Goal: Information Seeking & Learning: Check status

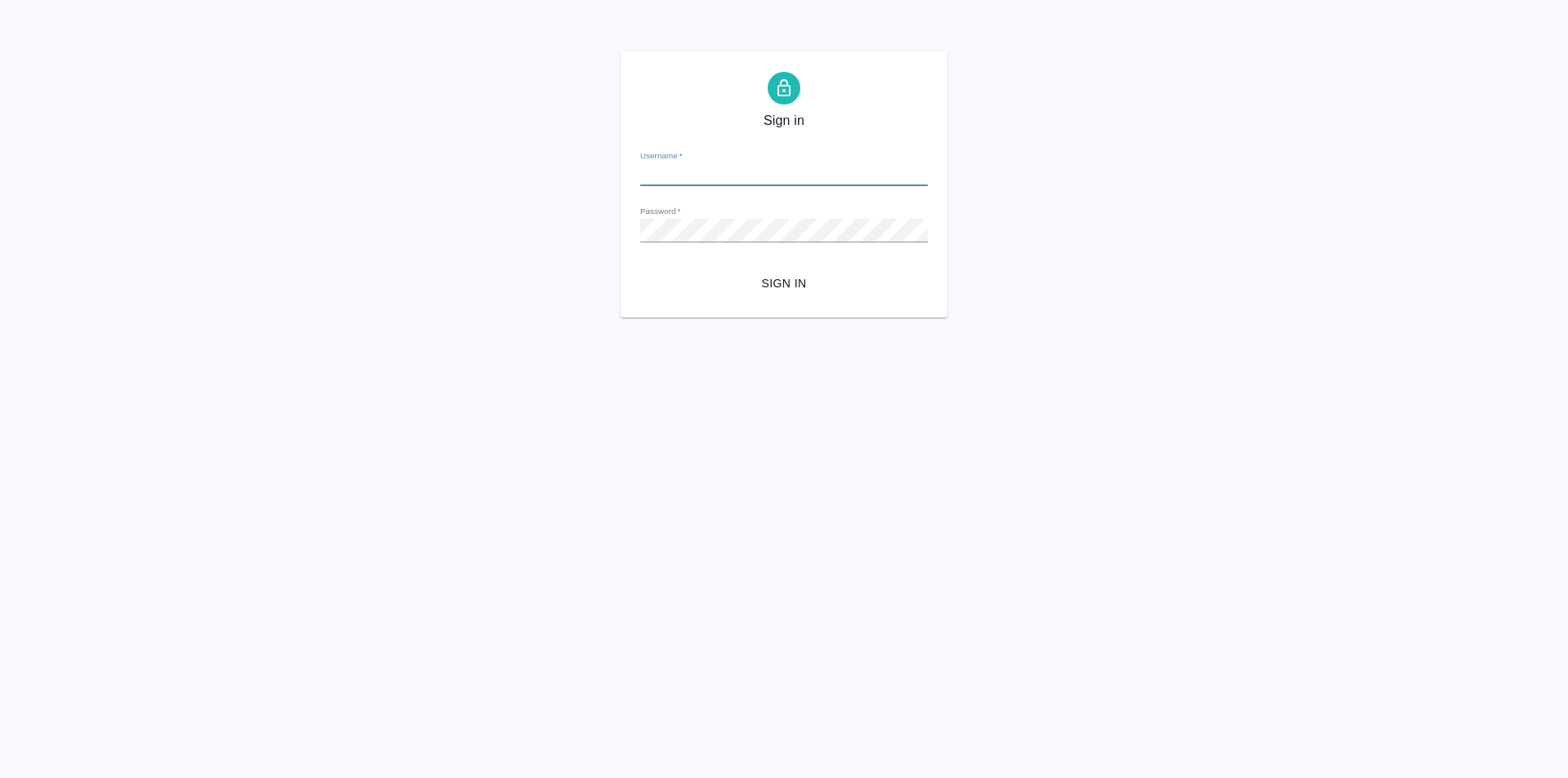
type input "[EMAIL_ADDRESS][DOMAIN_NAME]"
click at [789, 276] on span "Sign in" at bounding box center [784, 284] width 261 height 21
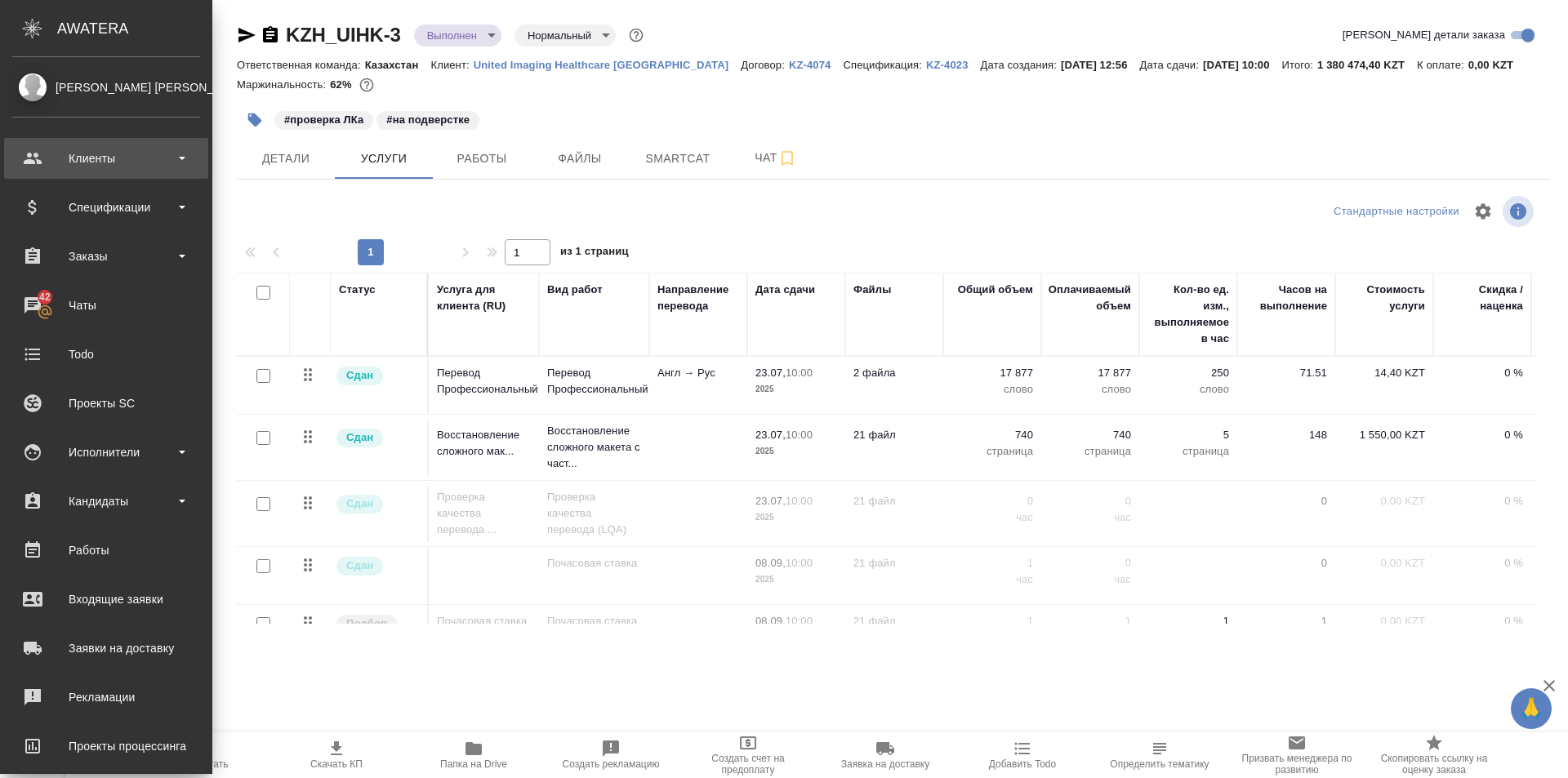
click at [159, 160] on div "Клиенты" at bounding box center [106, 158] width 188 height 24
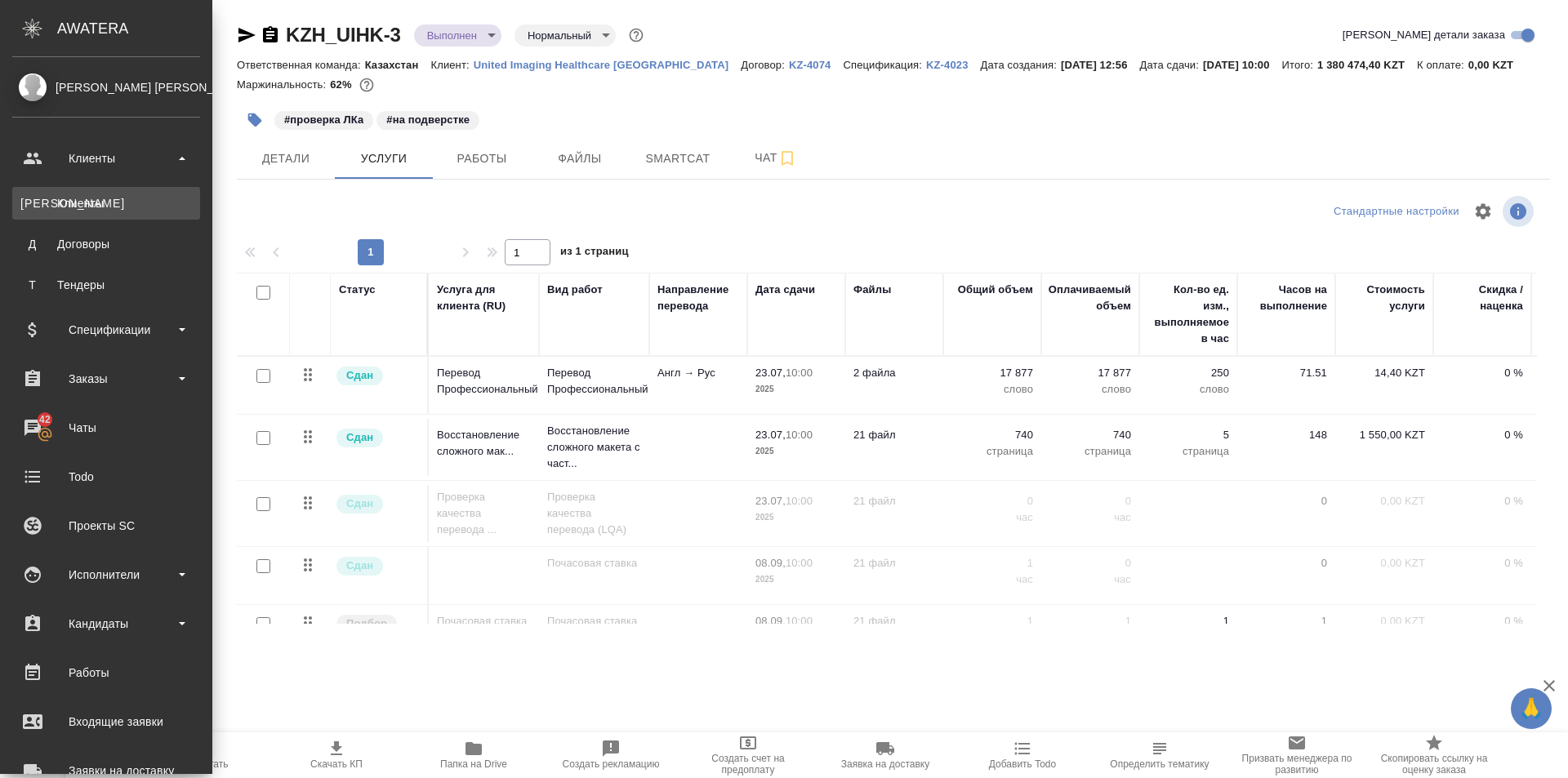
click at [144, 198] on div "Клиенты" at bounding box center [106, 203] width 172 height 16
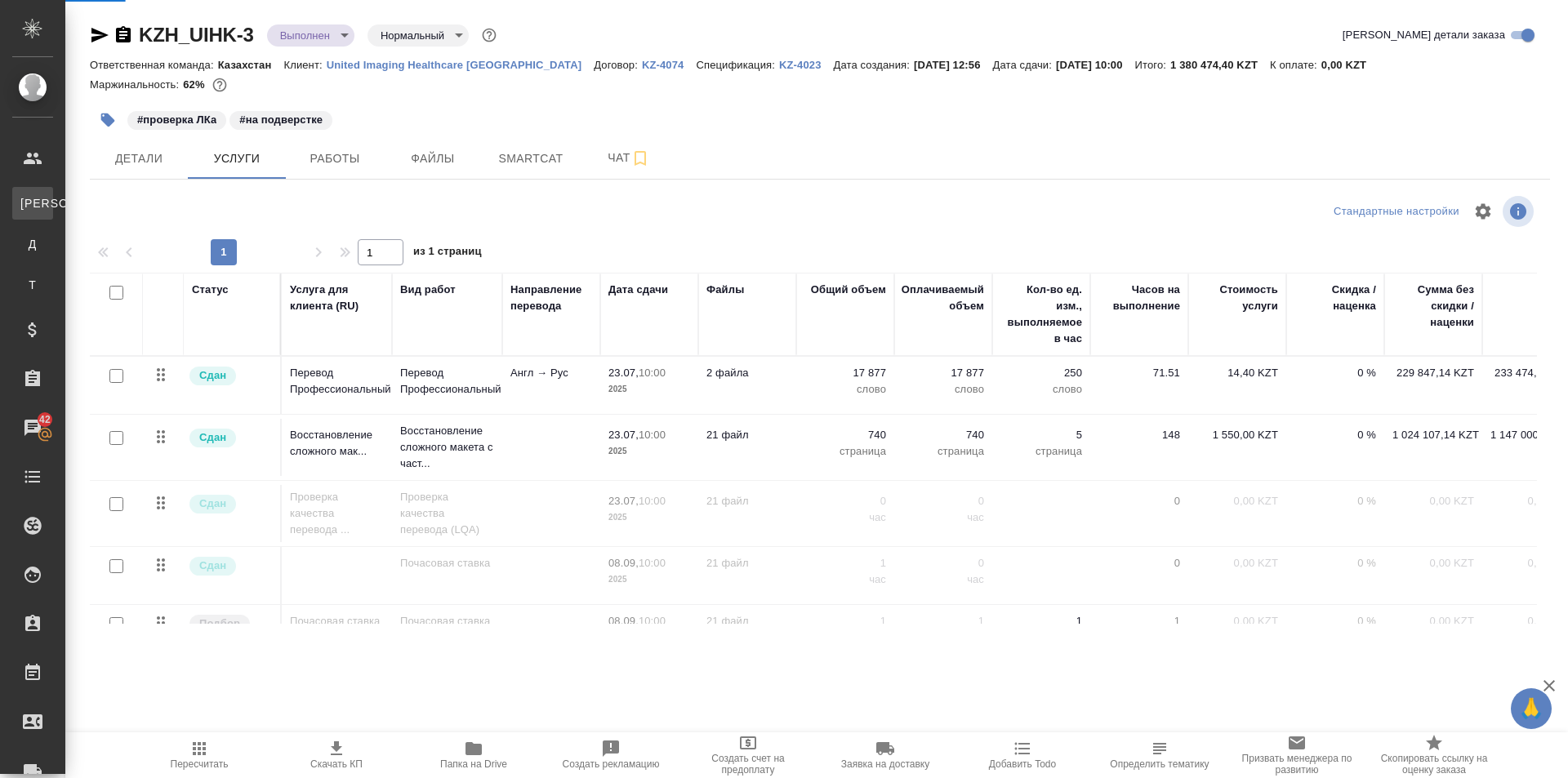
select select "RU"
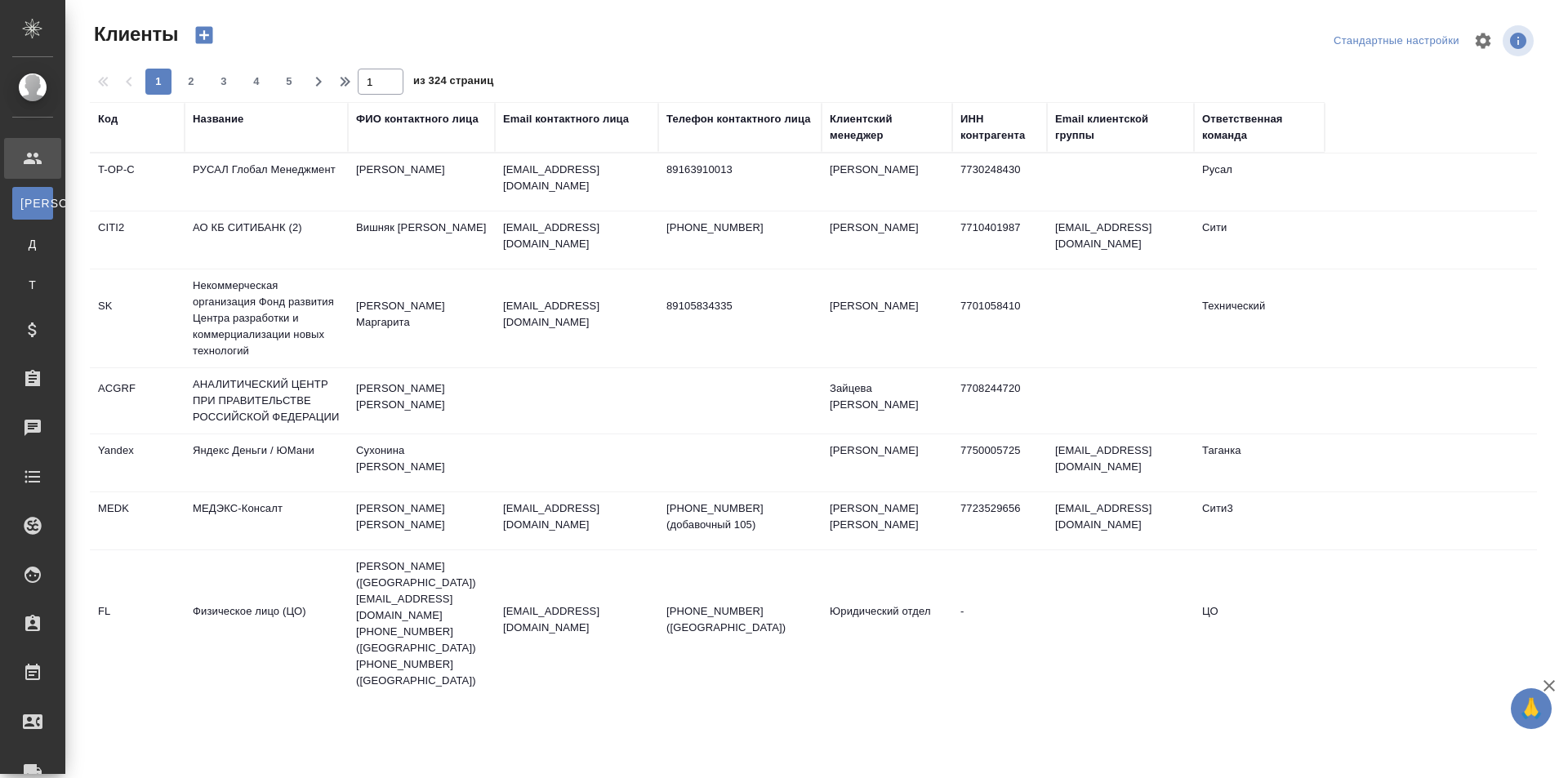
click at [235, 120] on div "Название" at bounding box center [217, 119] width 51 height 16
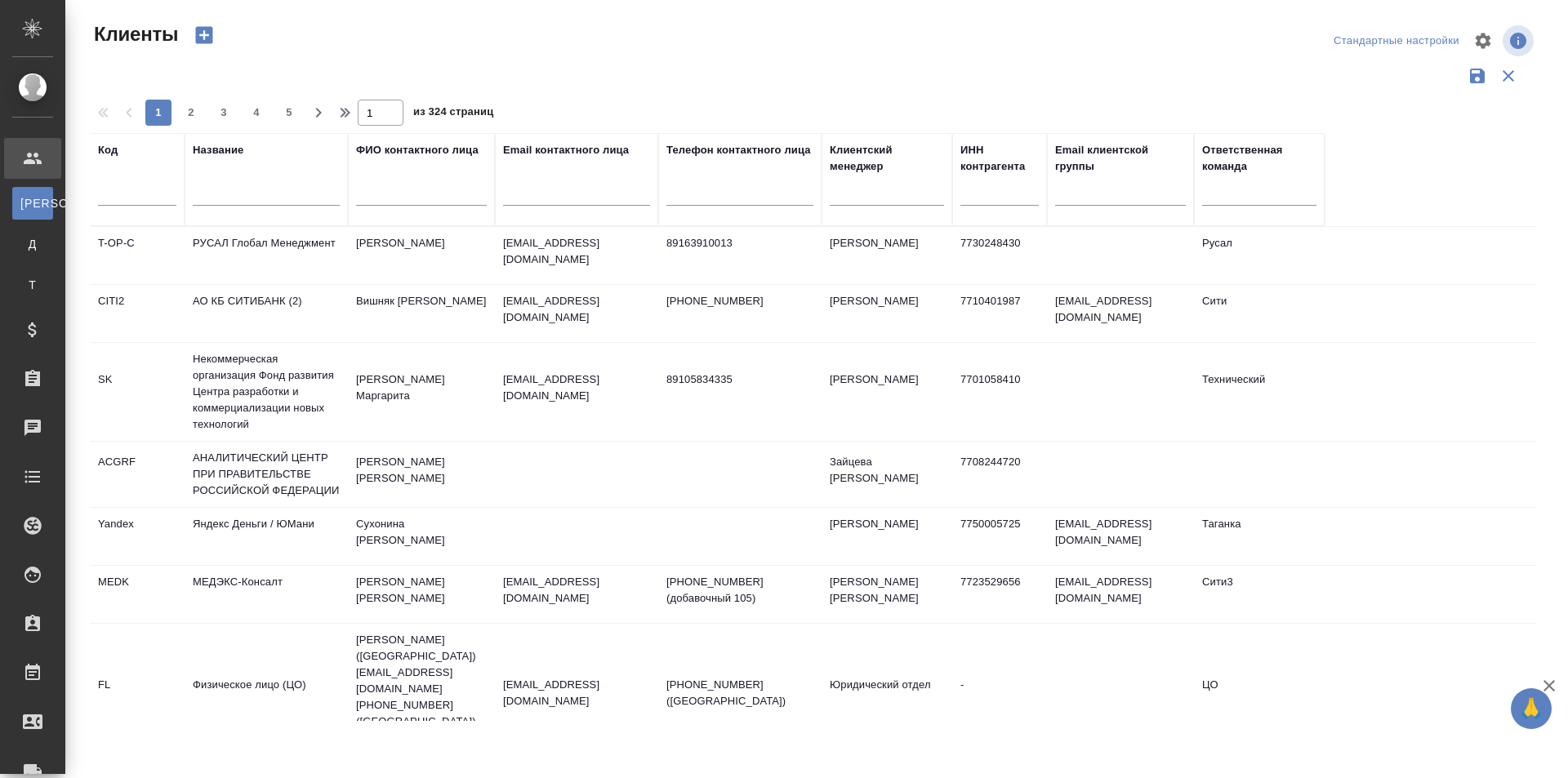
click at [266, 198] on input "text" at bounding box center [266, 196] width 147 height 21
type input "y"
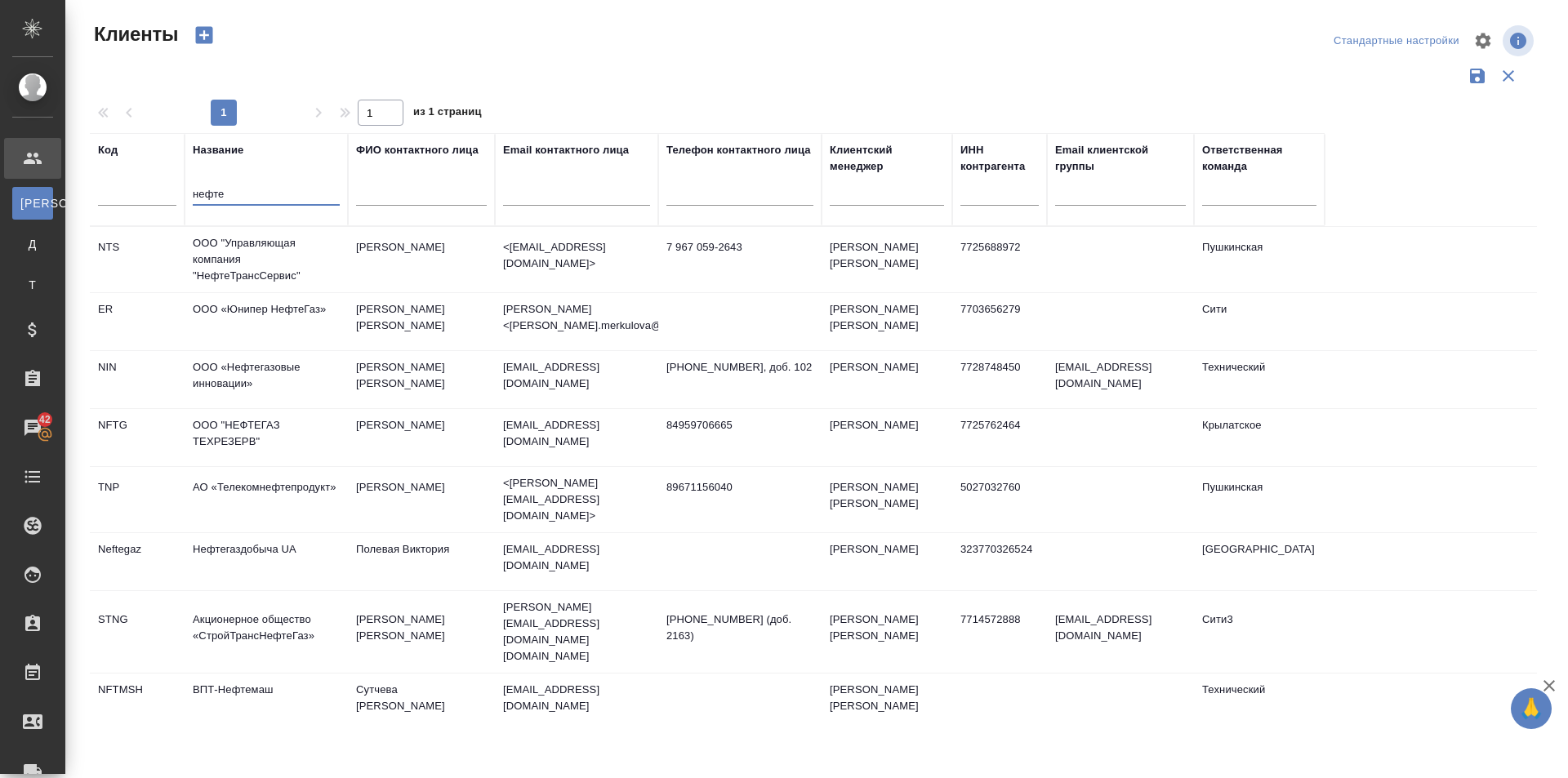
type input "нефте"
click at [237, 368] on td "ООО «Нефтегазовые инновации»" at bounding box center [266, 380] width 163 height 57
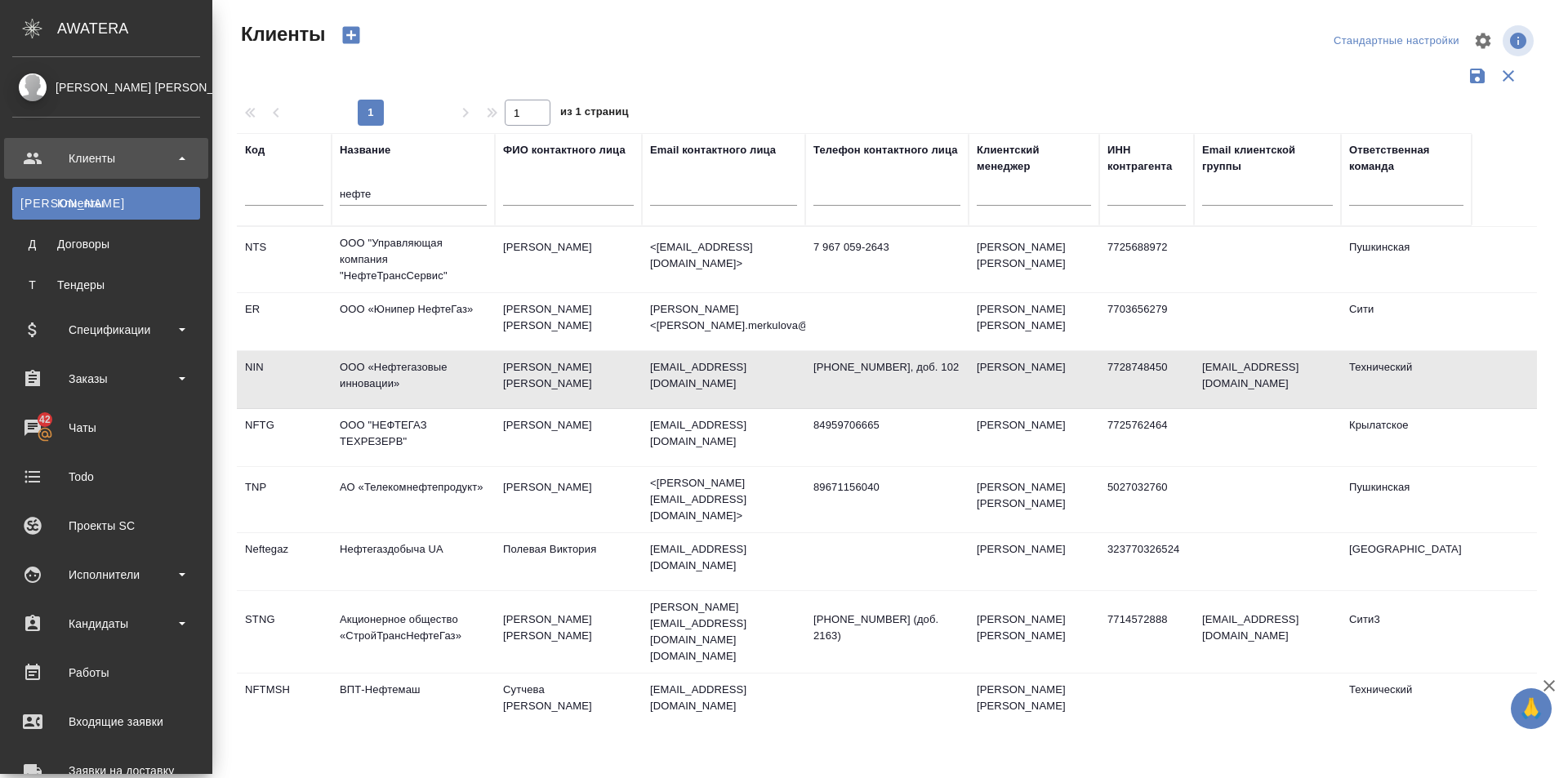
click at [135, 159] on div "Клиенты" at bounding box center [106, 158] width 188 height 24
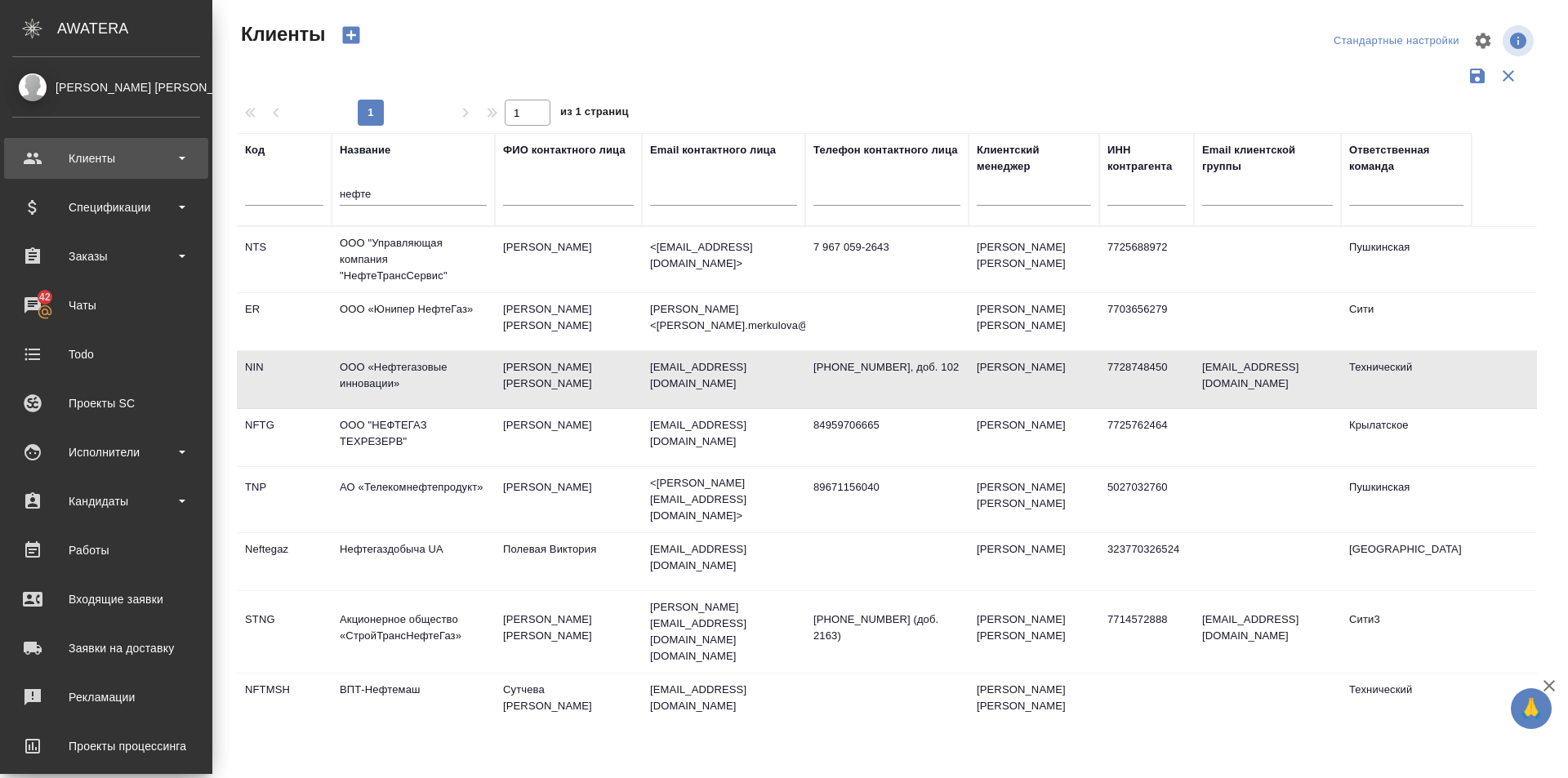
click at [135, 159] on div "Клиенты" at bounding box center [106, 158] width 188 height 24
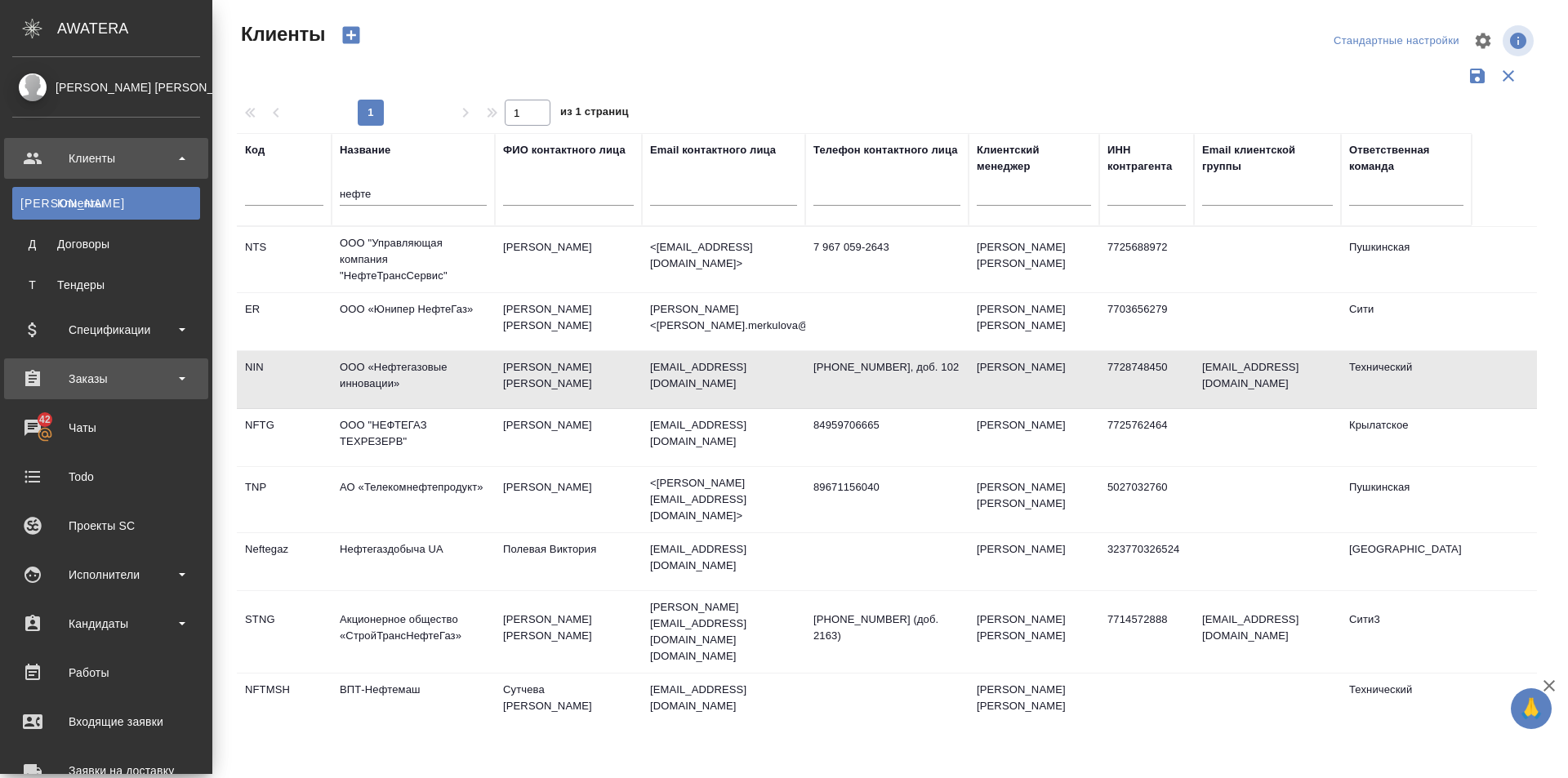
click at [157, 380] on div "Заказы" at bounding box center [106, 379] width 188 height 24
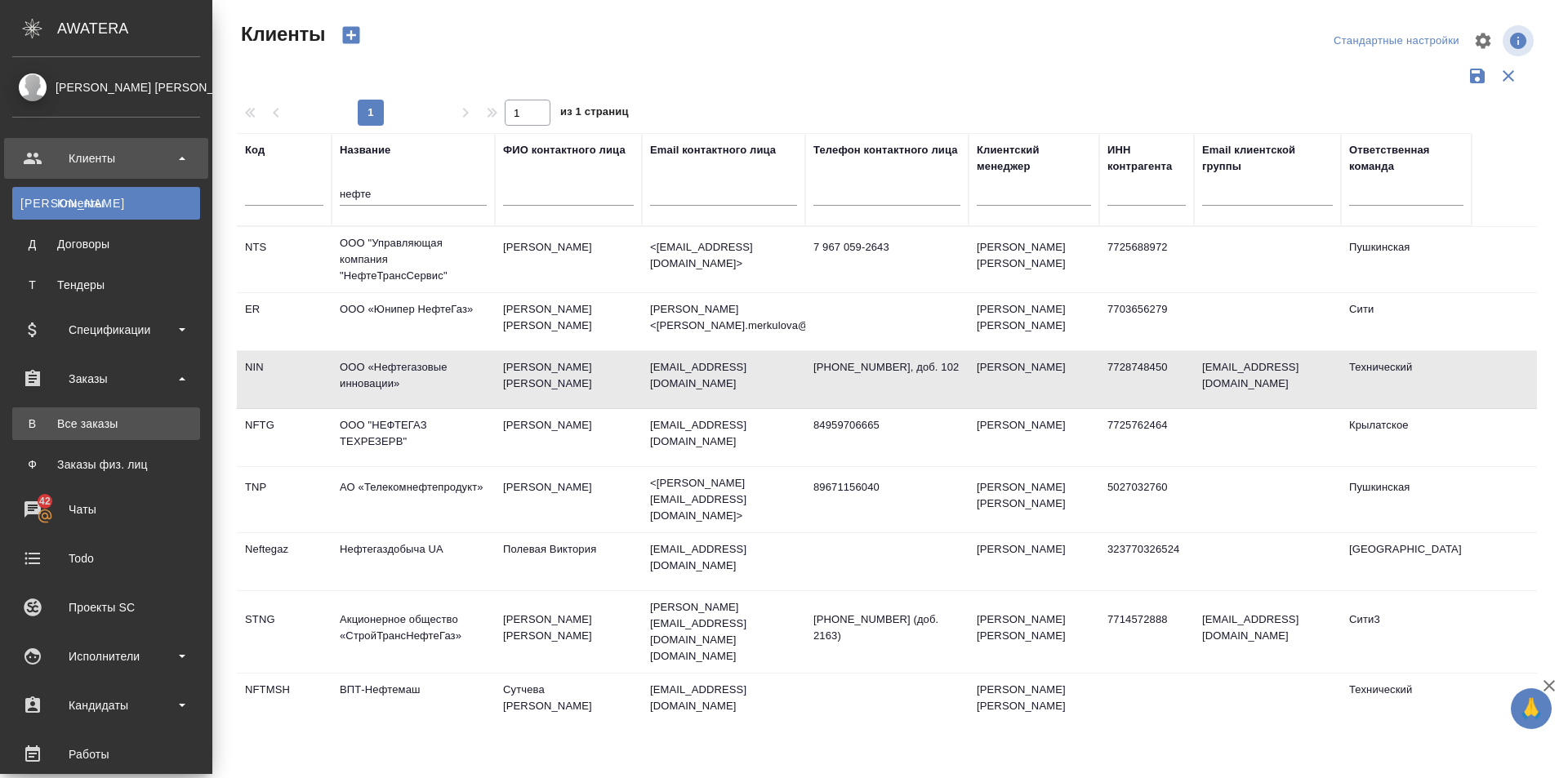
click at [129, 427] on div "Все заказы" at bounding box center [106, 424] width 172 height 16
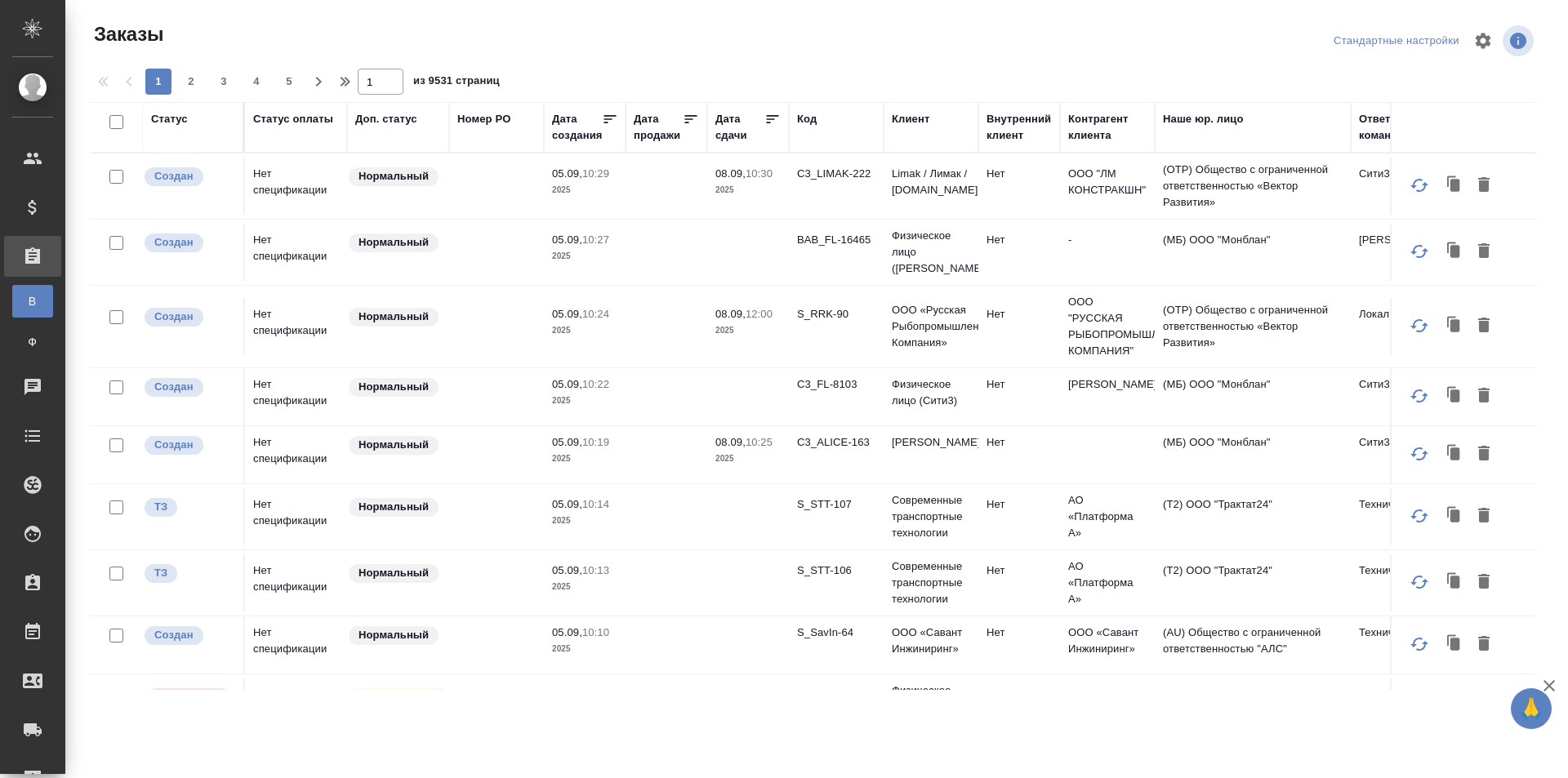
click at [917, 120] on div "Клиент" at bounding box center [910, 119] width 38 height 16
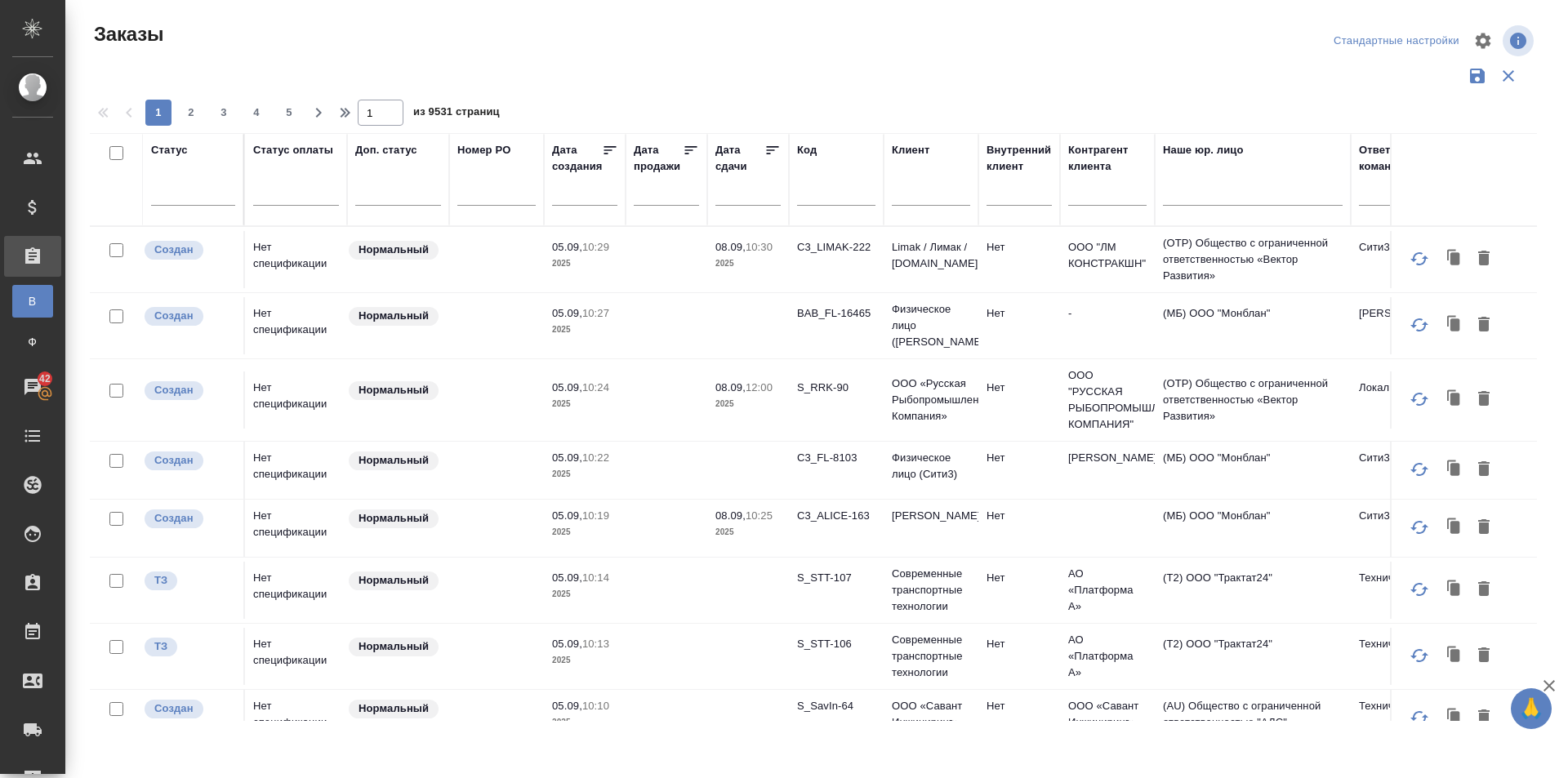
click at [919, 193] on input "text" at bounding box center [930, 196] width 79 height 21
type input "y"
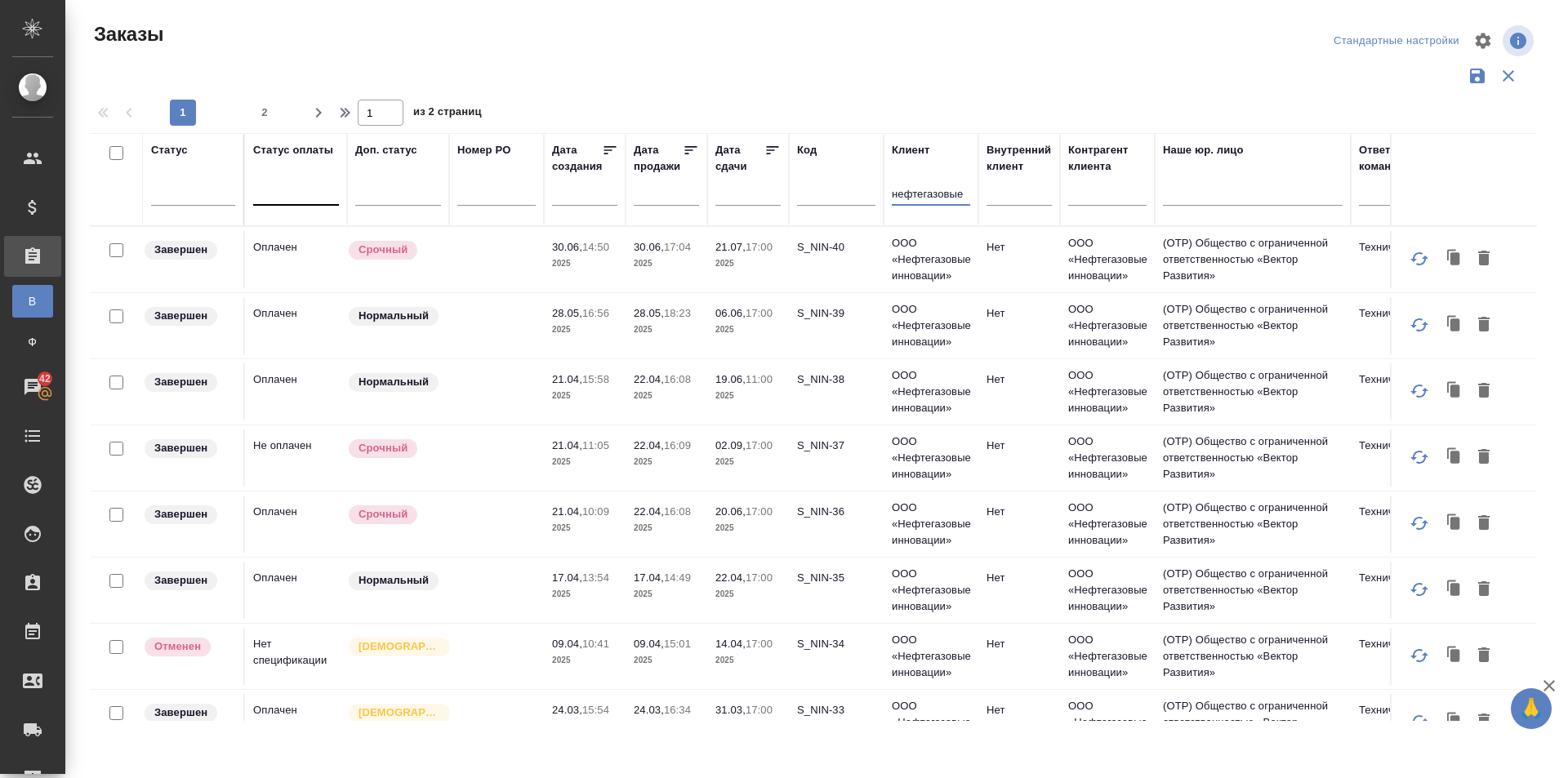
type input "нефтегазовые"
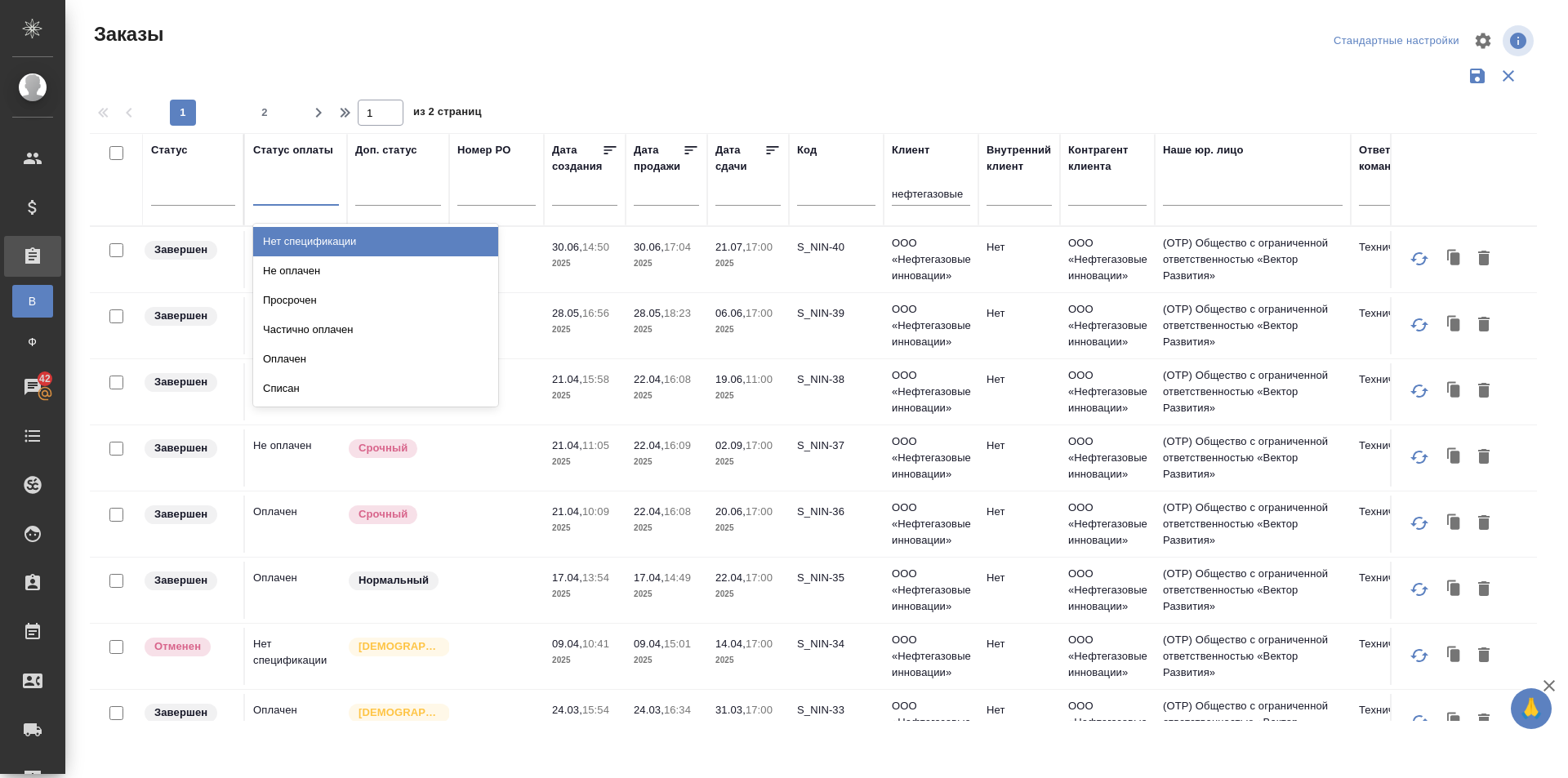
click at [299, 186] on div at bounding box center [295, 188] width 85 height 23
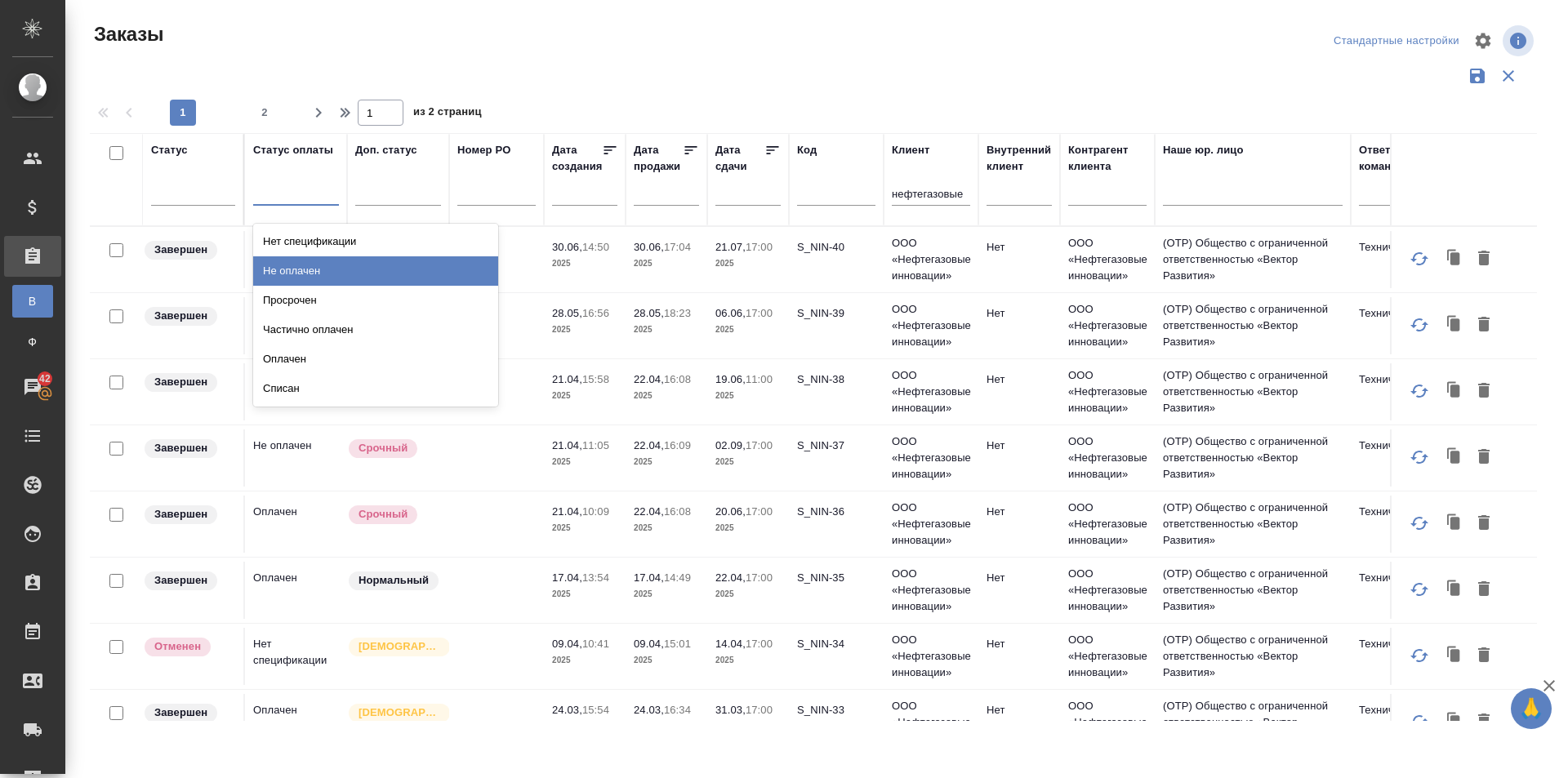
click at [304, 273] on div "Не оплачен" at bounding box center [375, 271] width 245 height 29
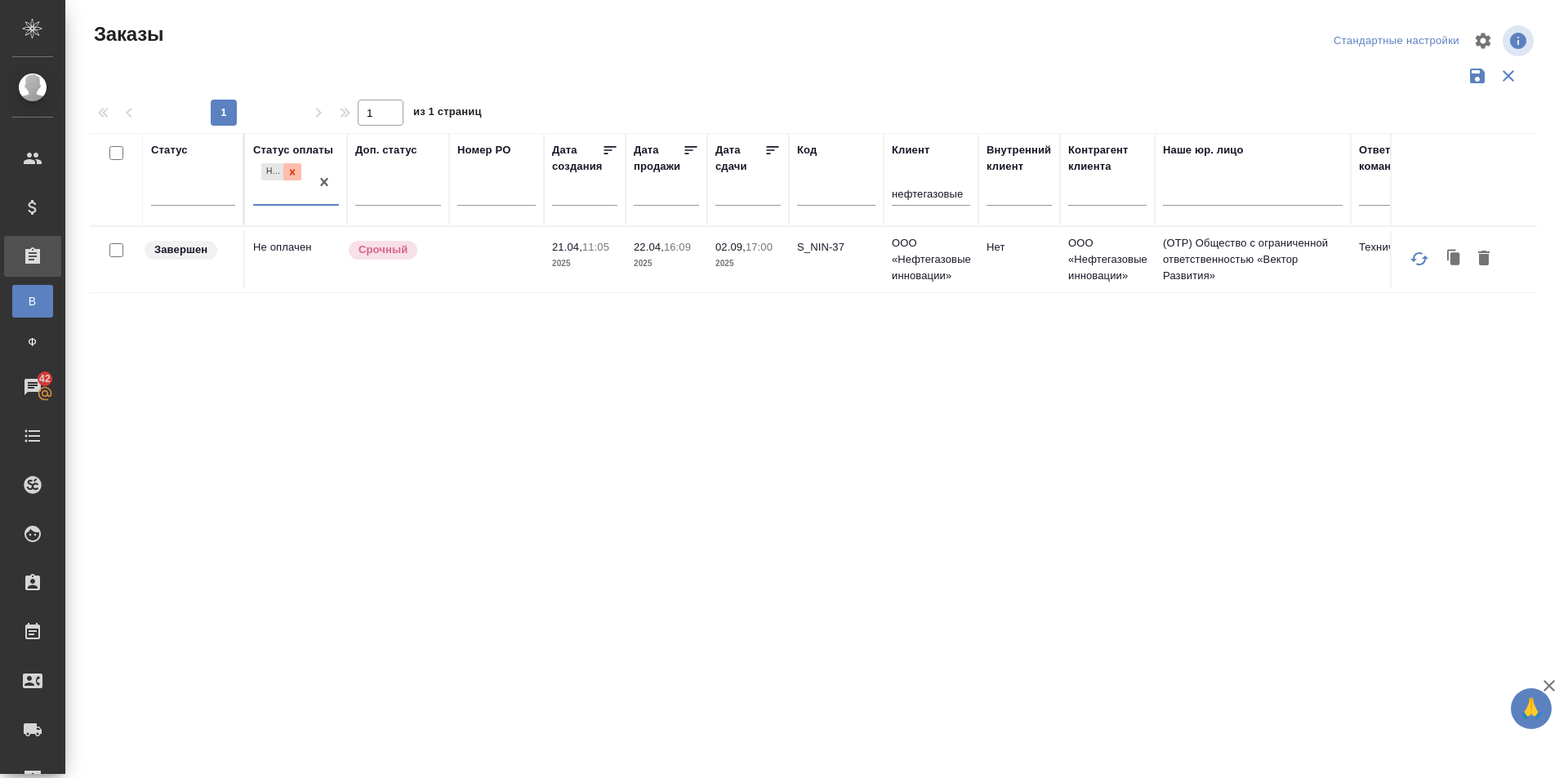
click at [292, 173] on icon at bounding box center [293, 172] width 6 height 6
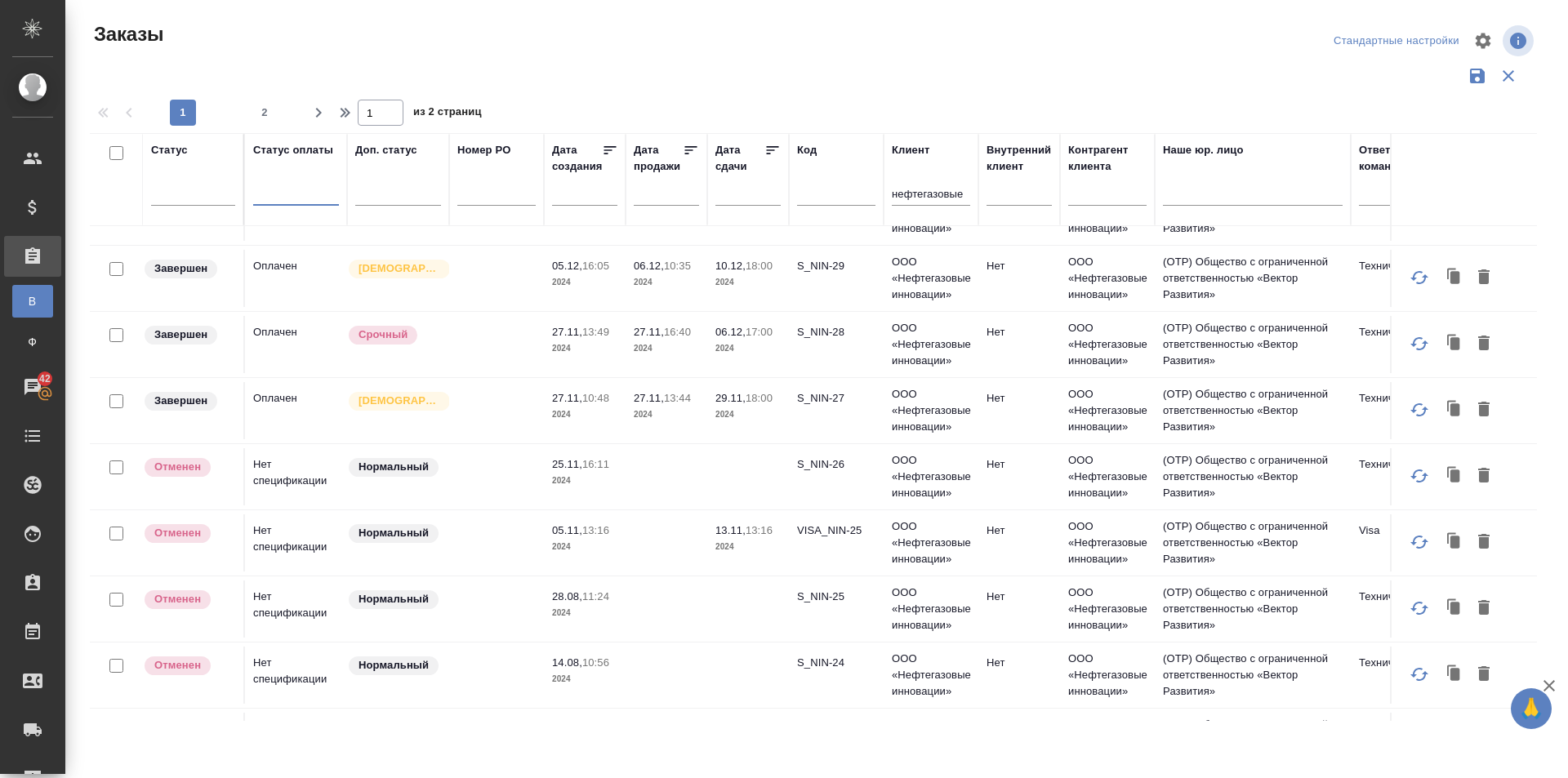
scroll to position [735, 0]
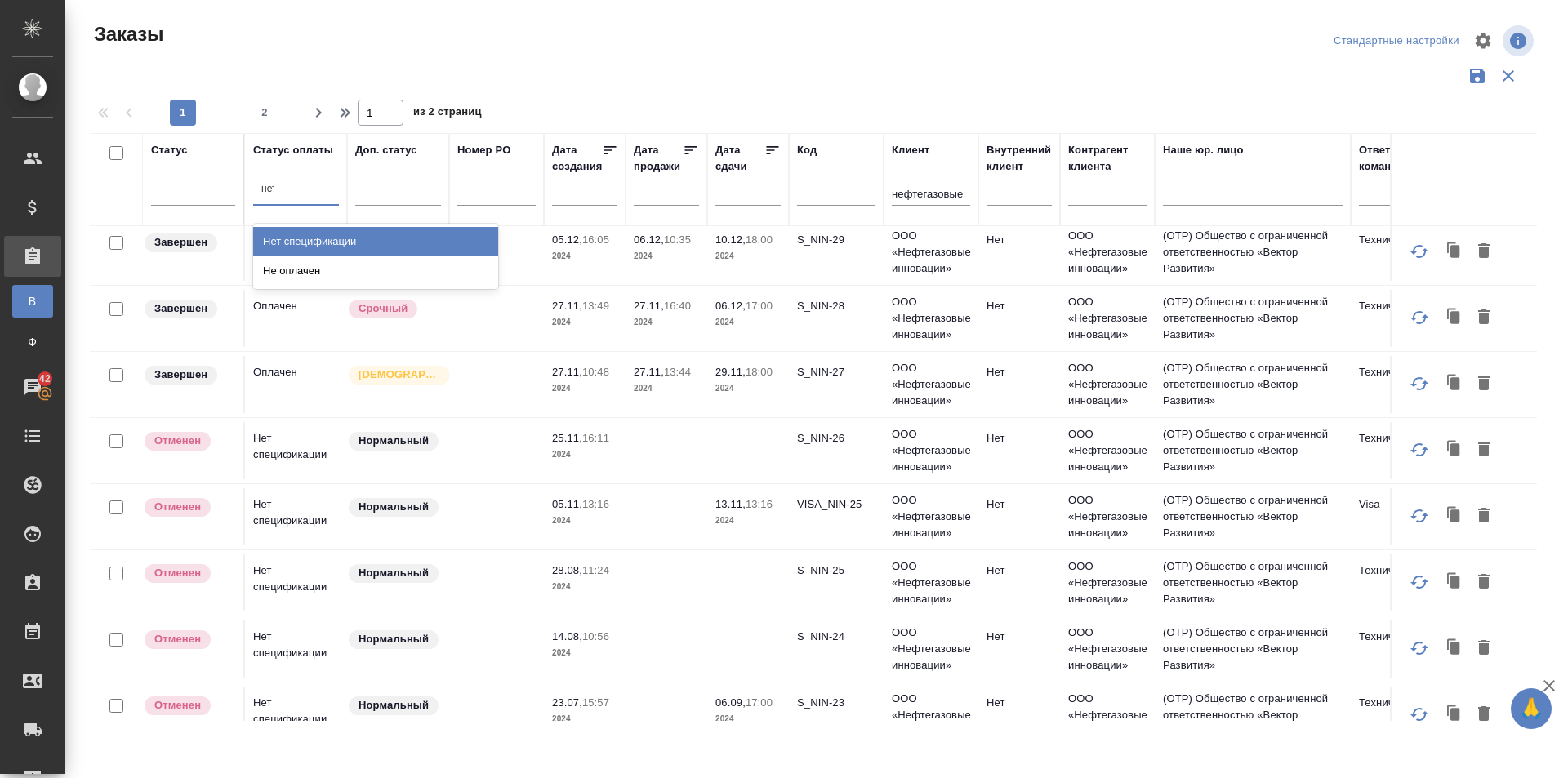
type input "нет"
click at [324, 236] on div "Нет спецификации" at bounding box center [375, 242] width 245 height 29
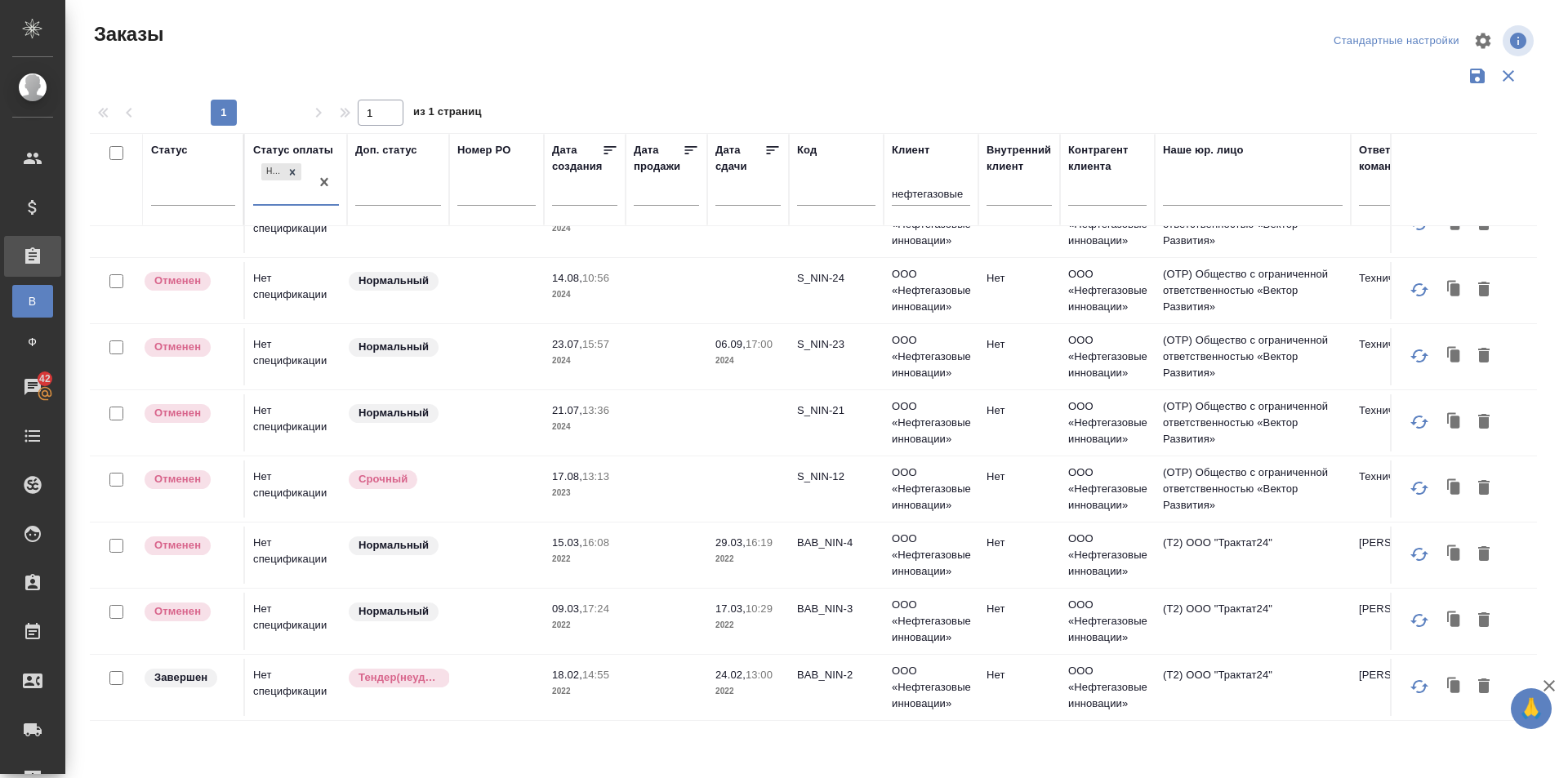
scroll to position [0, 0]
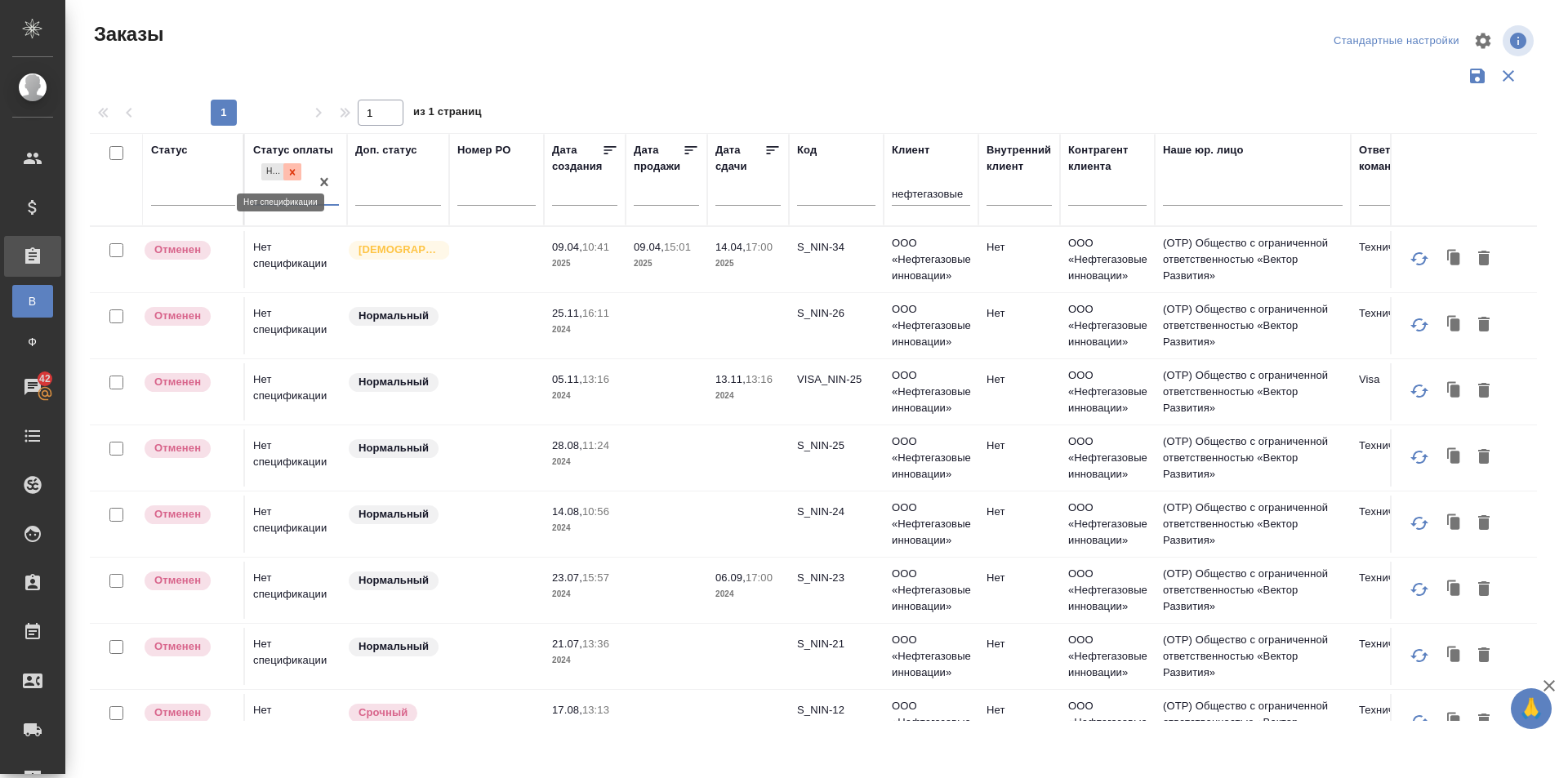
click at [296, 169] on icon at bounding box center [292, 172] width 11 height 11
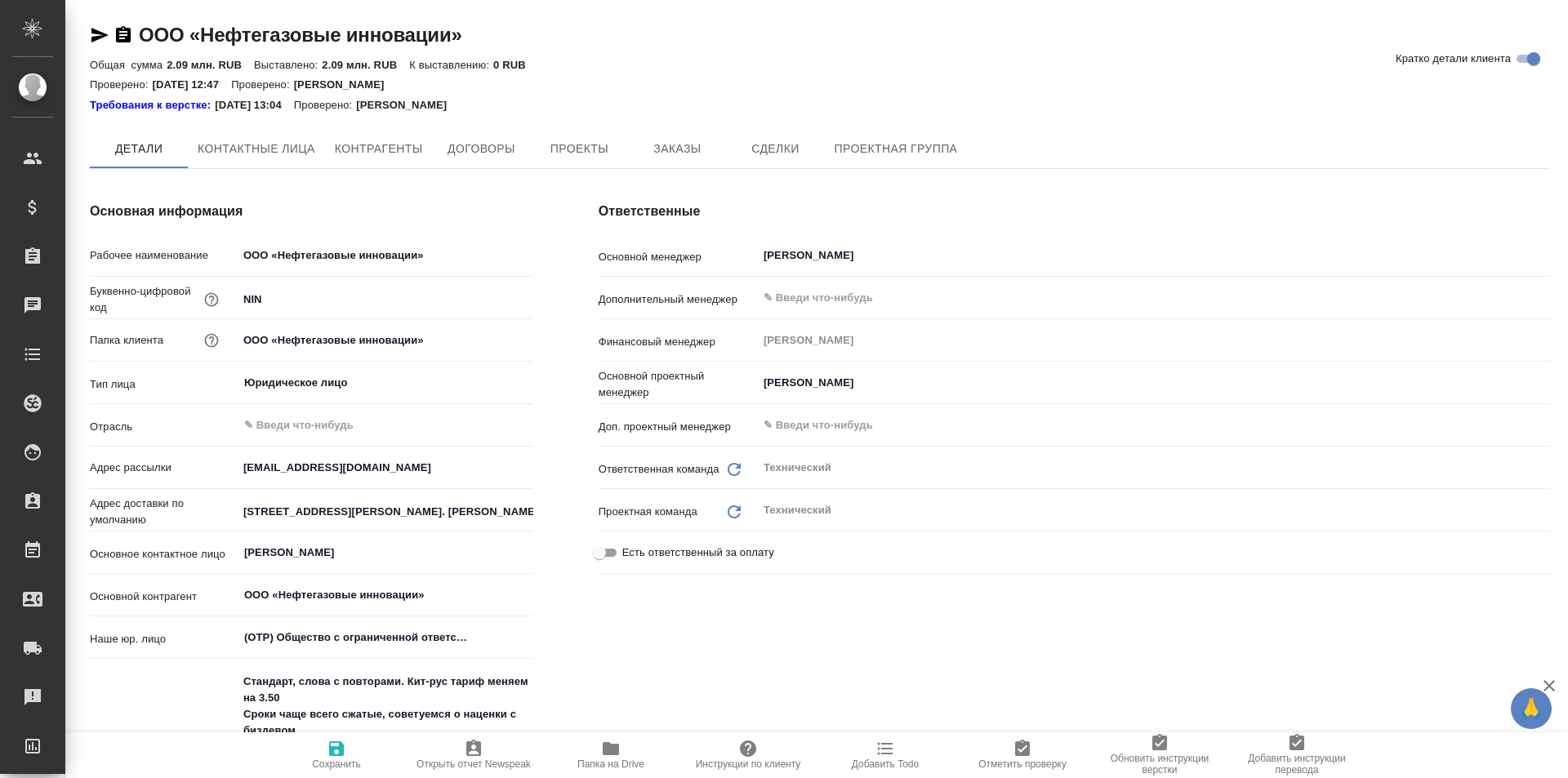
type textarea "x"
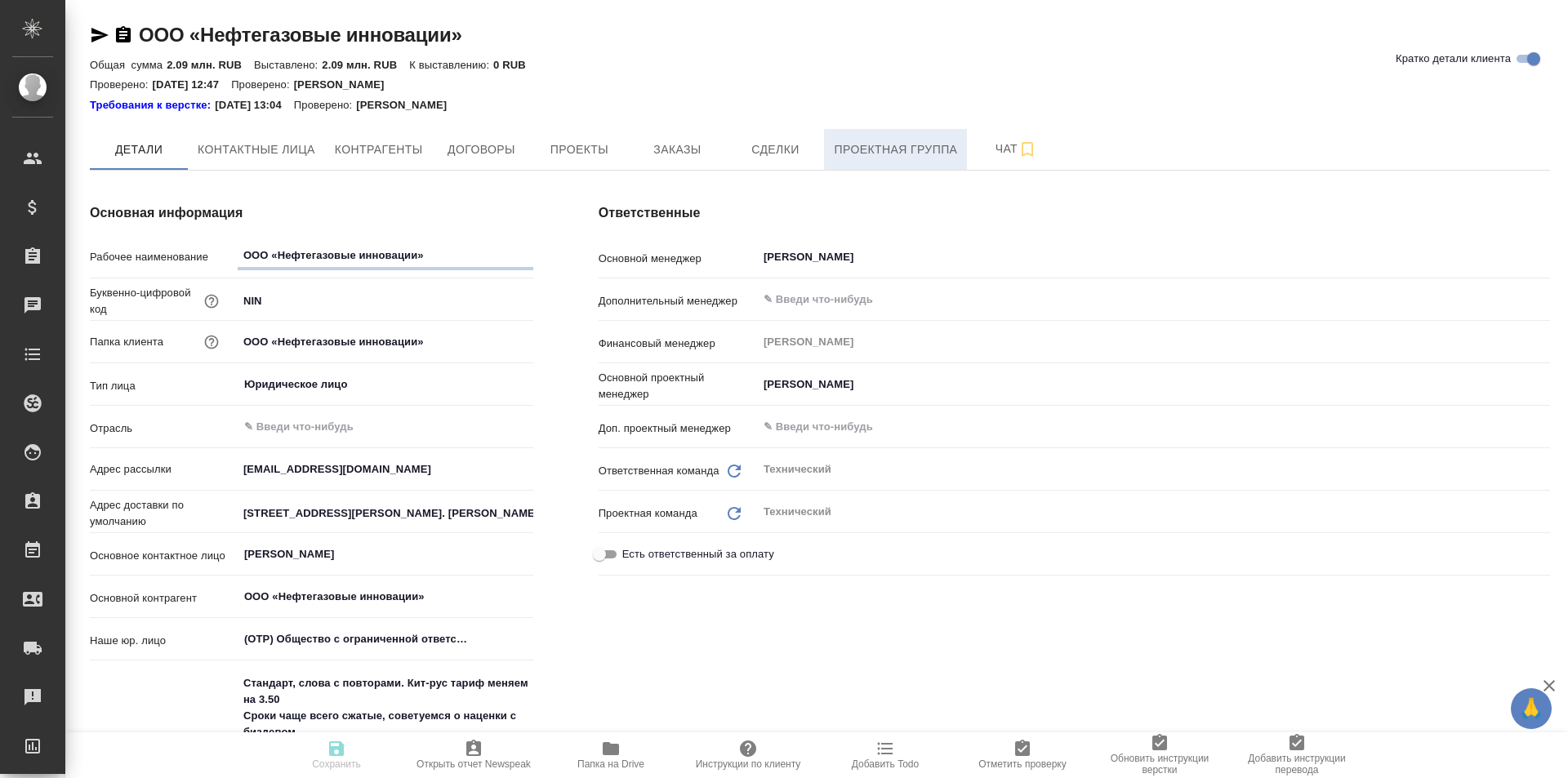
type textarea "x"
click at [687, 144] on span "Заказы" at bounding box center [677, 150] width 79 height 21
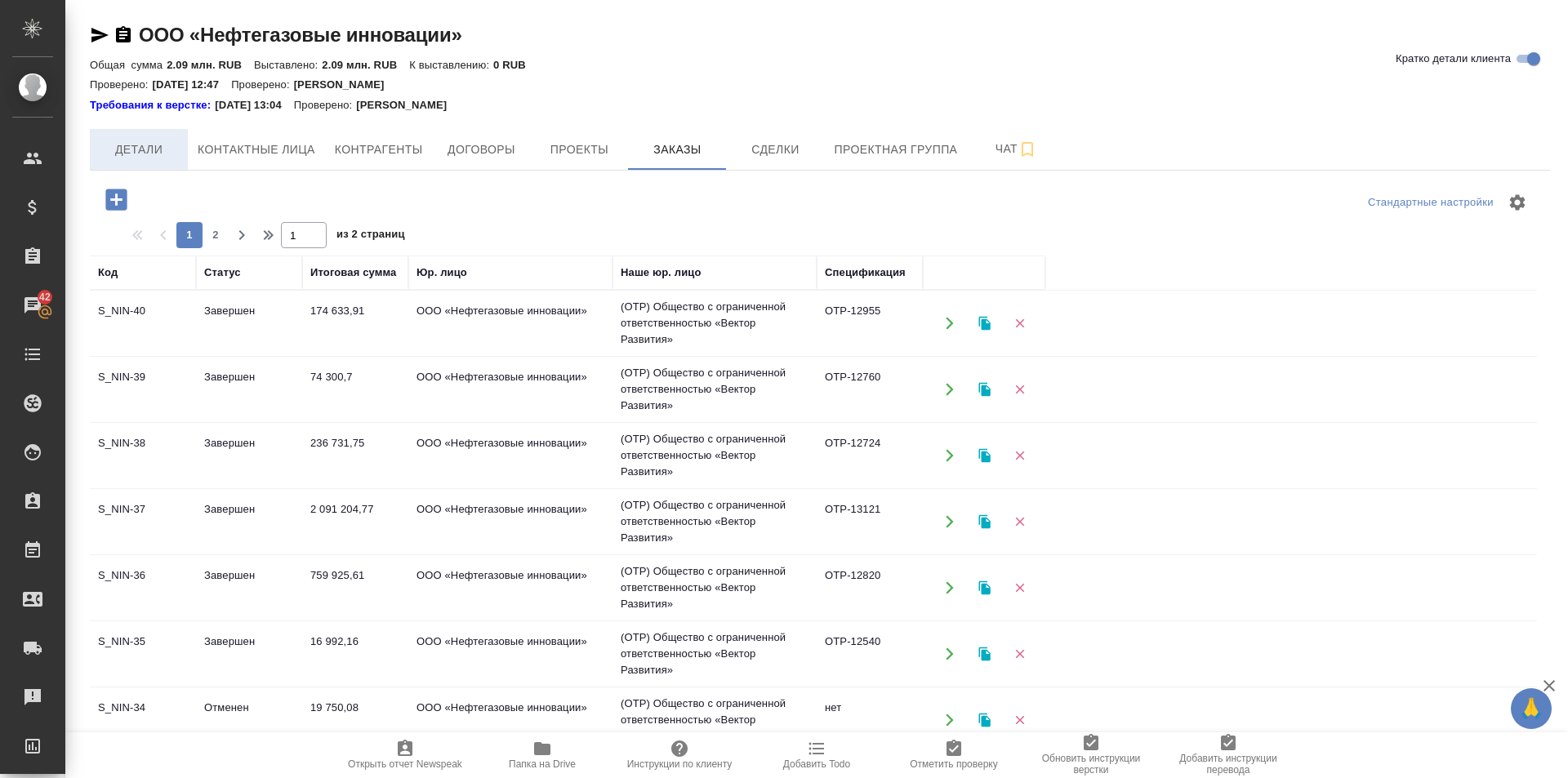
click at [147, 148] on span "Детали" at bounding box center [138, 150] width 79 height 21
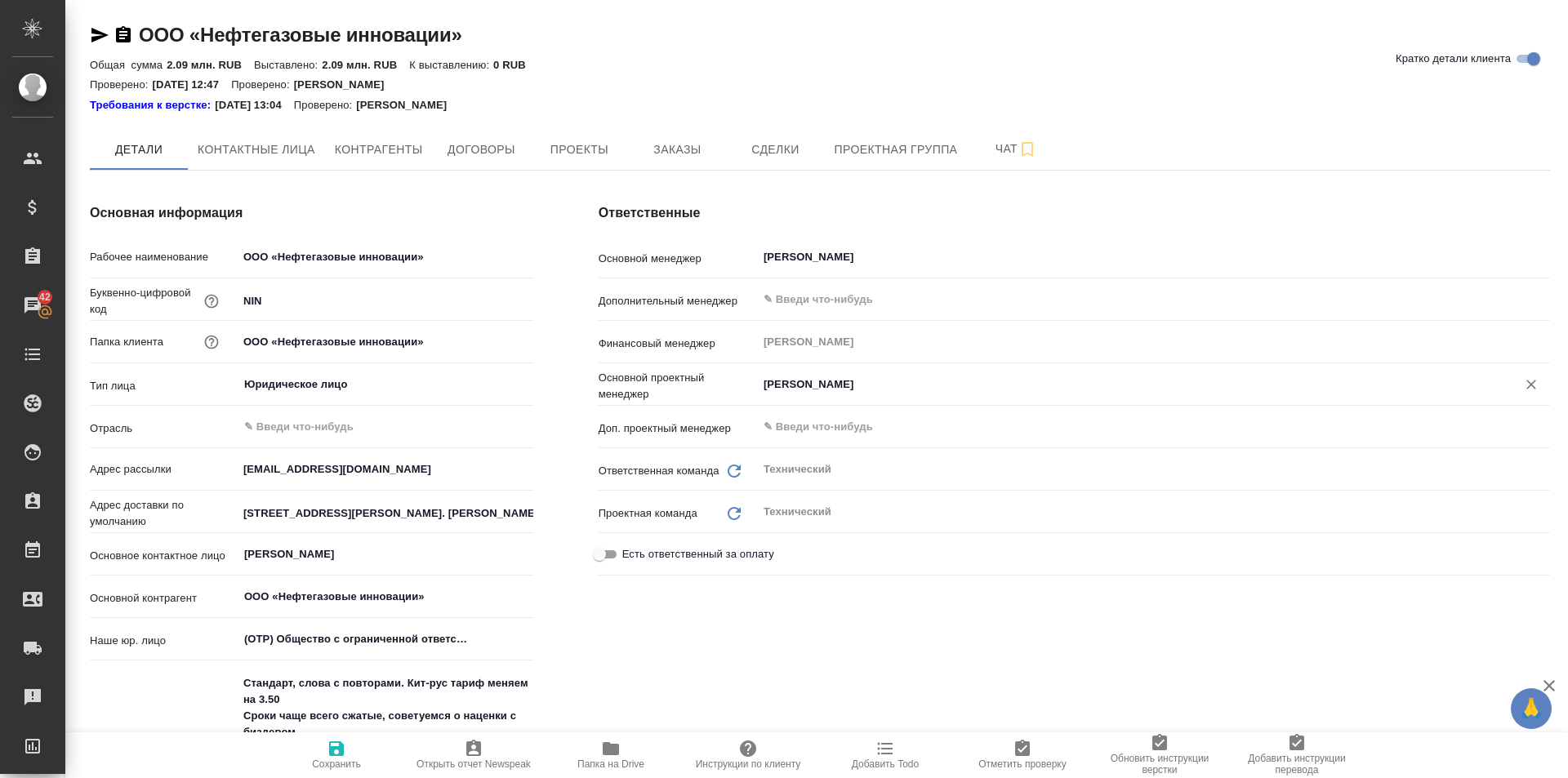
type textarea "x"
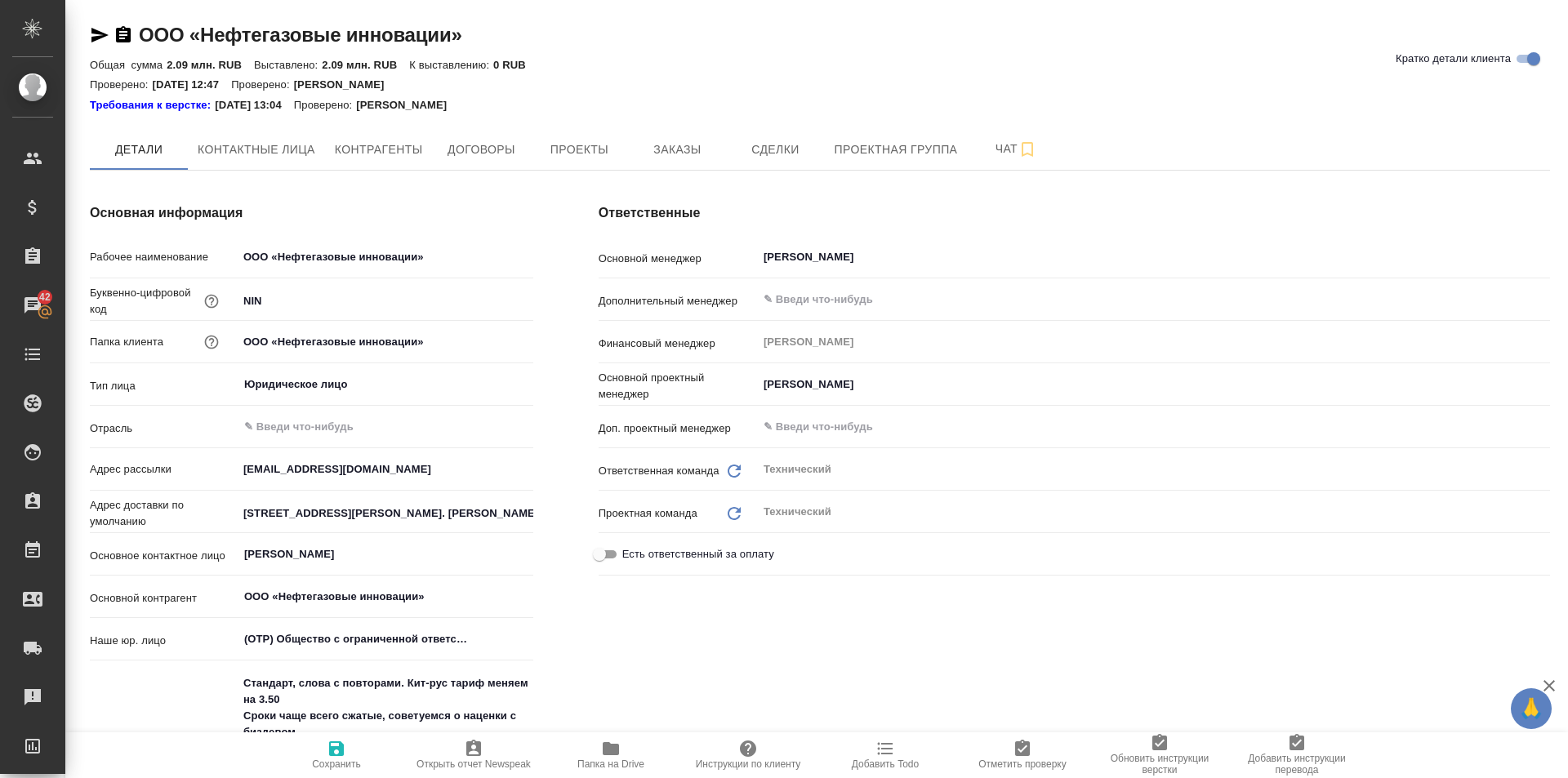
type textarea "x"
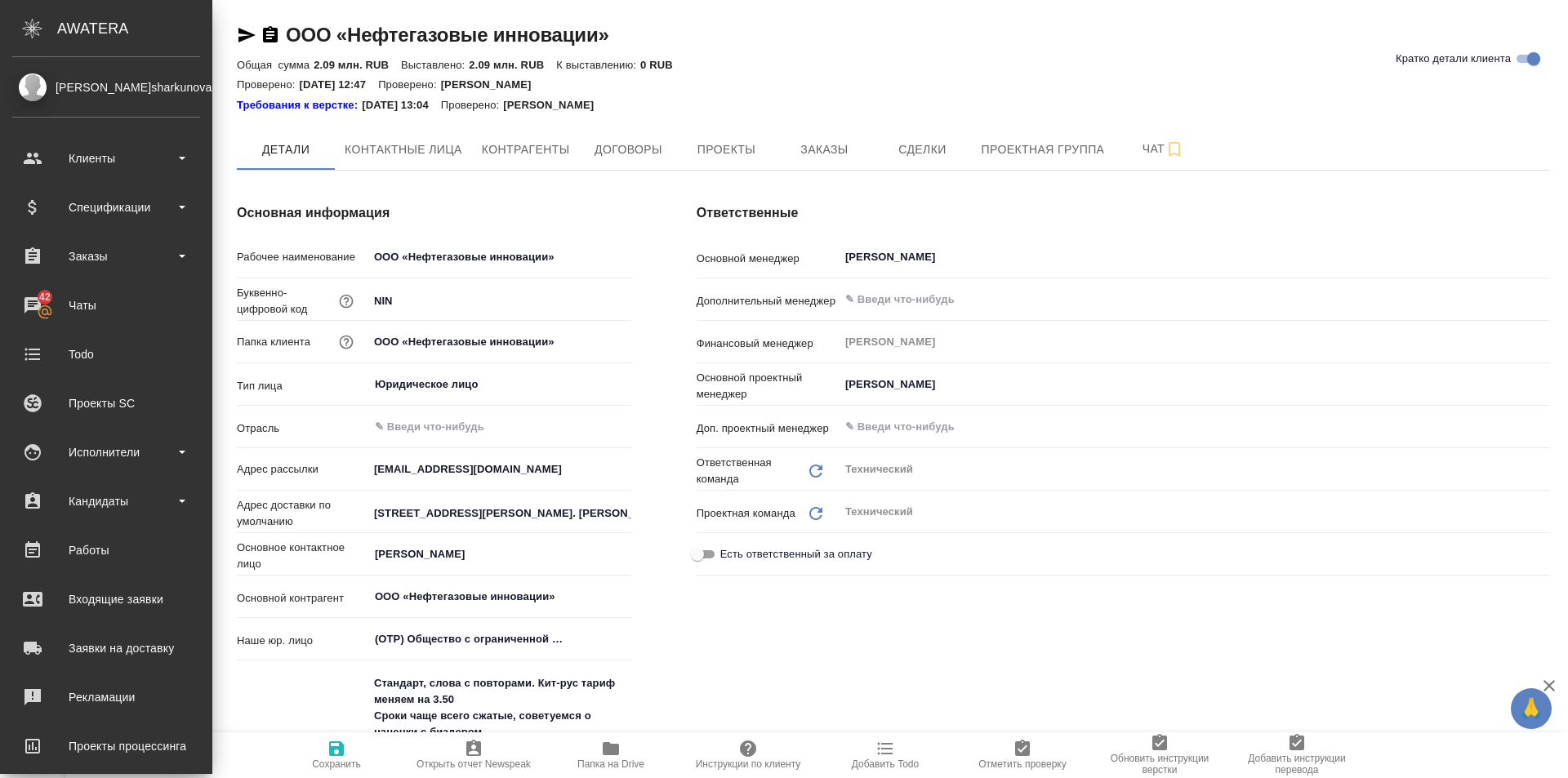
type textarea "x"
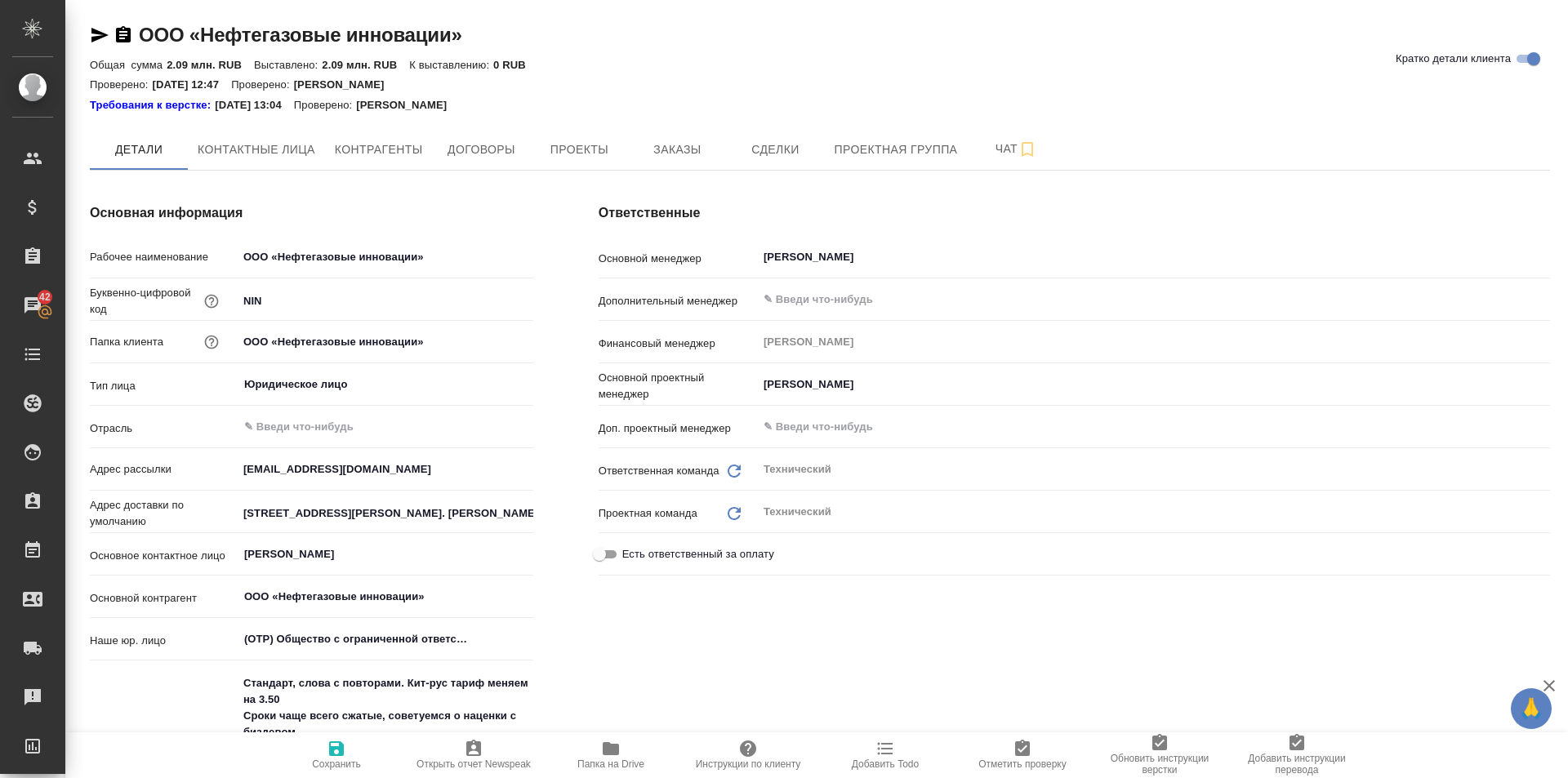
type textarea "x"
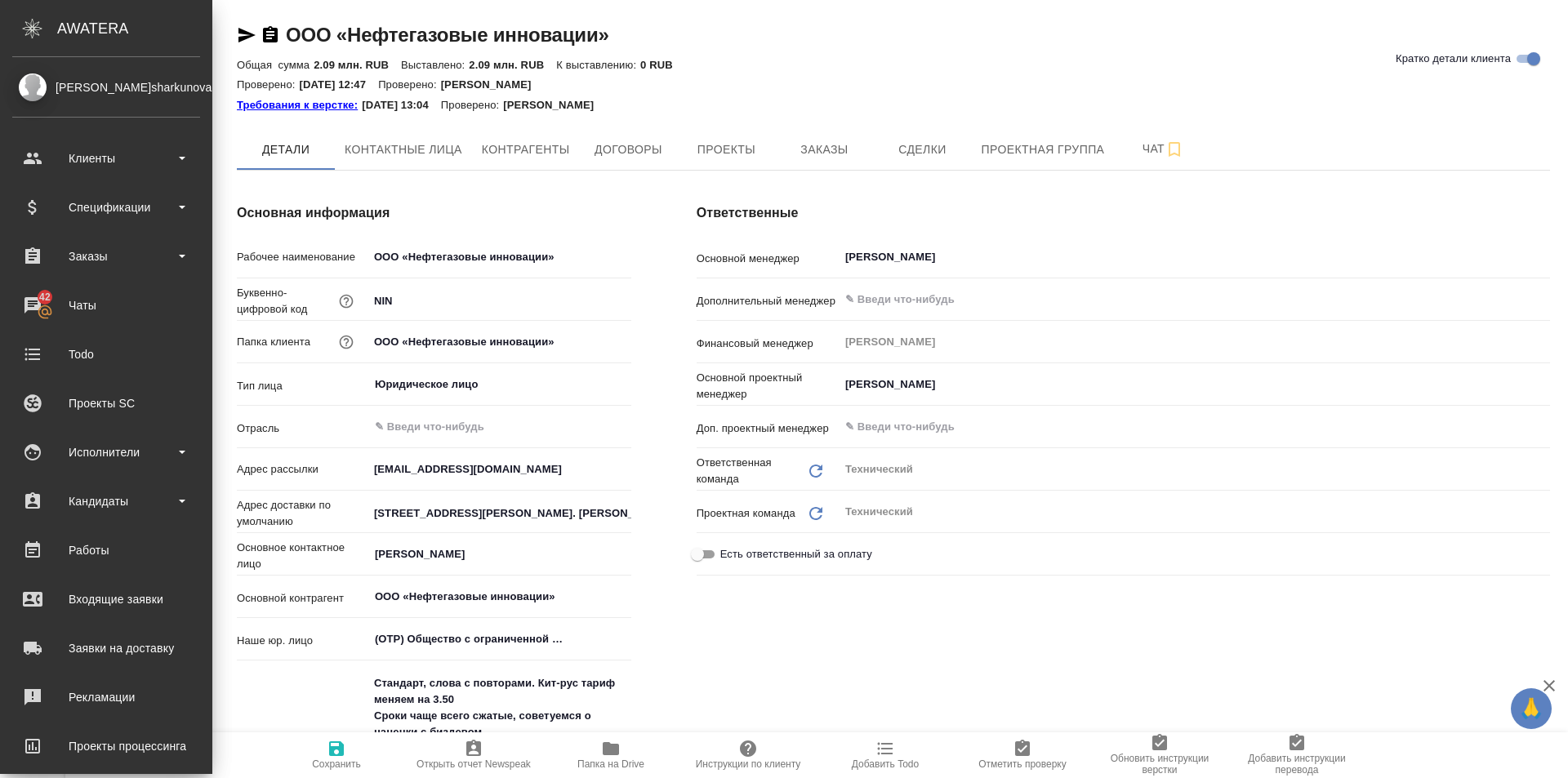
type textarea "x"
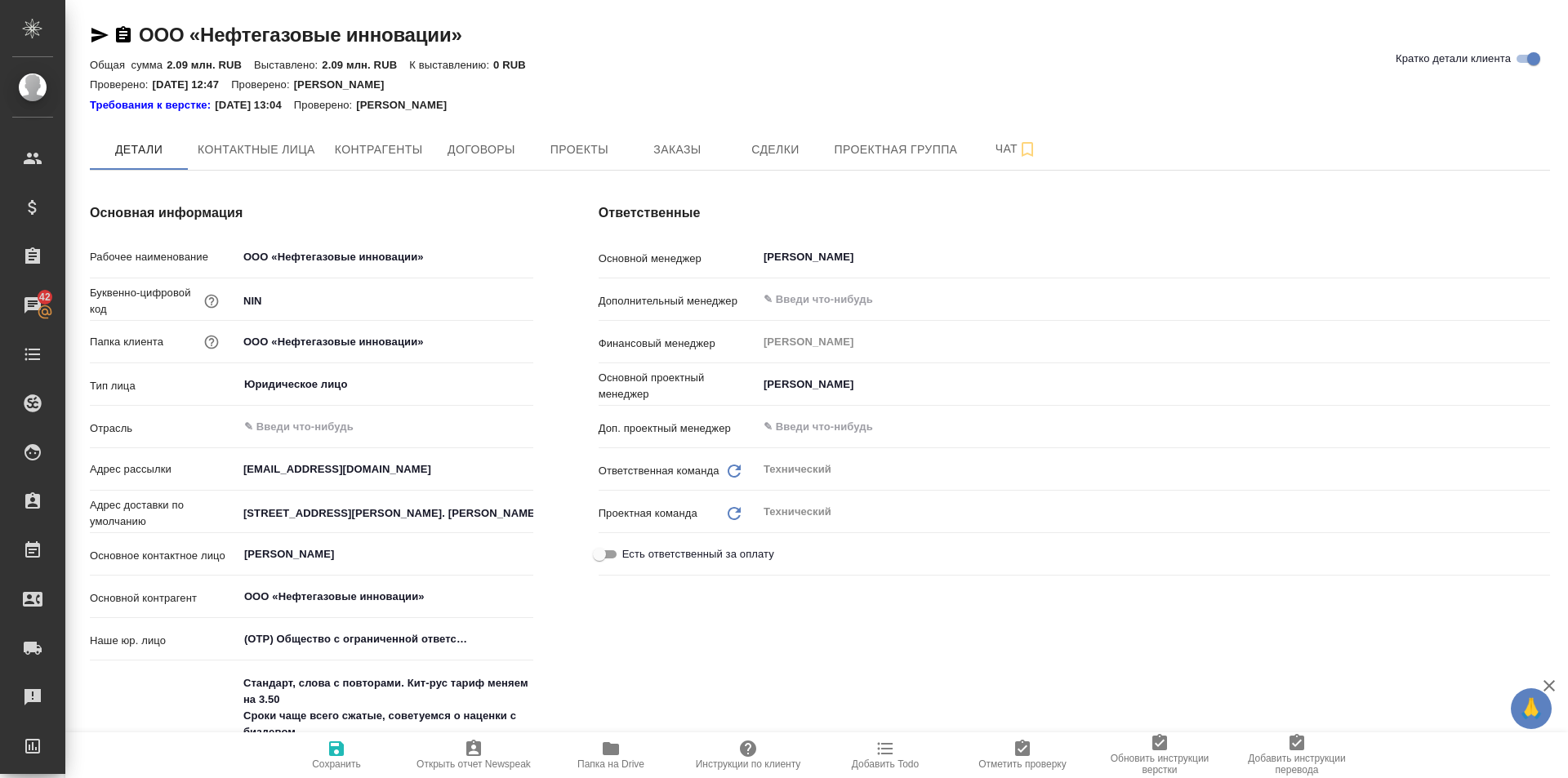
type textarea "x"
click at [663, 159] on span "Заказы" at bounding box center [677, 150] width 79 height 21
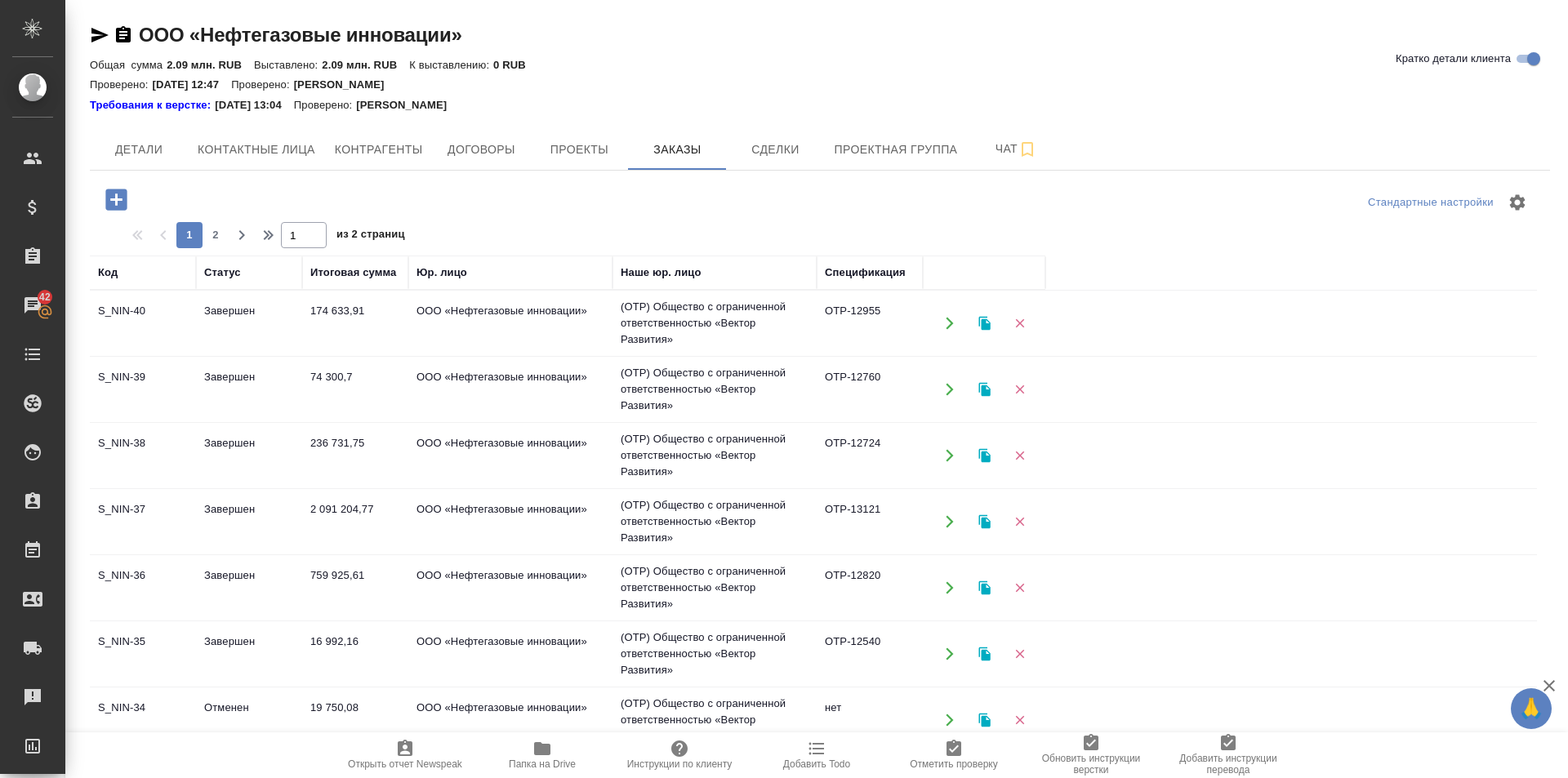
click at [124, 571] on td "S_NIN-36" at bounding box center [142, 587] width 106 height 57
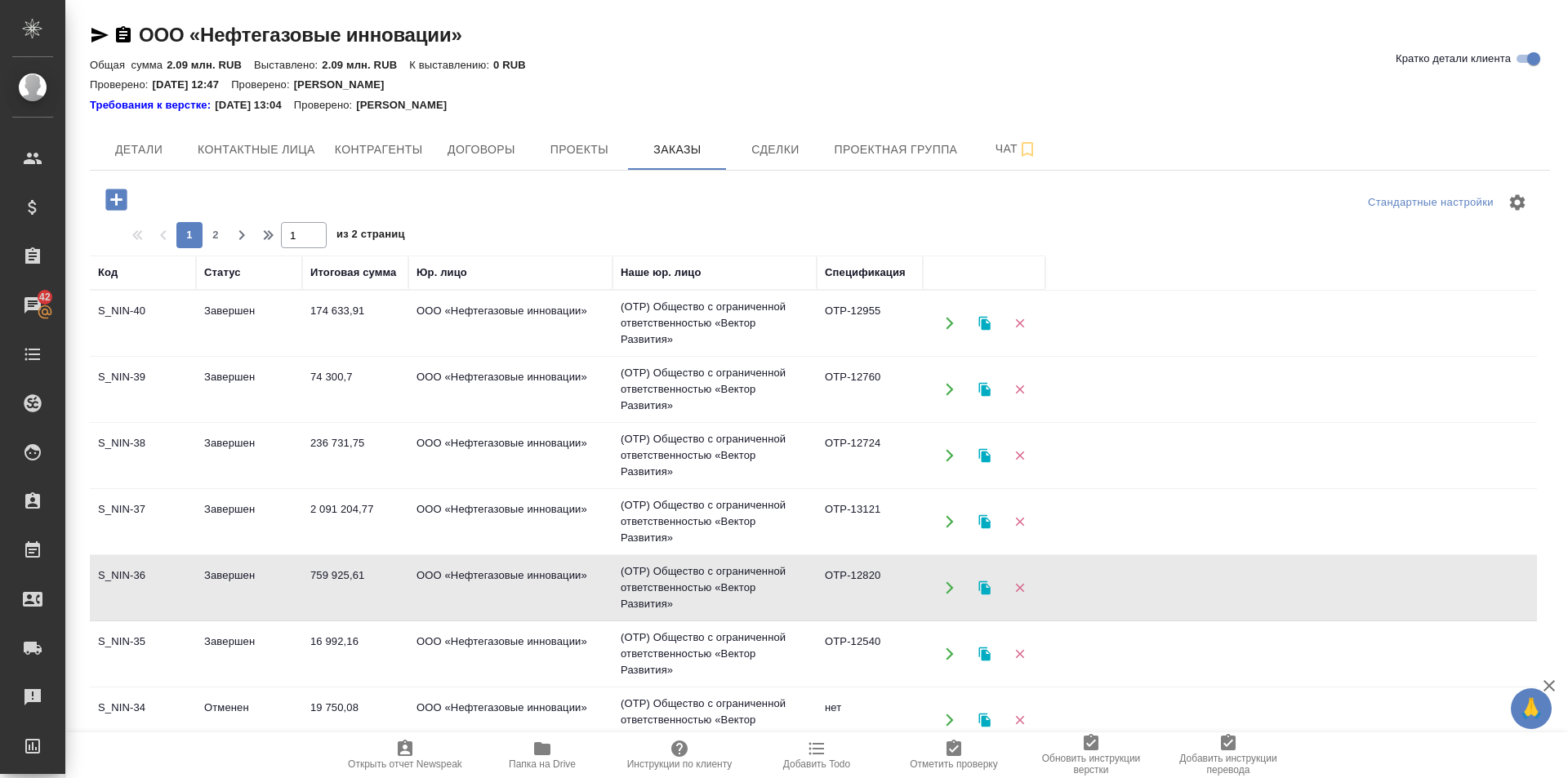
click at [124, 571] on td "S_NIN-36" at bounding box center [142, 587] width 106 height 57
click at [123, 505] on td "S_NIN-37" at bounding box center [142, 521] width 106 height 57
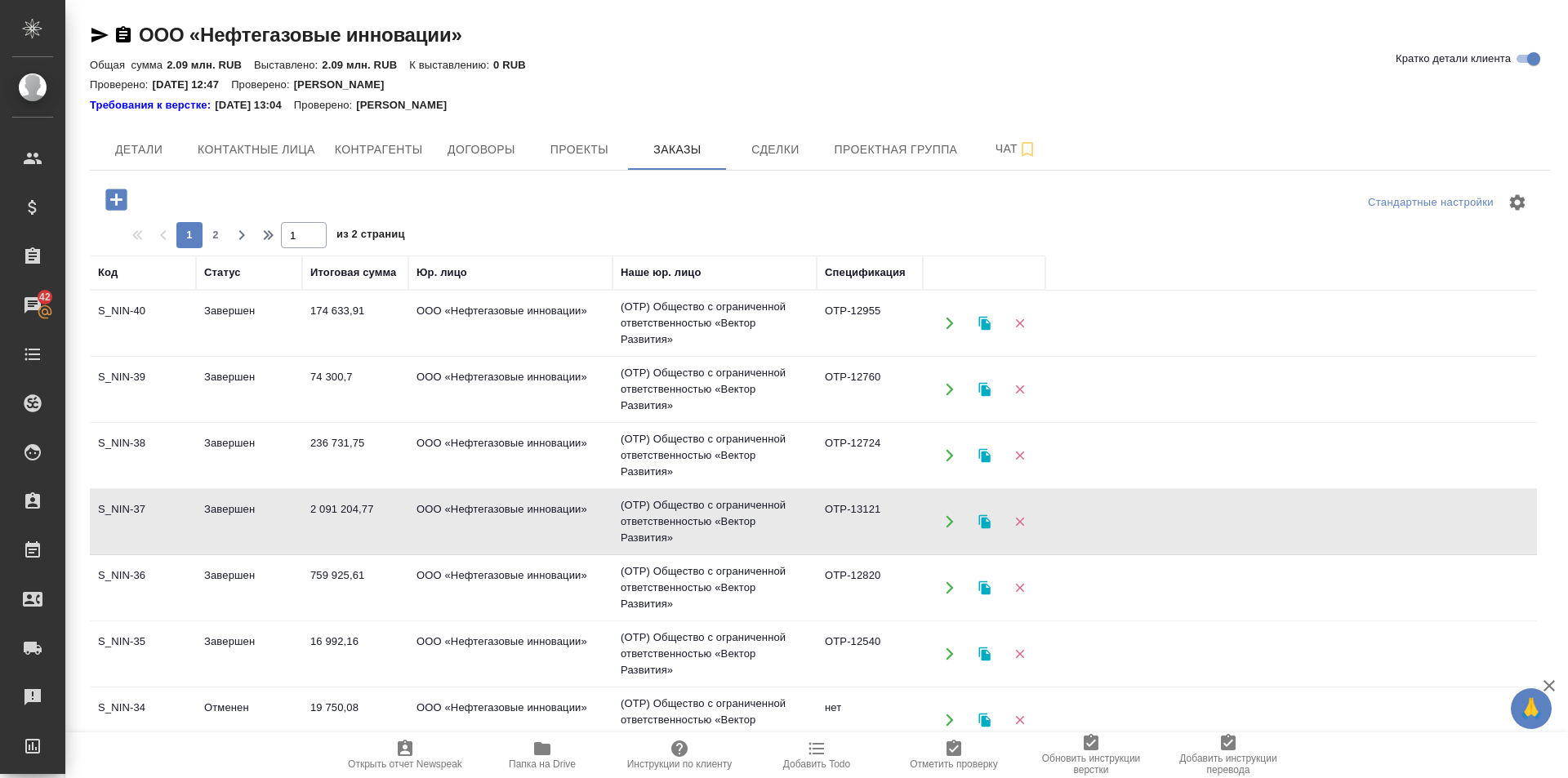
click at [123, 505] on td "S_NIN-37" at bounding box center [142, 521] width 106 height 57
click at [129, 431] on td "S_NIN-38" at bounding box center [142, 455] width 106 height 57
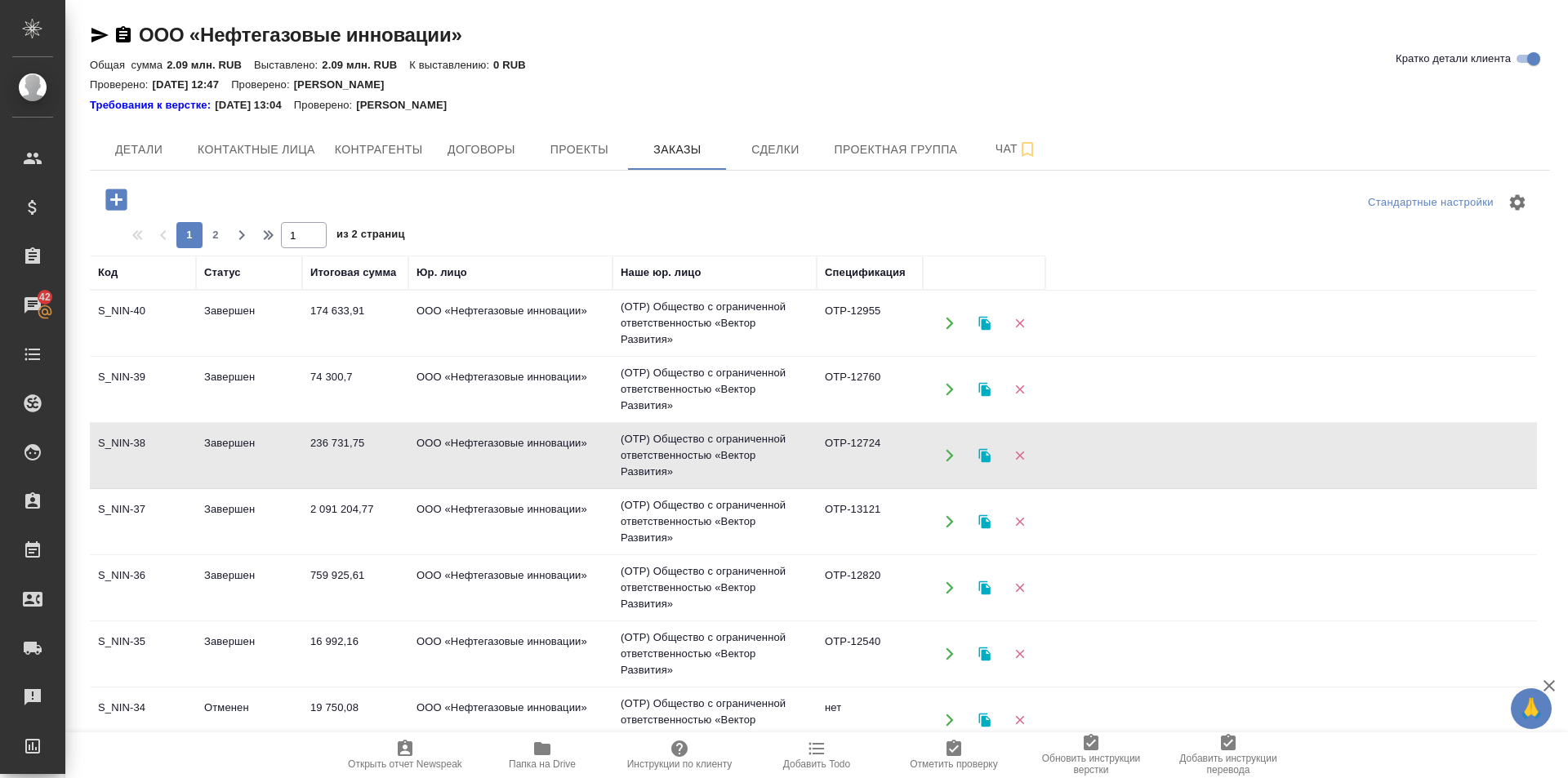
click at [121, 367] on td "S_NIN-39" at bounding box center [142, 389] width 106 height 57
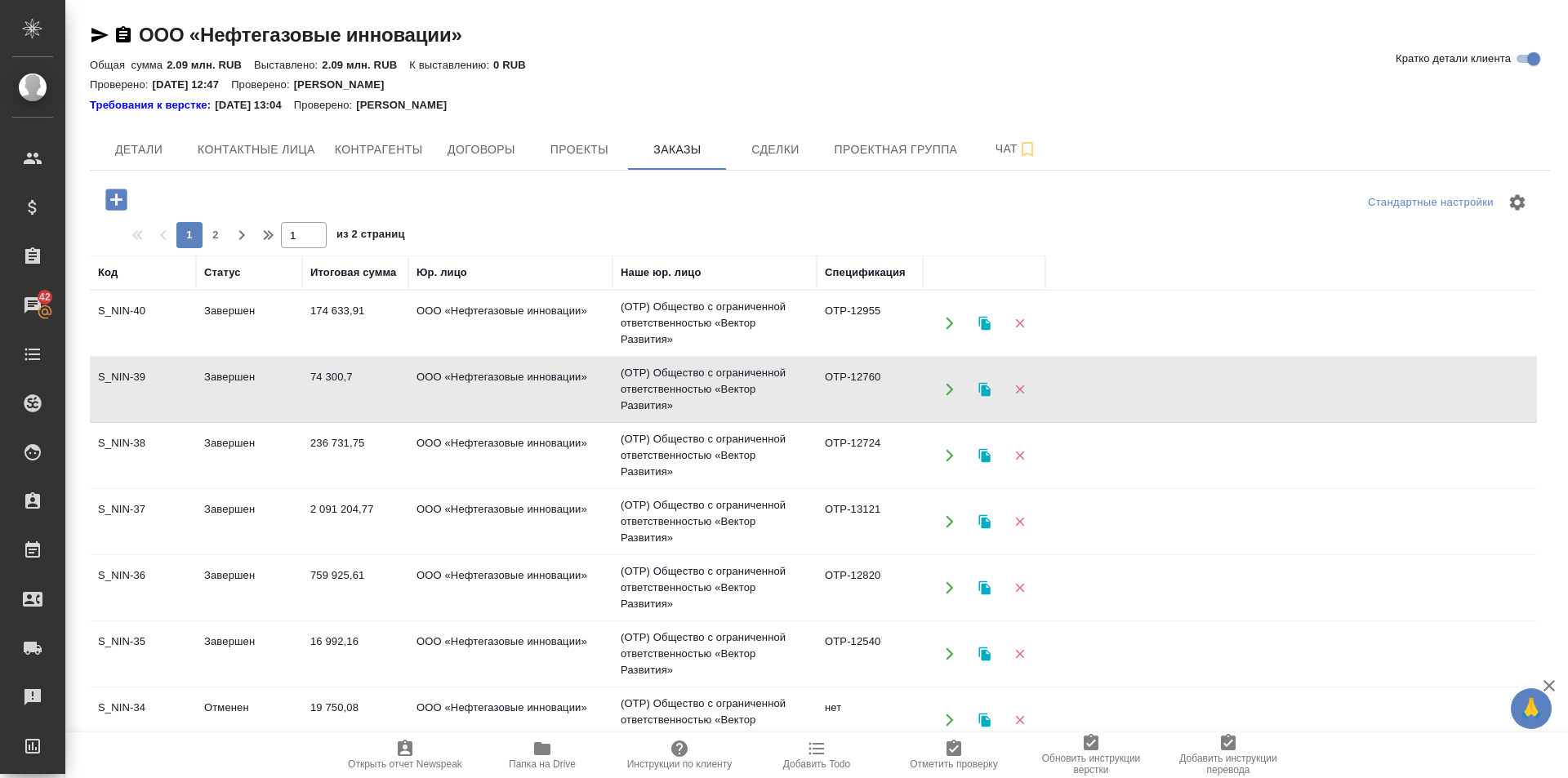
click at [121, 367] on td "S_NIN-39" at bounding box center [142, 389] width 106 height 57
click at [485, 146] on span "Договоры" at bounding box center [481, 150] width 79 height 21
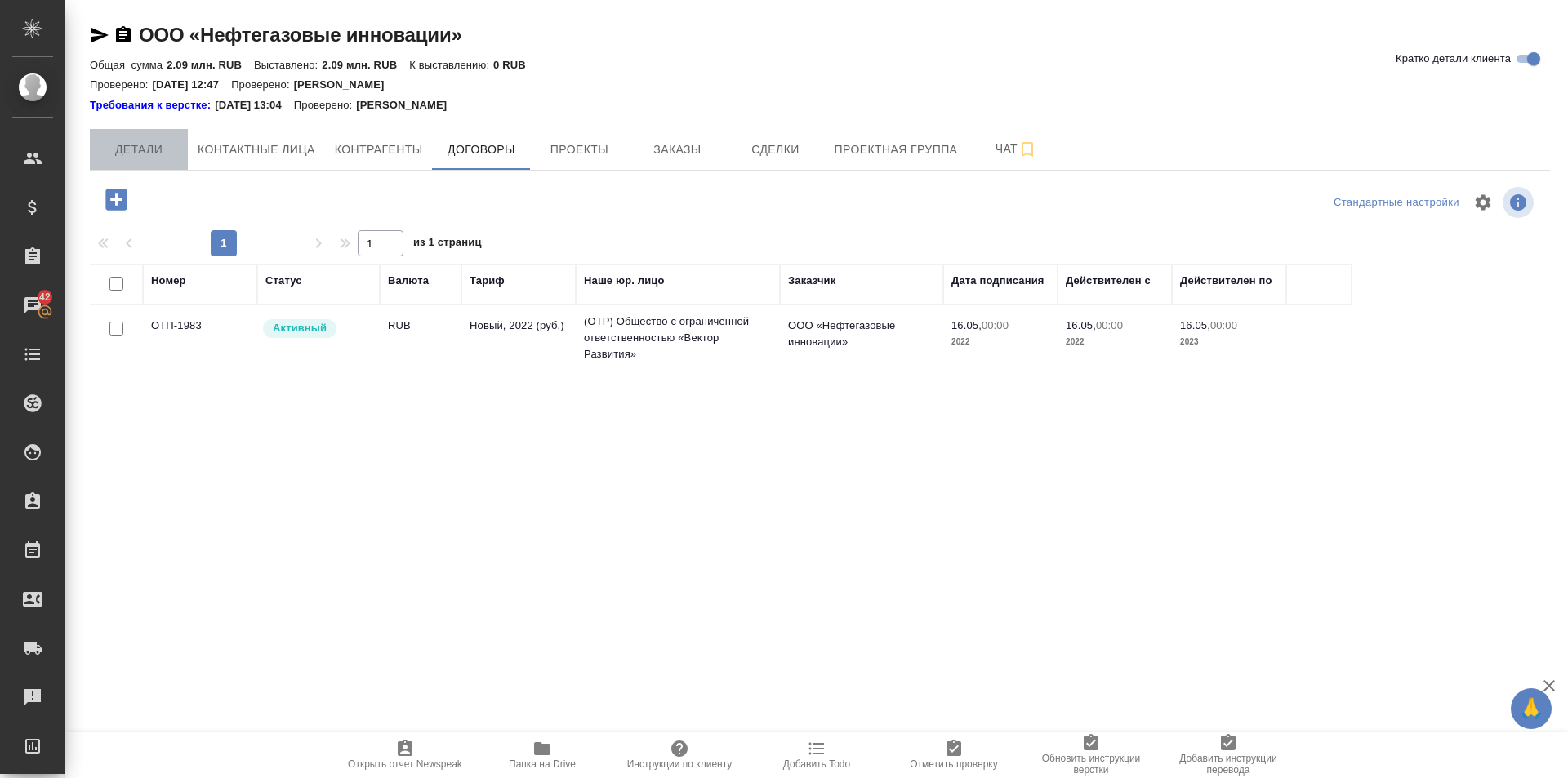
click at [151, 144] on span "Детали" at bounding box center [138, 150] width 79 height 21
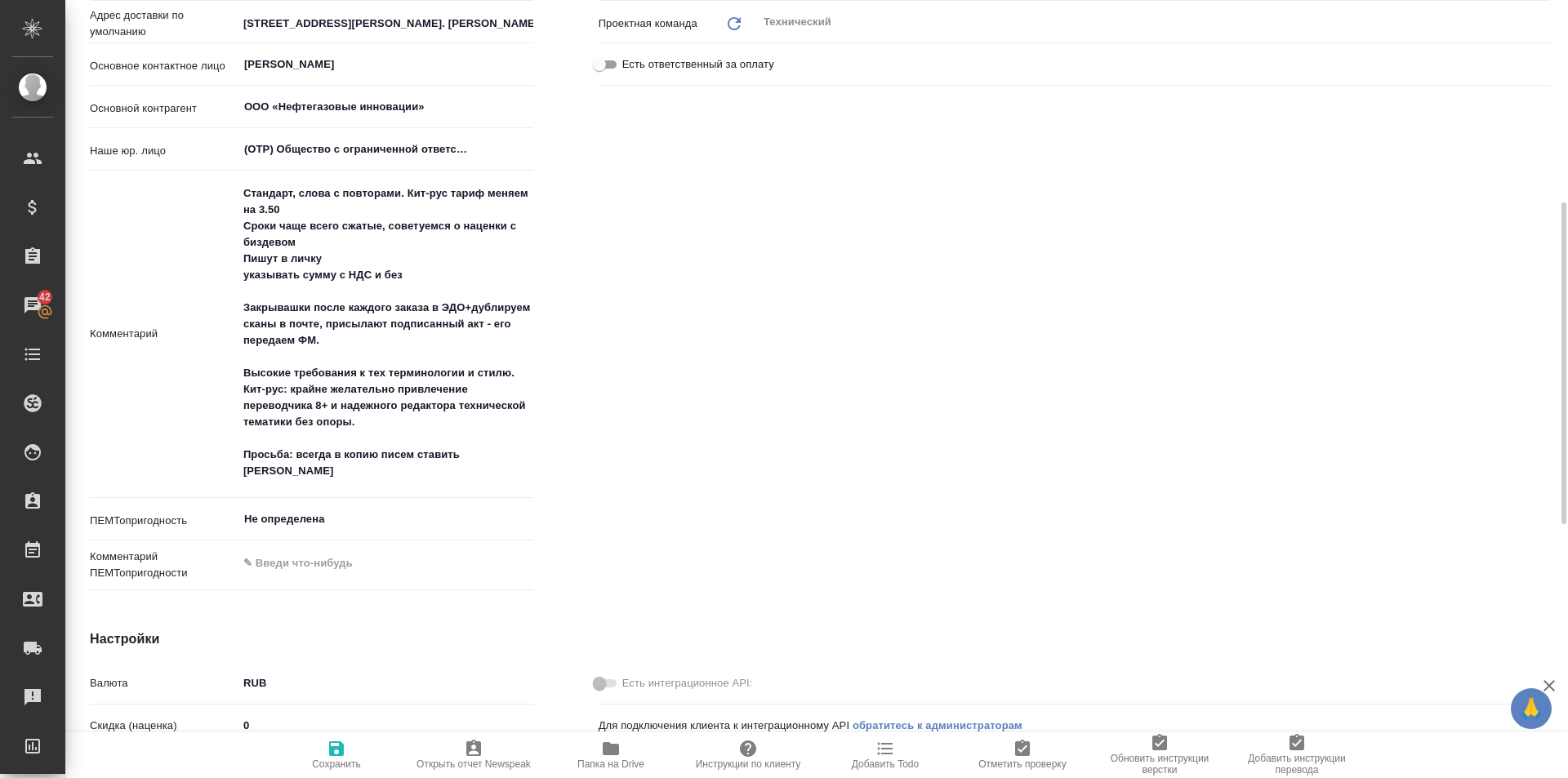
type textarea "x"
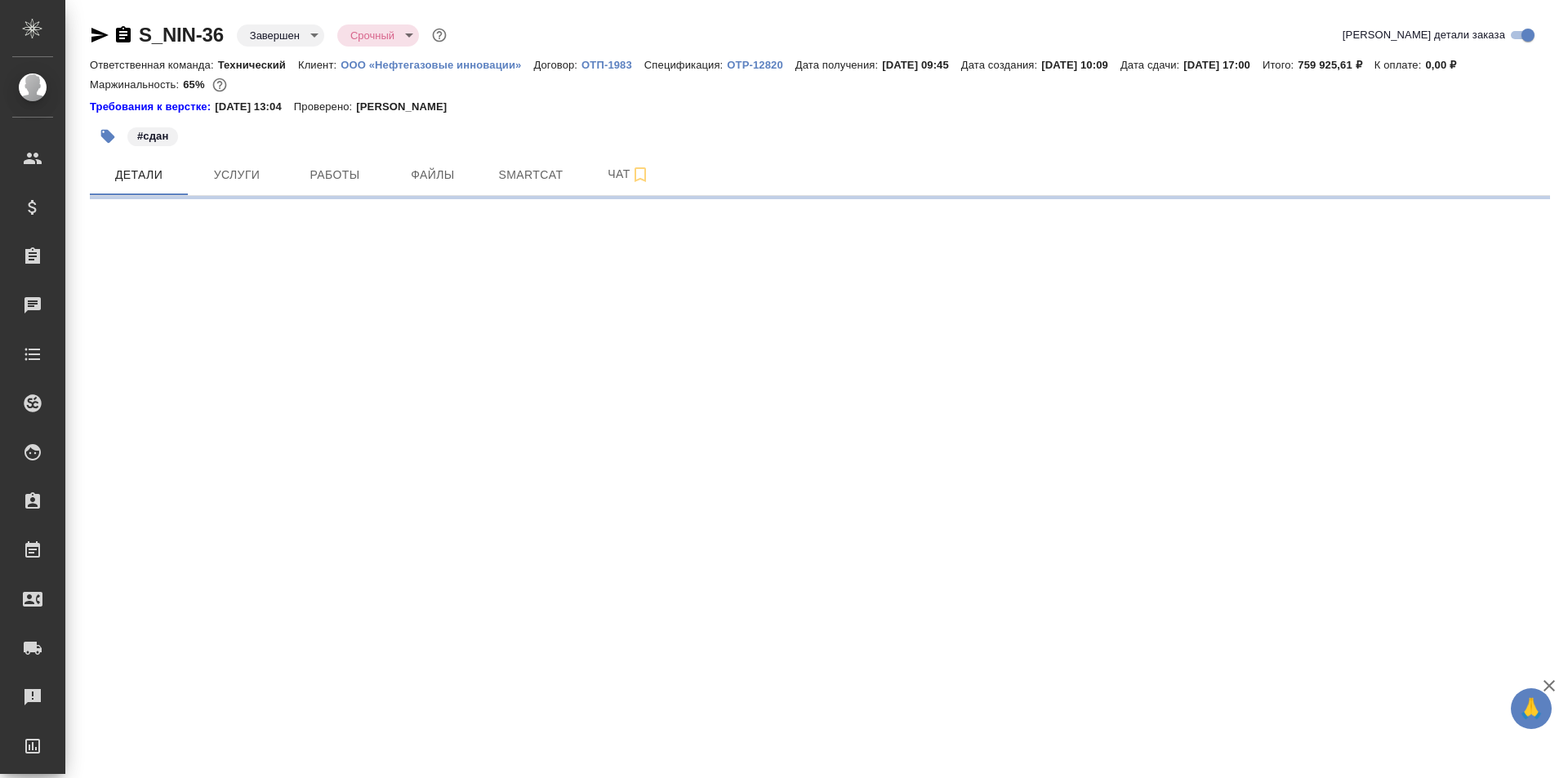
select select "RU"
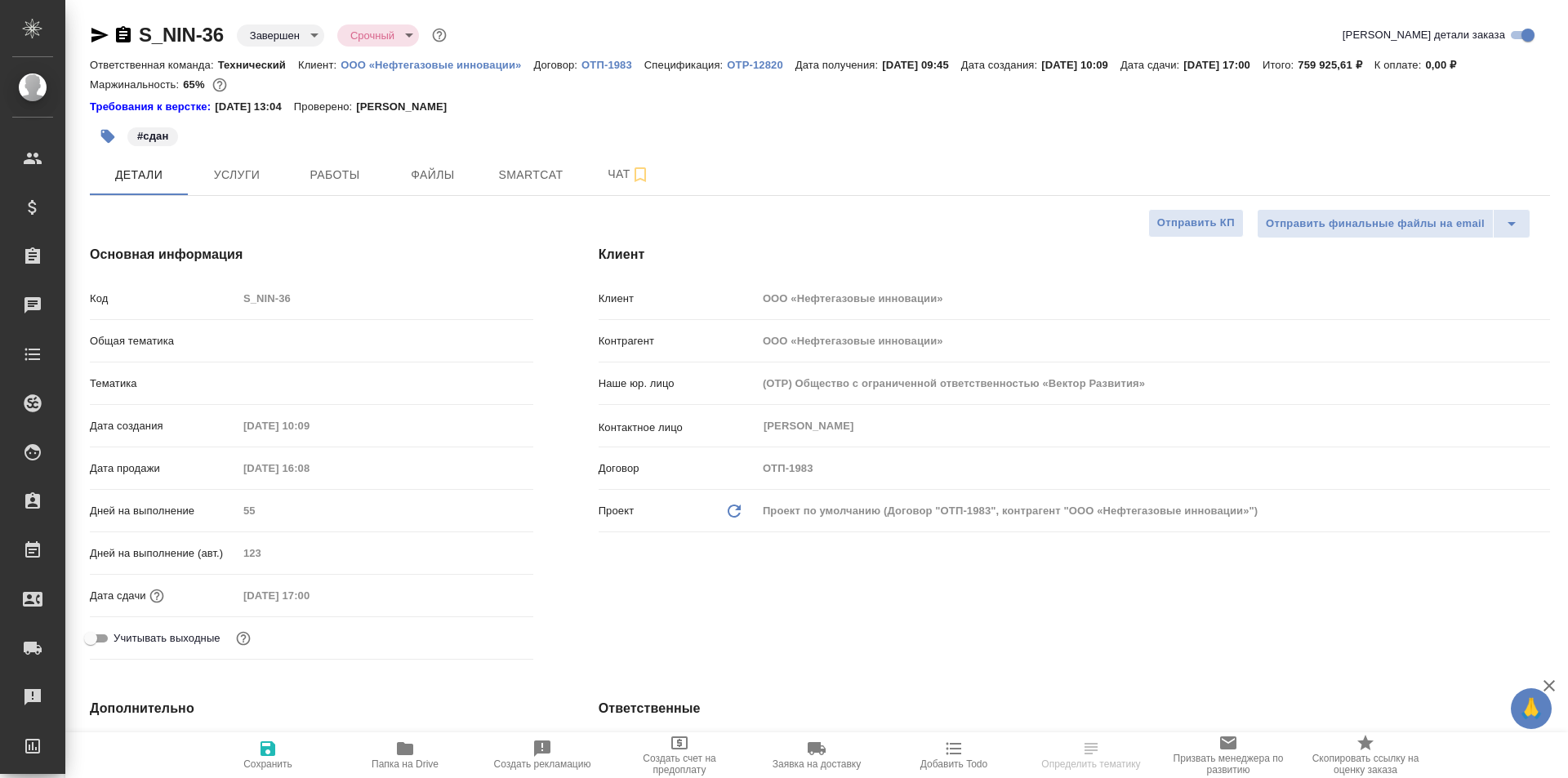
type textarea "x"
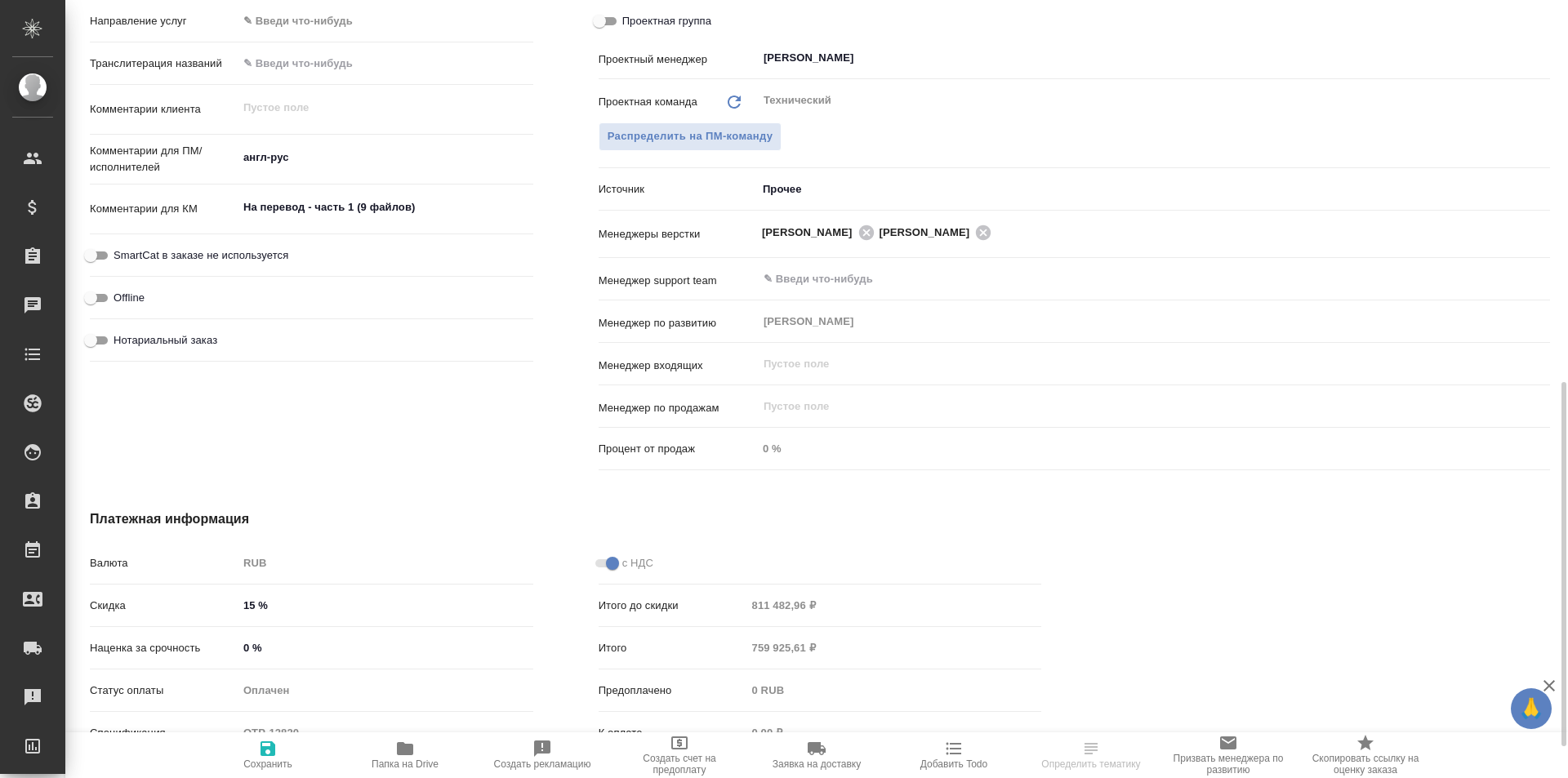
scroll to position [883, 0]
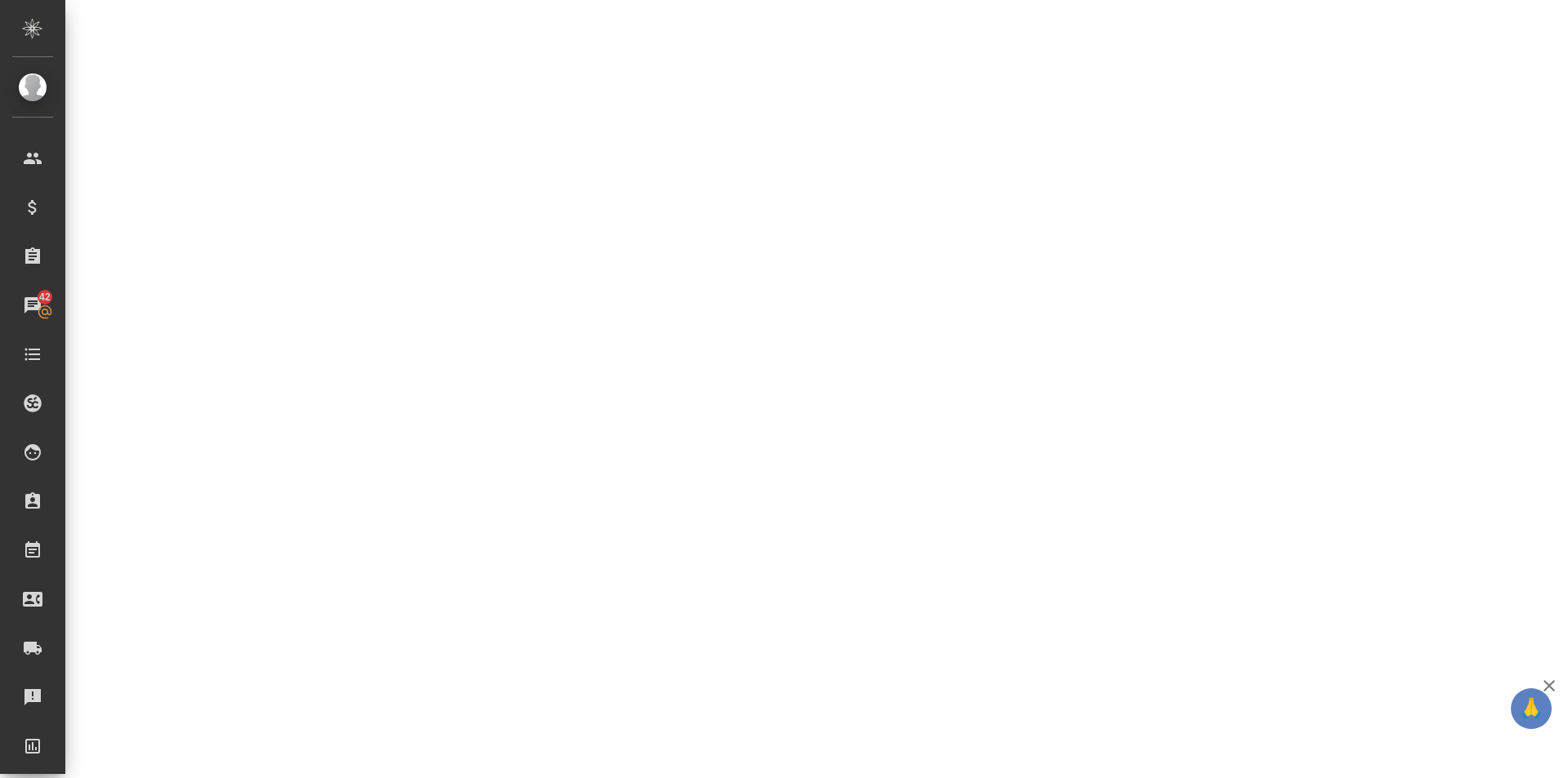
select select "RU"
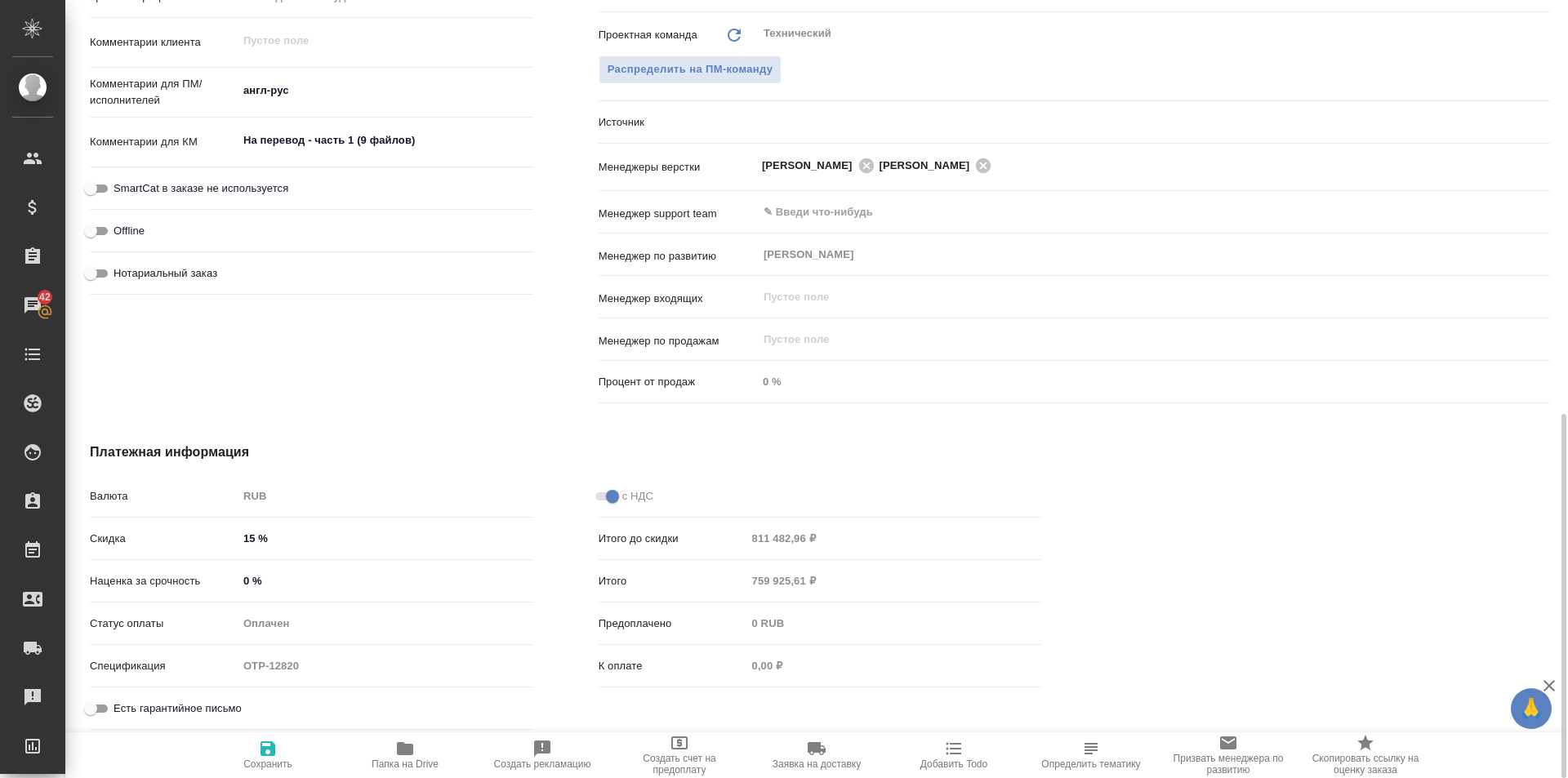
type textarea "x"
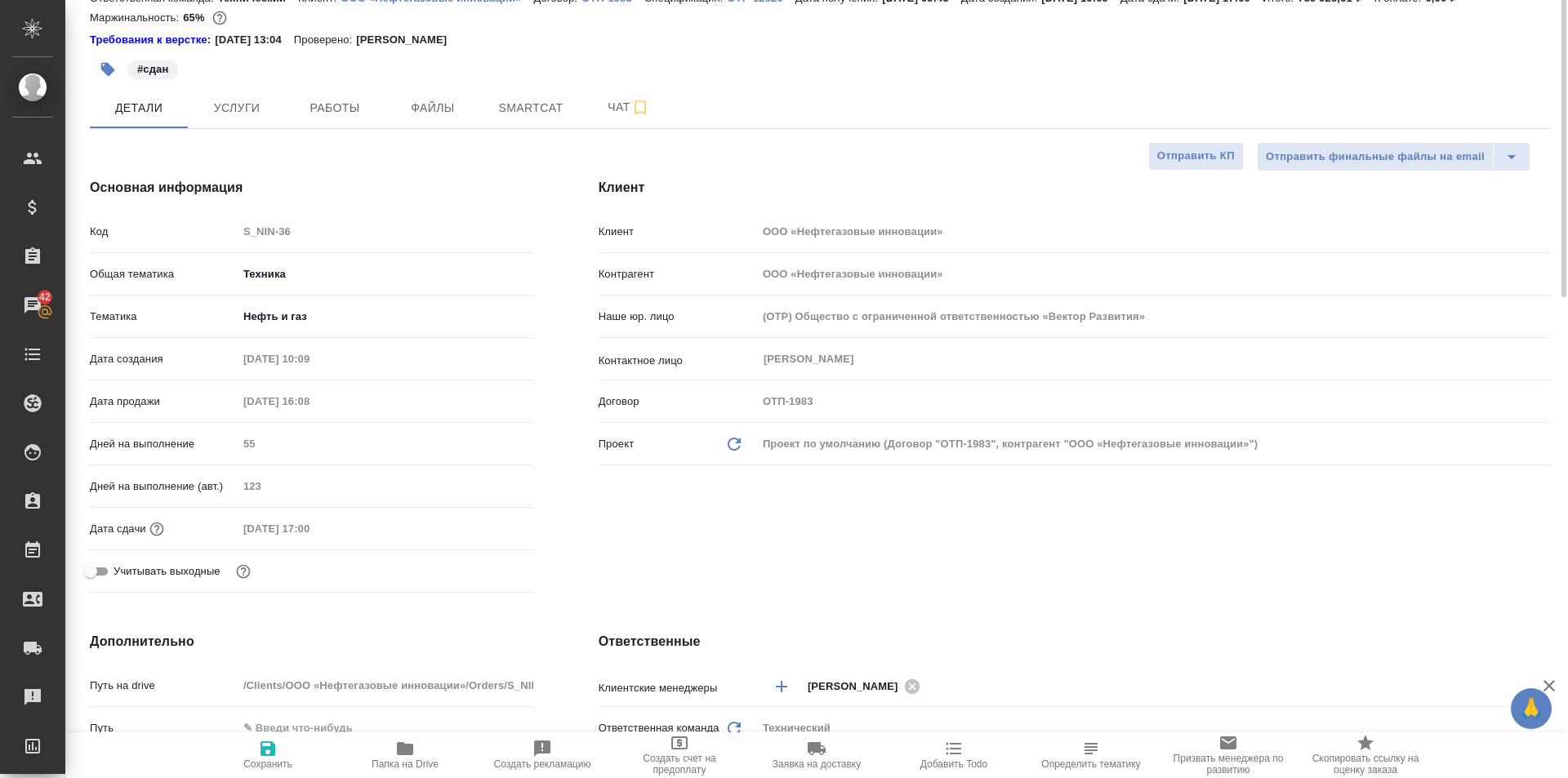
scroll to position [0, 0]
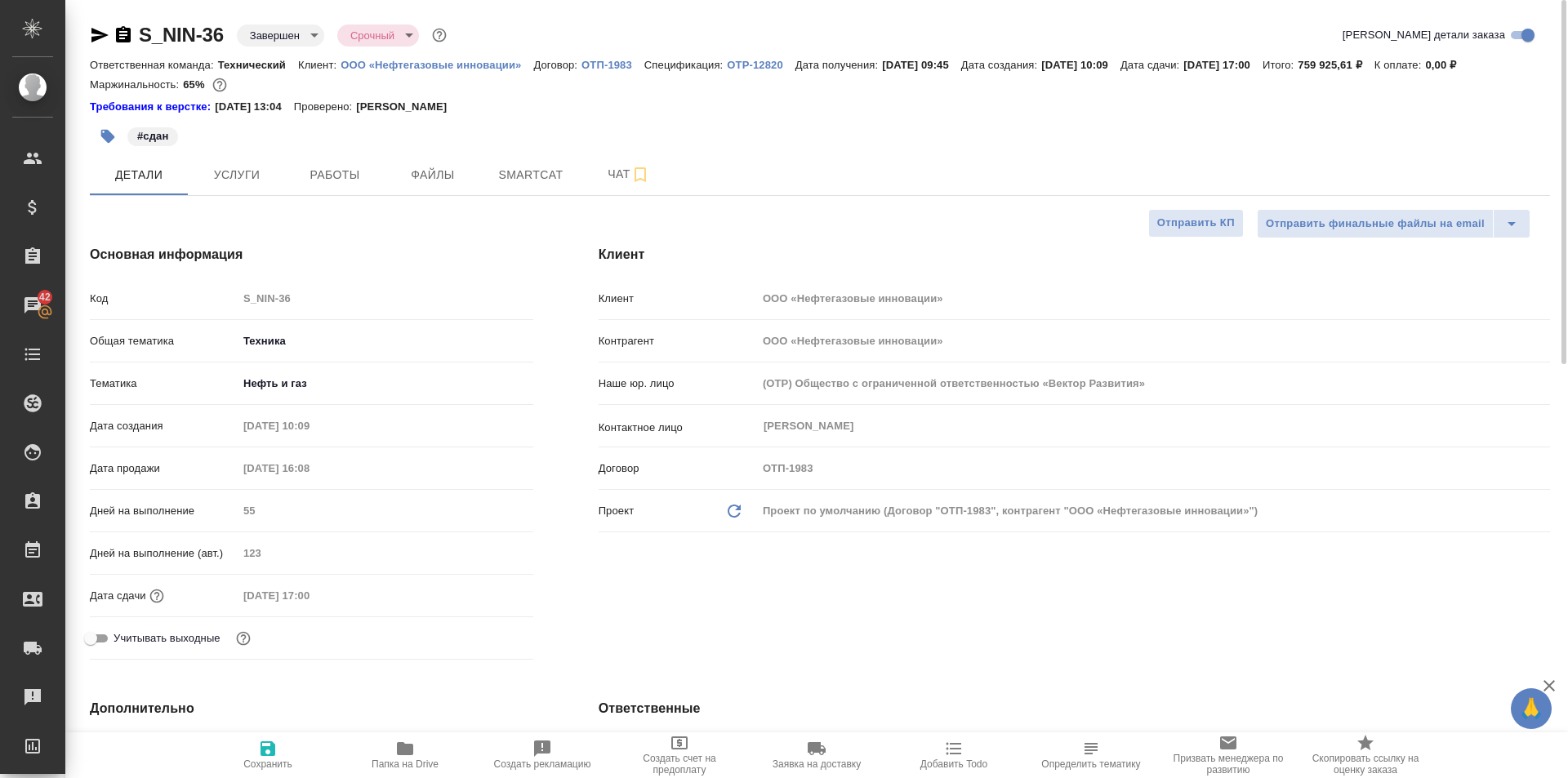
type textarea "x"
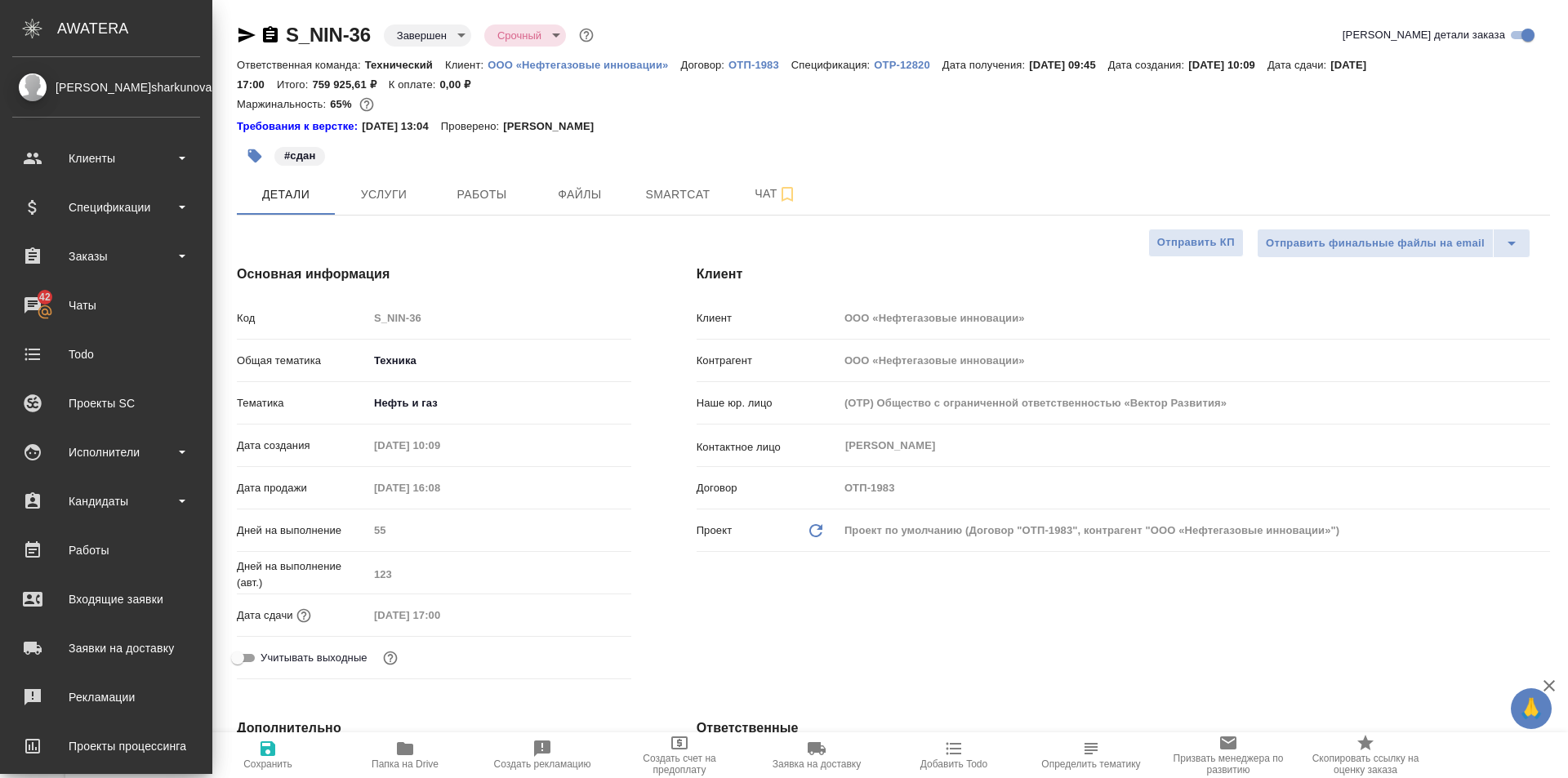
type textarea "x"
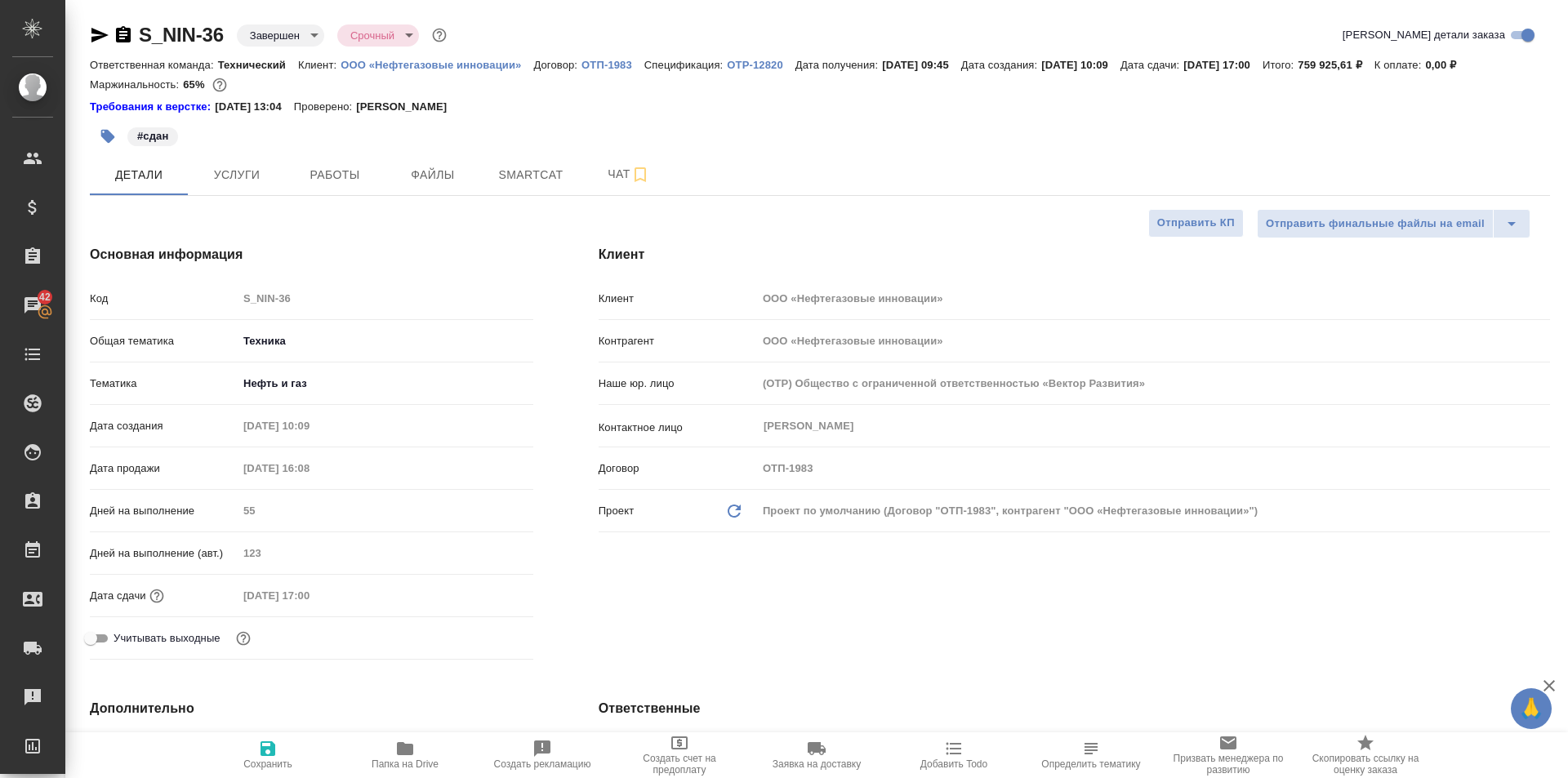
type textarea "x"
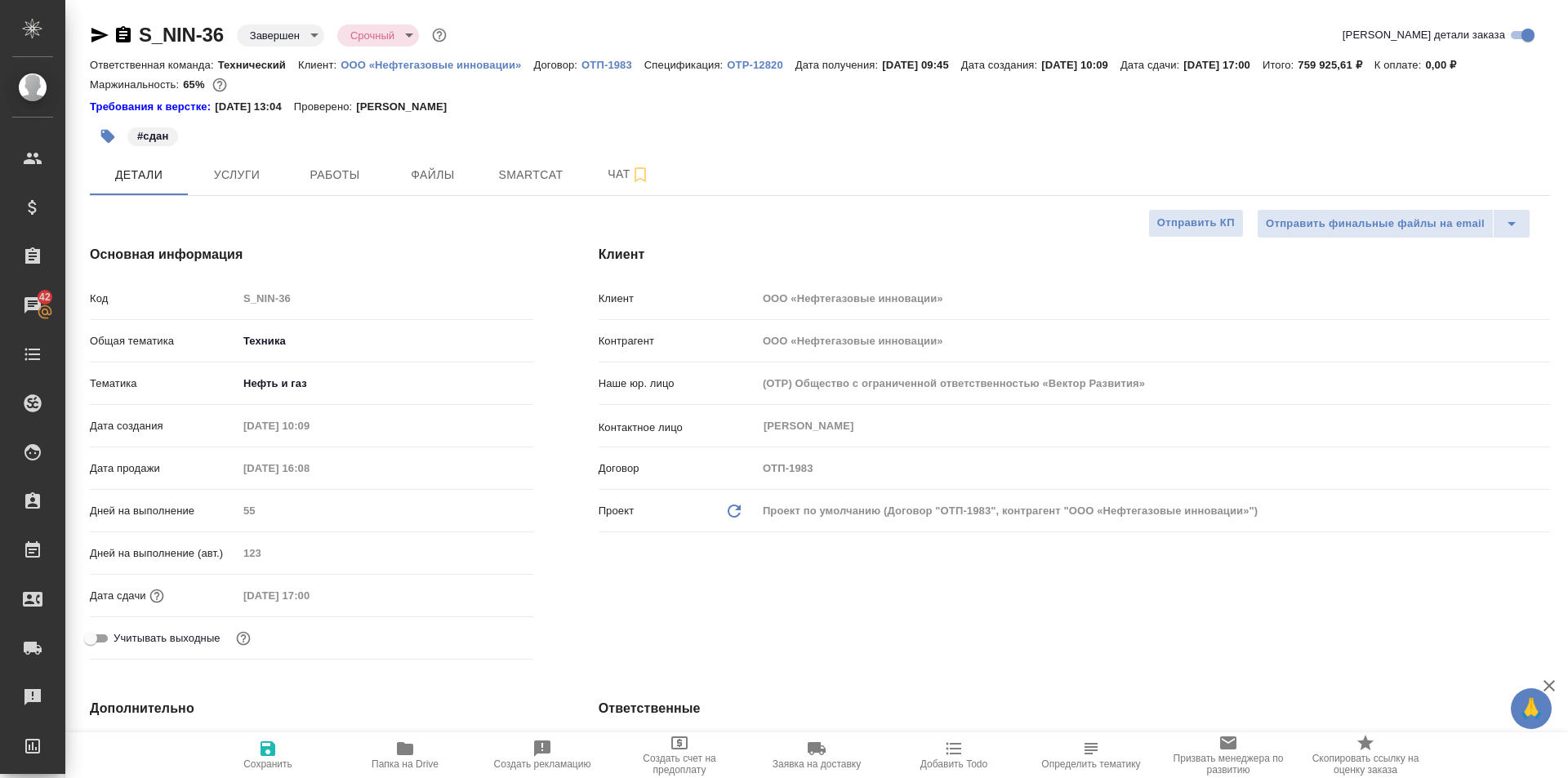
type textarea "x"
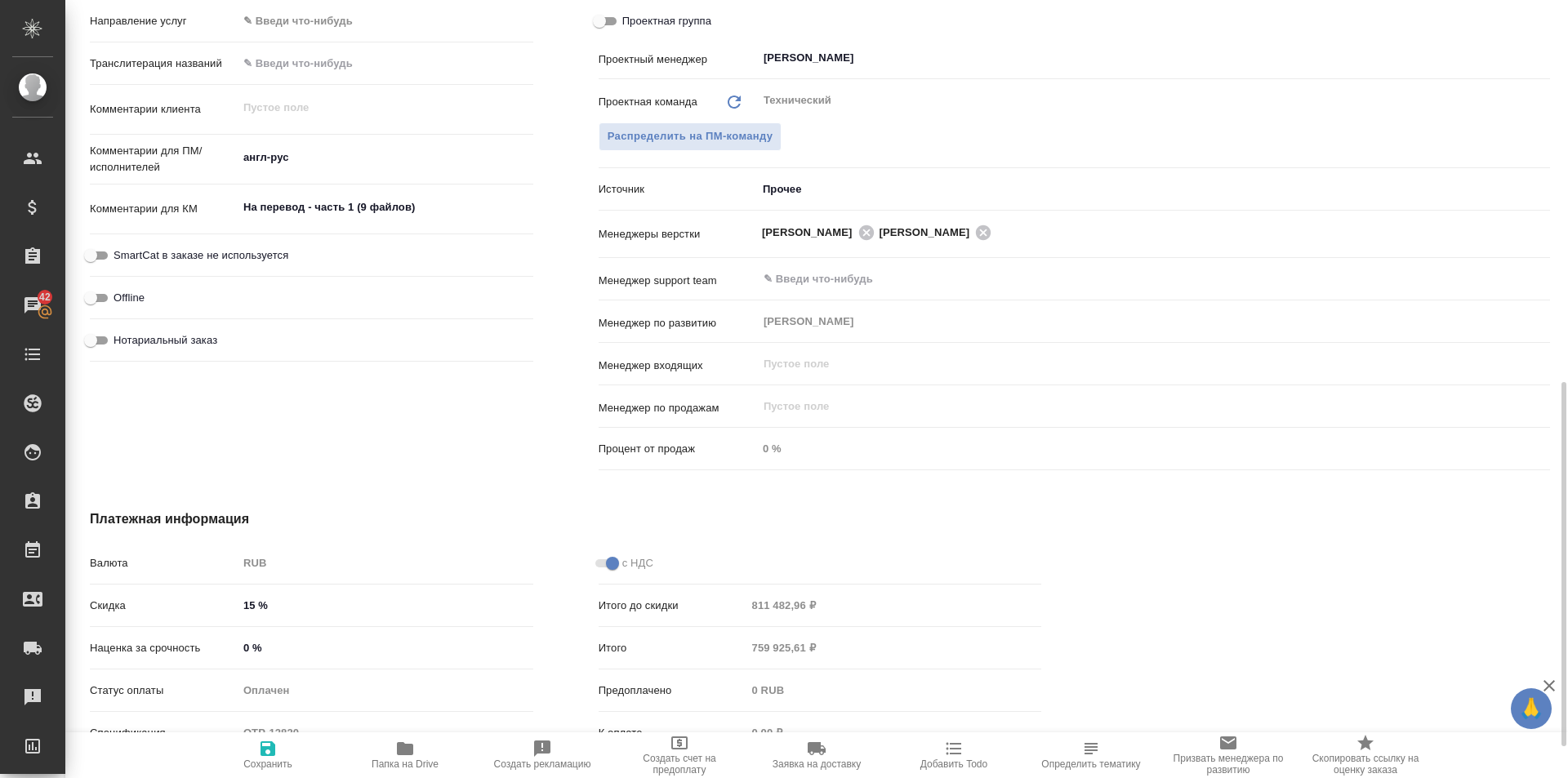
scroll to position [326, 0]
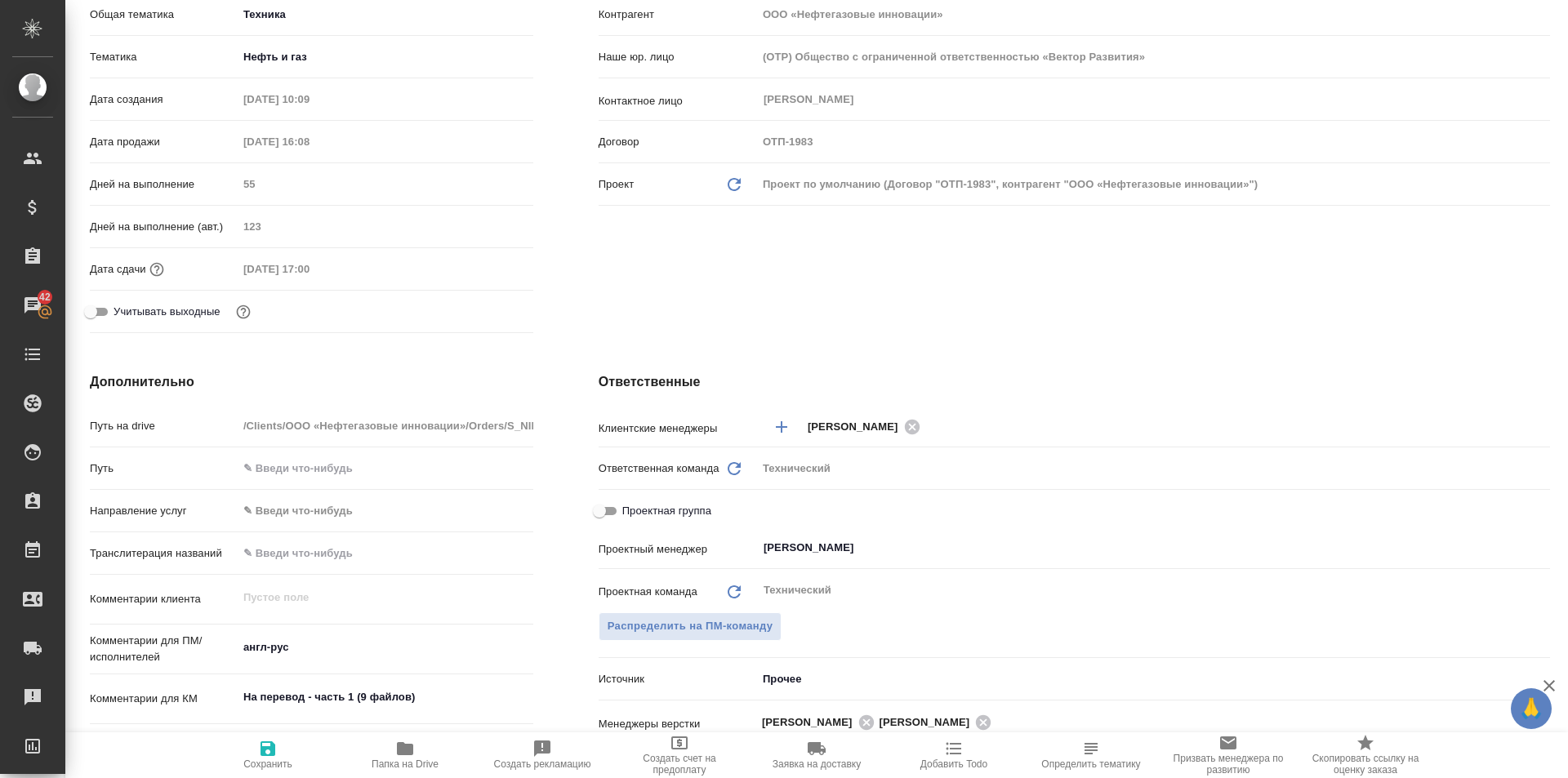
type textarea "x"
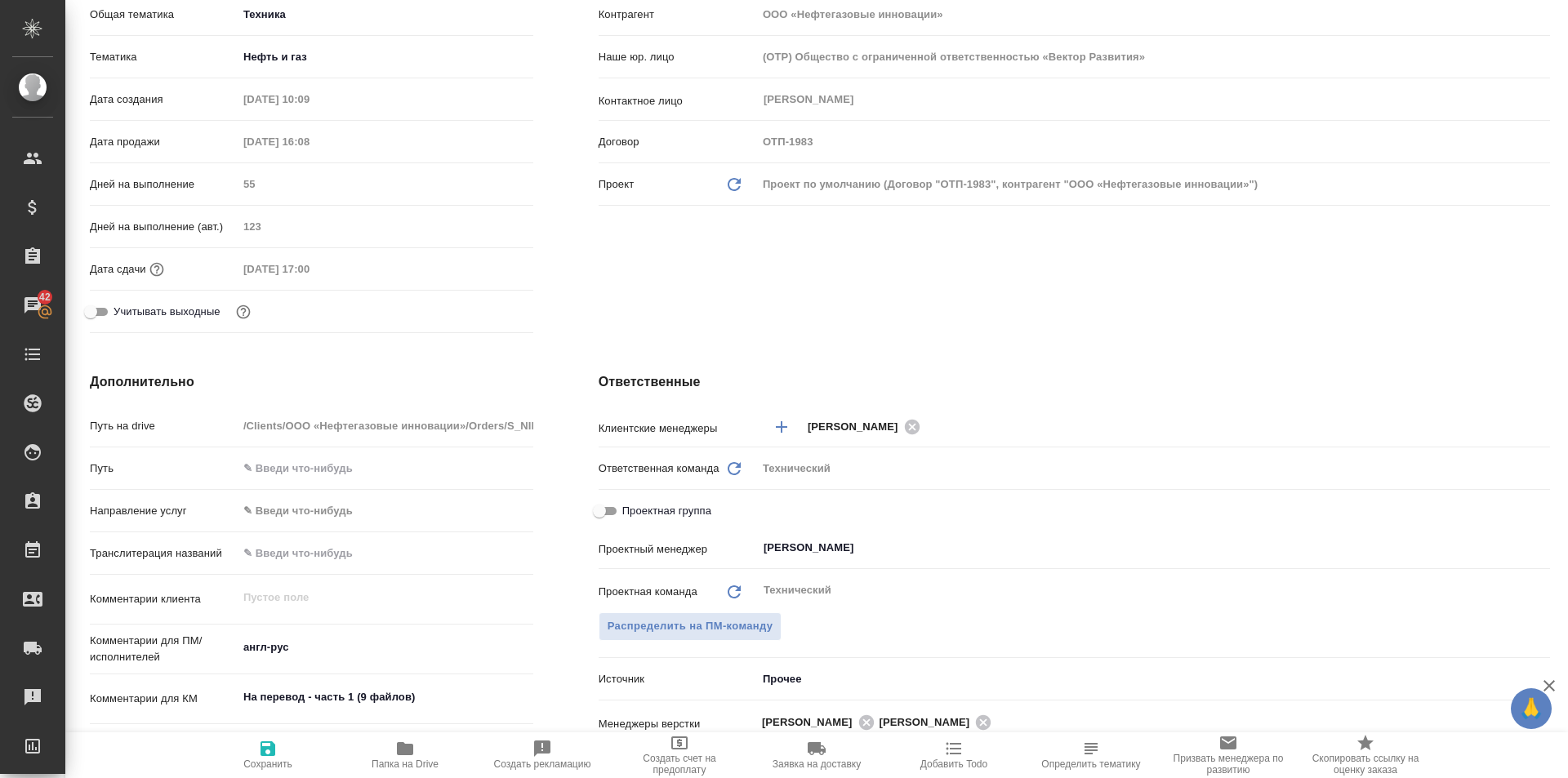
type textarea "x"
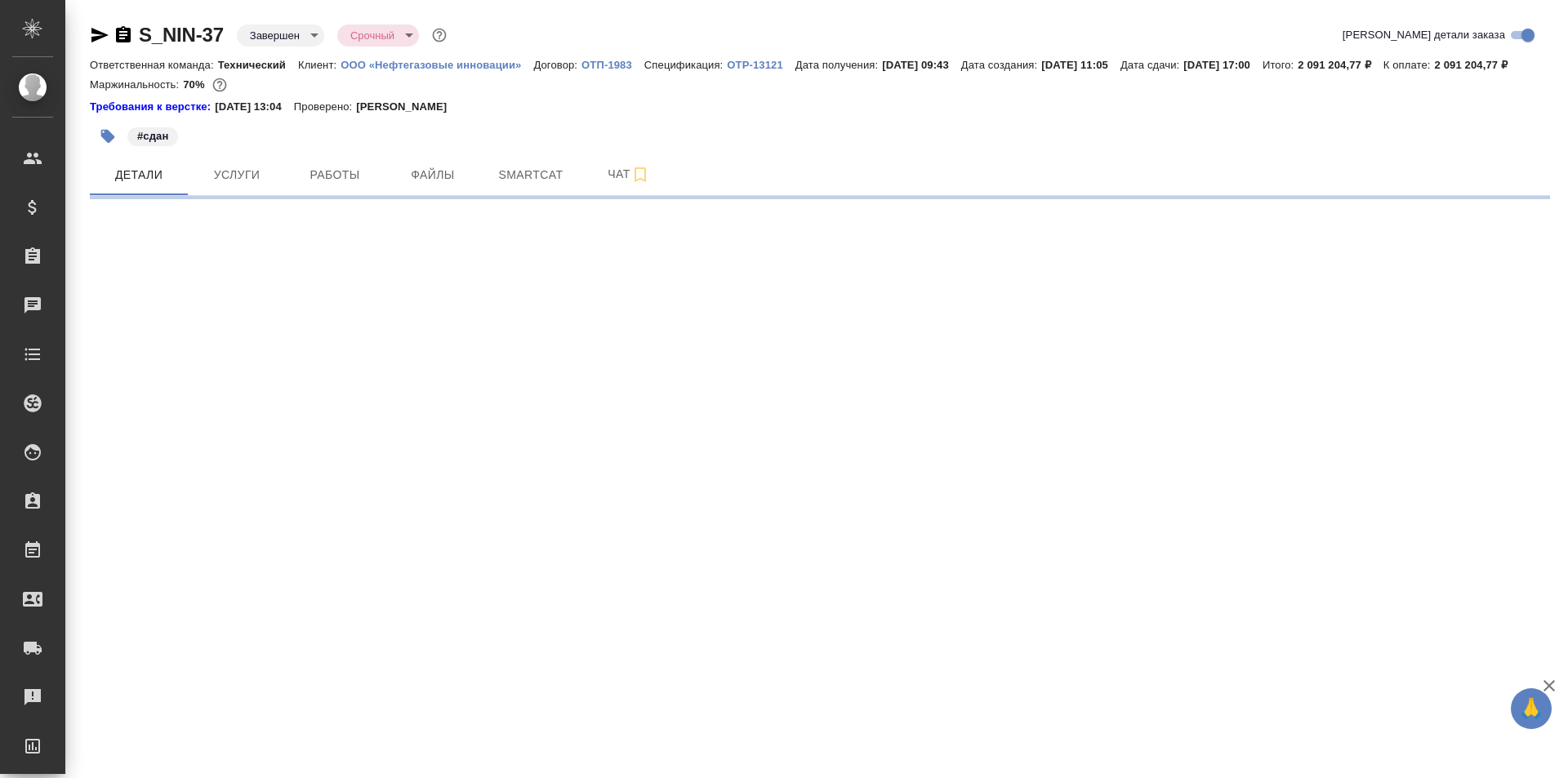
select select "RU"
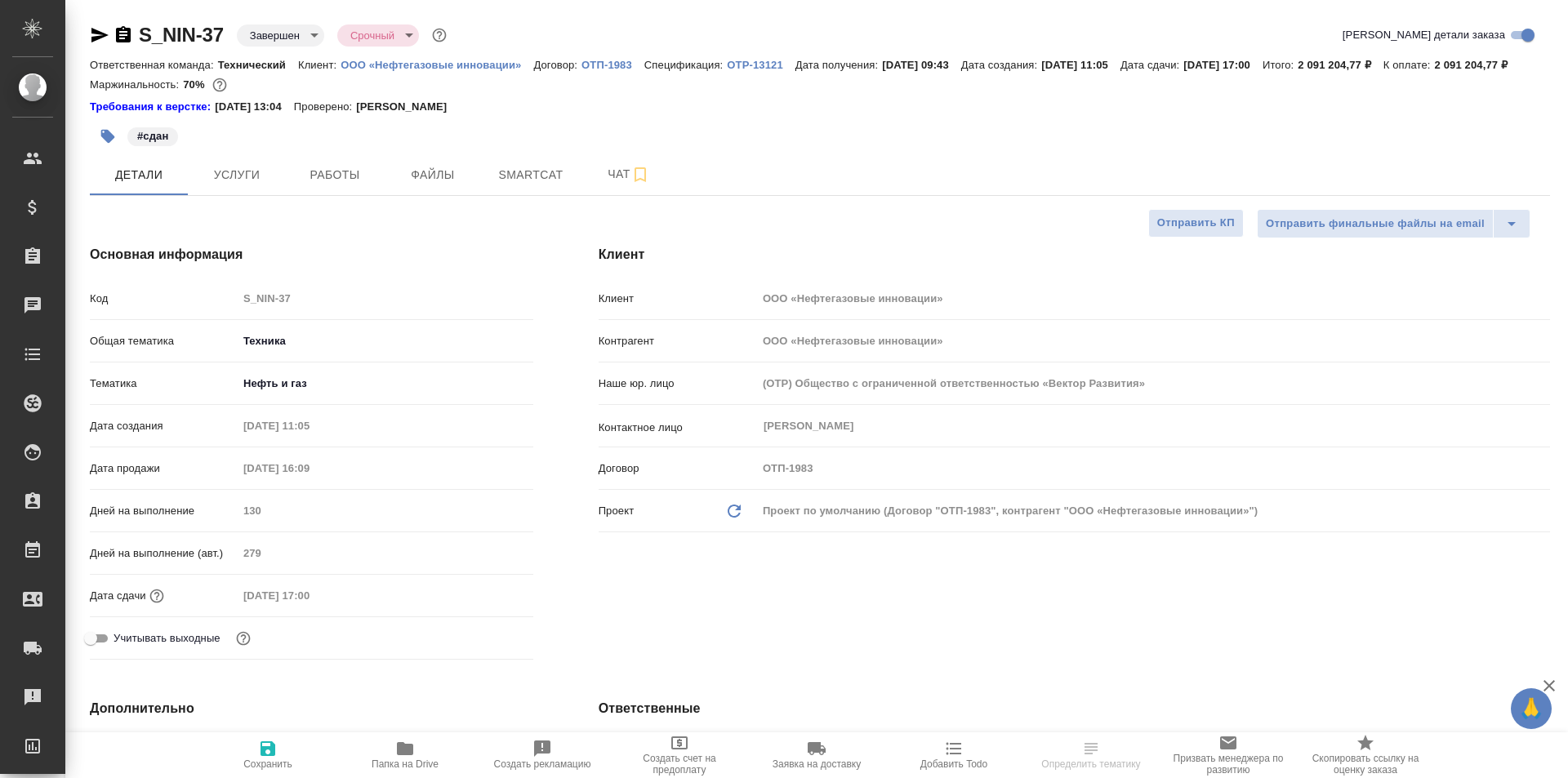
type textarea "x"
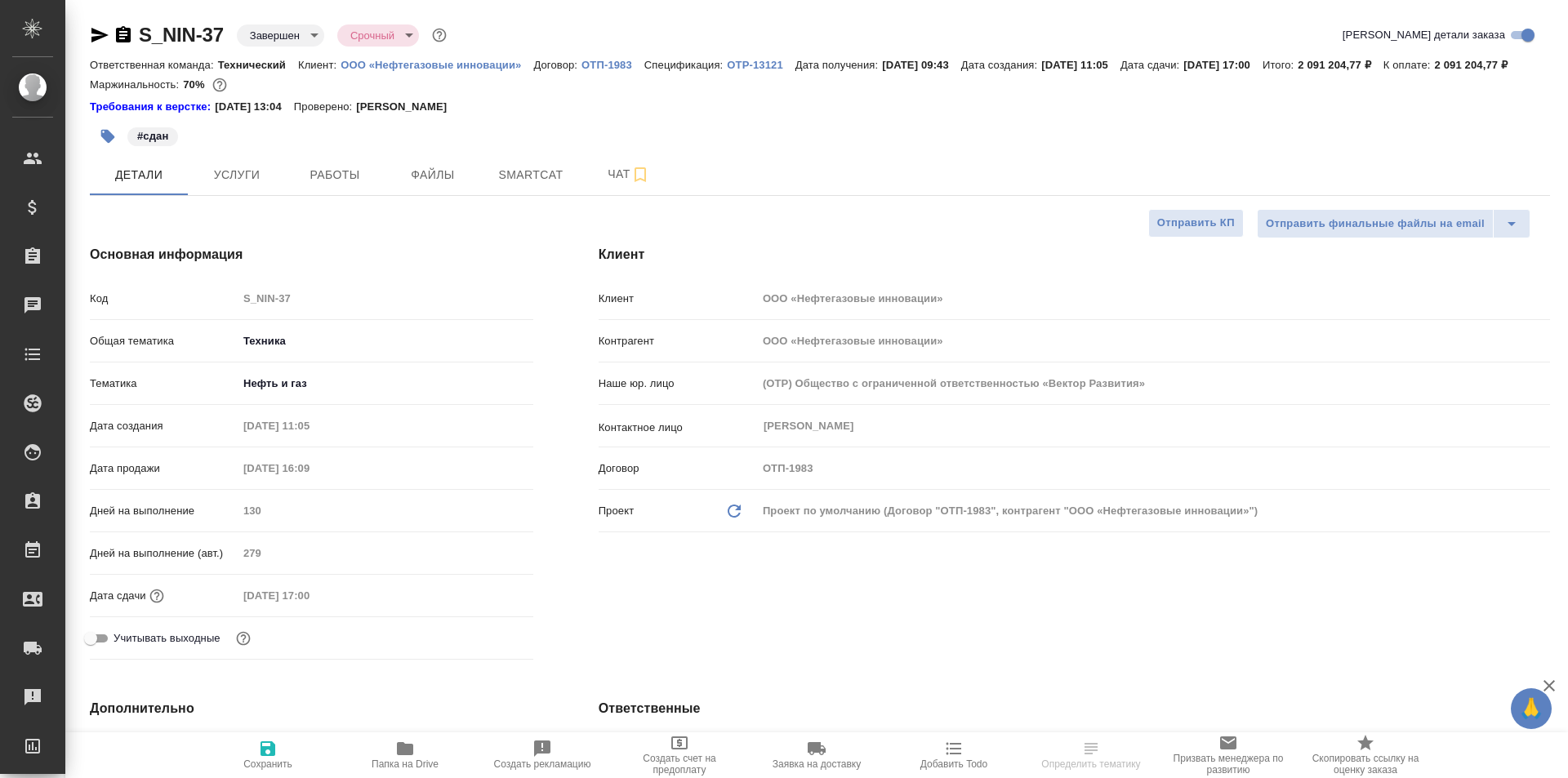
type textarea "x"
select select "RU"
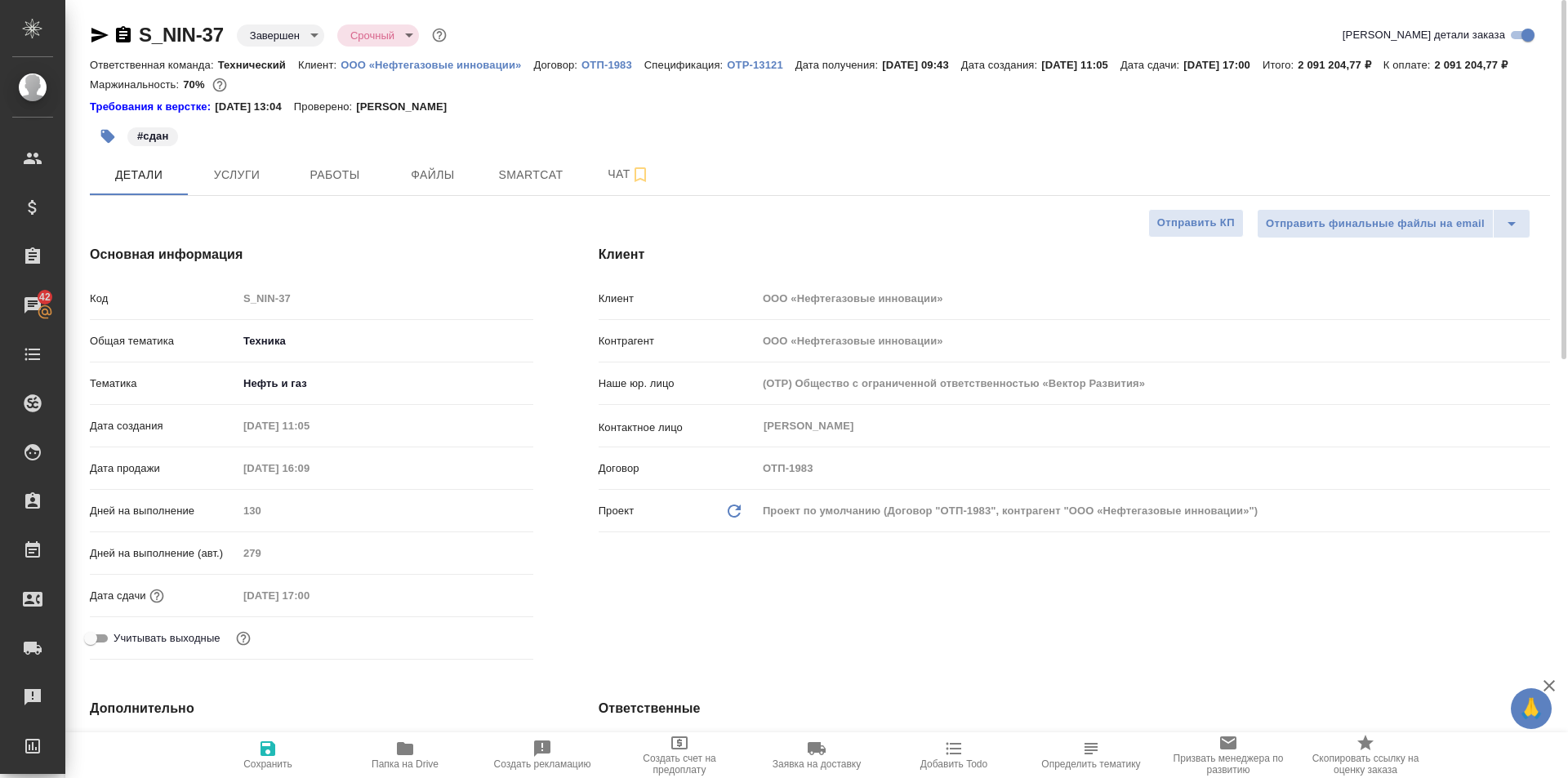
type textarea "x"
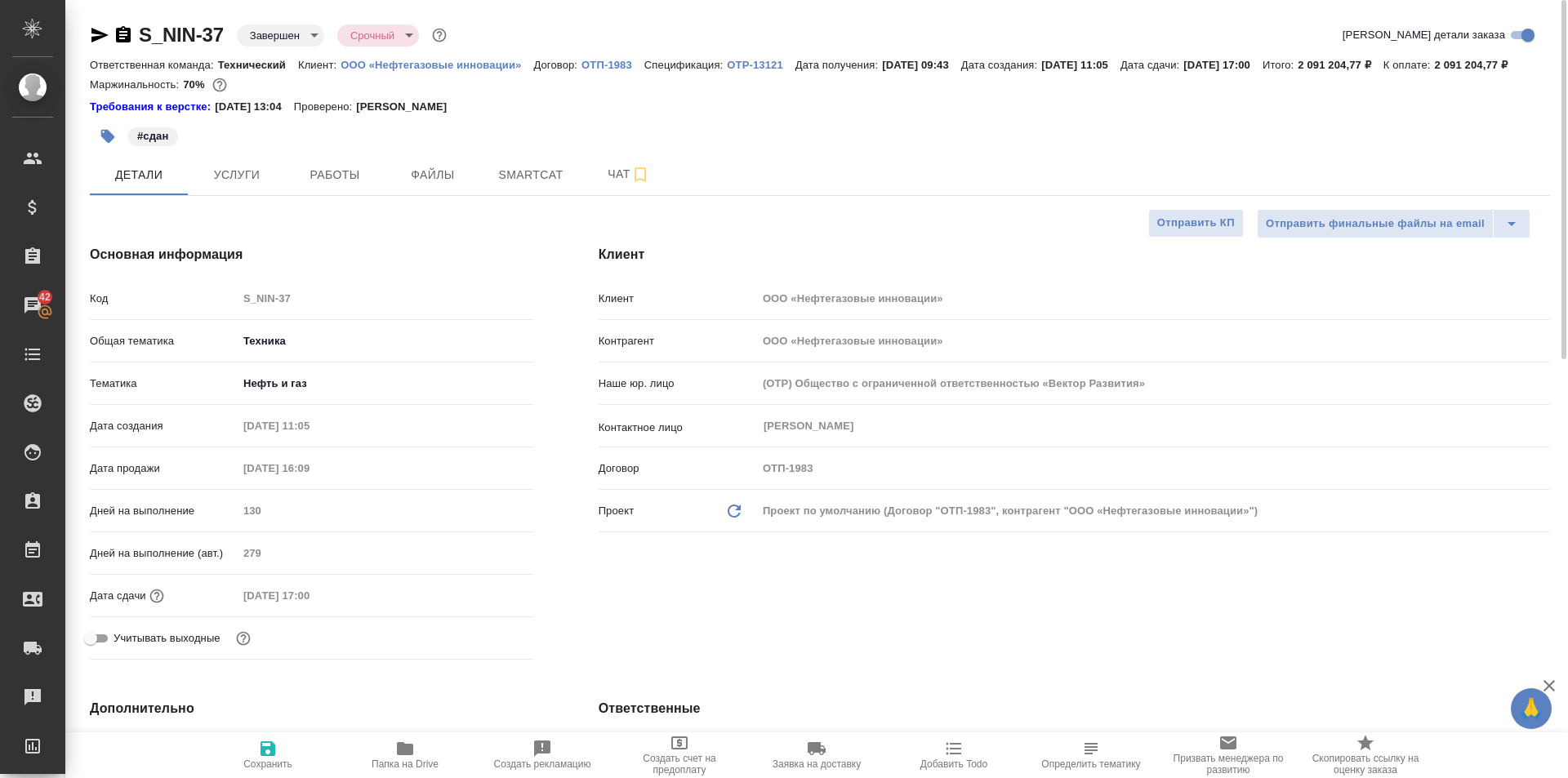
type textarea "x"
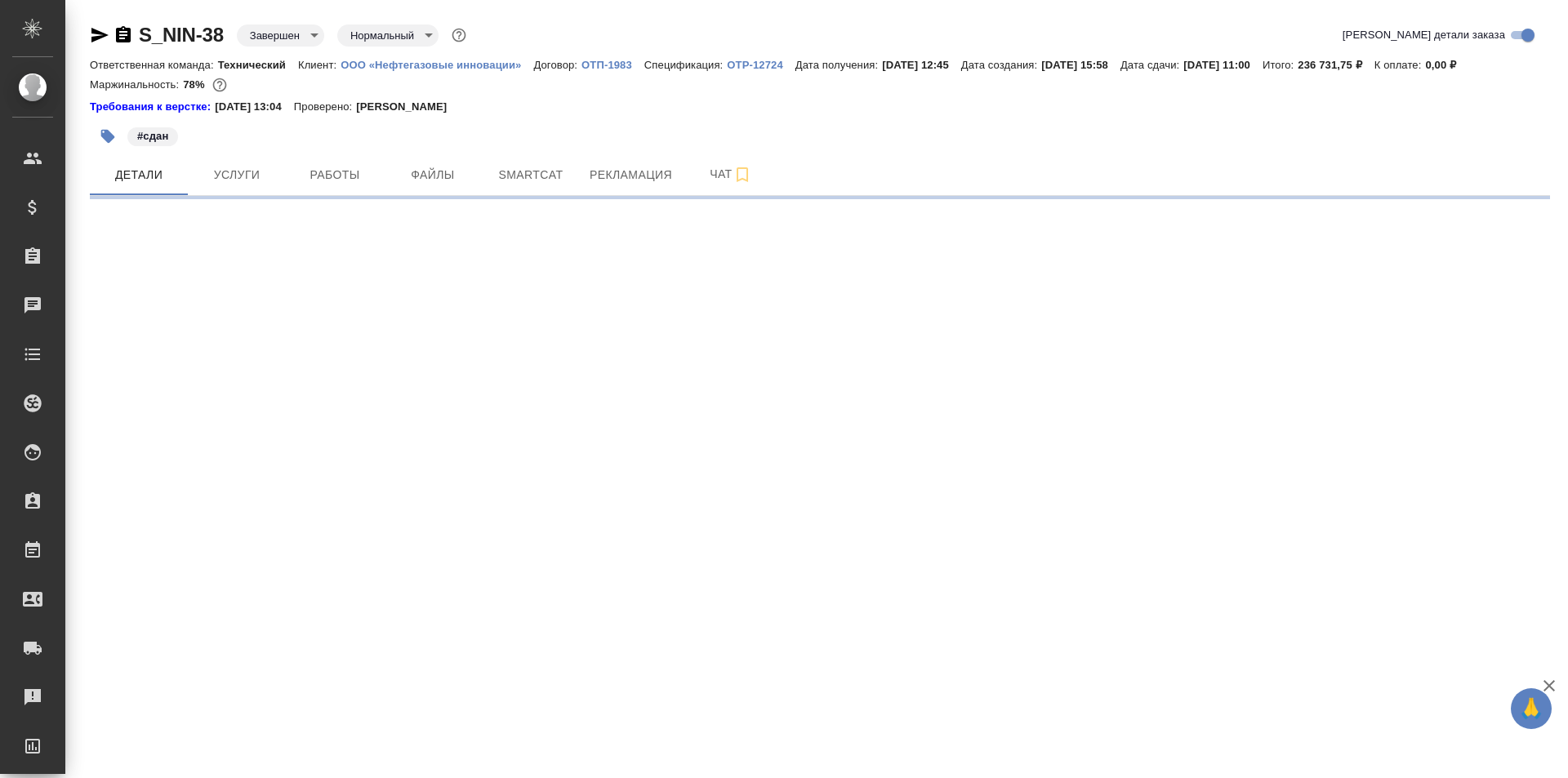
select select "RU"
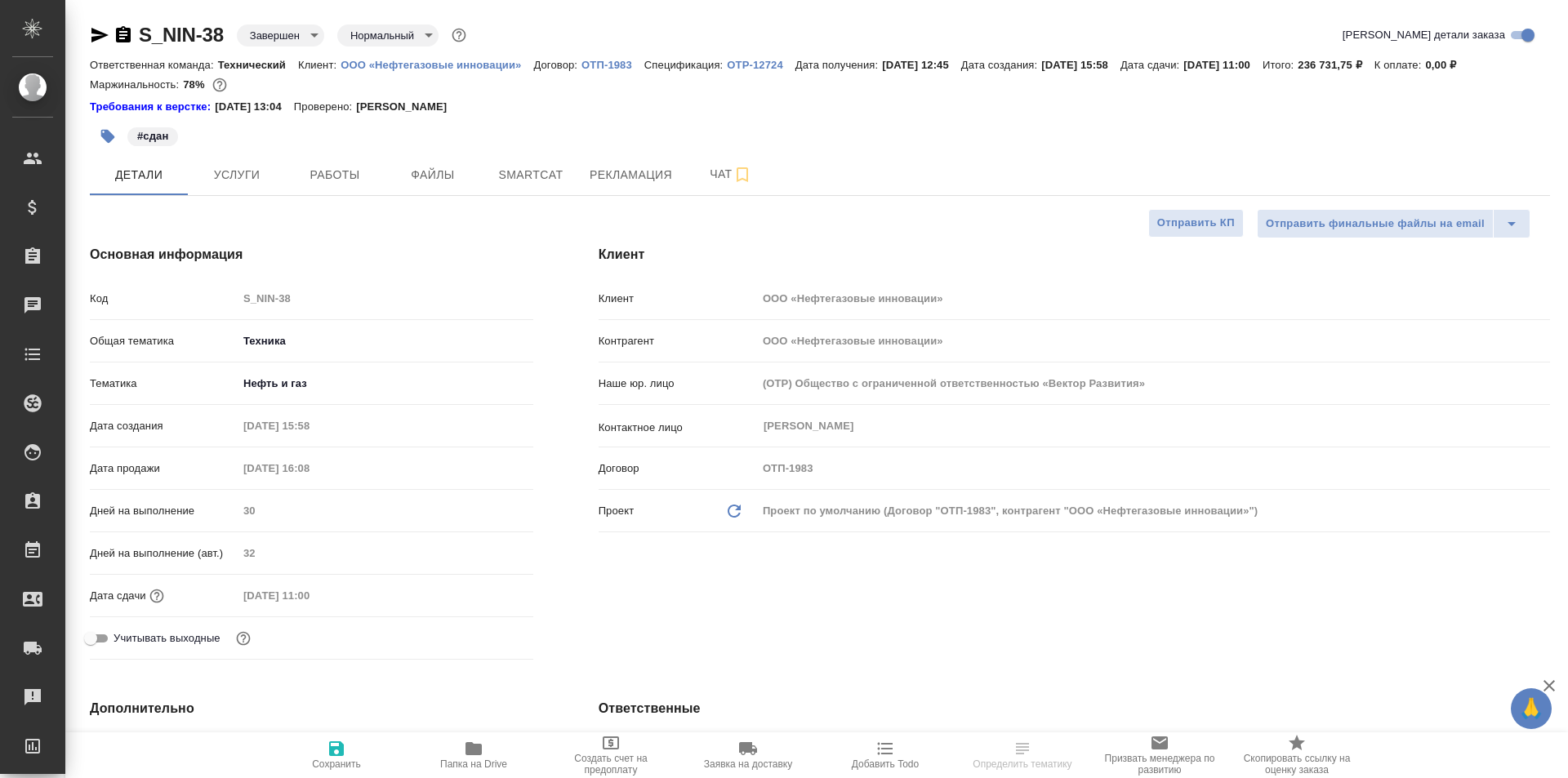
type textarea "x"
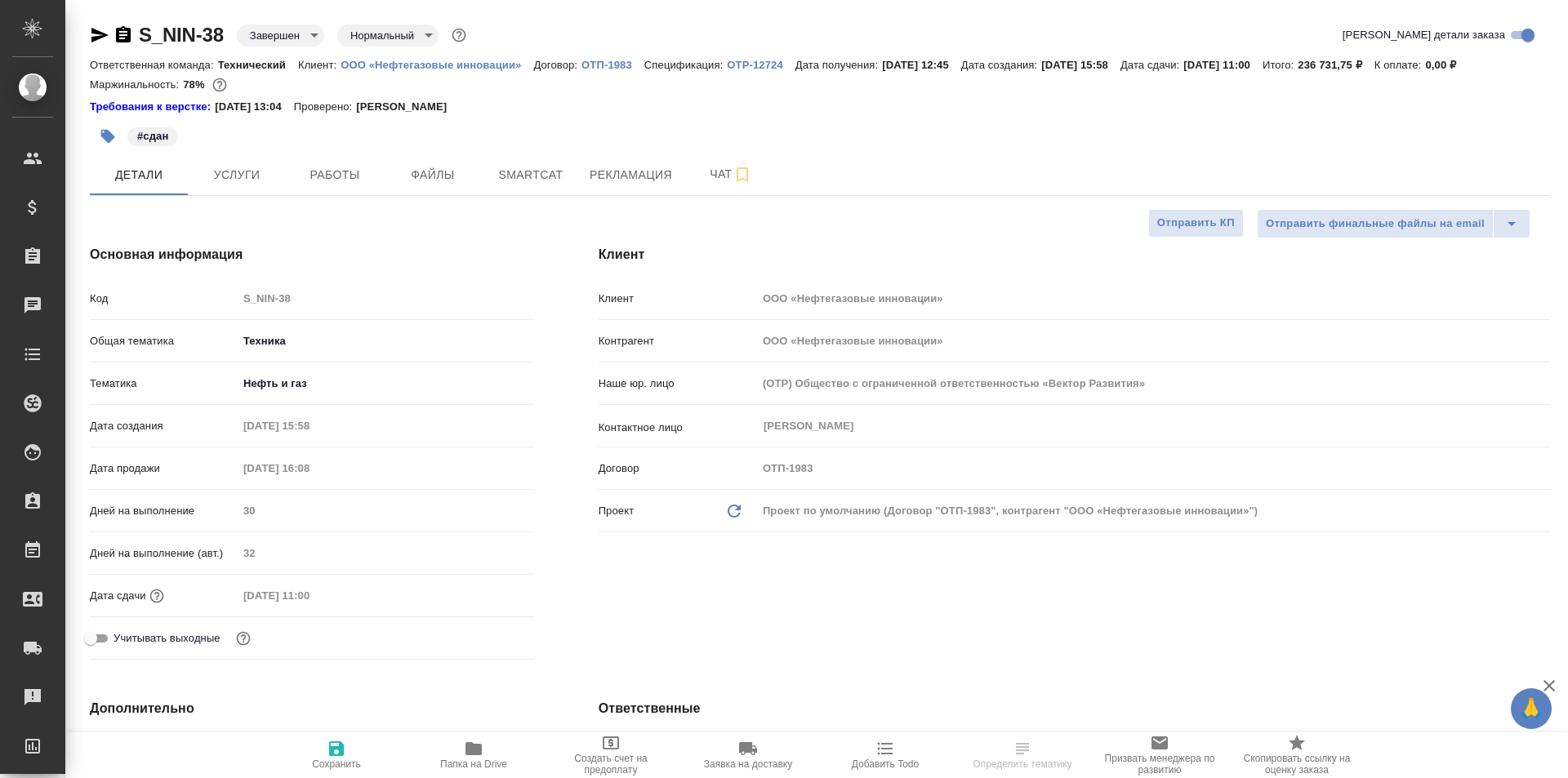
type textarea "x"
select select "RU"
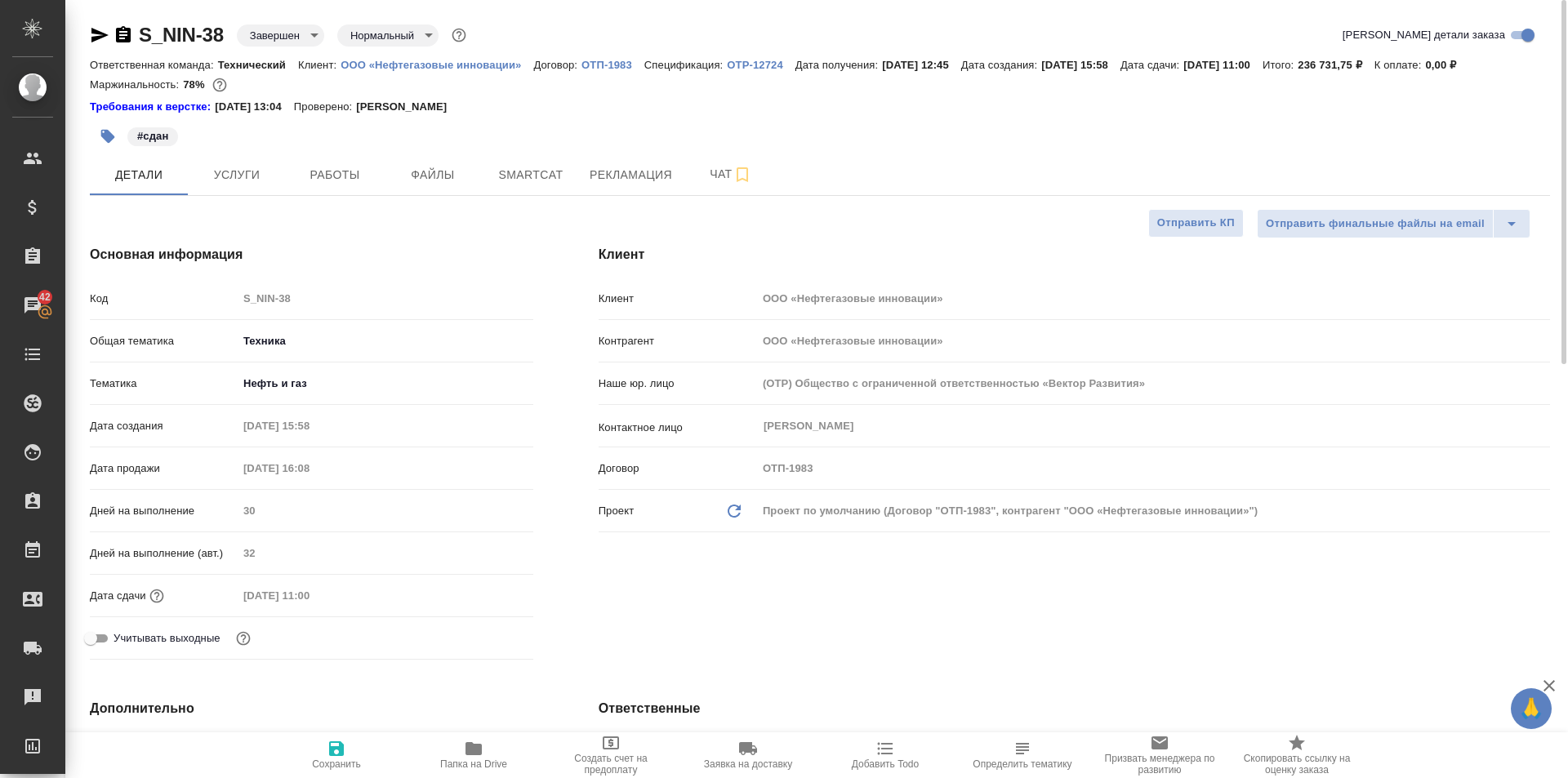
type textarea "x"
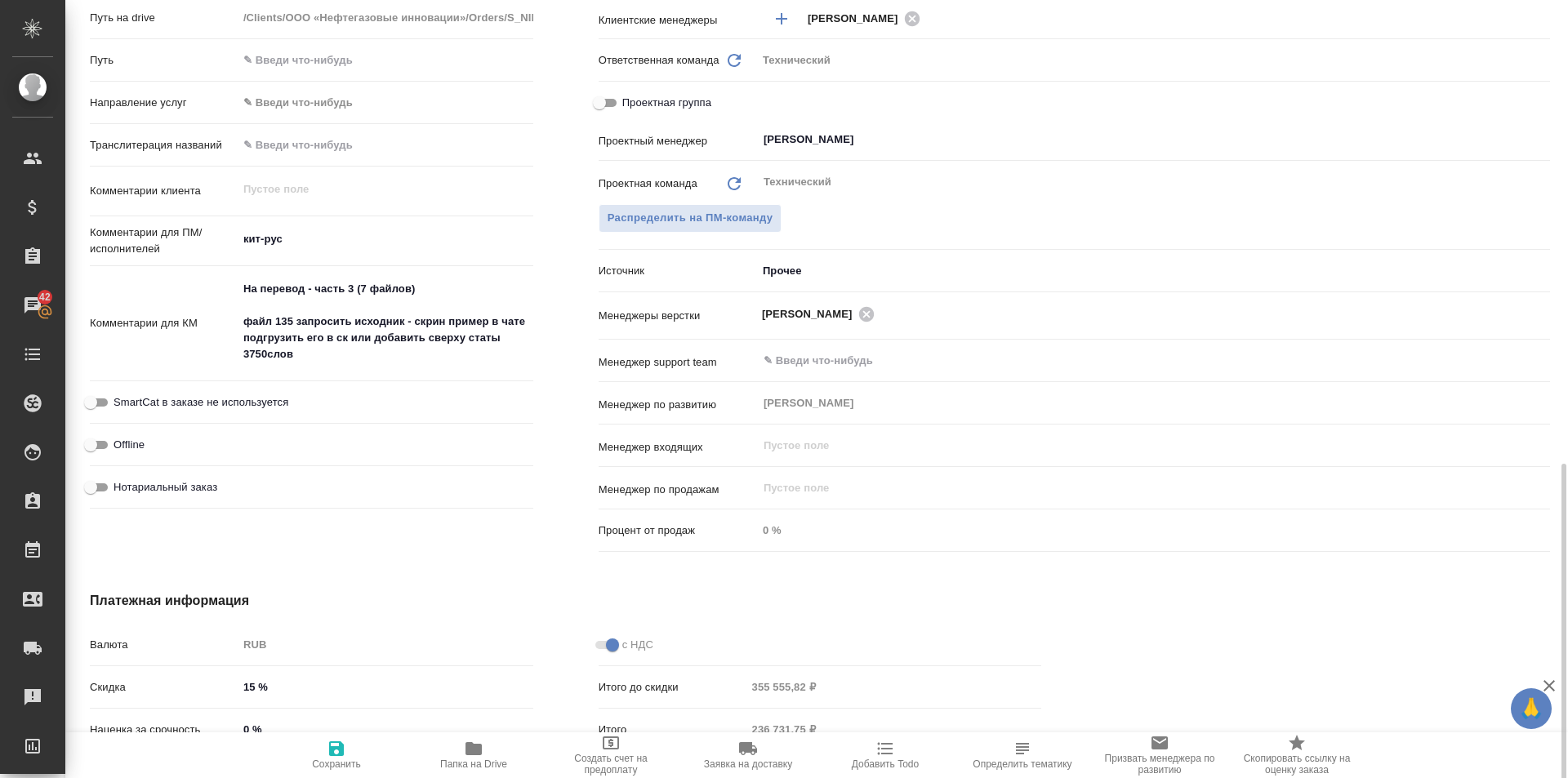
scroll to position [883, 0]
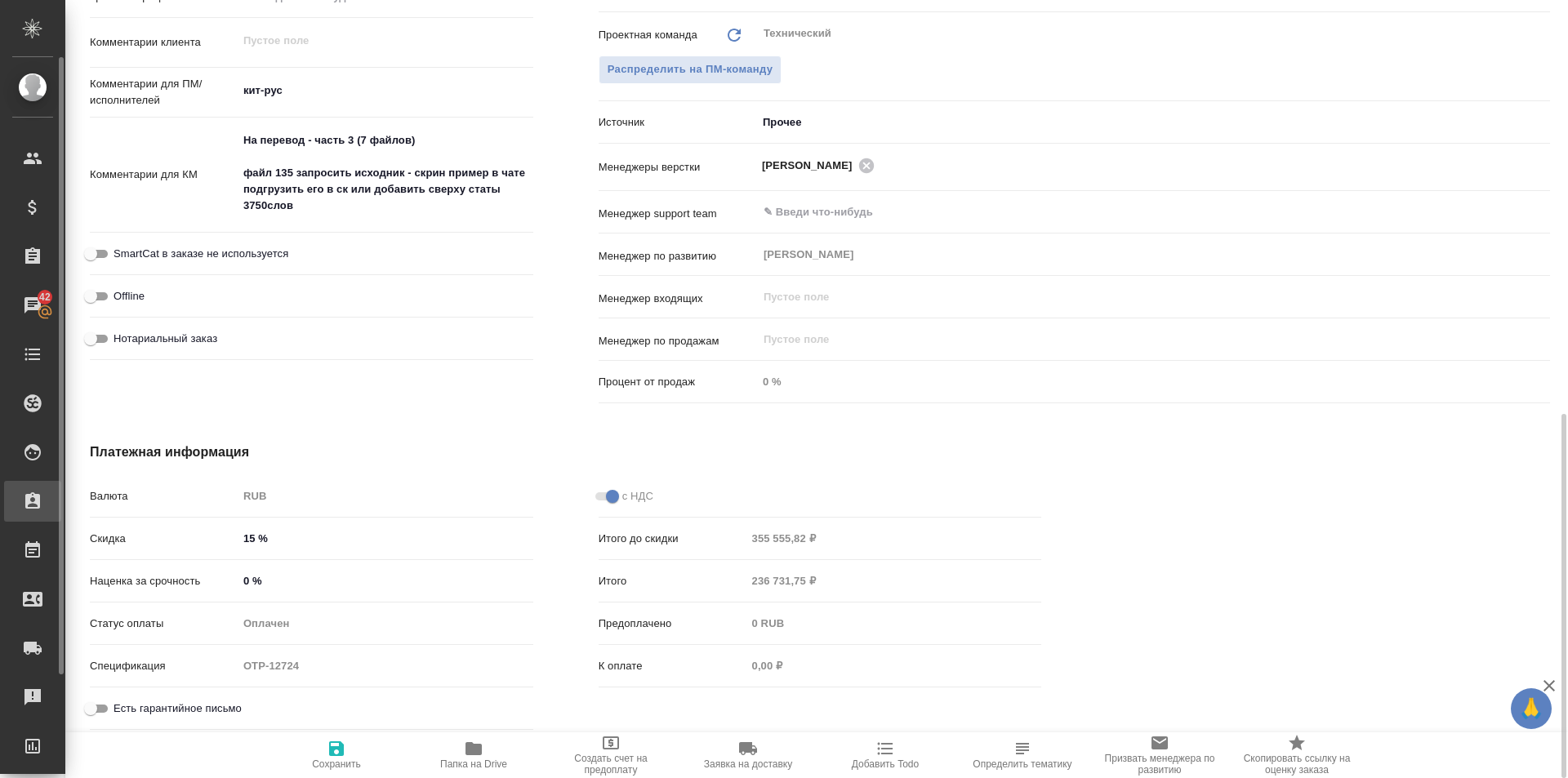
type textarea "x"
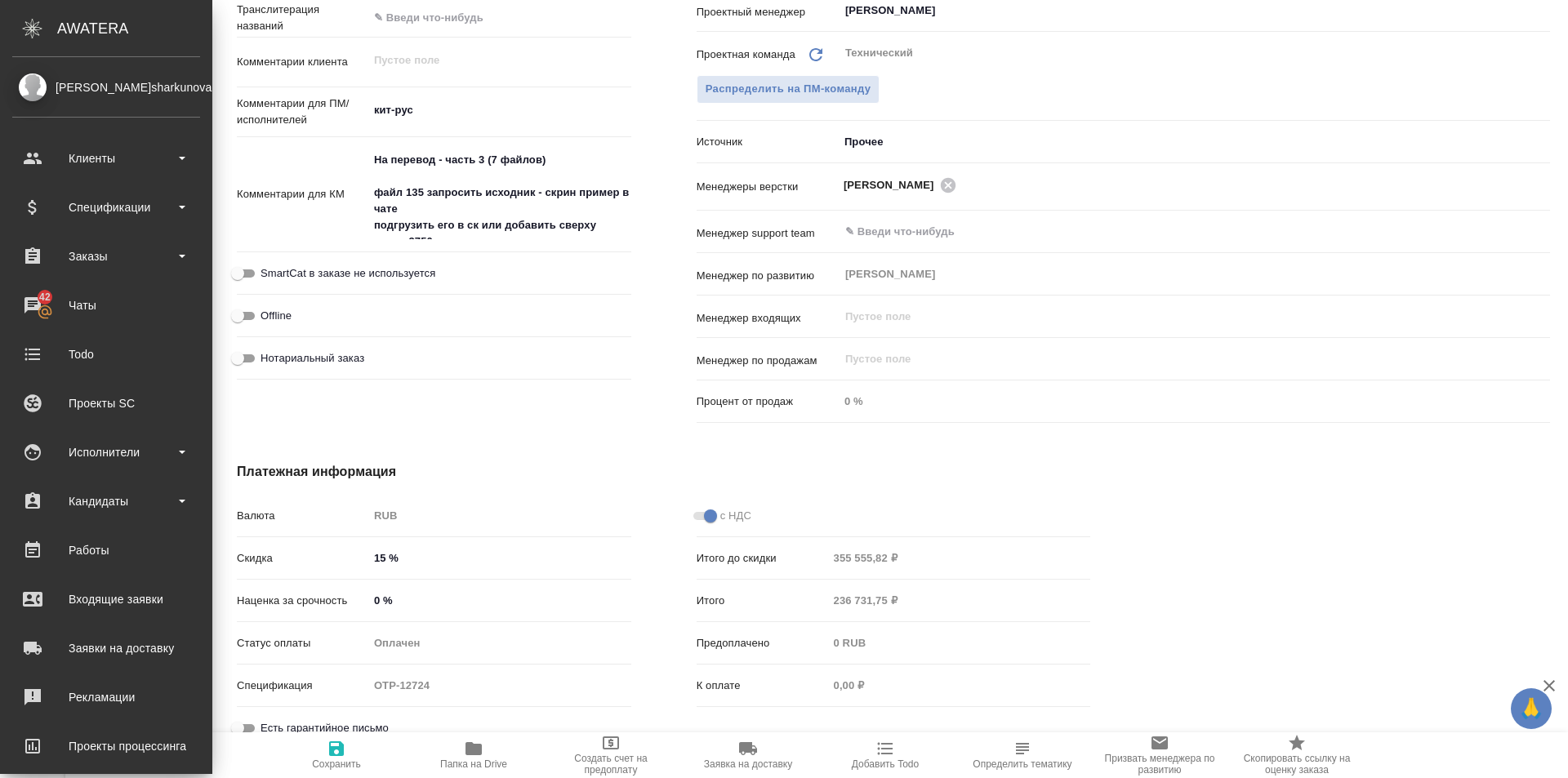
type textarea "x"
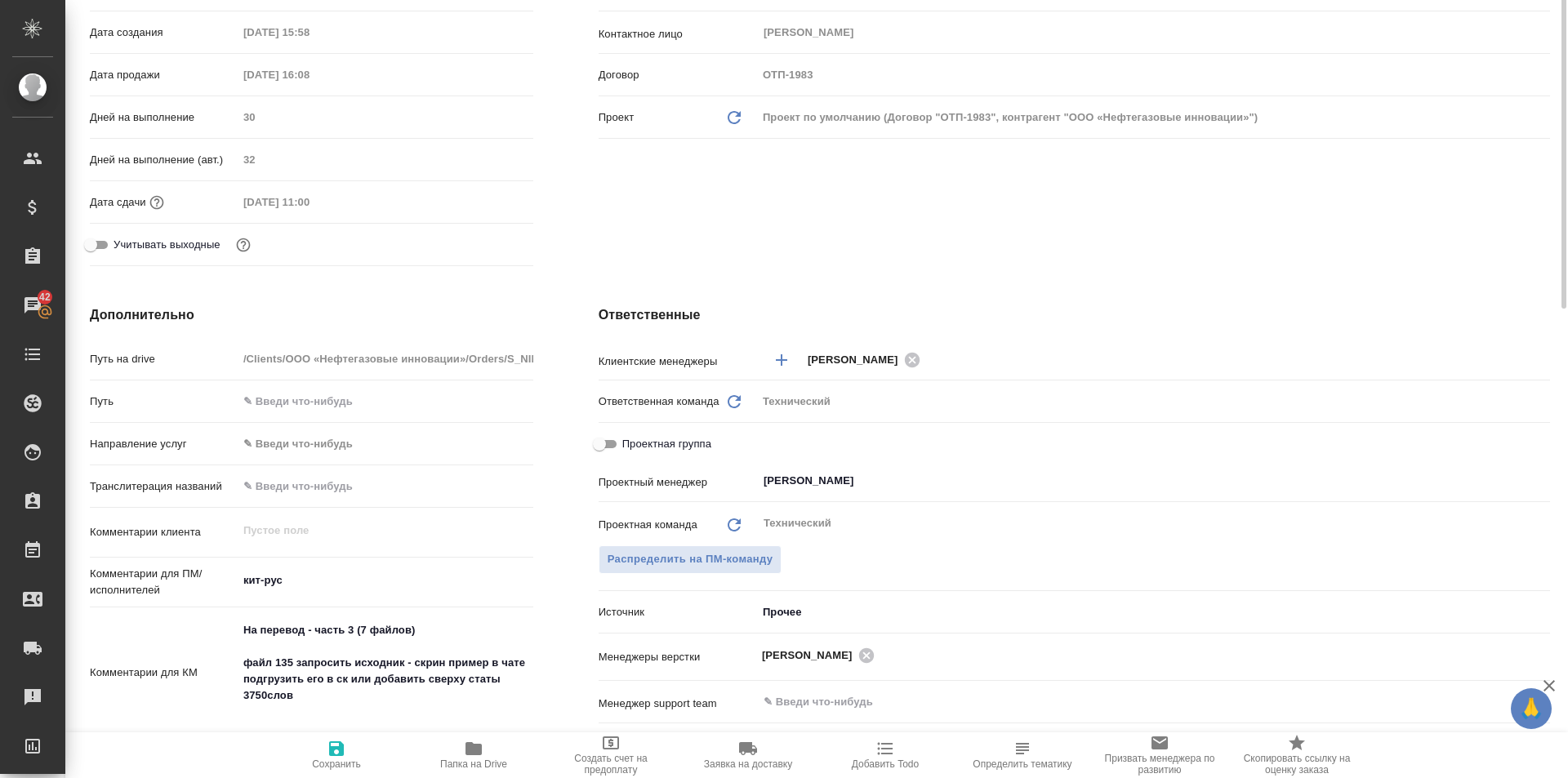
scroll to position [0, 0]
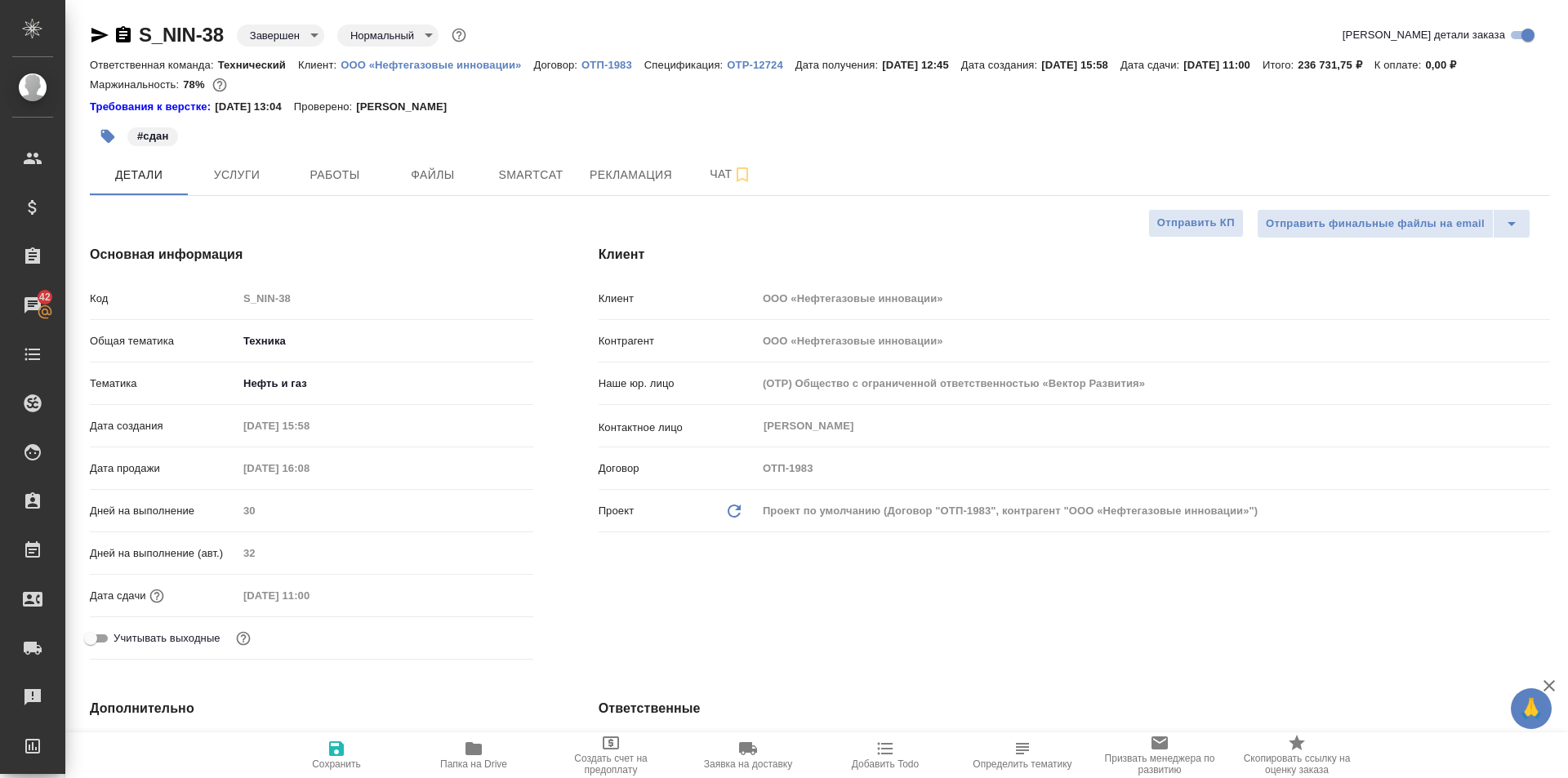
type textarea "x"
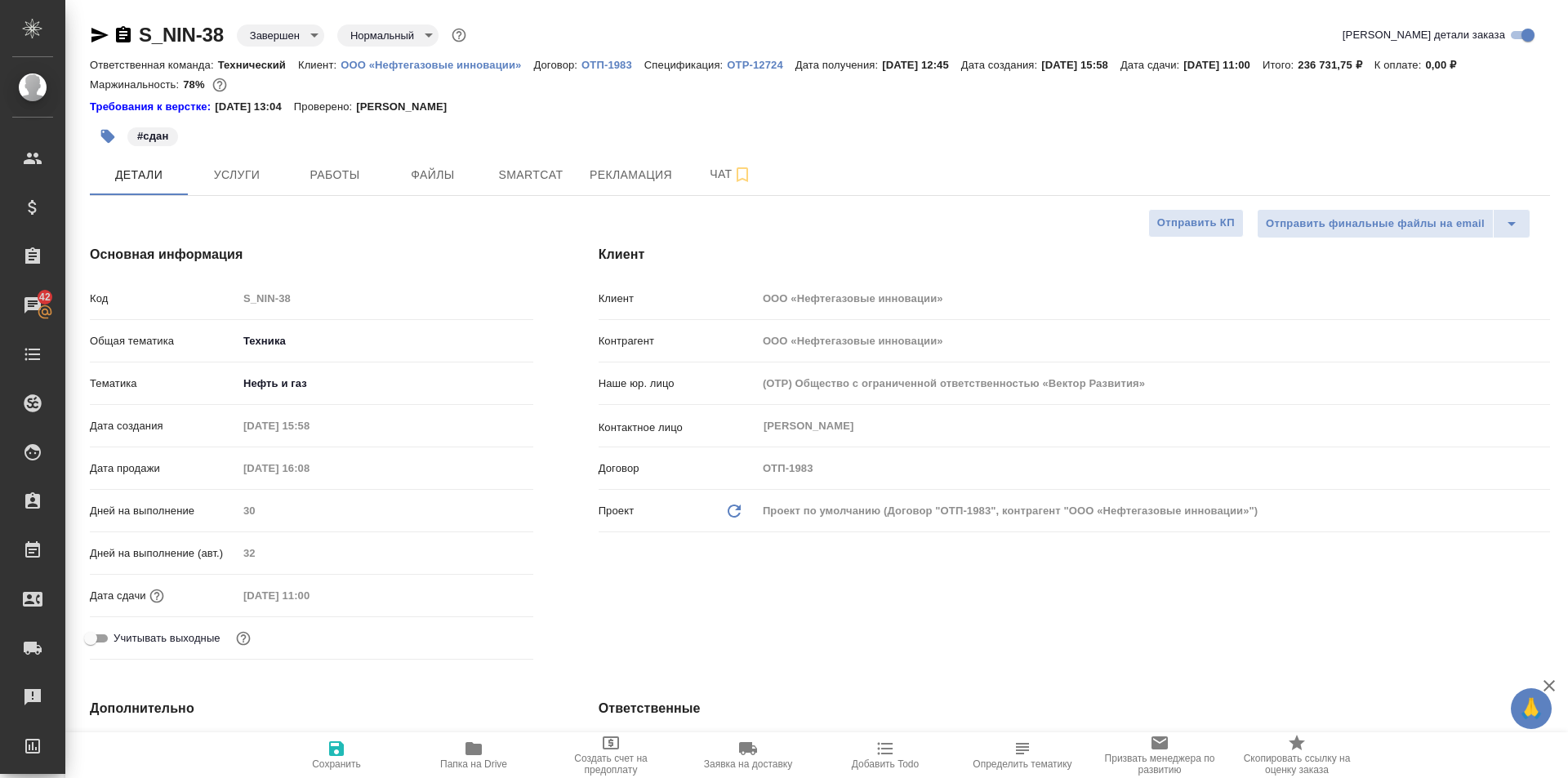
type textarea "x"
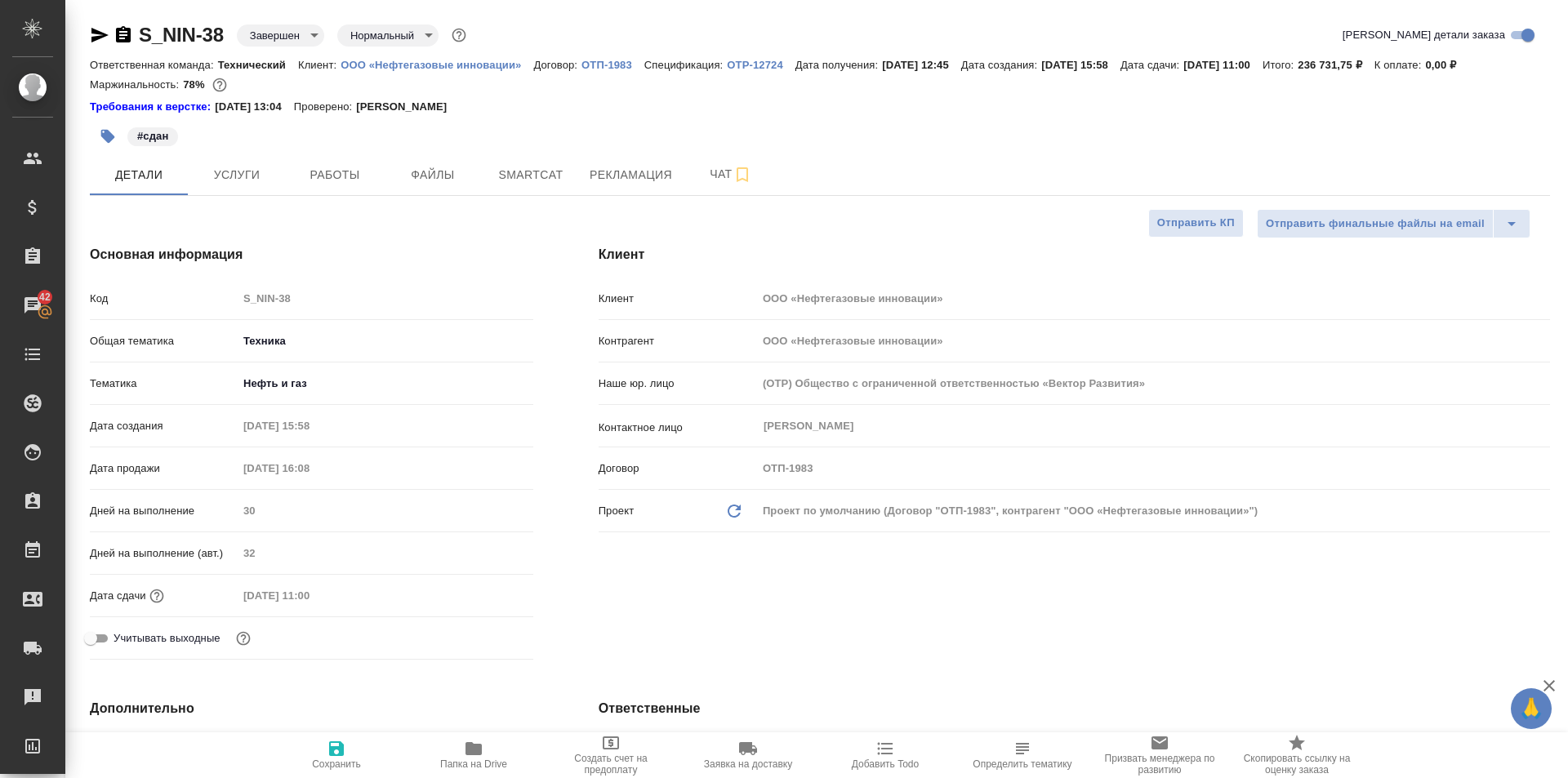
type textarea "x"
click at [341, 173] on span "Работы" at bounding box center [334, 175] width 79 height 21
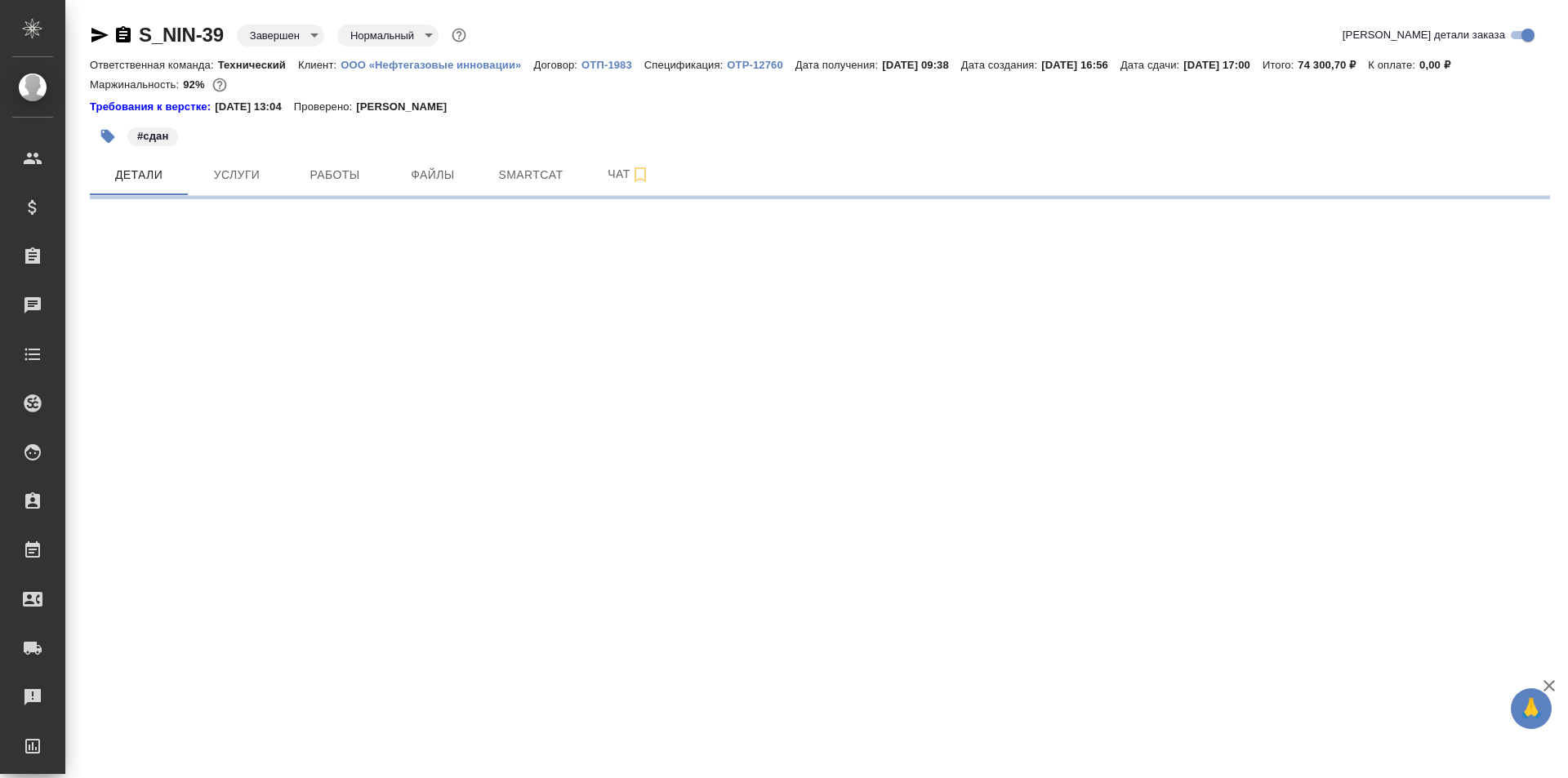
select select "RU"
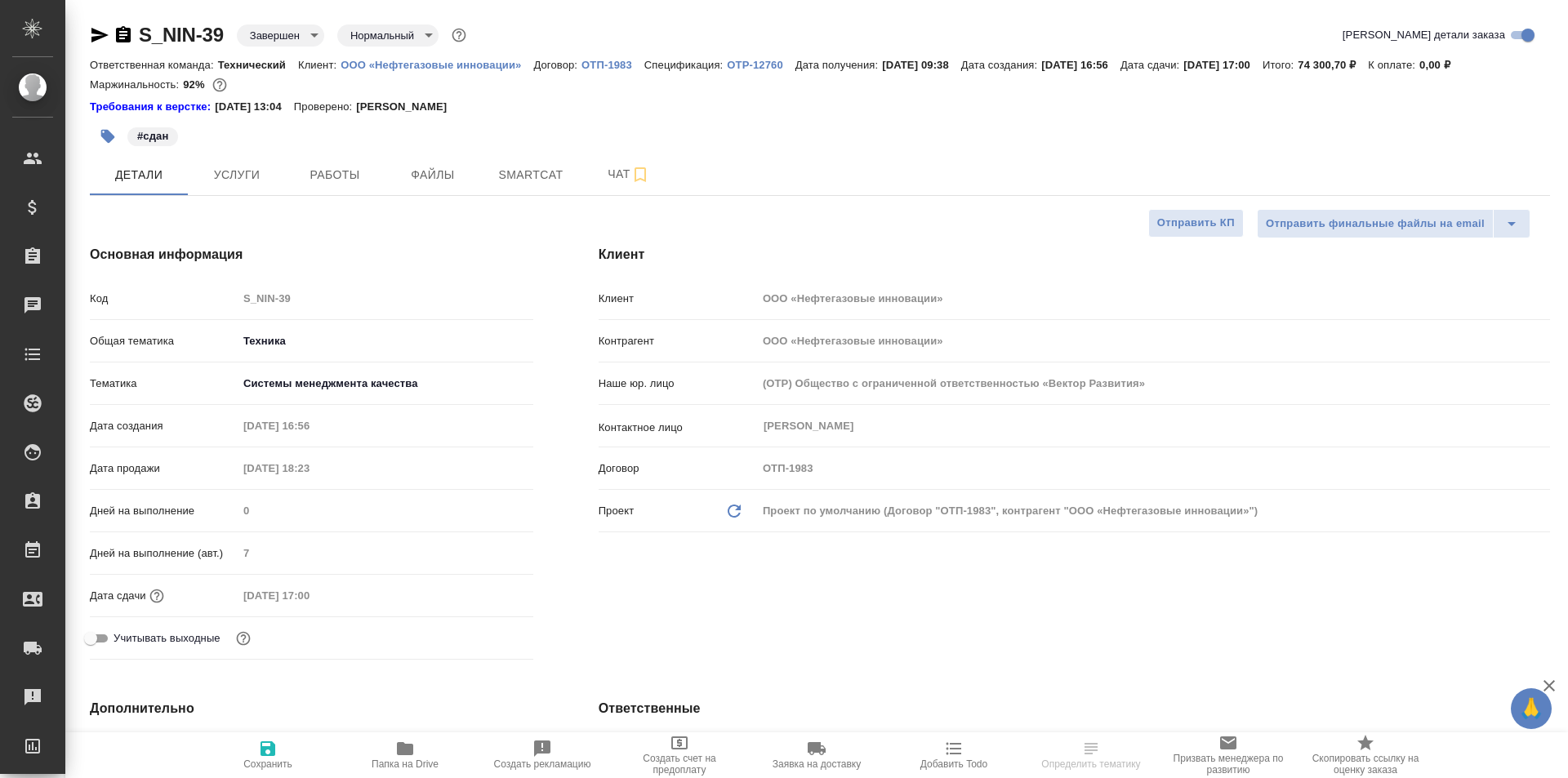
type textarea "x"
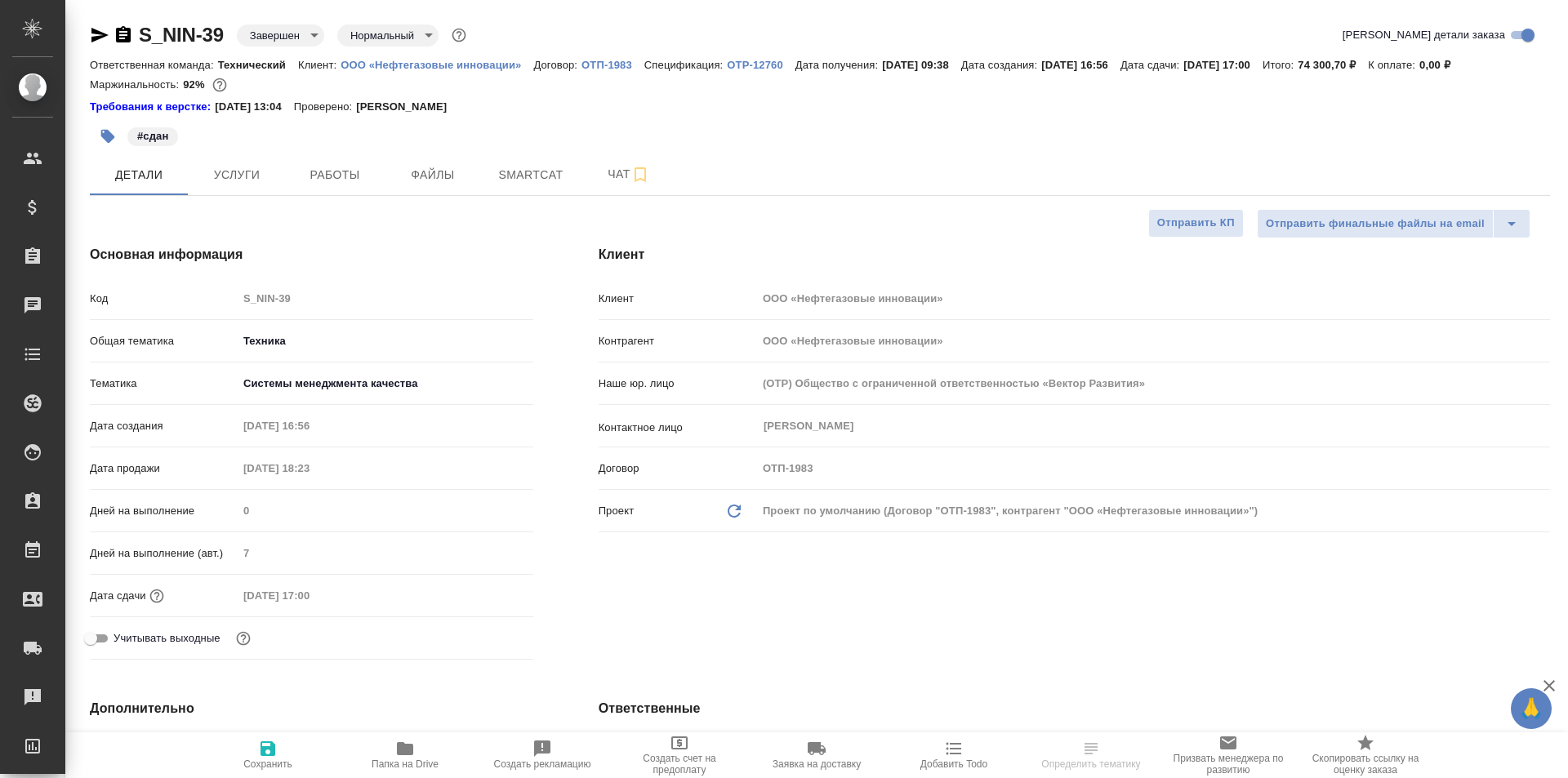
type textarea "x"
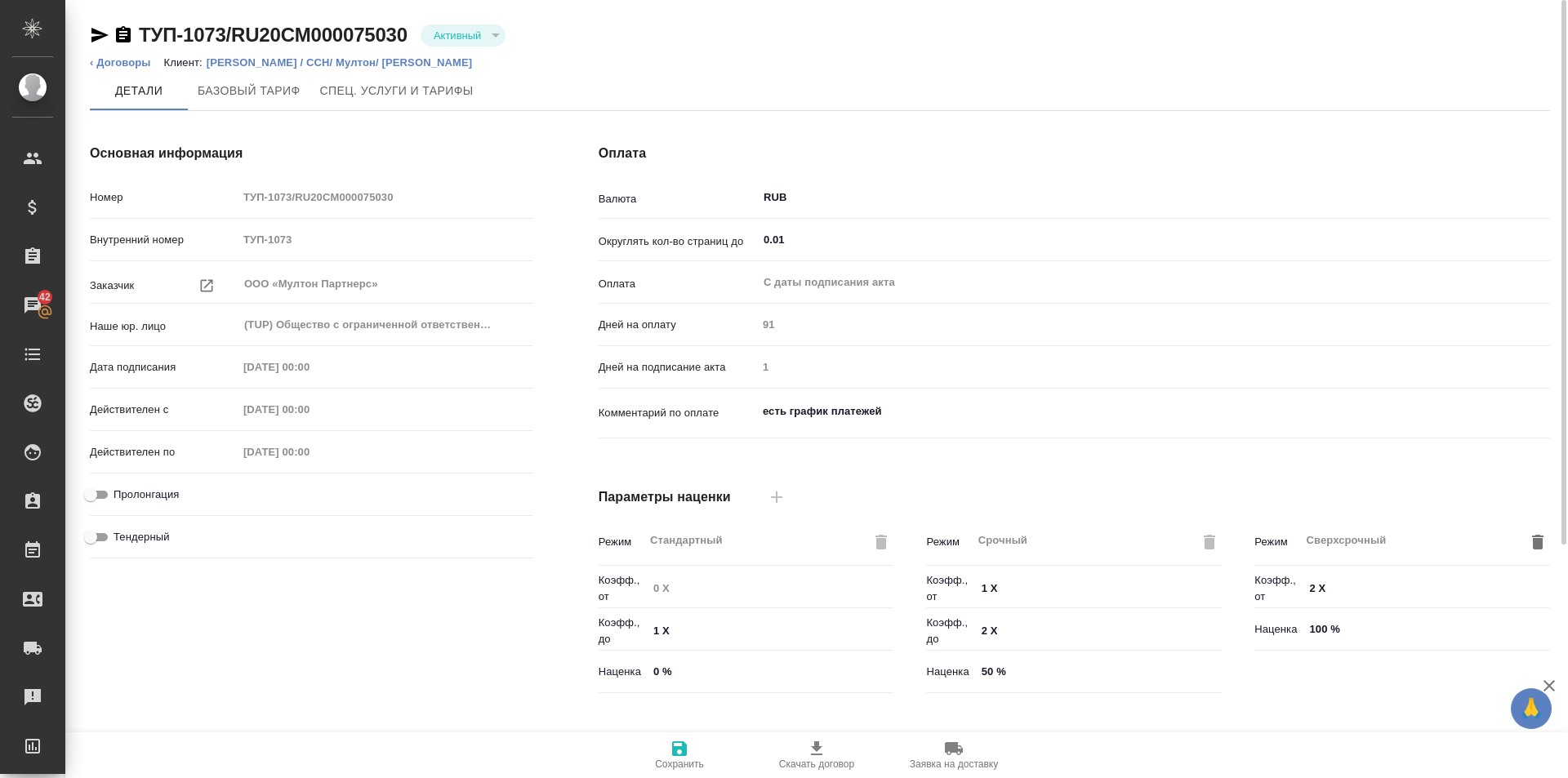
scroll to position [332, 0]
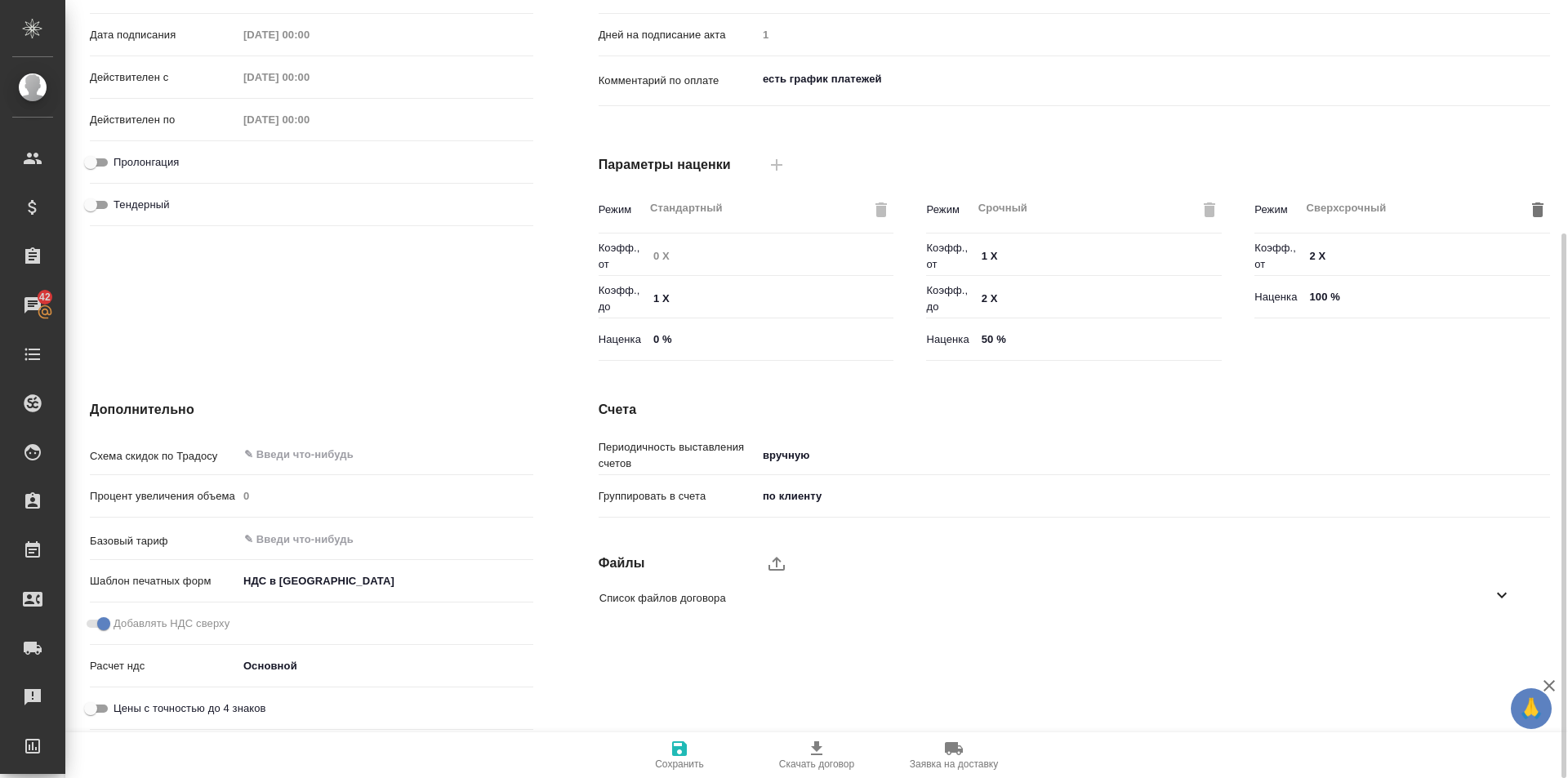
click at [821, 748] on icon "button" at bounding box center [815, 748] width 11 height 14
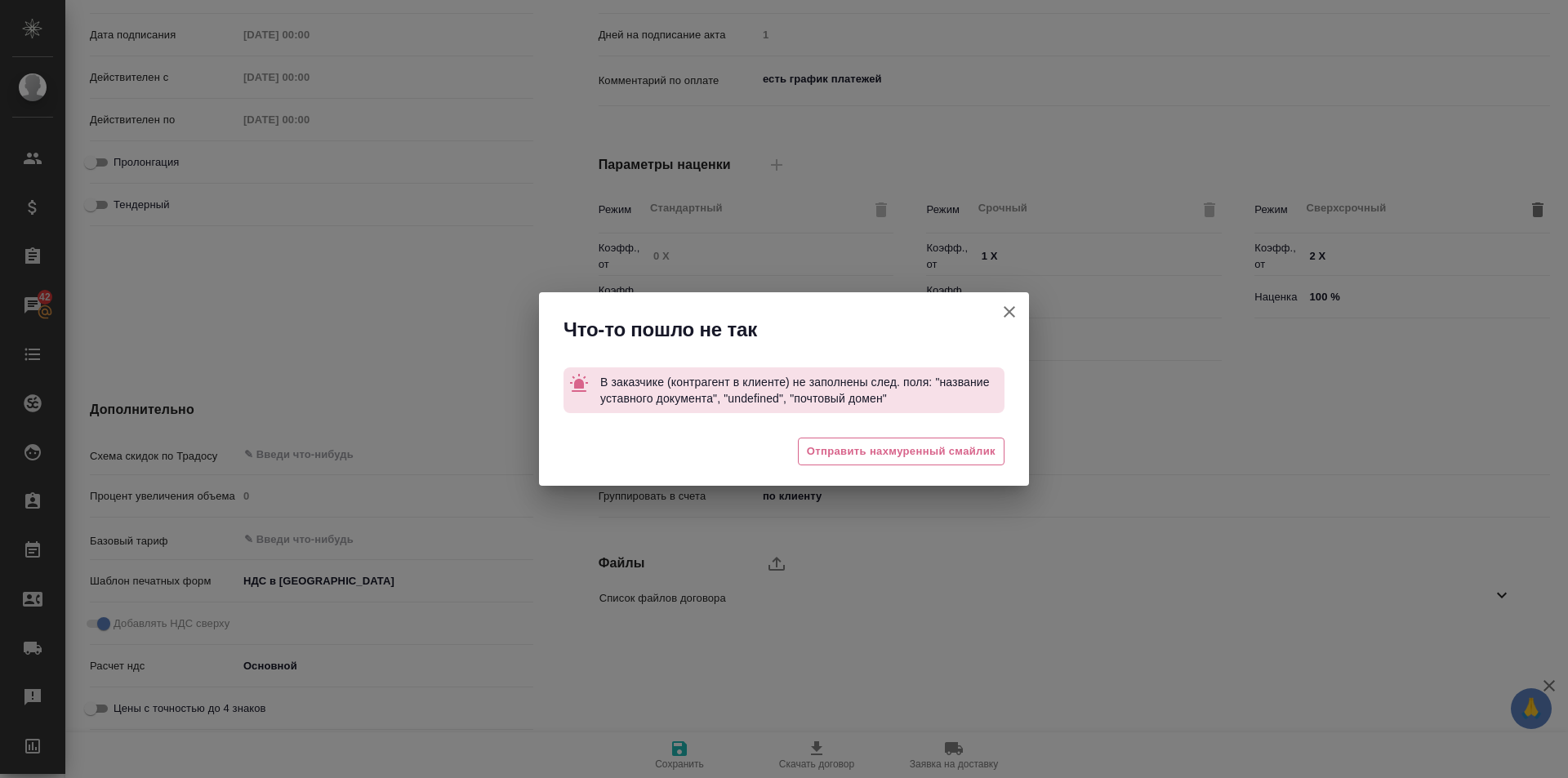
click at [1011, 309] on icon "button" at bounding box center [1009, 311] width 11 height 11
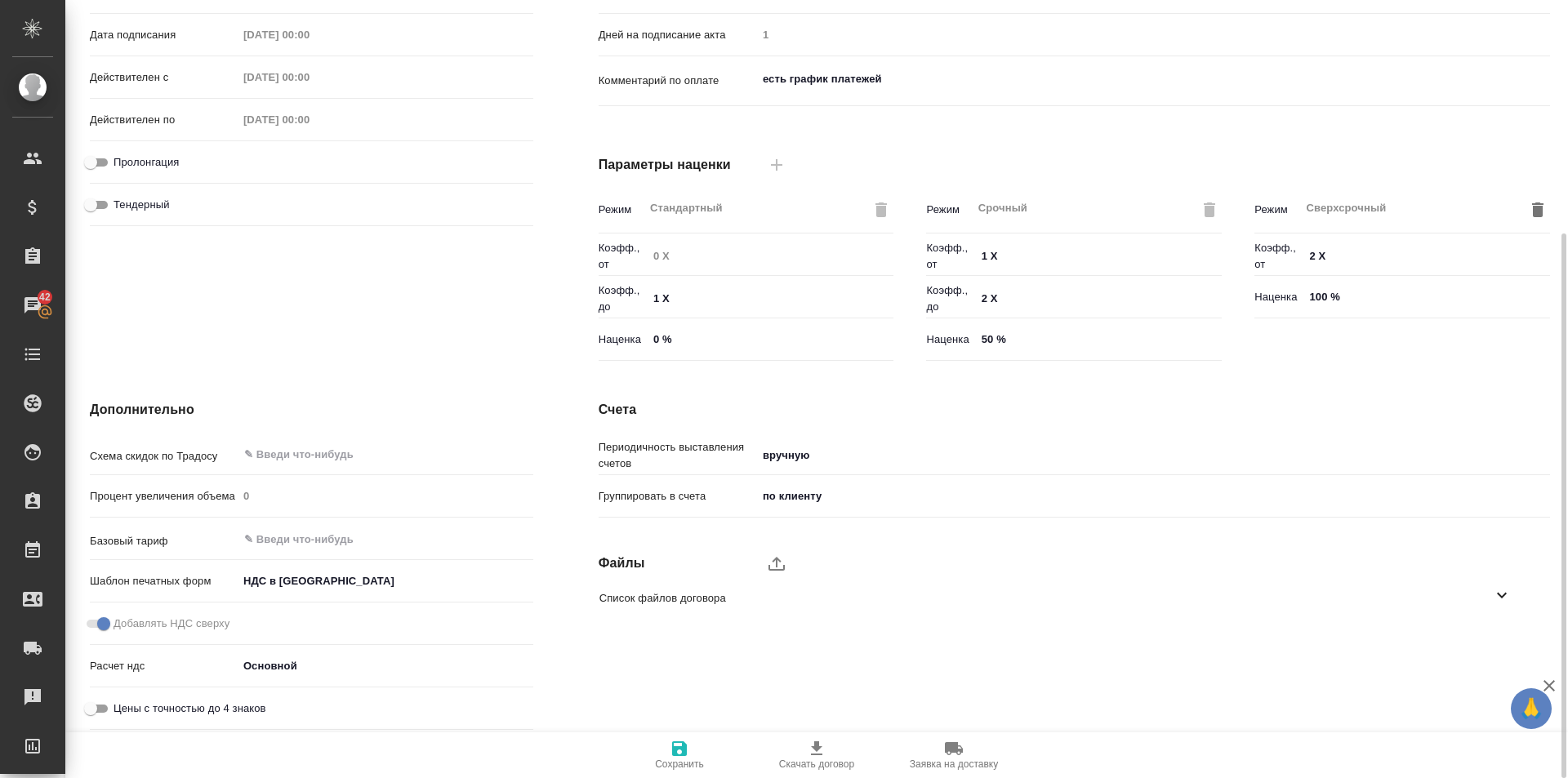
scroll to position [0, 0]
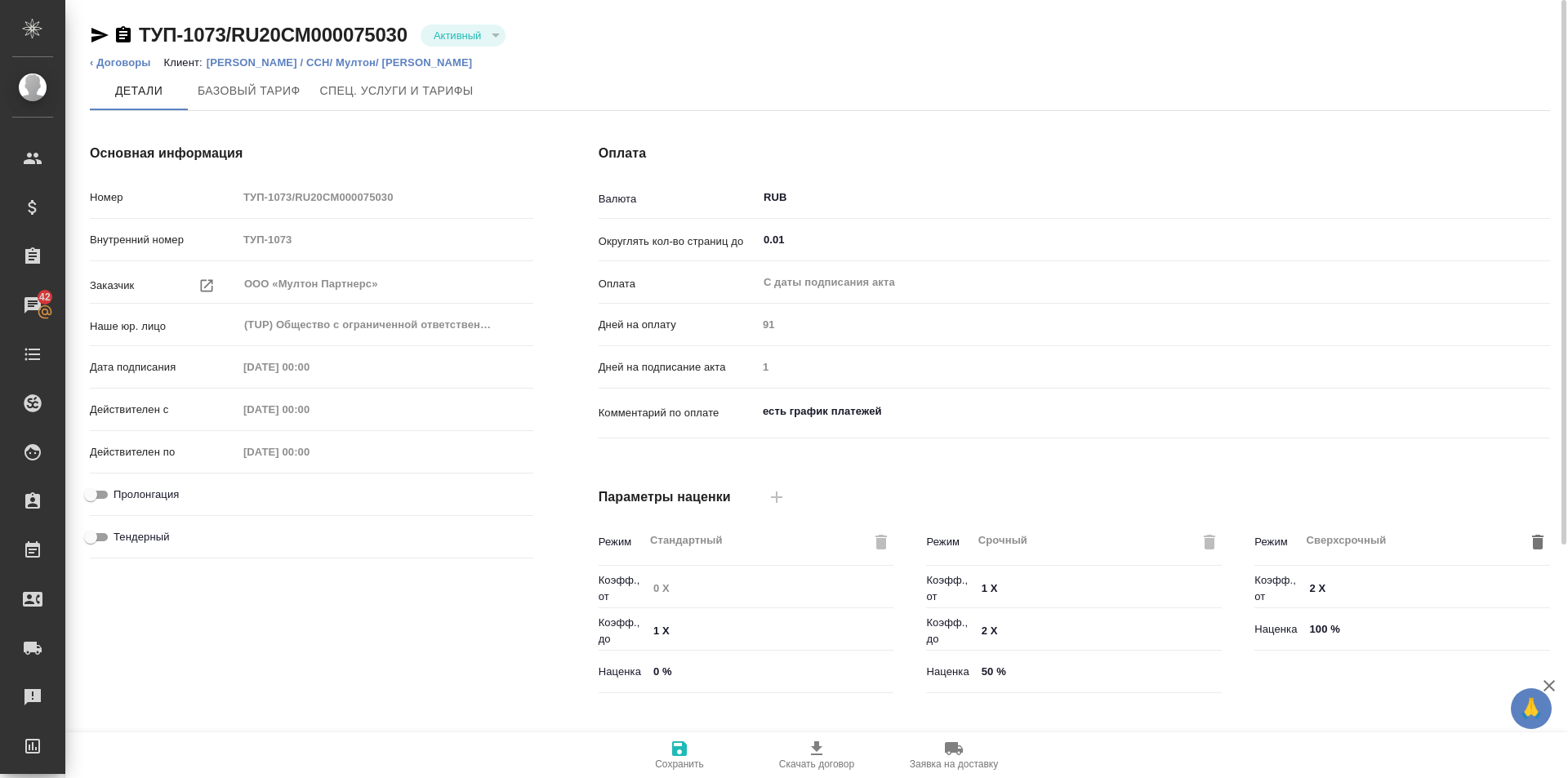
click at [370, 65] on p "[PERSON_NAME] / CCH/ Мултон/ [PERSON_NAME]" at bounding box center [345, 62] width 279 height 12
click at [129, 62] on link "‹ Договоры" at bounding box center [120, 62] width 61 height 12
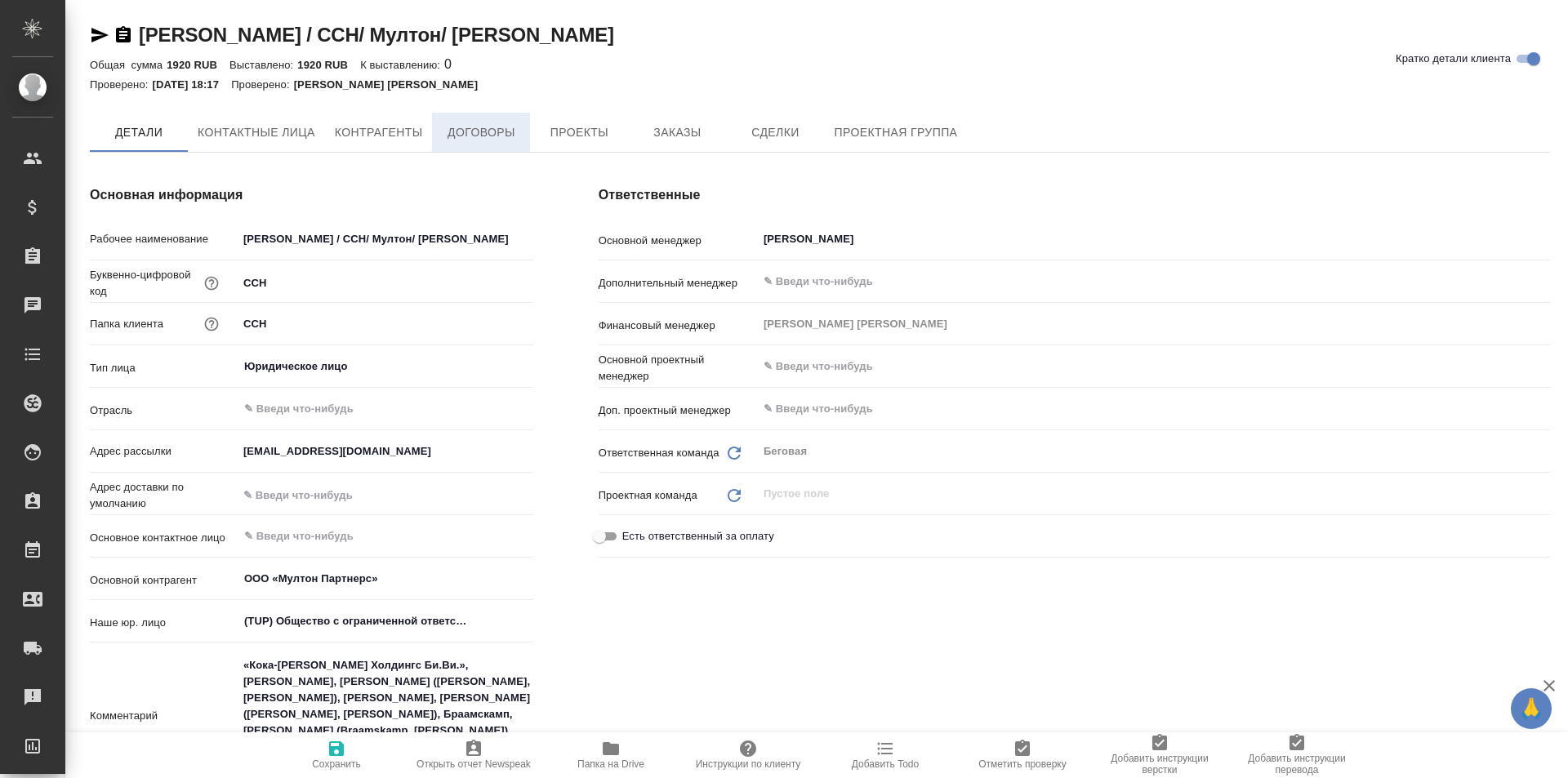
type textarea "x"
click at [463, 136] on span "Договоры" at bounding box center [481, 134] width 79 height 21
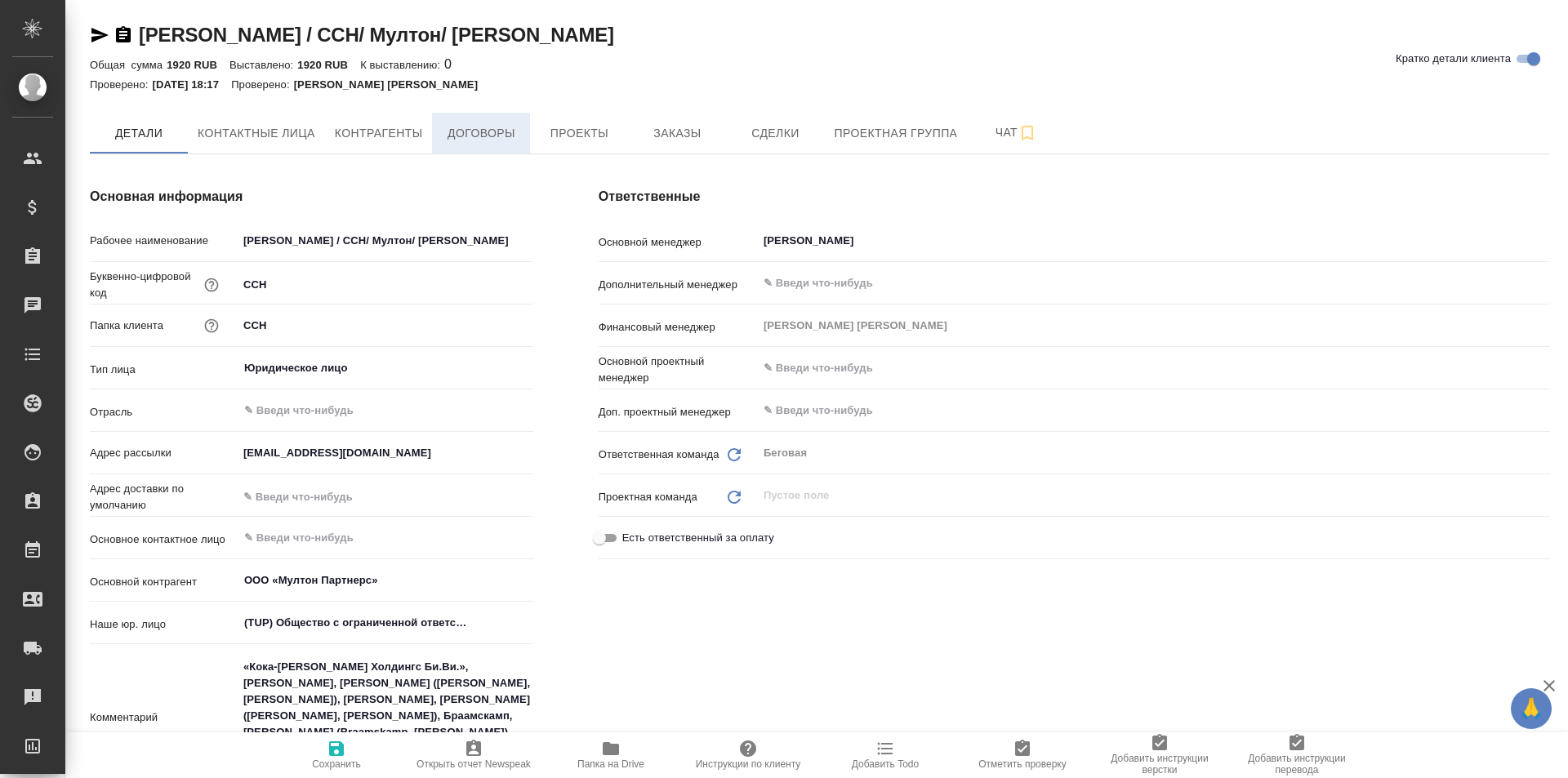
type textarea "x"
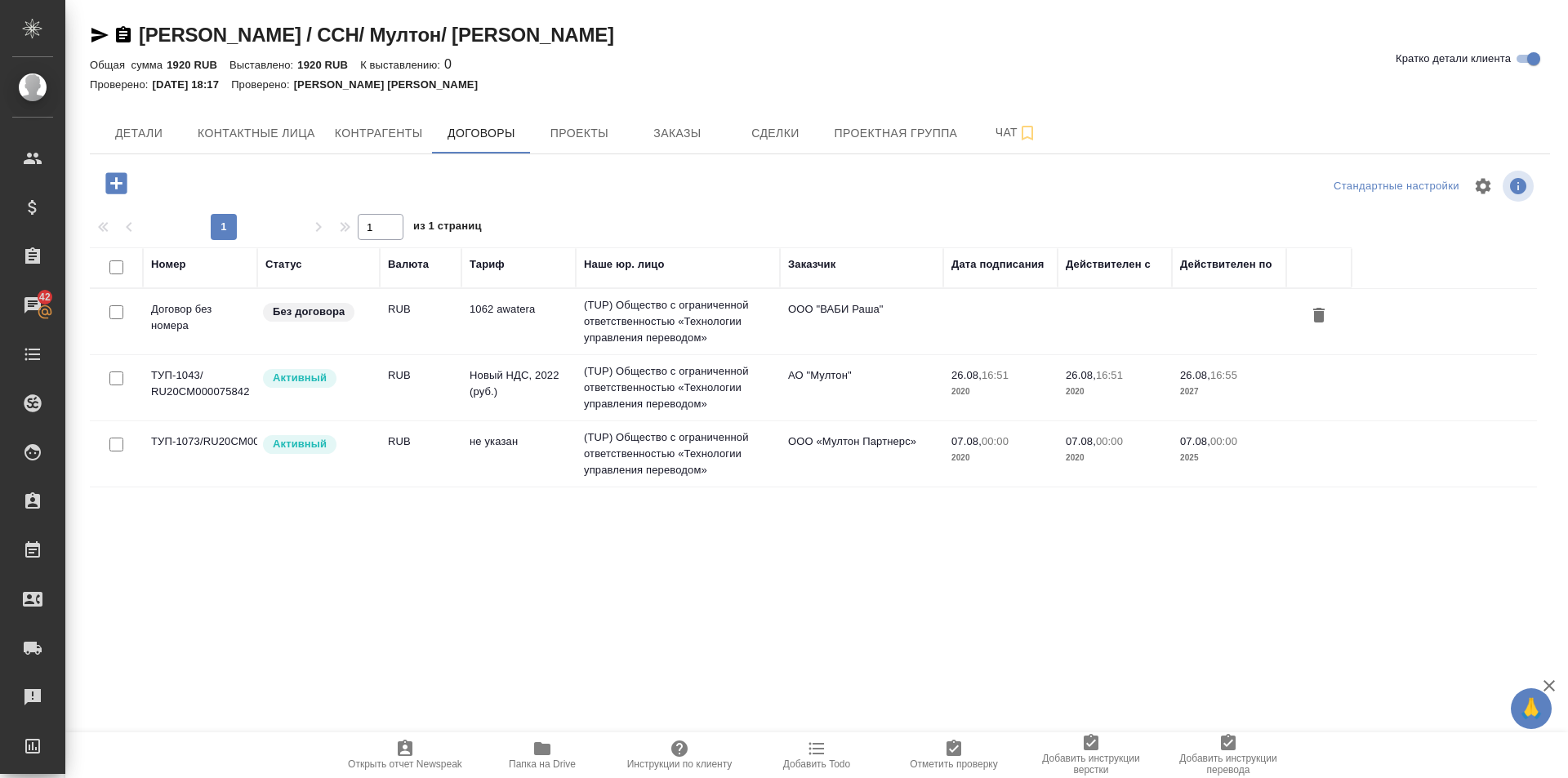
click at [242, 389] on td "ТУП-1043/ RU20CM000075842" at bounding box center [200, 387] width 114 height 57
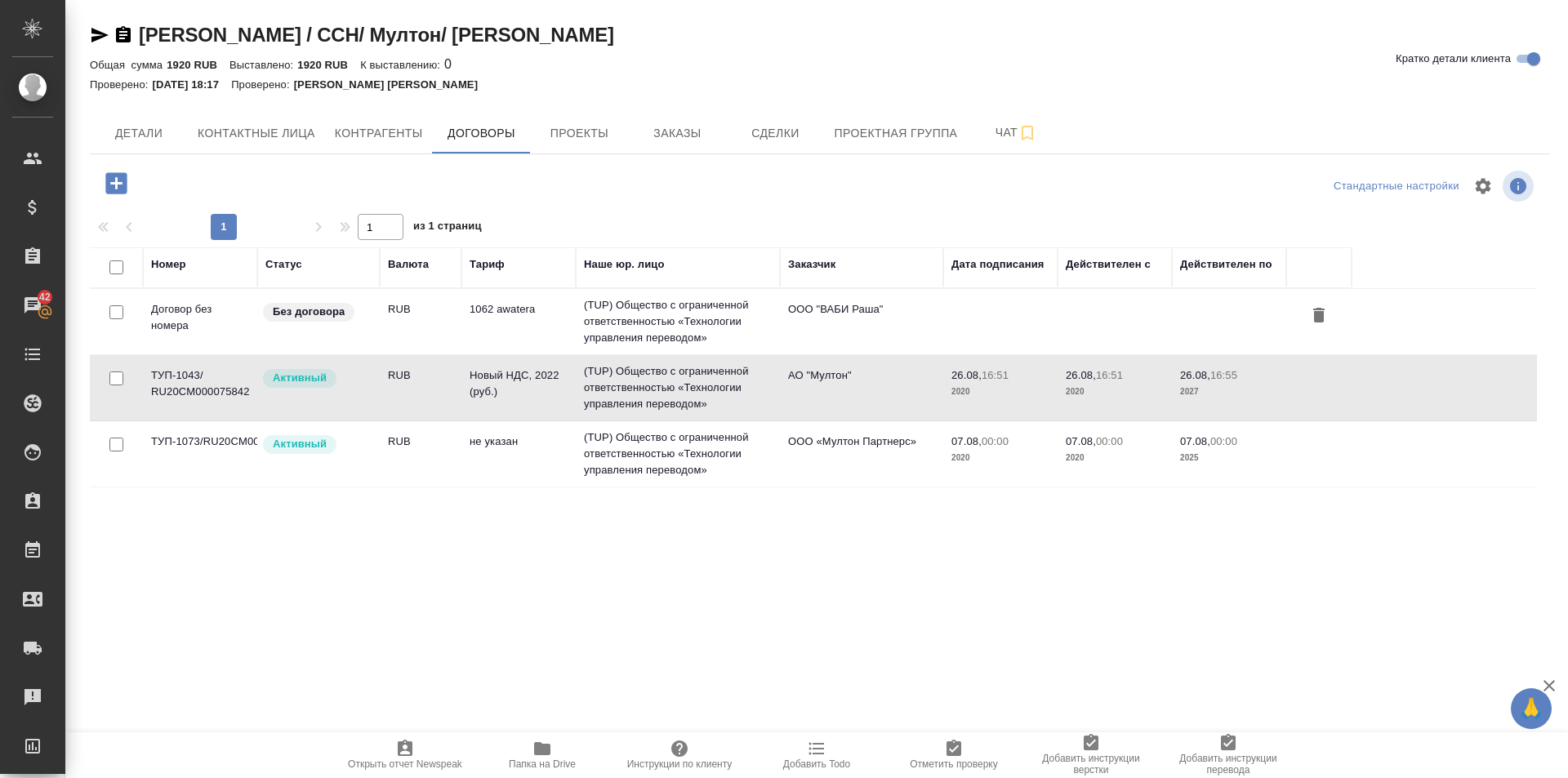
click at [242, 389] on td "ТУП-1043/ RU20CM000075842" at bounding box center [200, 387] width 114 height 57
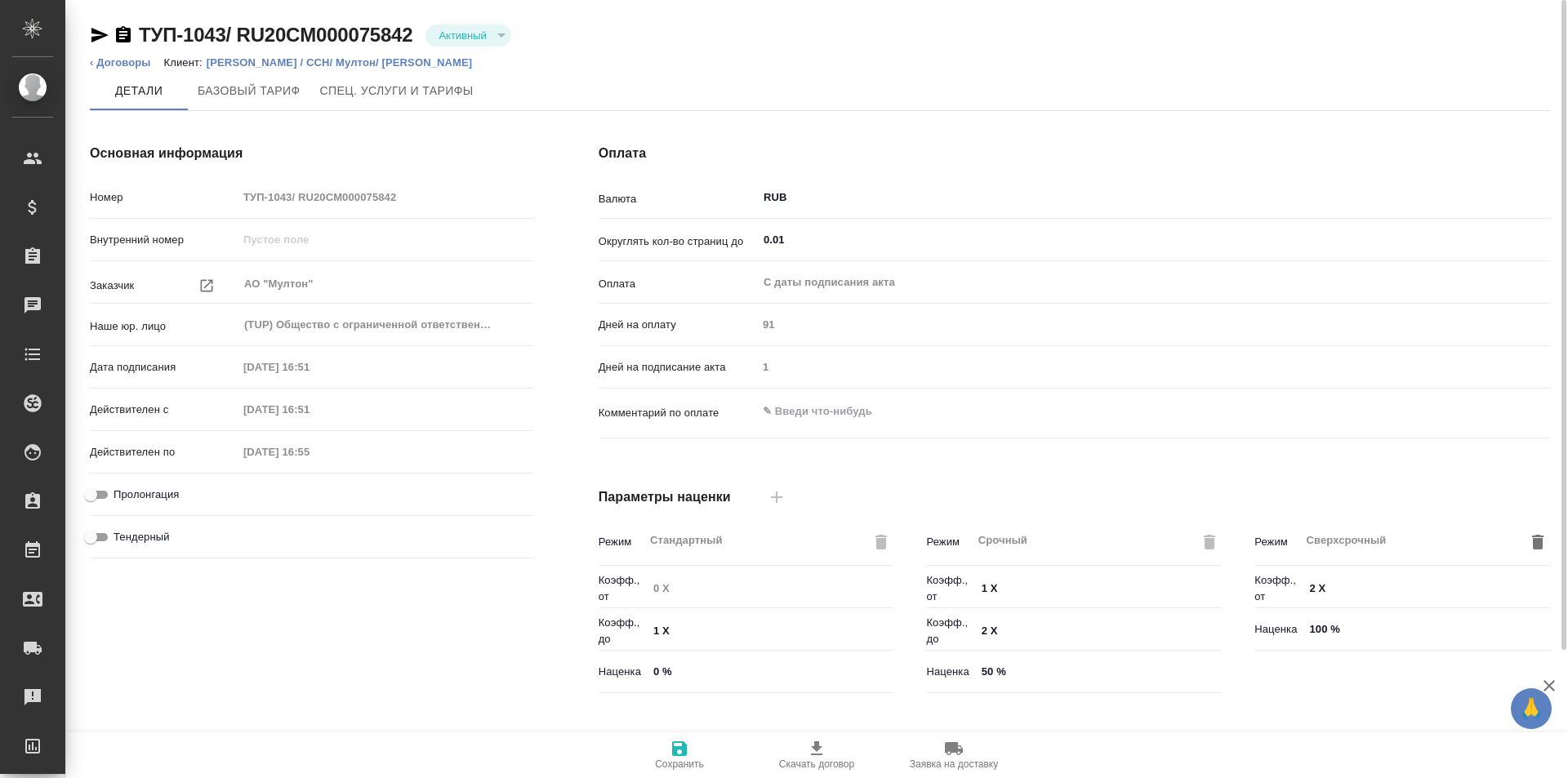
type input "Новый НДС, 2022 (руб.)"
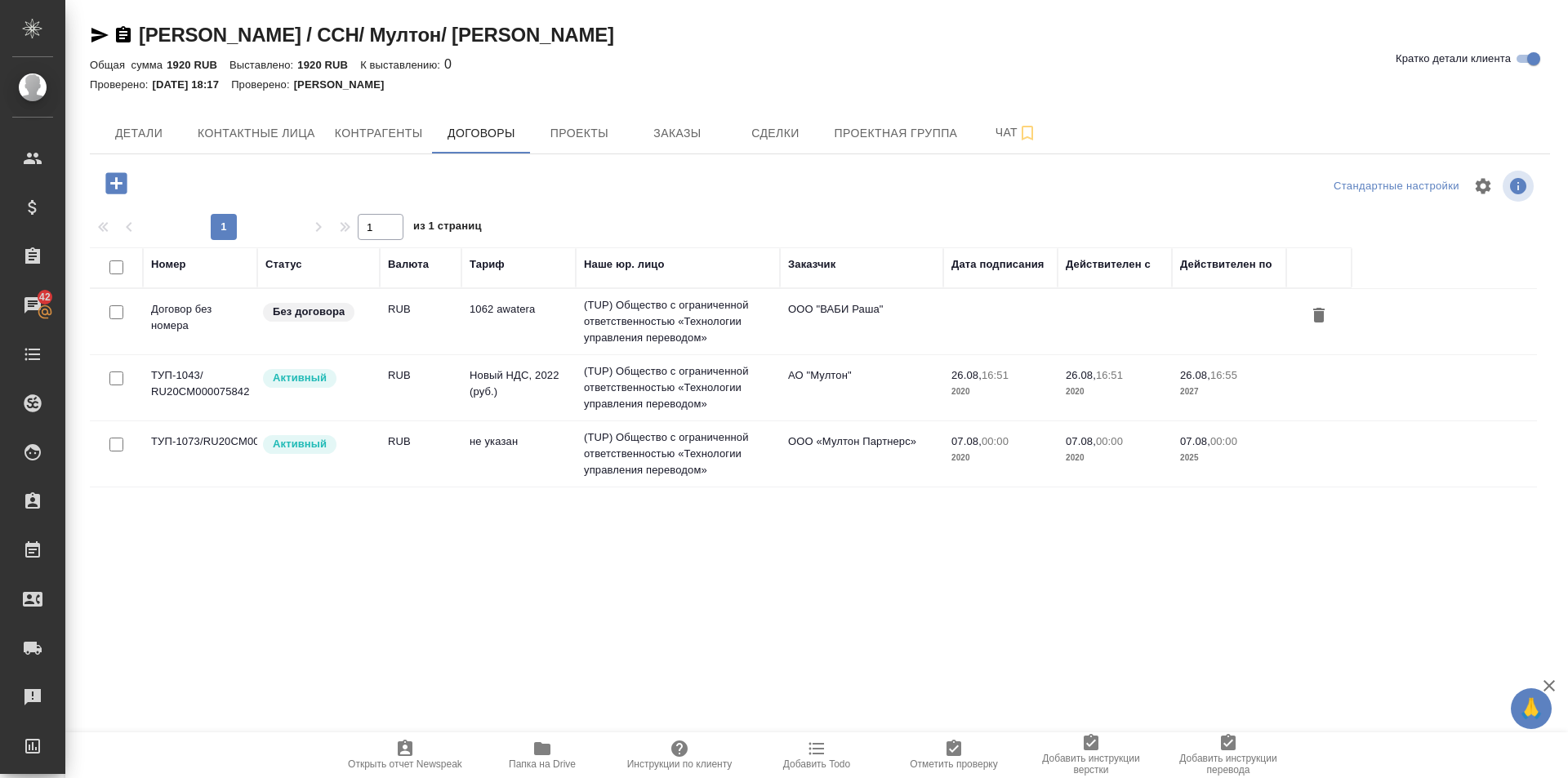
click at [547, 743] on icon "button" at bounding box center [542, 748] width 16 height 13
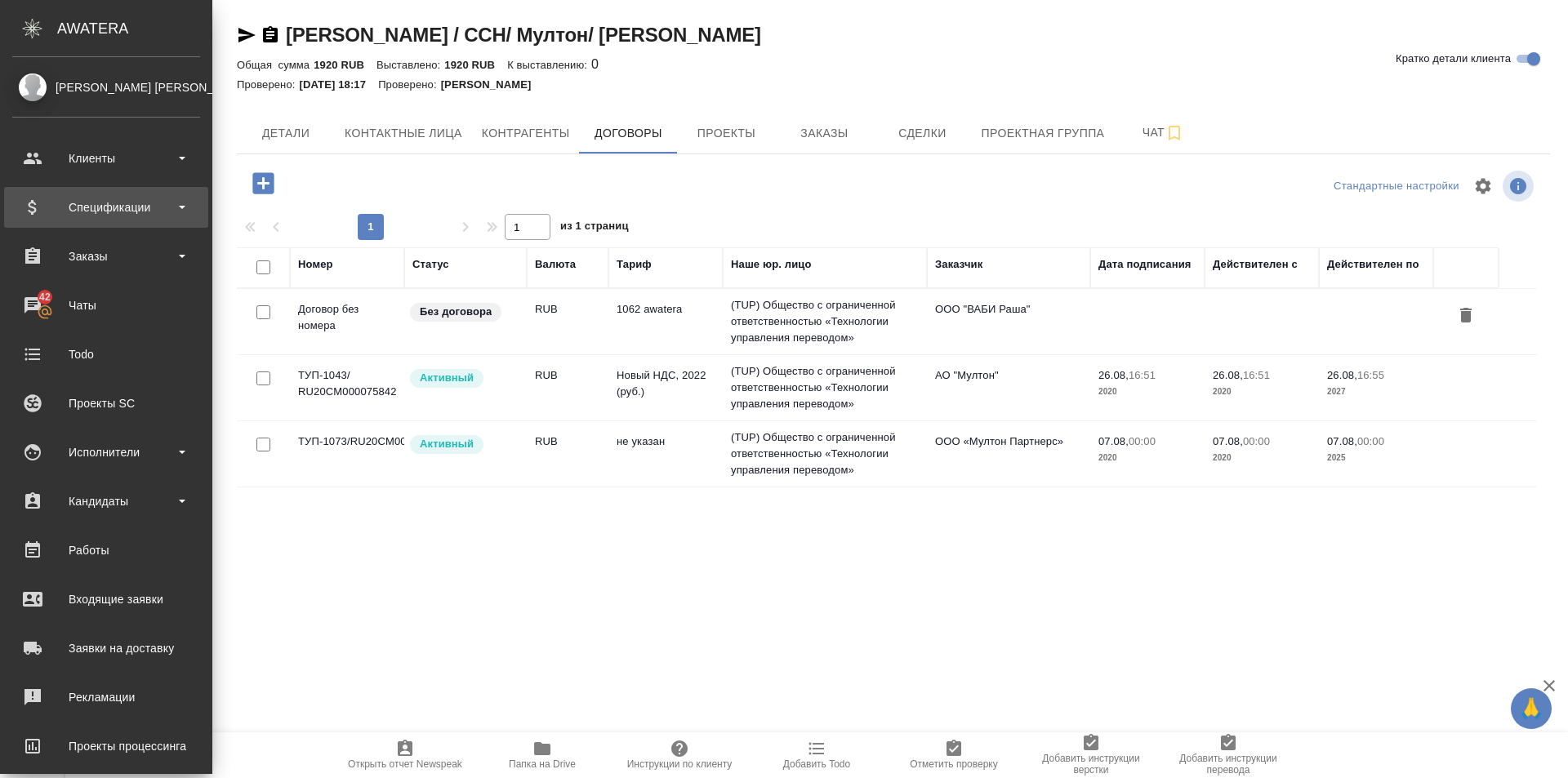
click at [177, 216] on div "Спецификации" at bounding box center [106, 207] width 188 height 24
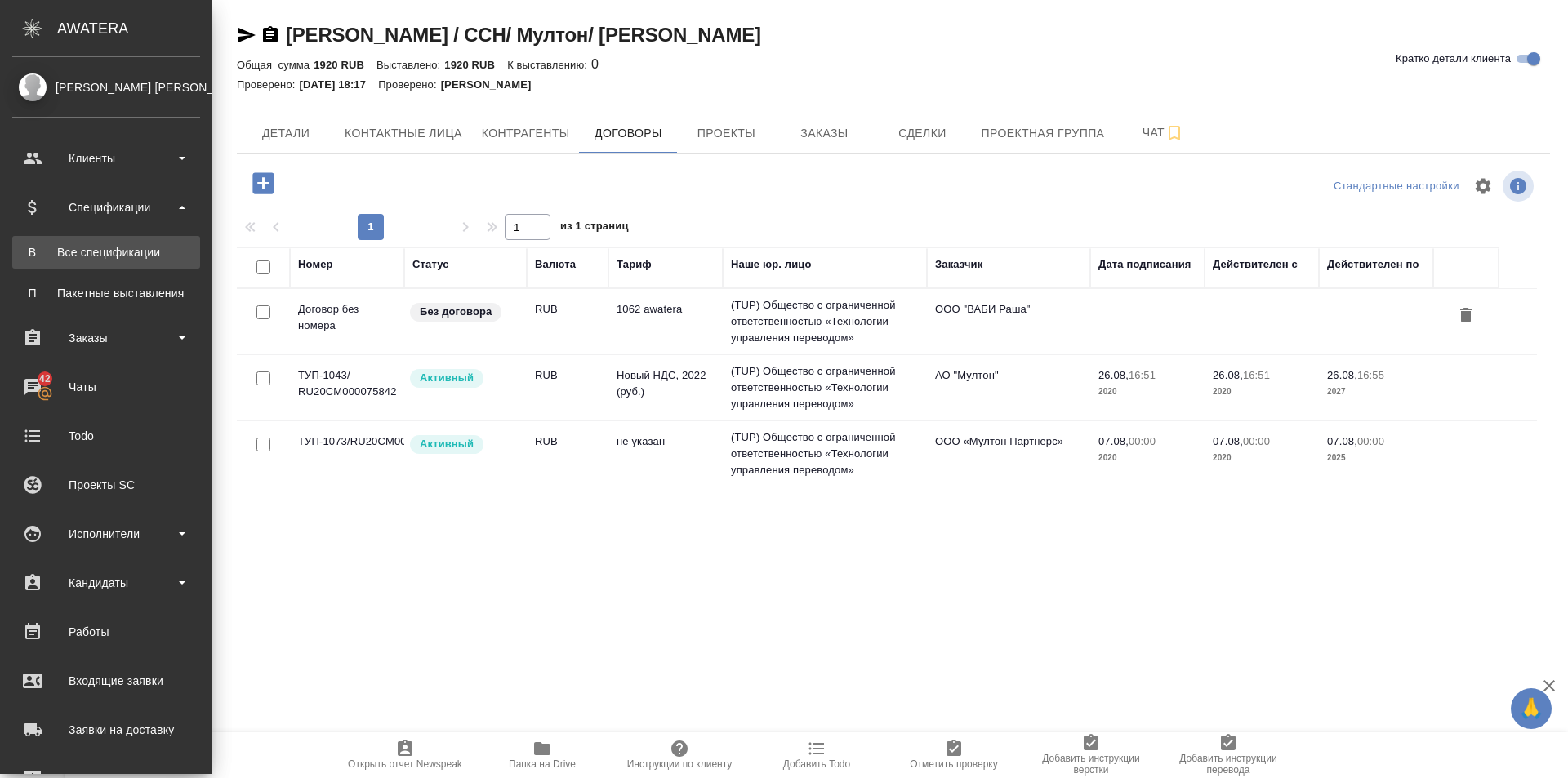
click at [160, 250] on div "Все спецификации" at bounding box center [106, 252] width 172 height 16
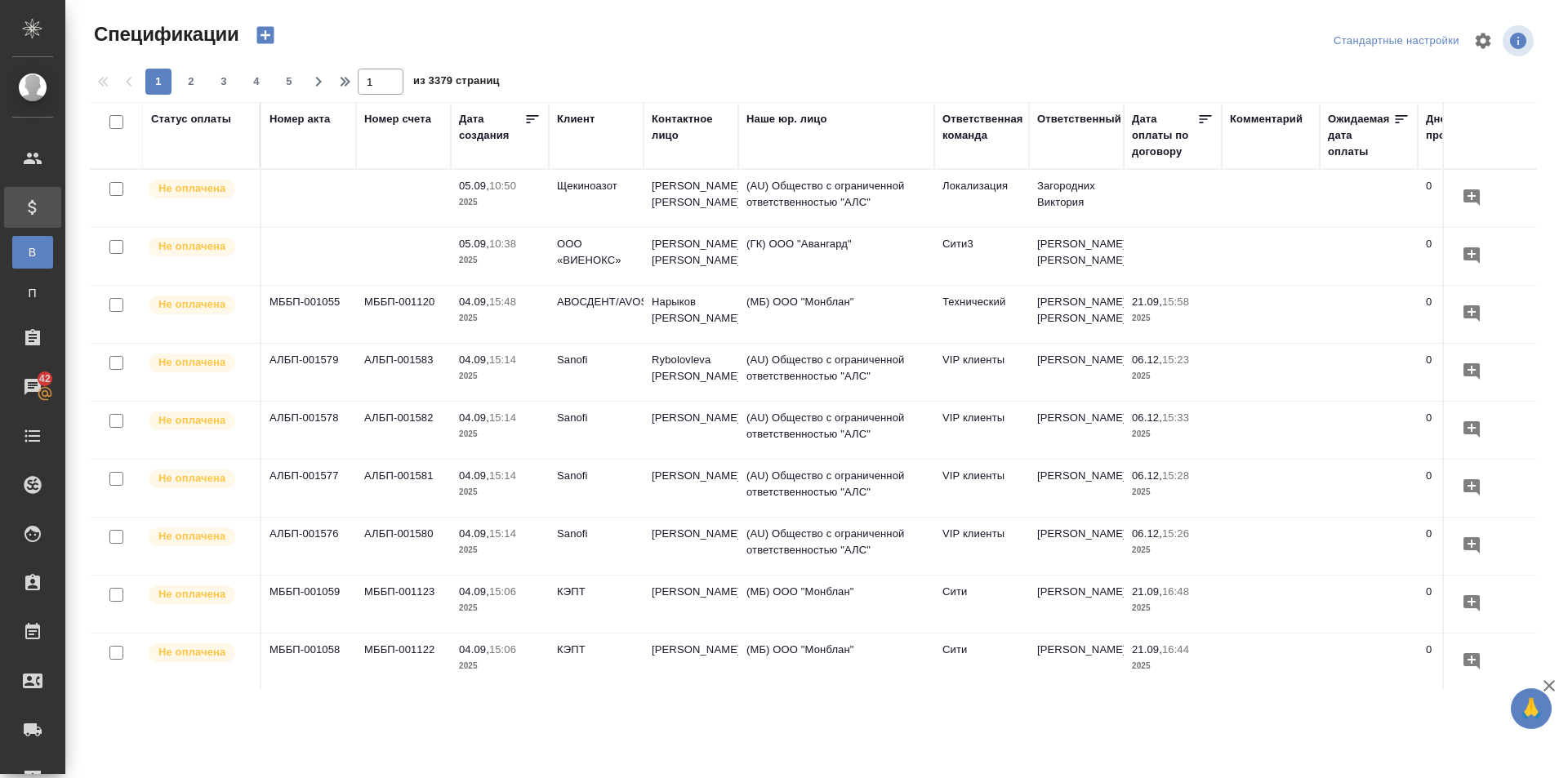
click at [214, 121] on div "Статус оплаты" at bounding box center [191, 119] width 80 height 16
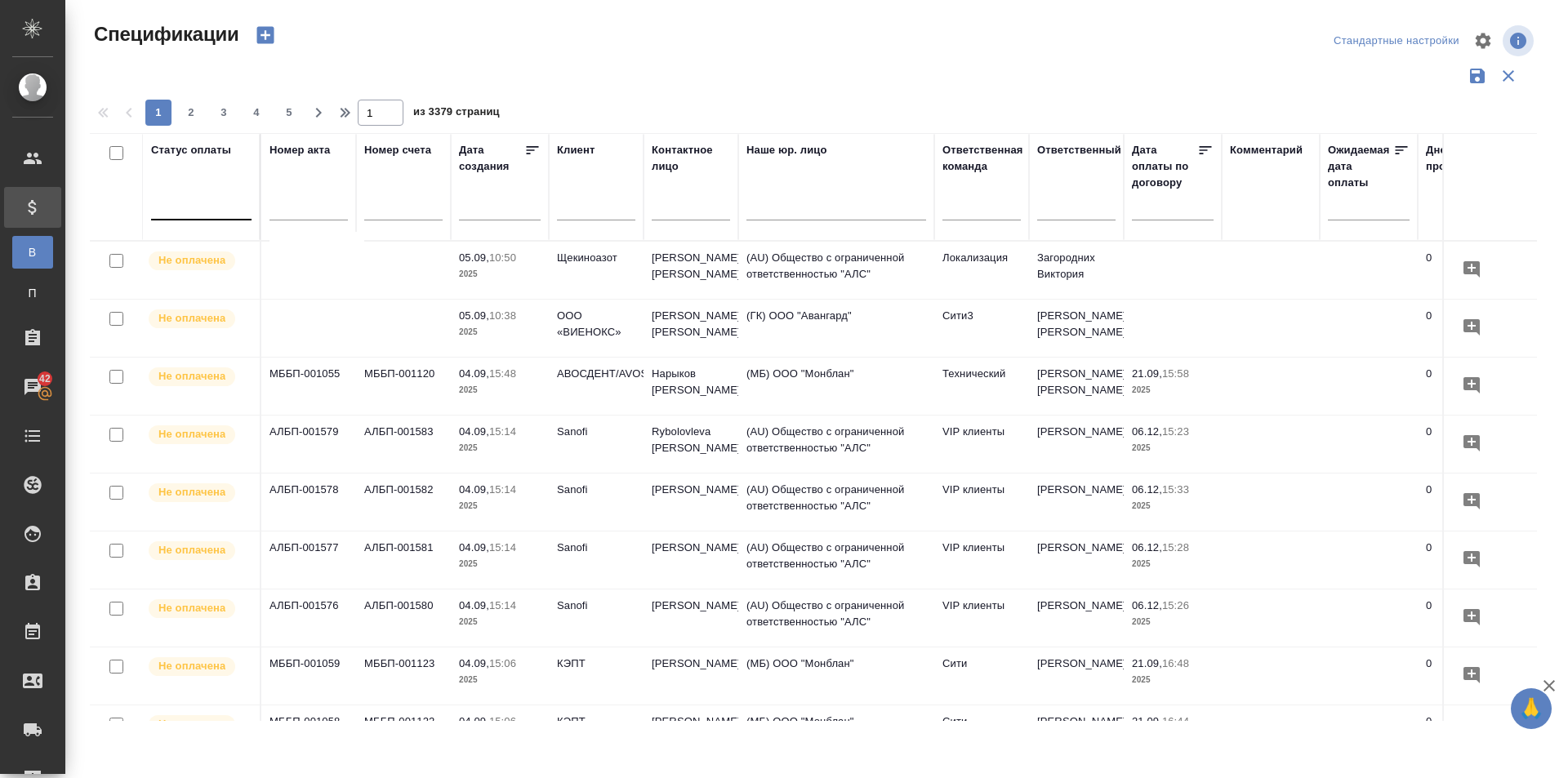
click at [205, 204] on div at bounding box center [201, 203] width 100 height 23
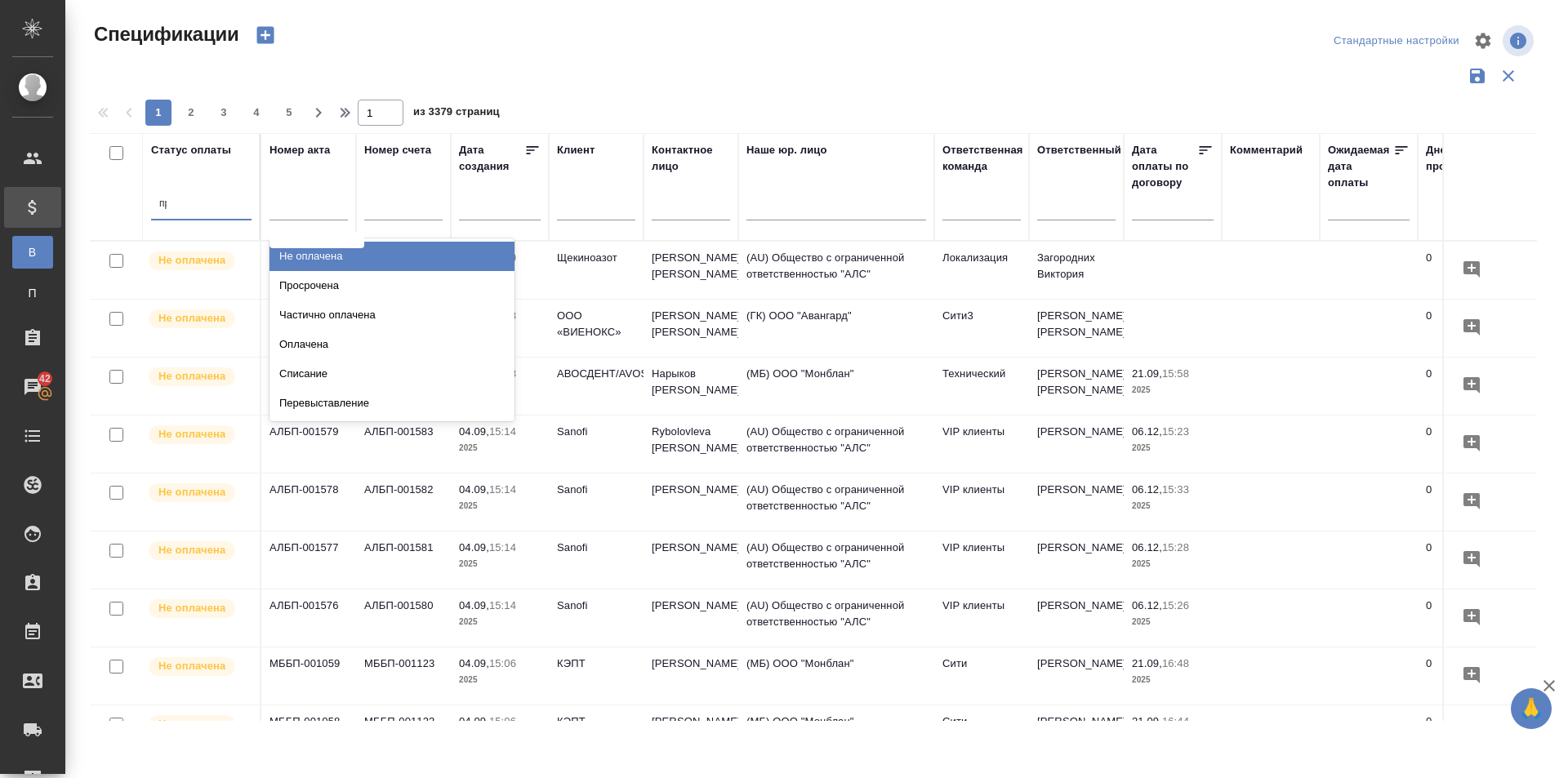
type input "про"
click at [307, 263] on div "Просрочена" at bounding box center [392, 256] width 245 height 29
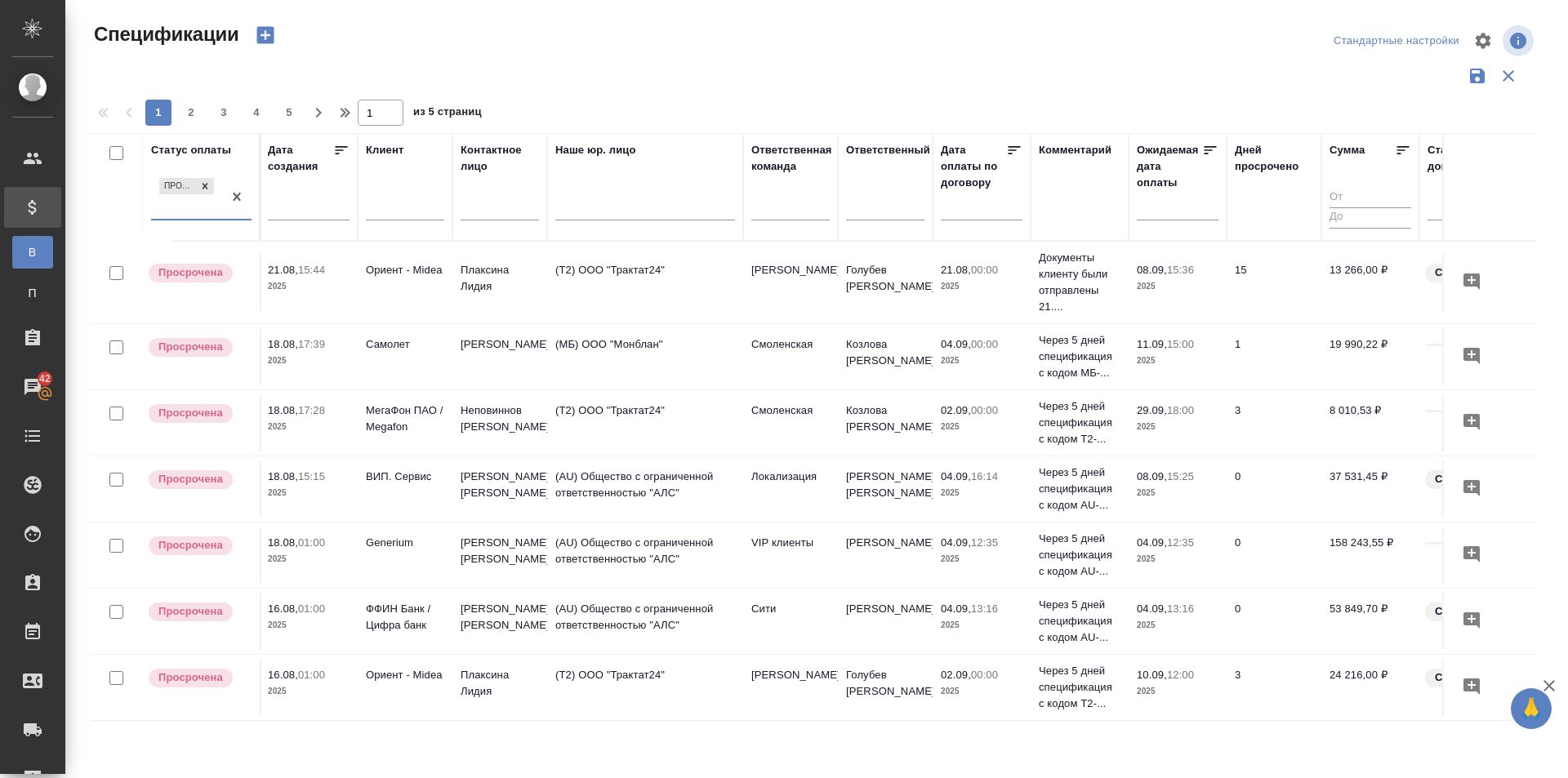
scroll to position [0, 193]
click at [401, 212] on input "text" at bounding box center [402, 210] width 79 height 21
type input "римера"
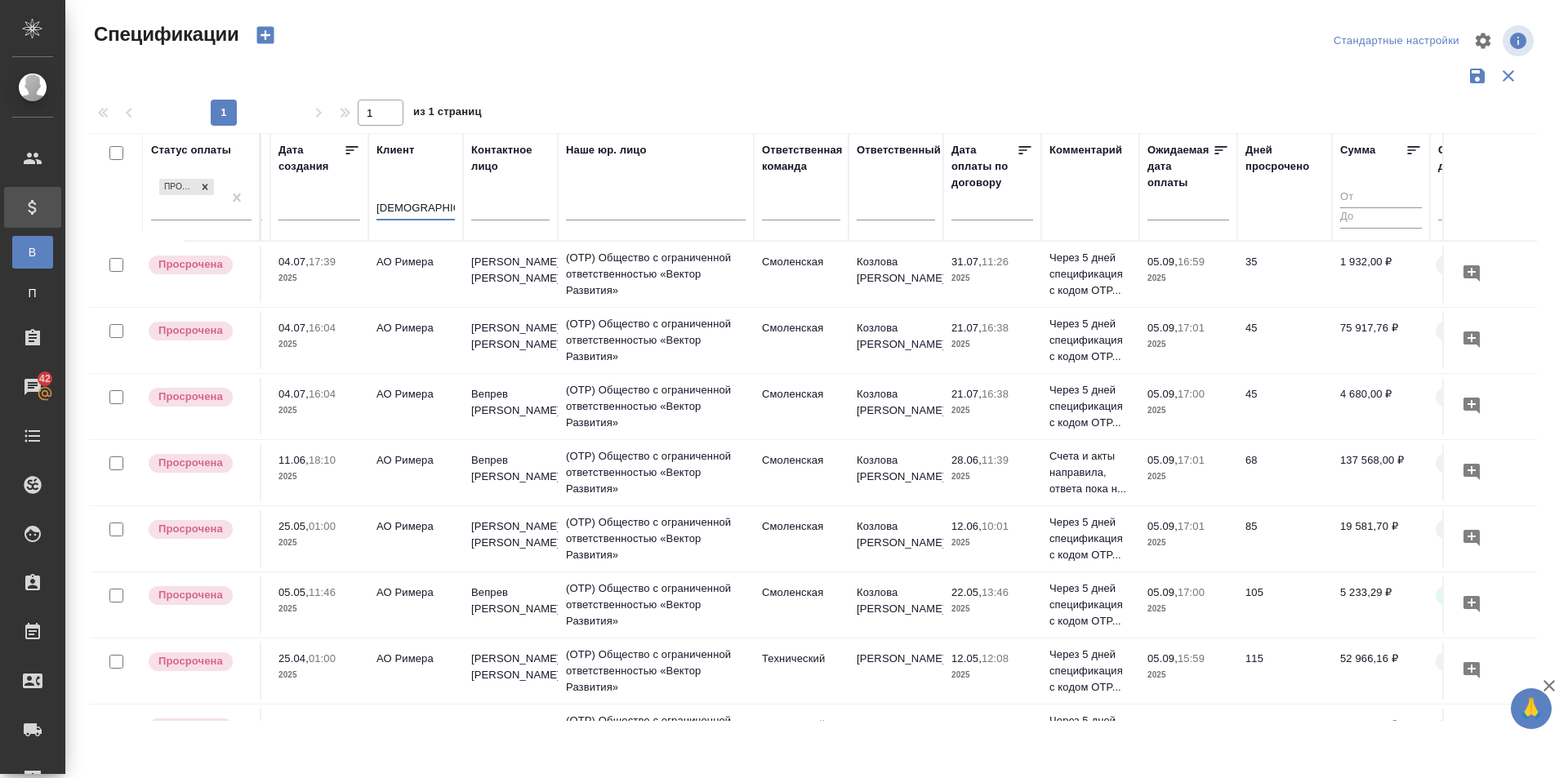
scroll to position [0, 0]
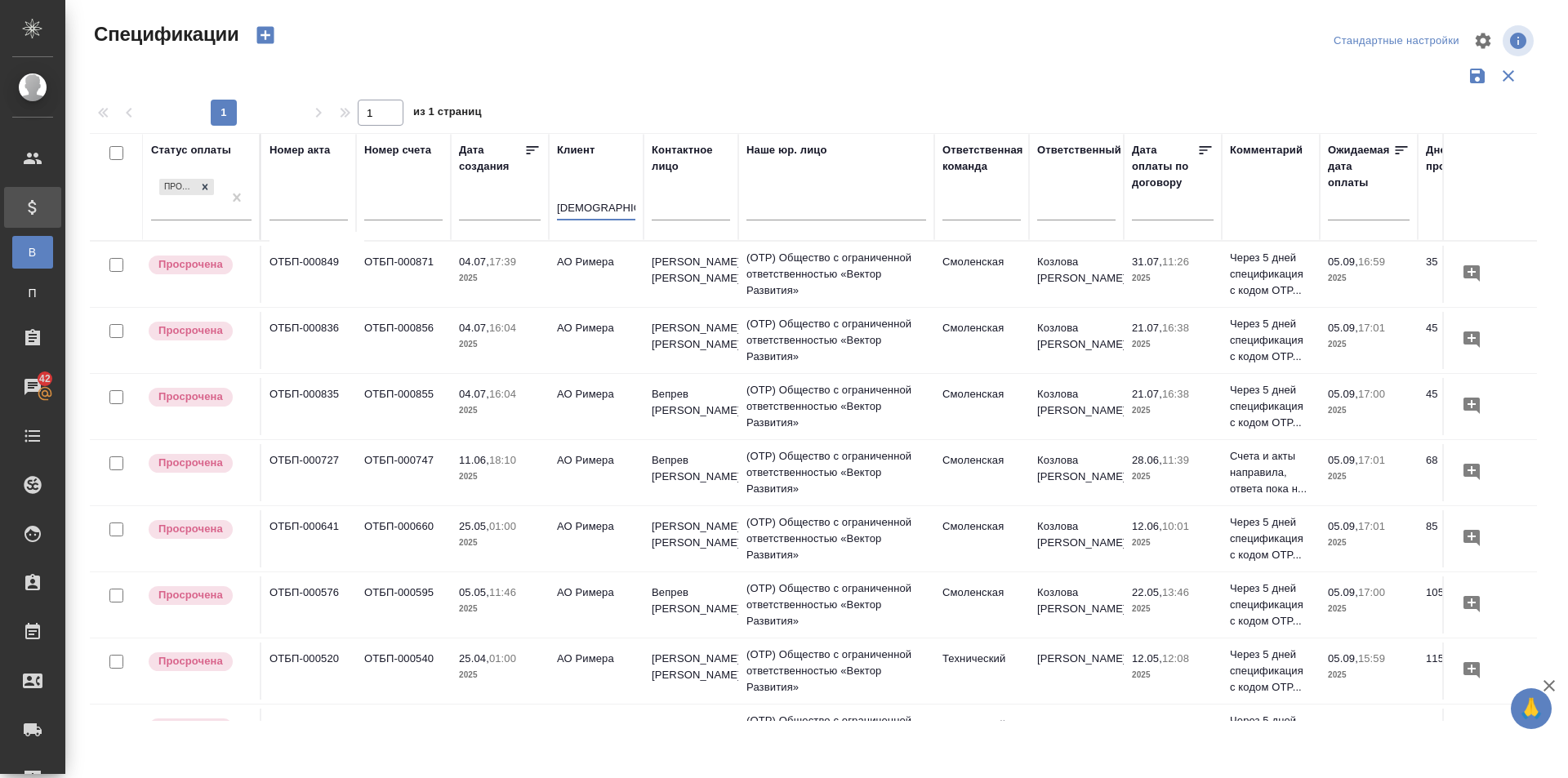
drag, startPoint x: 610, startPoint y: 212, endPoint x: 555, endPoint y: 231, distance: 58.2
click at [555, 231] on th "Клиент римера" at bounding box center [596, 186] width 95 height 108
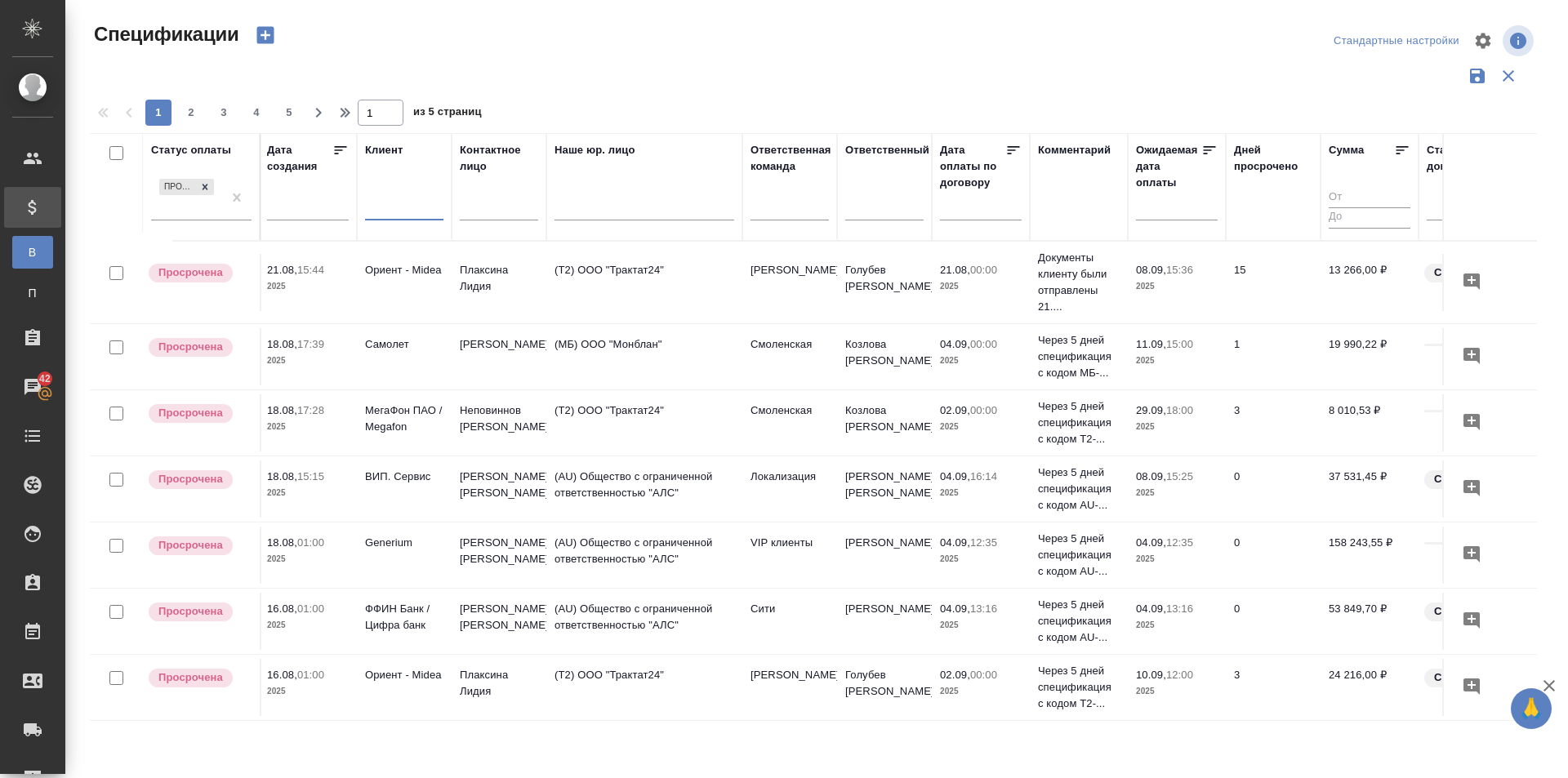
scroll to position [0, 192]
click at [1401, 150] on icon at bounding box center [1401, 150] width 16 height 16
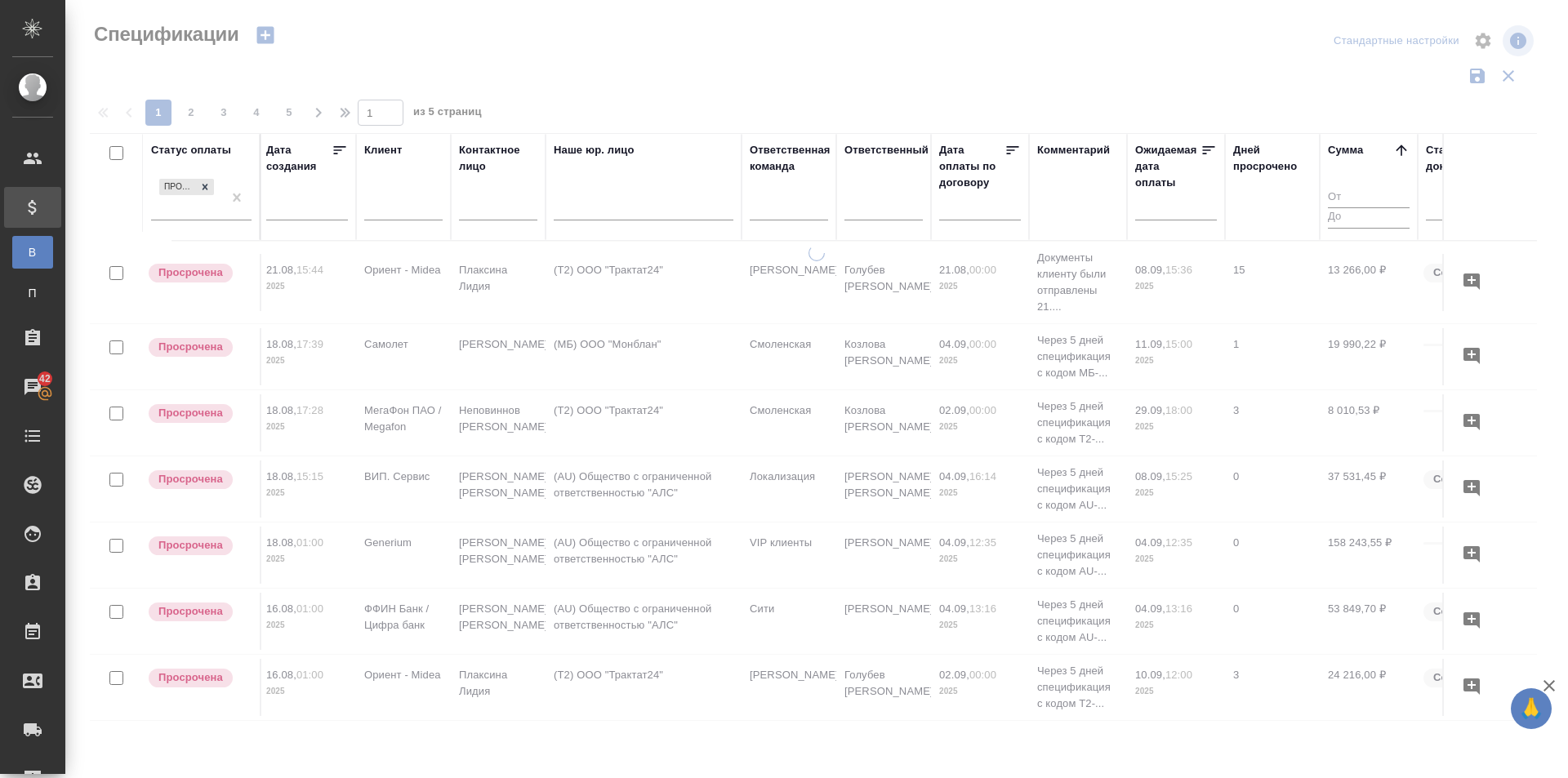
click at [1401, 150] on icon at bounding box center [1401, 149] width 10 height 10
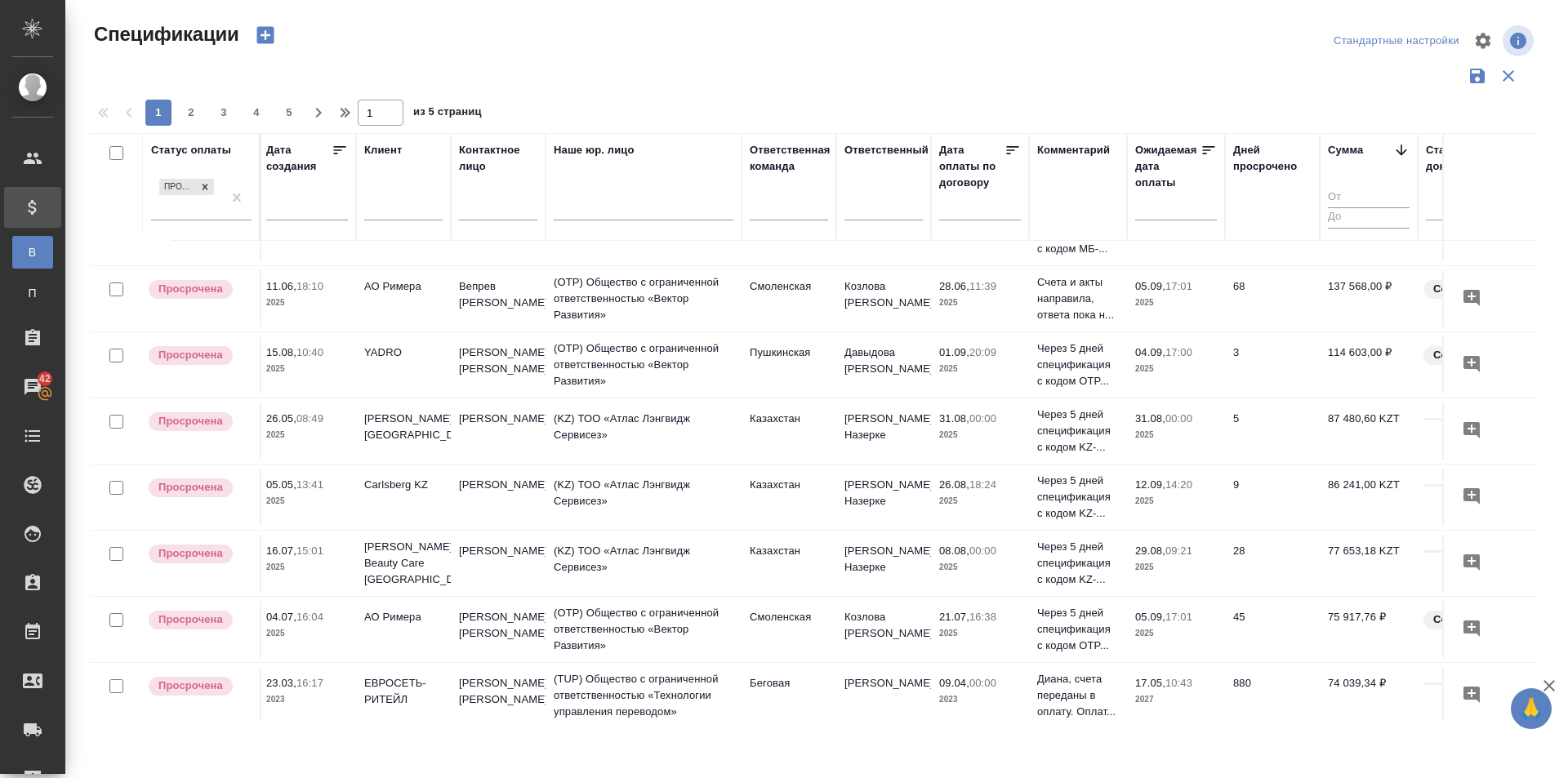
scroll to position [571, 192]
click at [1099, 358] on p "Через 5 дней спецификация с кодом OTP..." at bounding box center [1078, 364] width 82 height 49
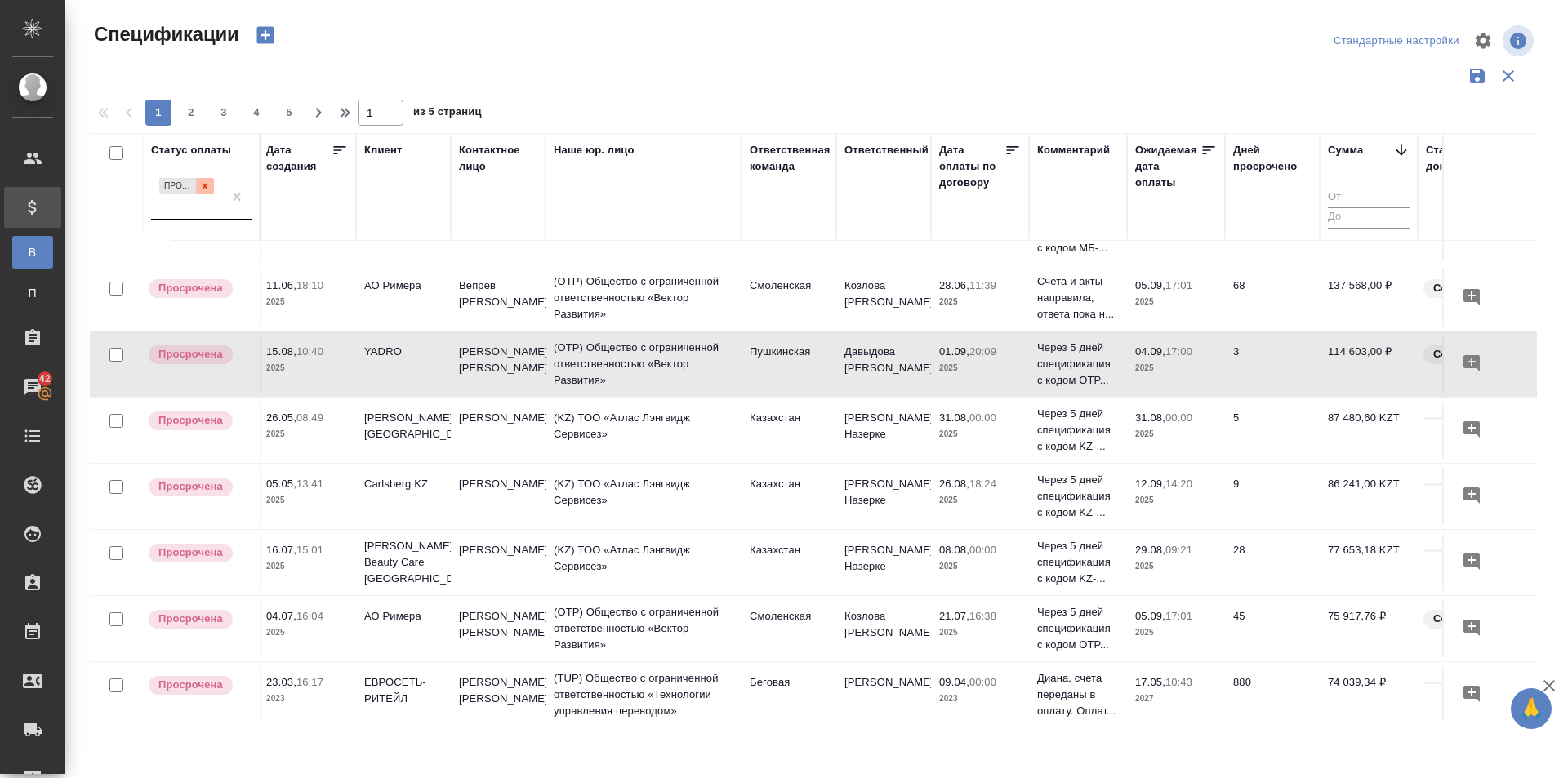
click at [204, 186] on icon at bounding box center [205, 185] width 11 height 11
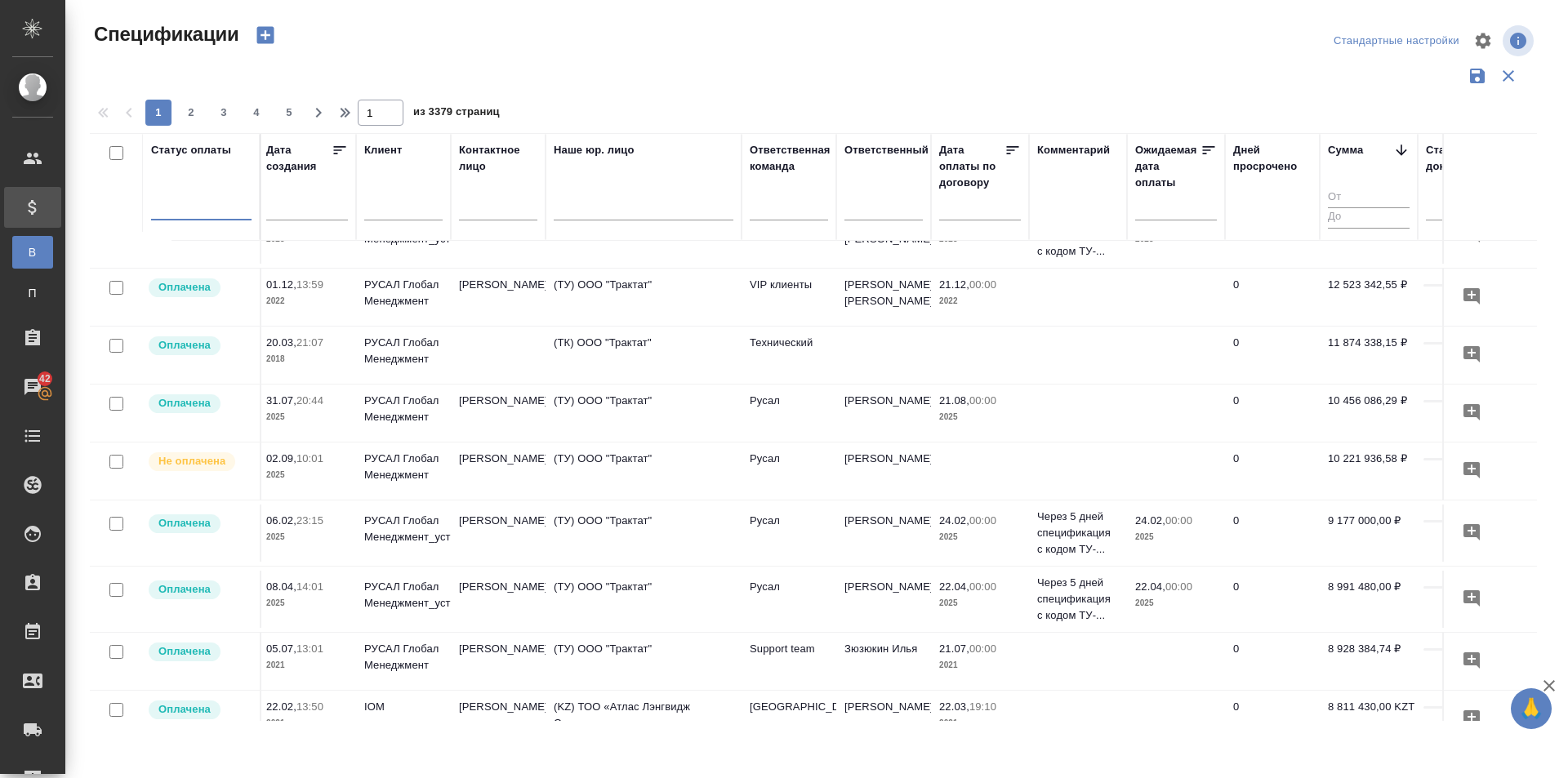
scroll to position [0, 192]
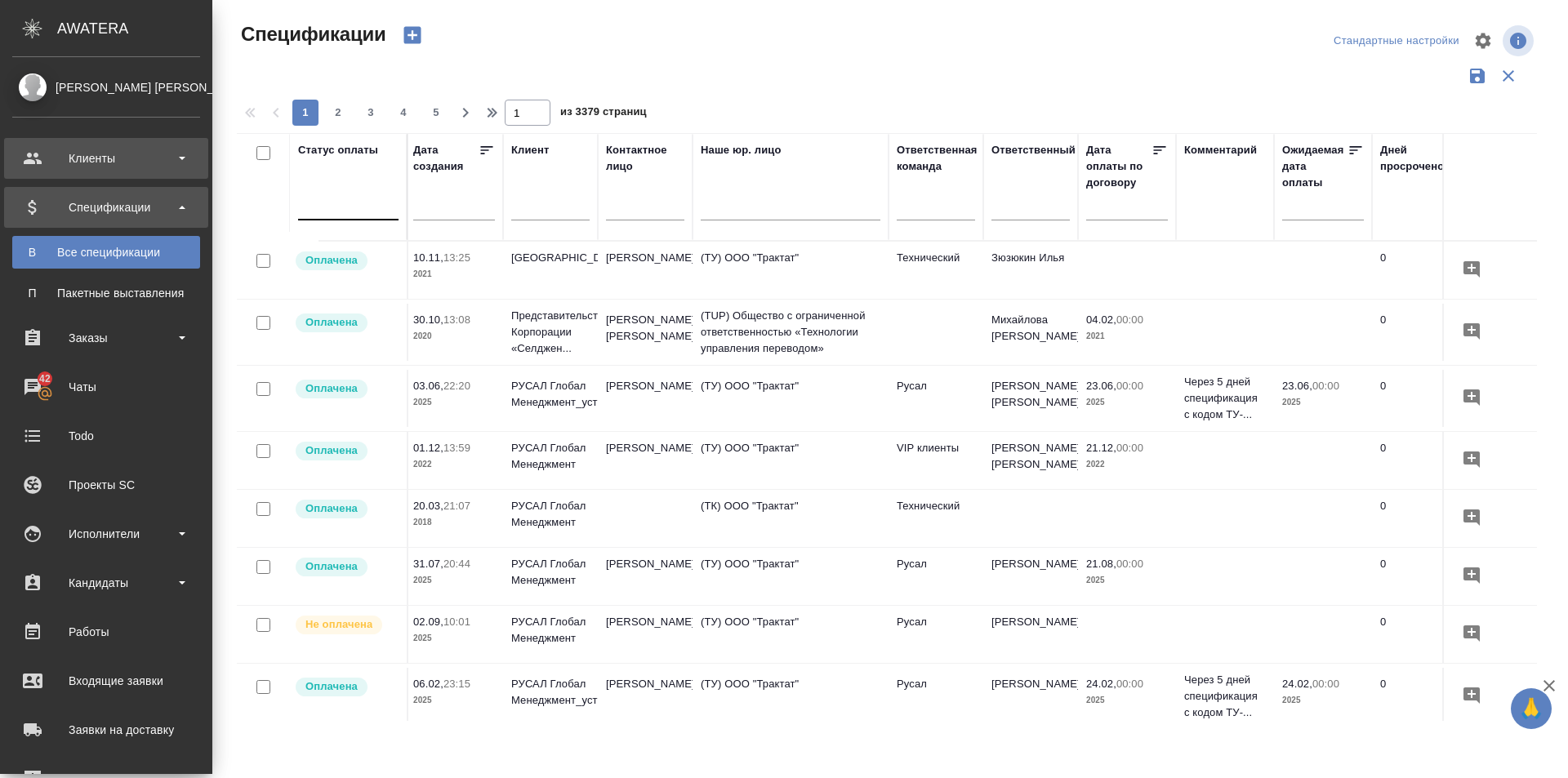
click at [185, 159] on b at bounding box center [182, 159] width 7 height 3
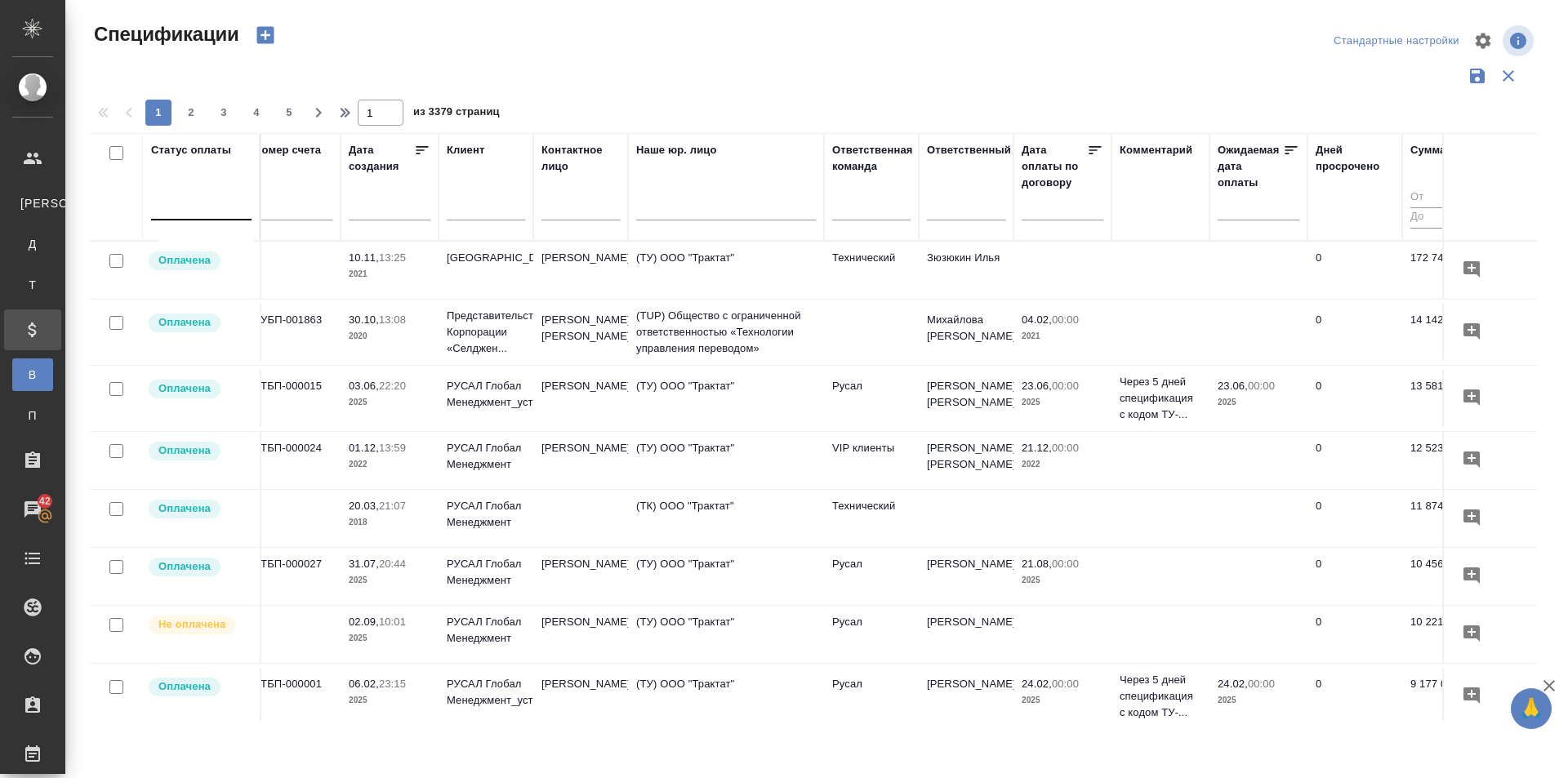
scroll to position [0, 0]
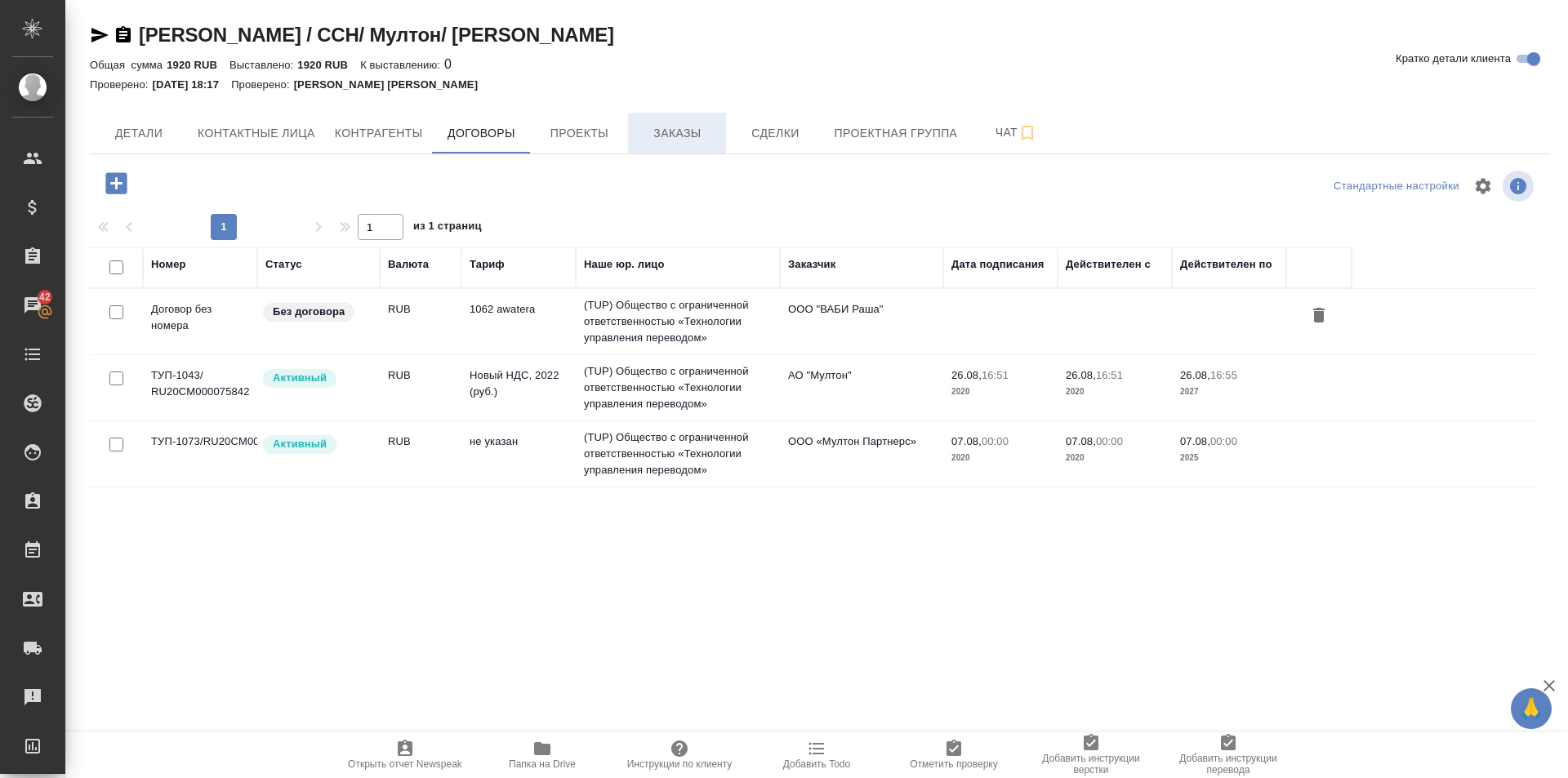
click at [690, 139] on span "Заказы" at bounding box center [677, 134] width 79 height 21
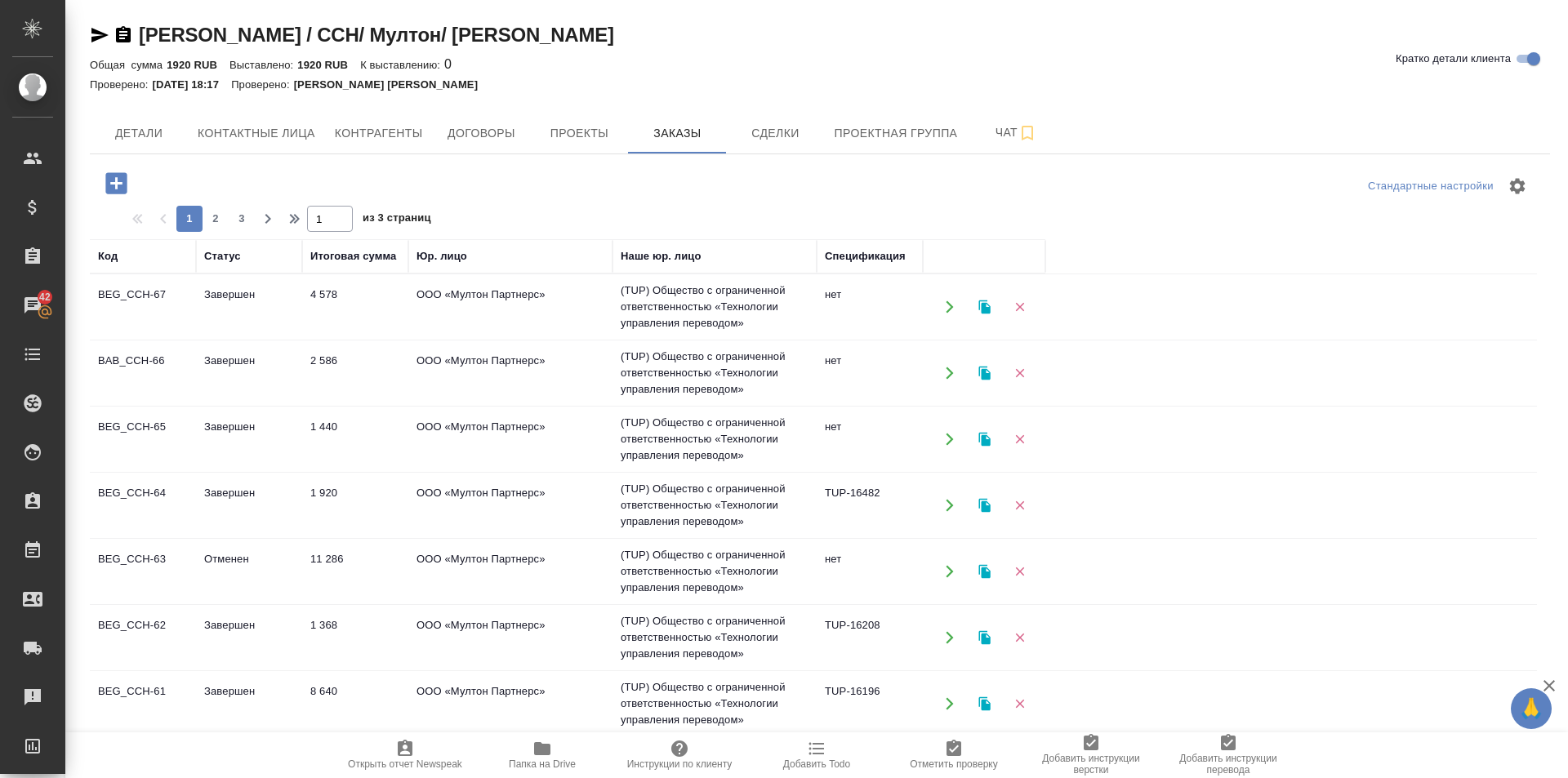
click at [134, 287] on td "BEG_CCH-67" at bounding box center [142, 307] width 106 height 57
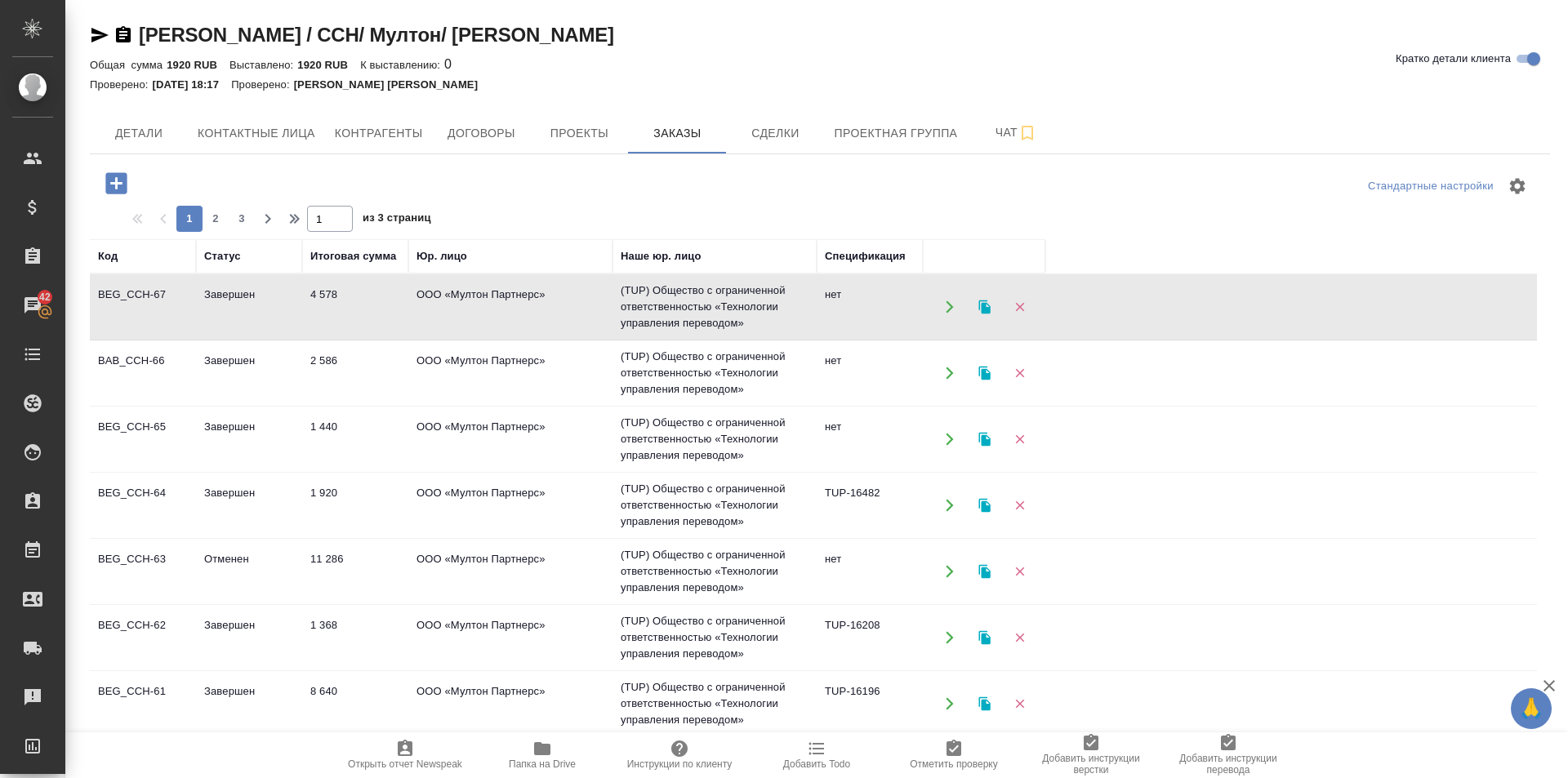
click at [134, 287] on td "BEG_CCH-67" at bounding box center [142, 307] width 106 height 57
click at [134, 141] on span "Детали" at bounding box center [138, 134] width 79 height 21
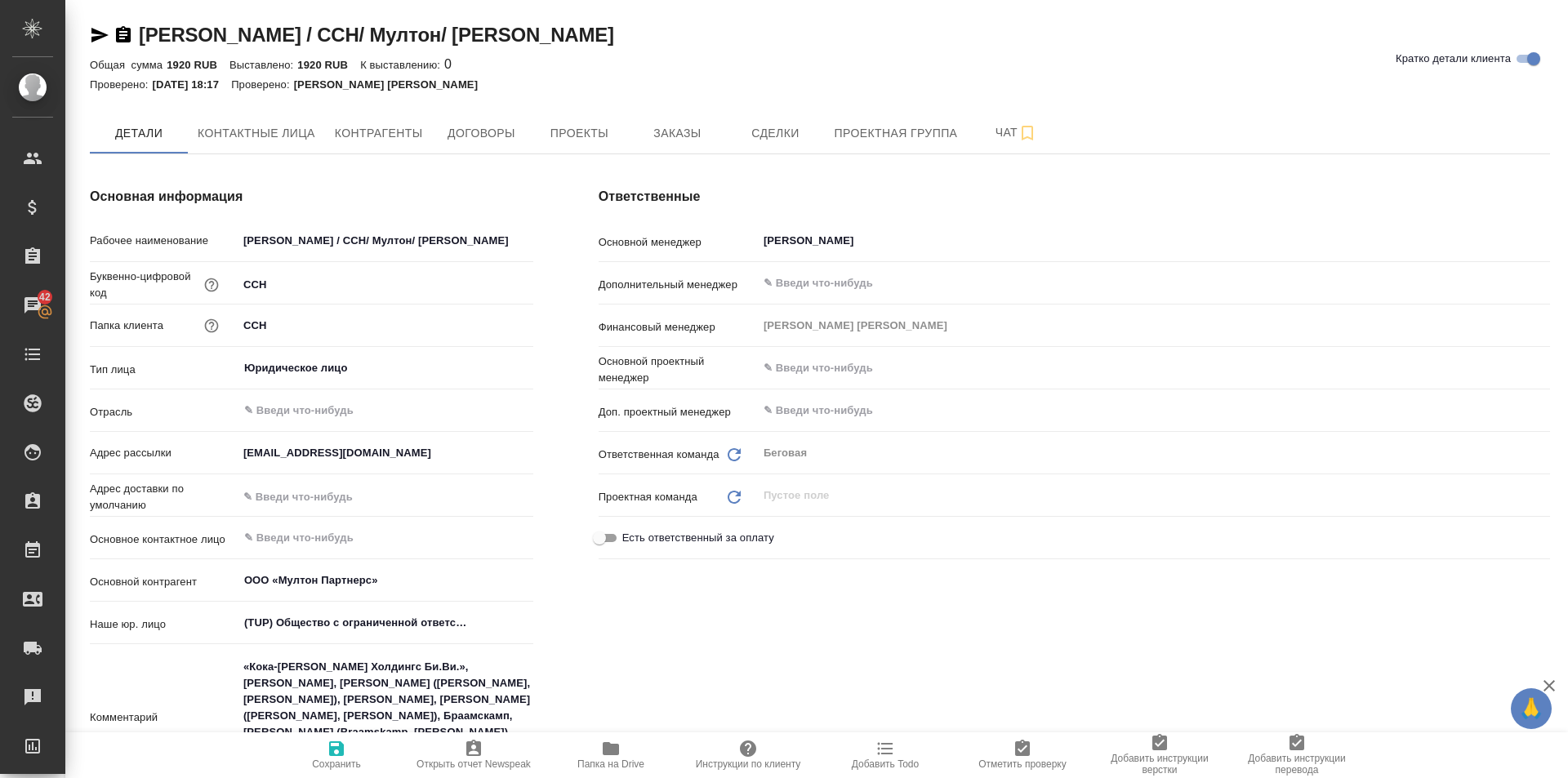
type textarea "x"
click at [684, 134] on span "Заказы" at bounding box center [677, 134] width 79 height 21
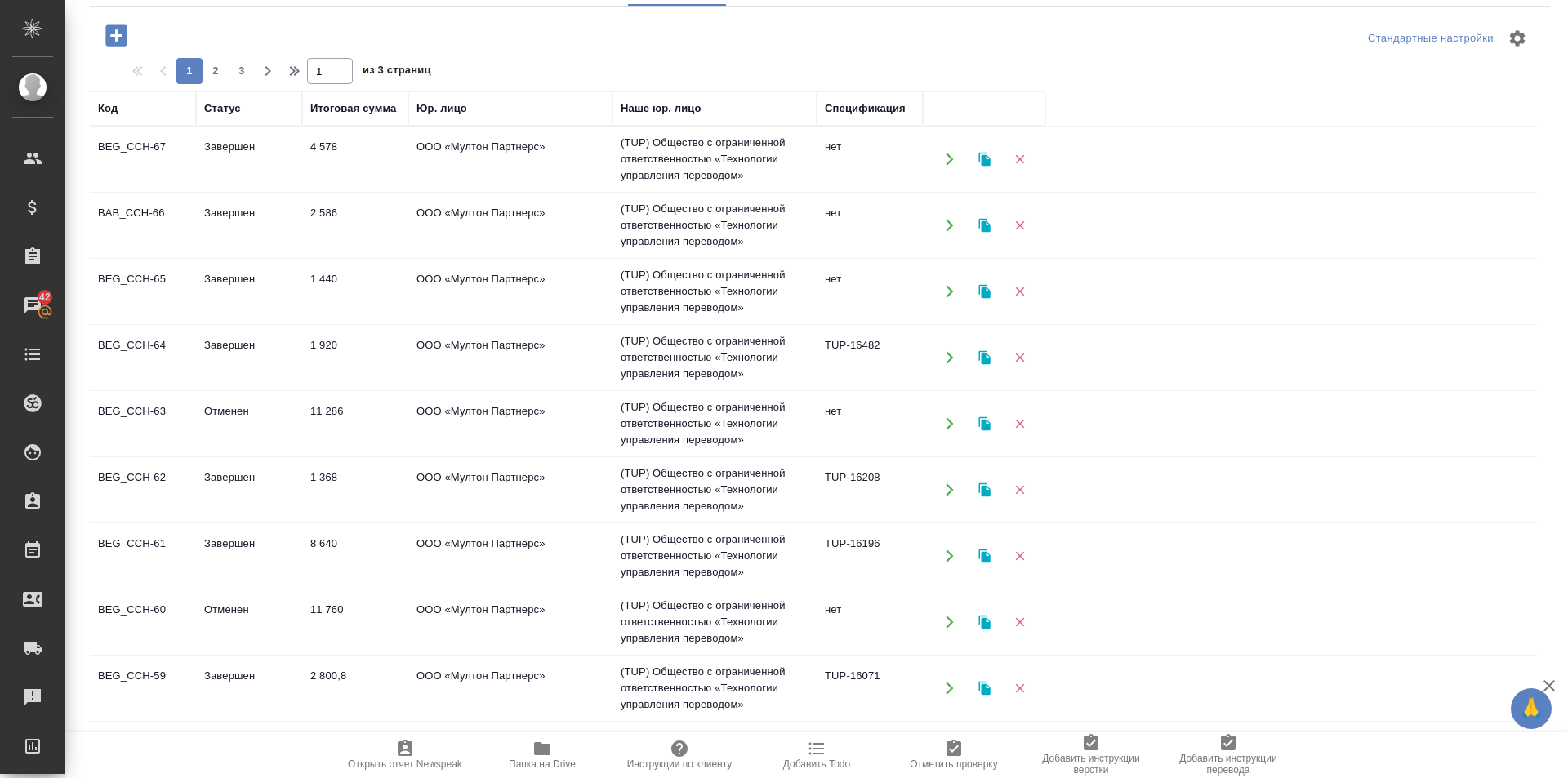
click at [149, 272] on td "BEG_CCH-65" at bounding box center [142, 292] width 106 height 57
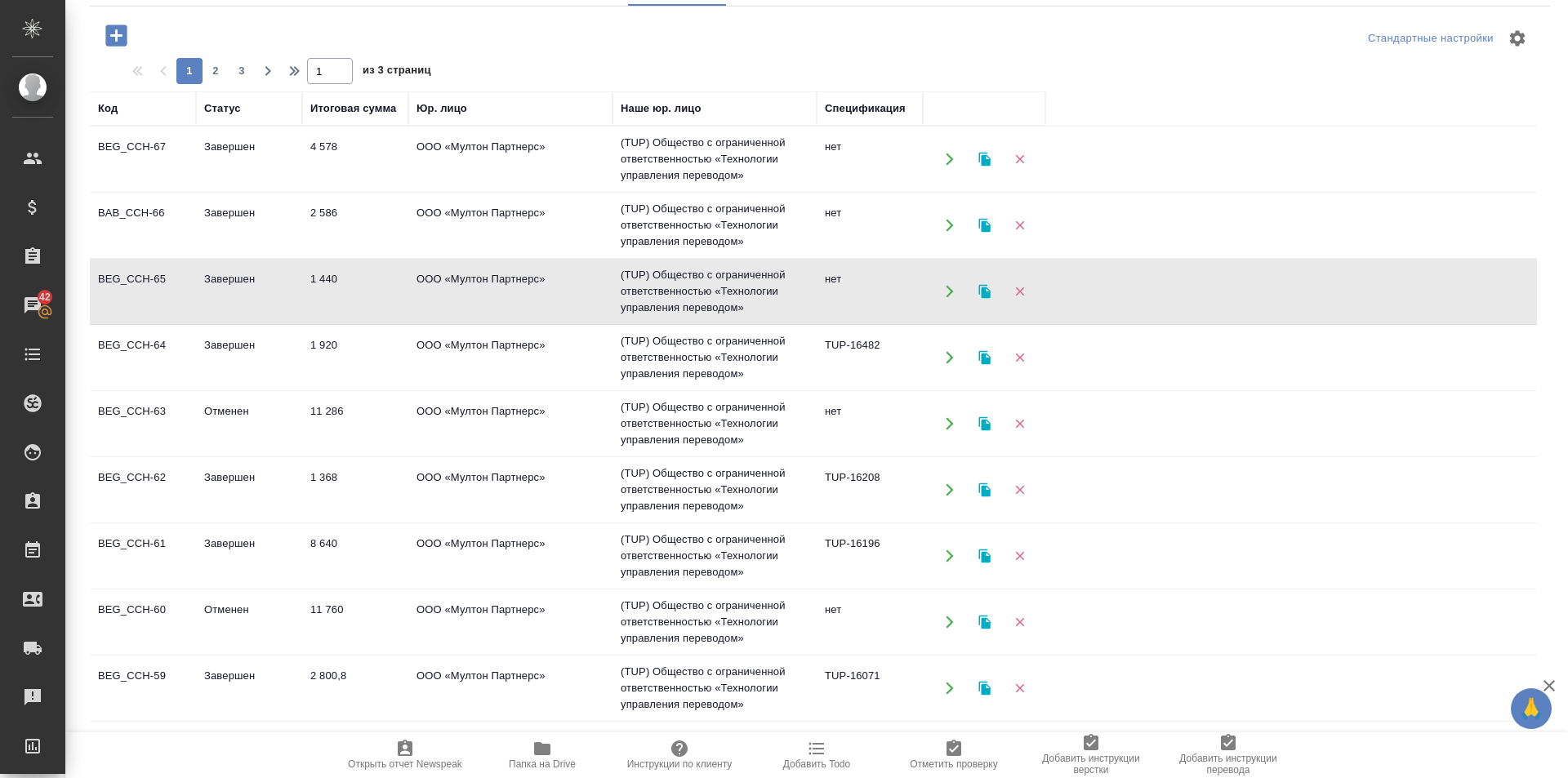
click at [149, 272] on td "BEG_CCH-65" at bounding box center [142, 292] width 106 height 57
click at [147, 344] on td "BEG_CCH-64" at bounding box center [142, 357] width 106 height 57
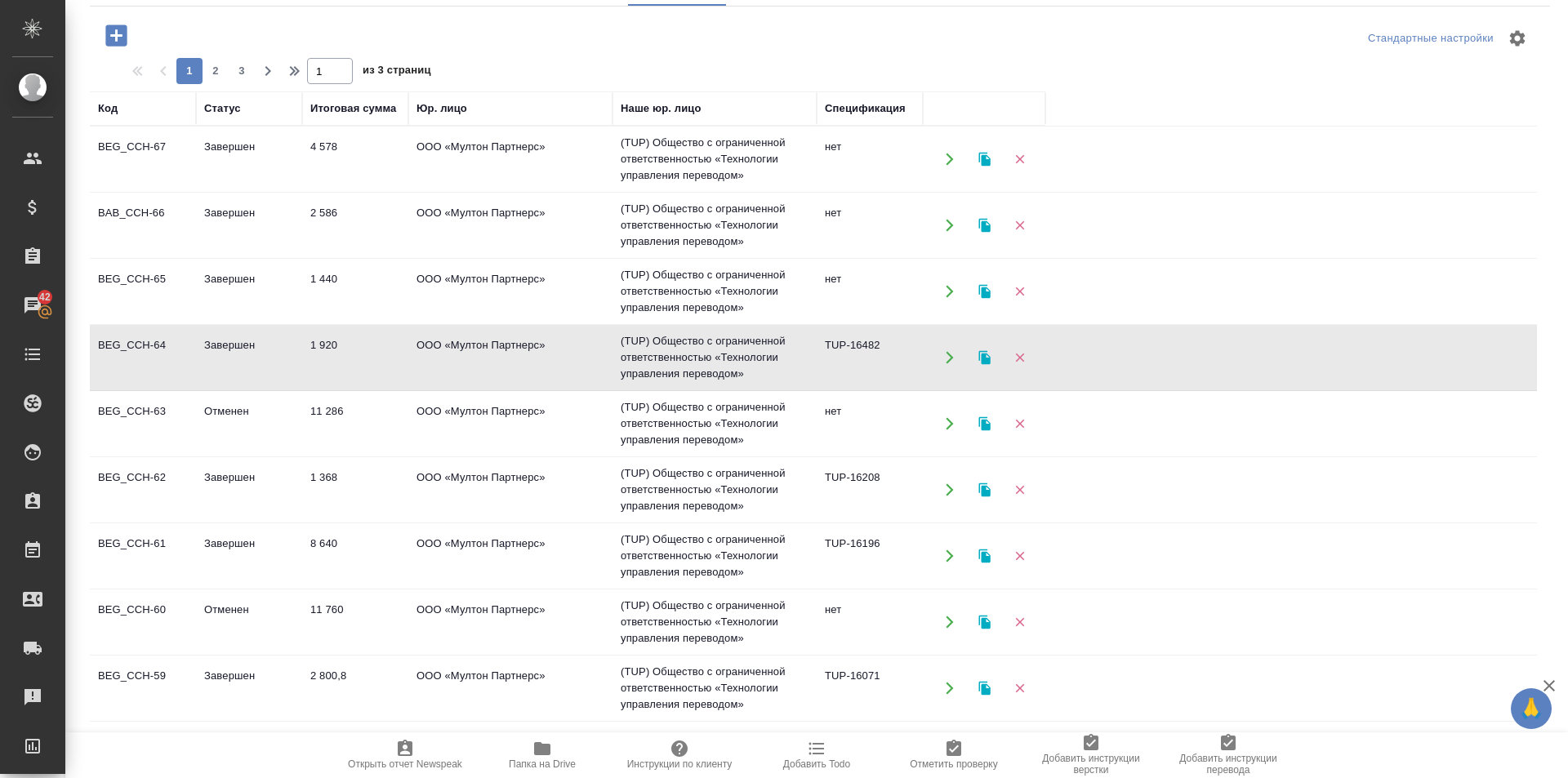
click at [147, 344] on td "BEG_CCH-64" at bounding box center [142, 357] width 106 height 57
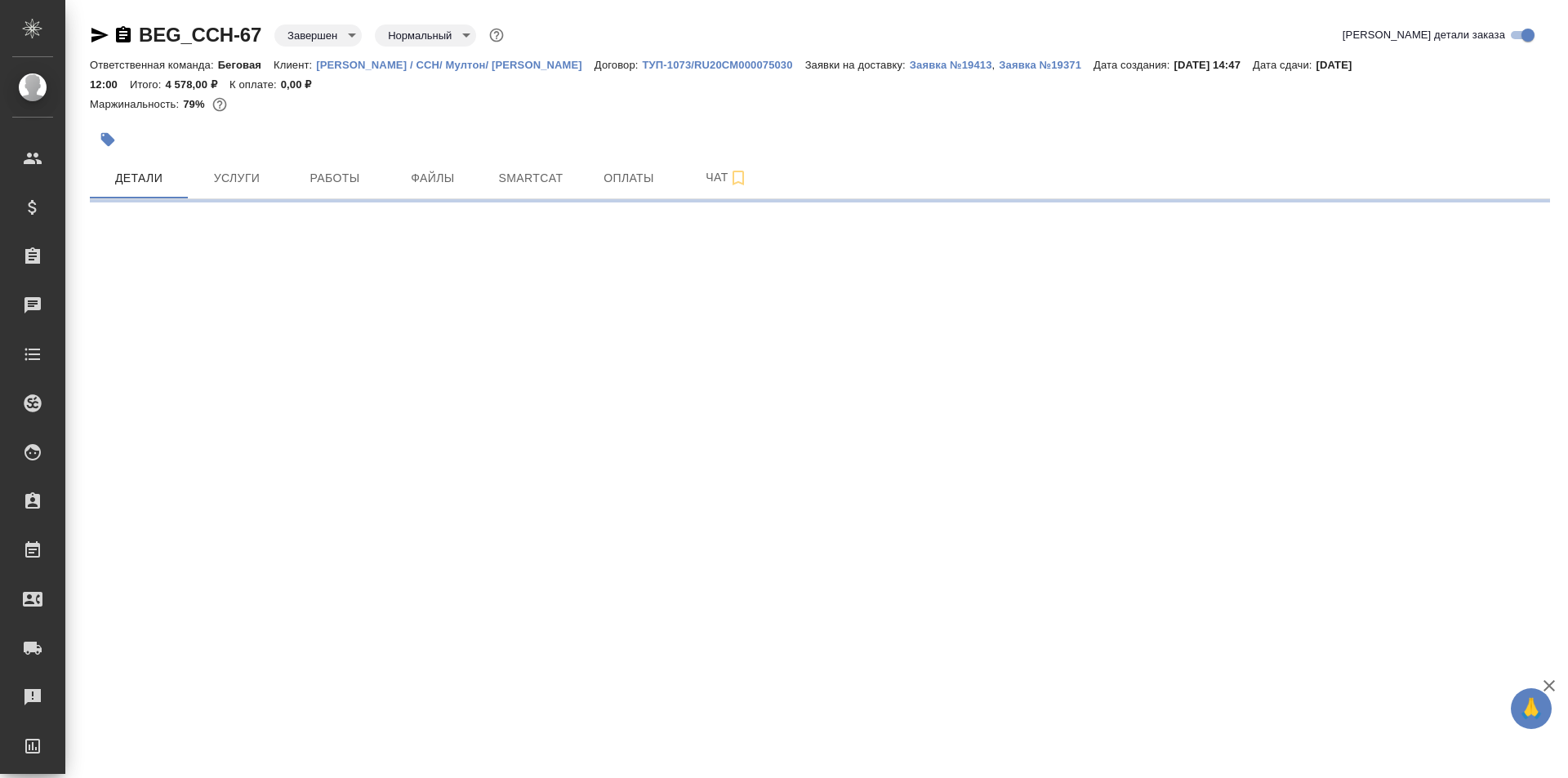
select select "RU"
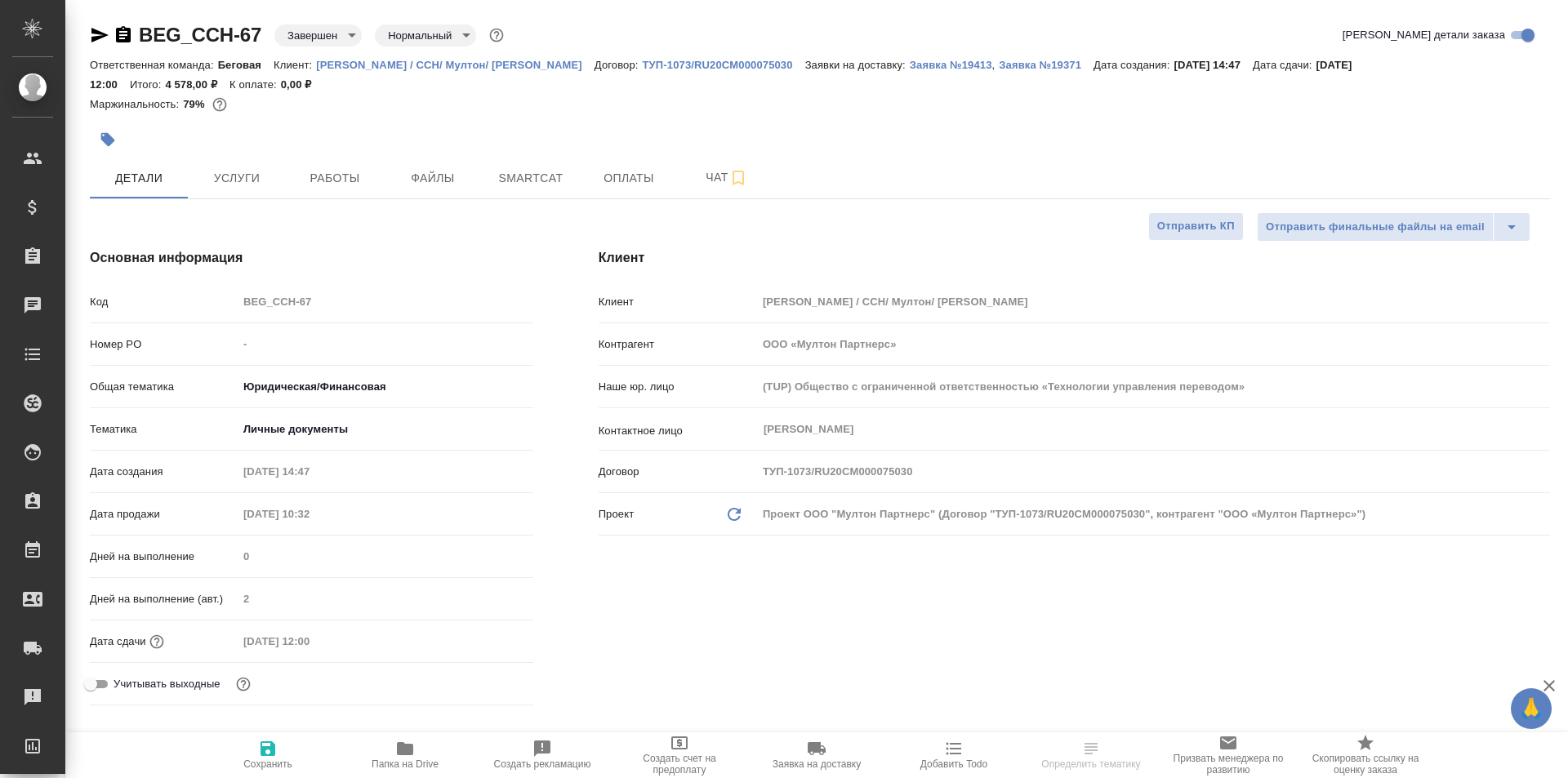
type textarea "x"
click at [242, 173] on span "Услуги" at bounding box center [236, 179] width 79 height 21
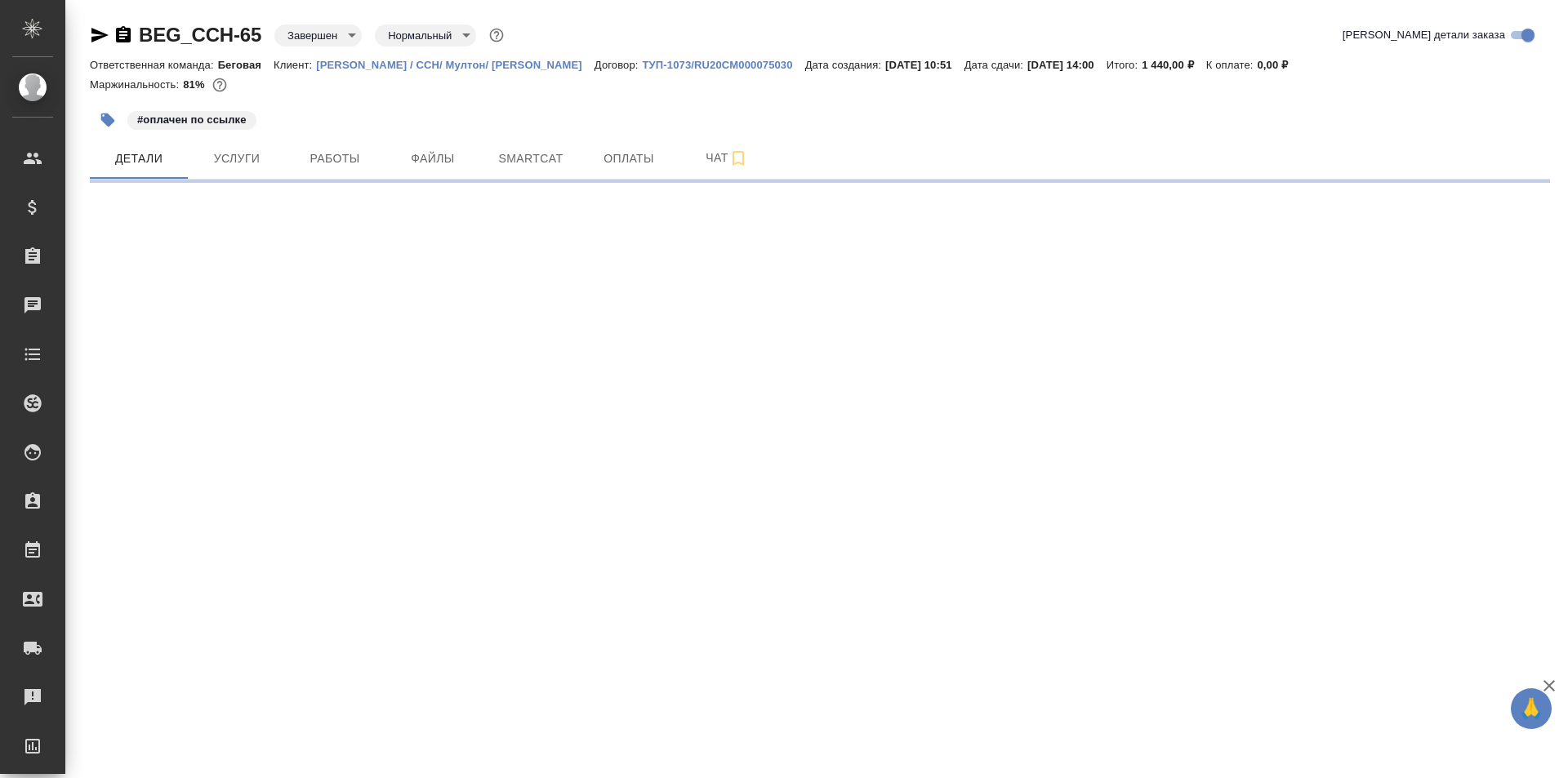
select select "RU"
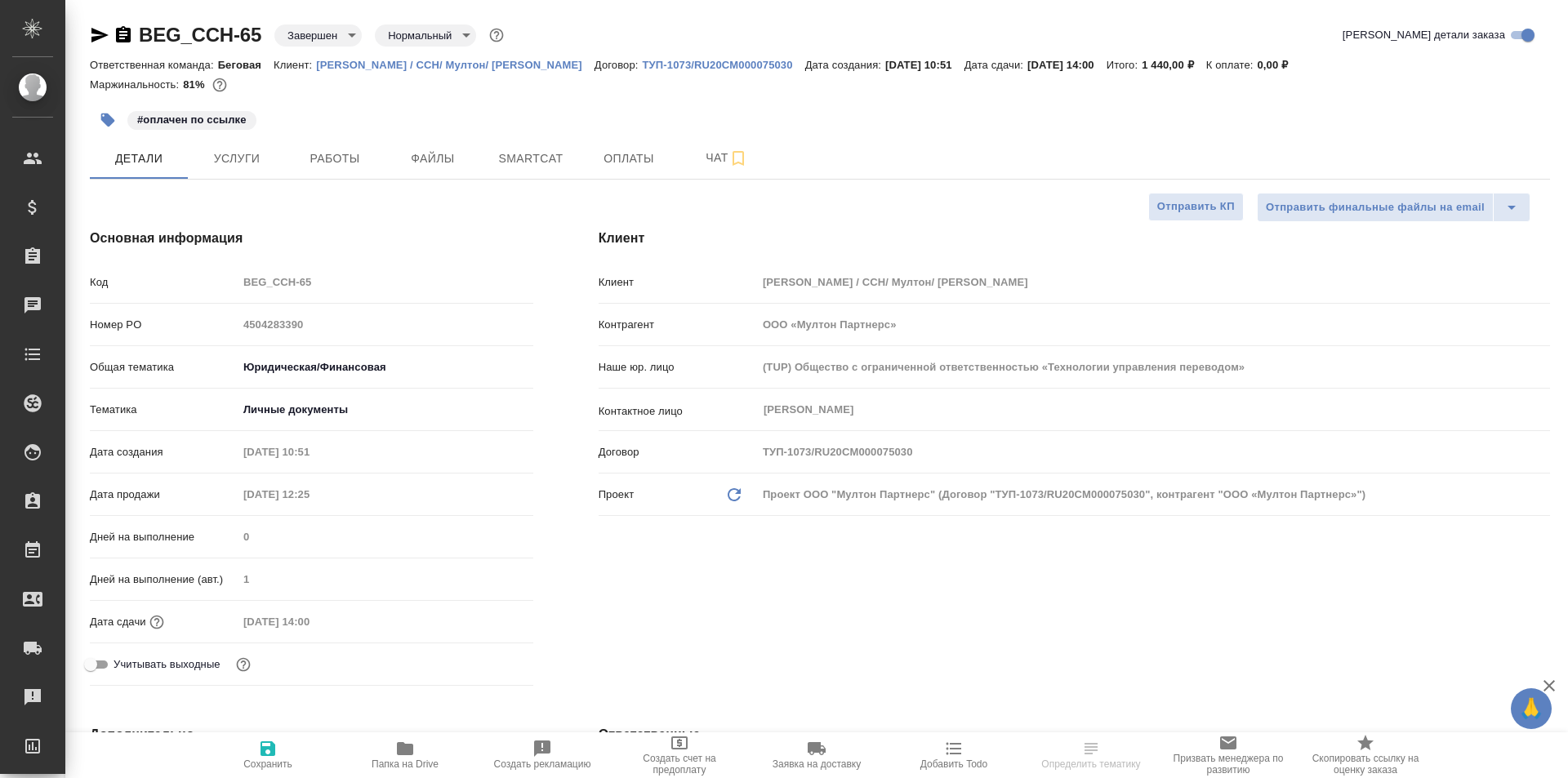
type textarea "x"
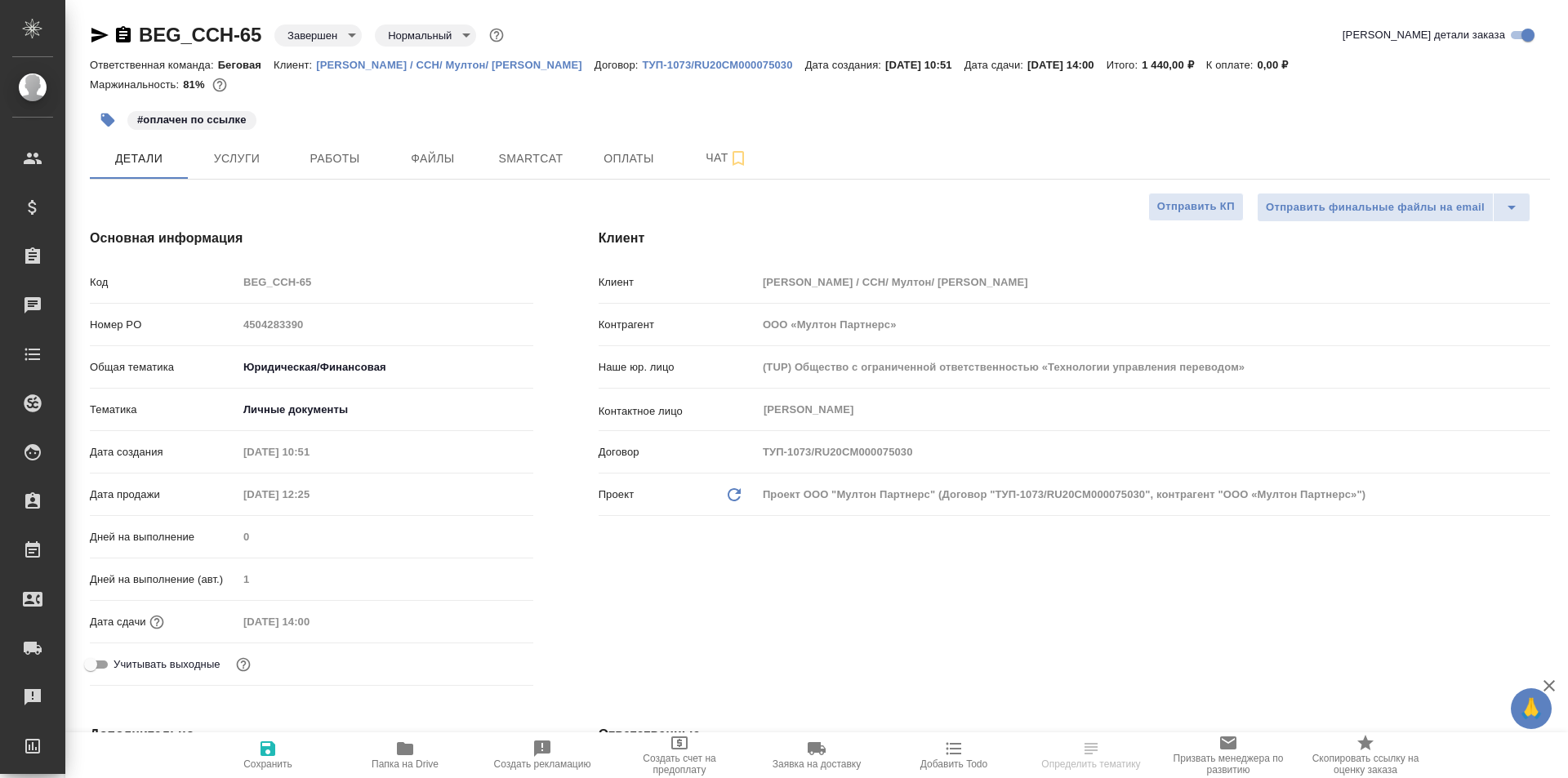
type textarea "x"
click at [245, 158] on span "Услуги" at bounding box center [236, 159] width 79 height 21
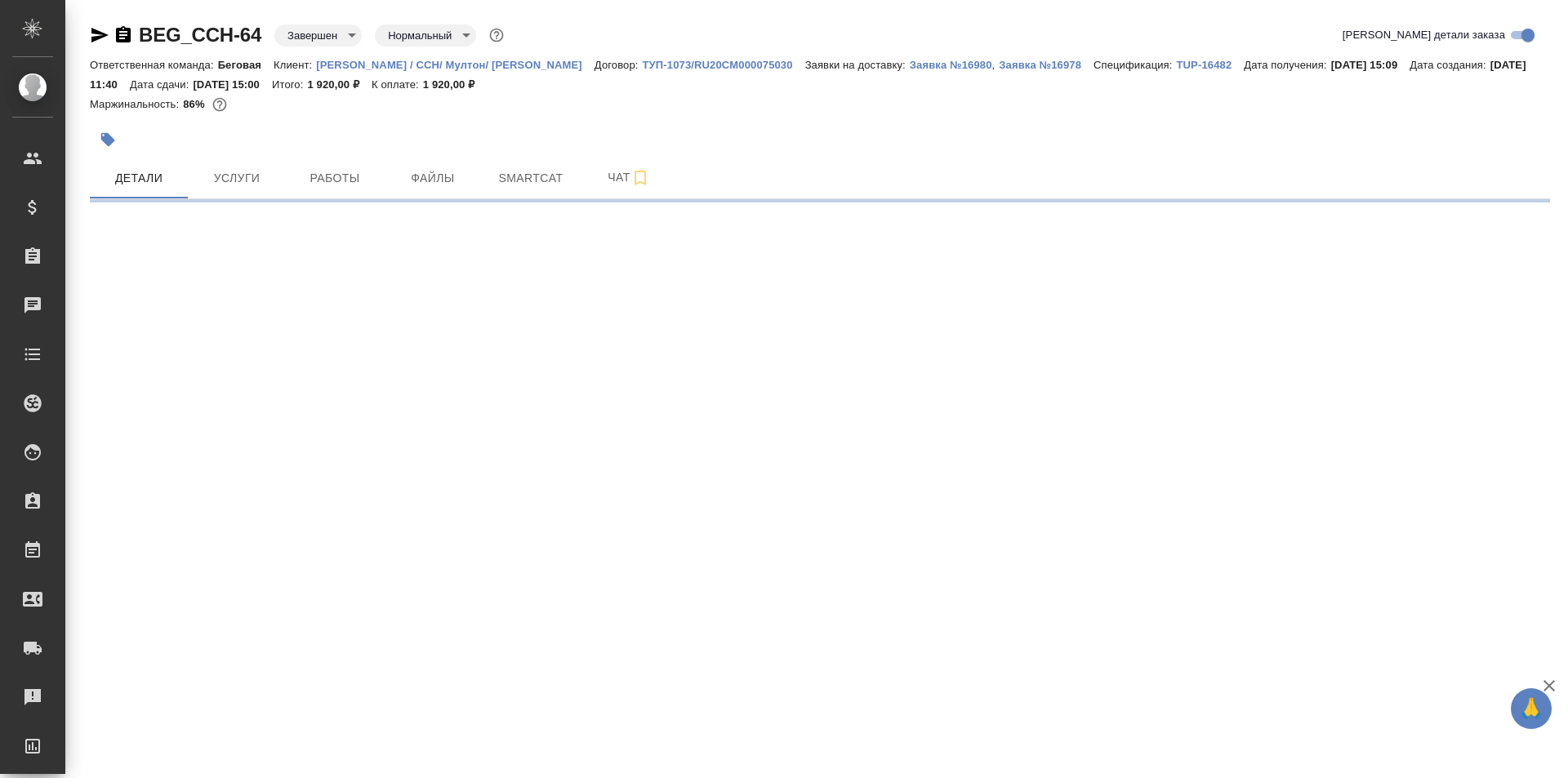
select select "RU"
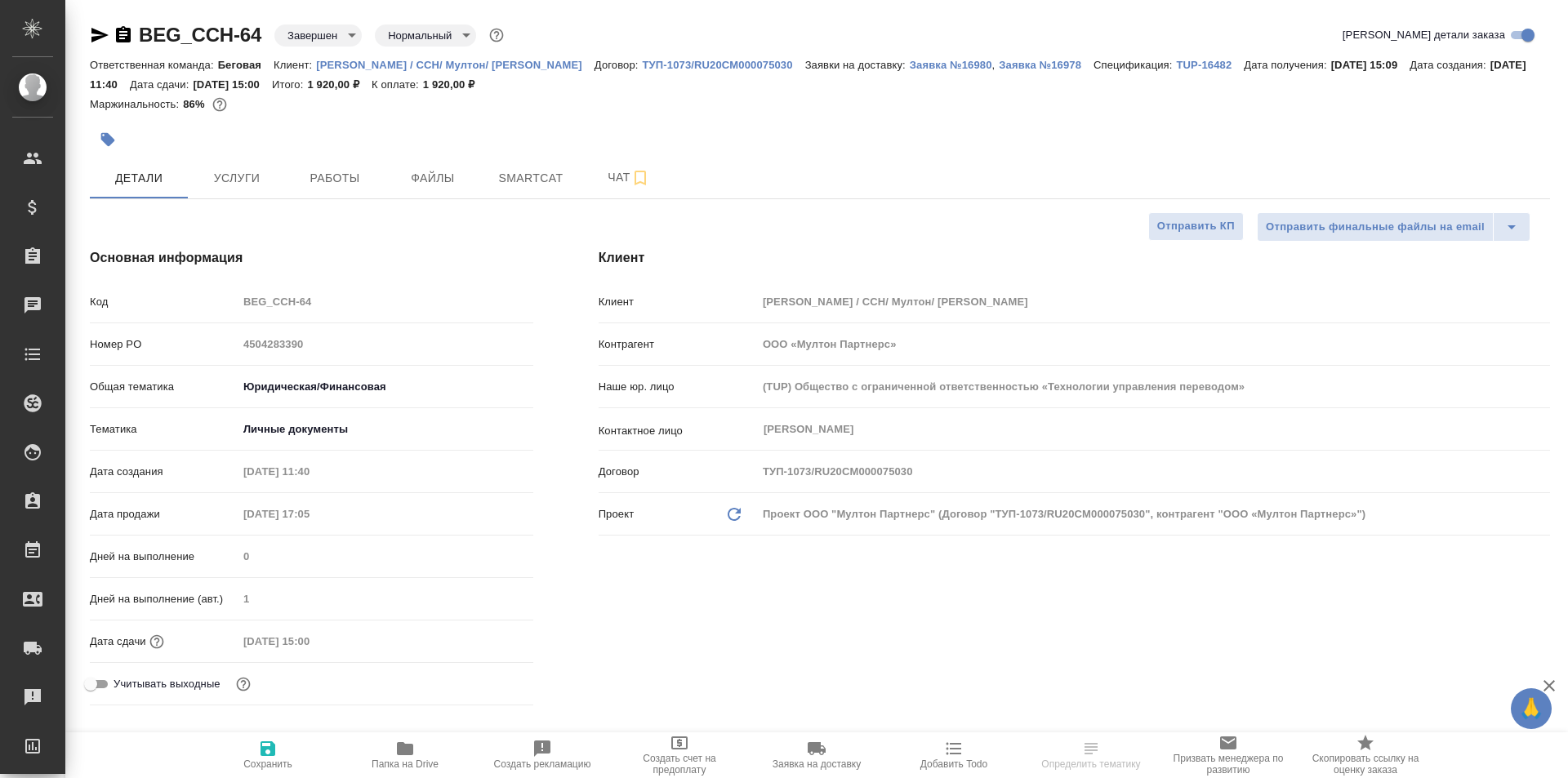
type textarea "x"
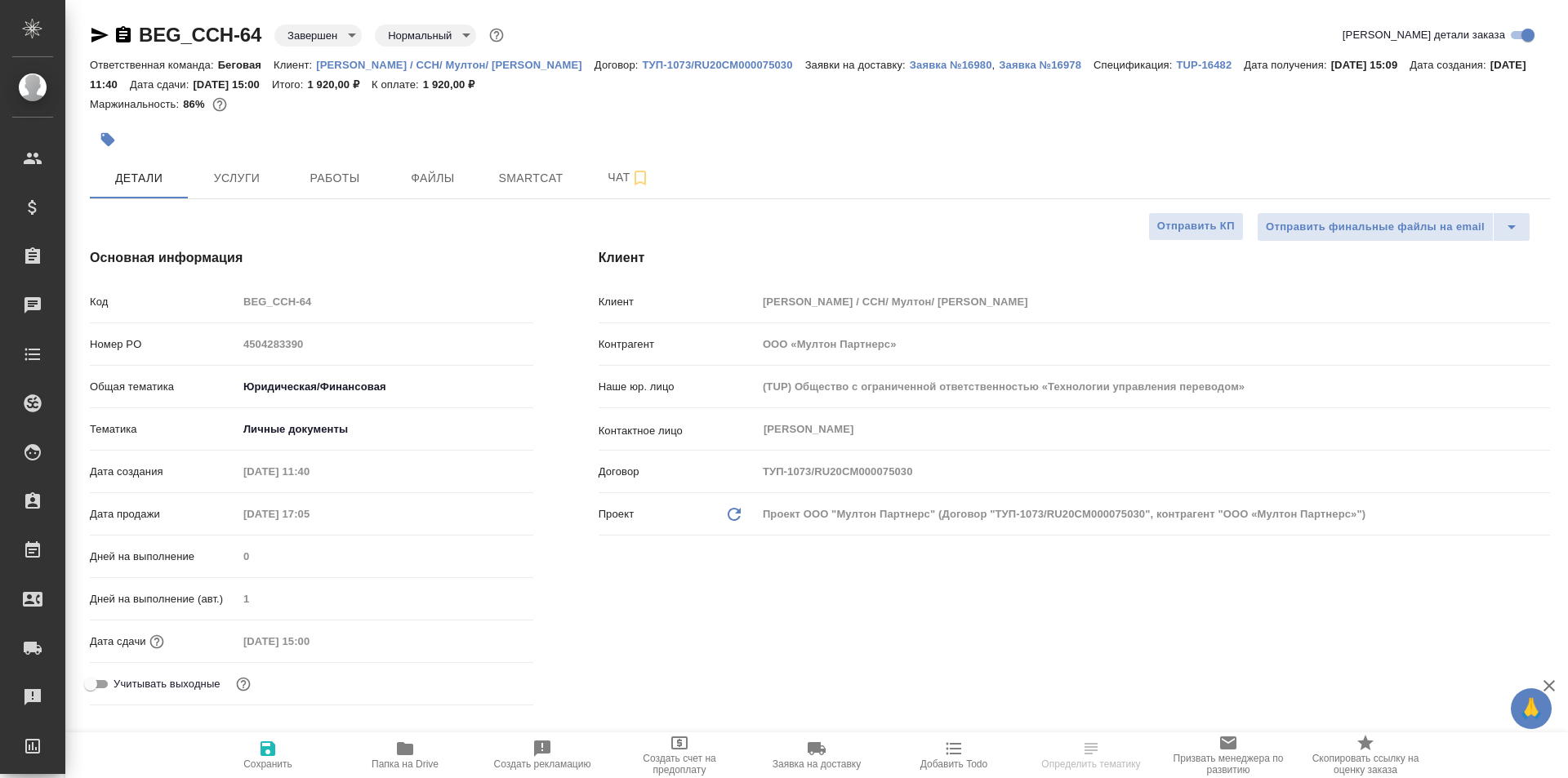
type textarea "x"
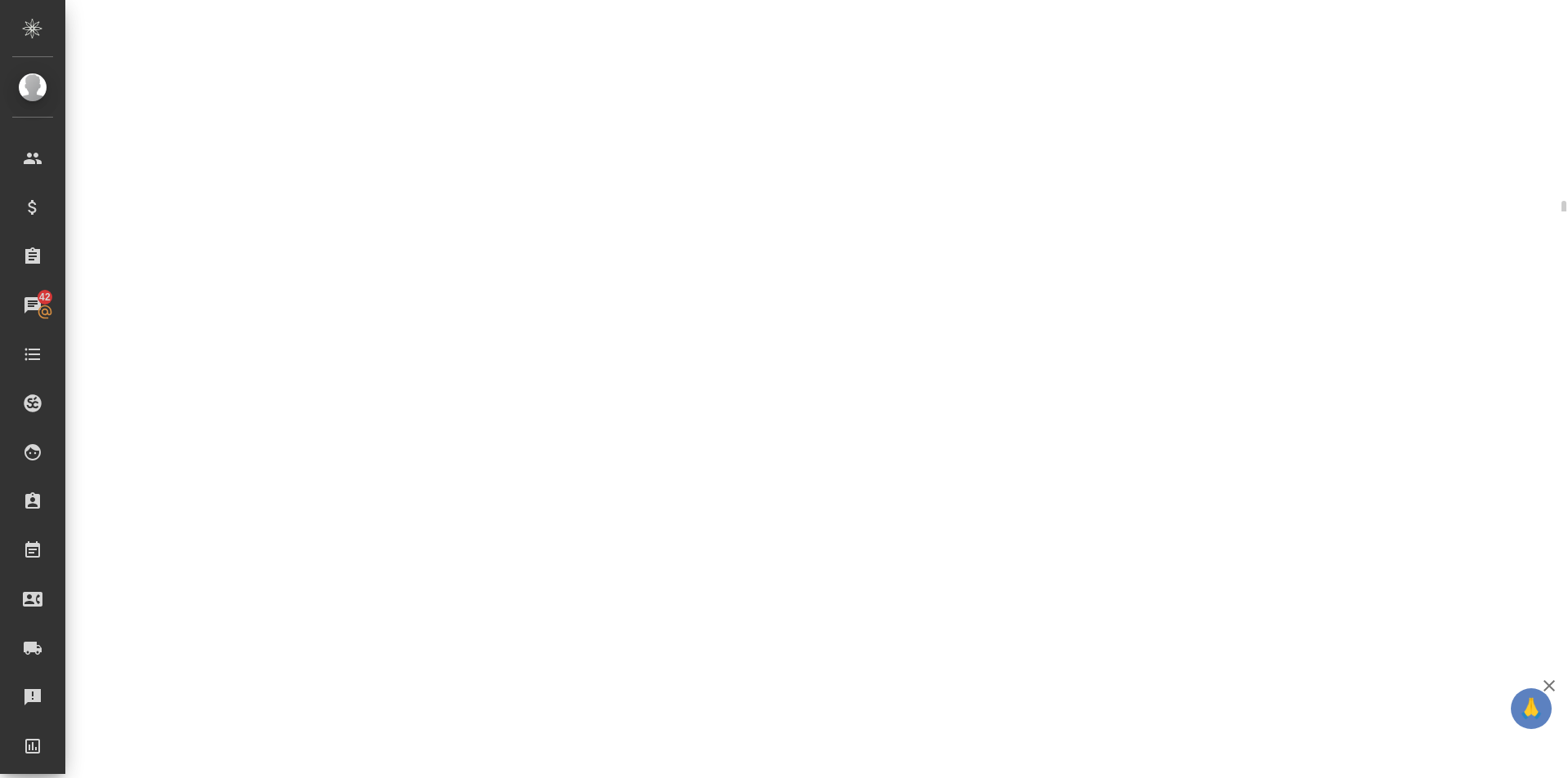
scroll to position [630, 0]
select select "RU"
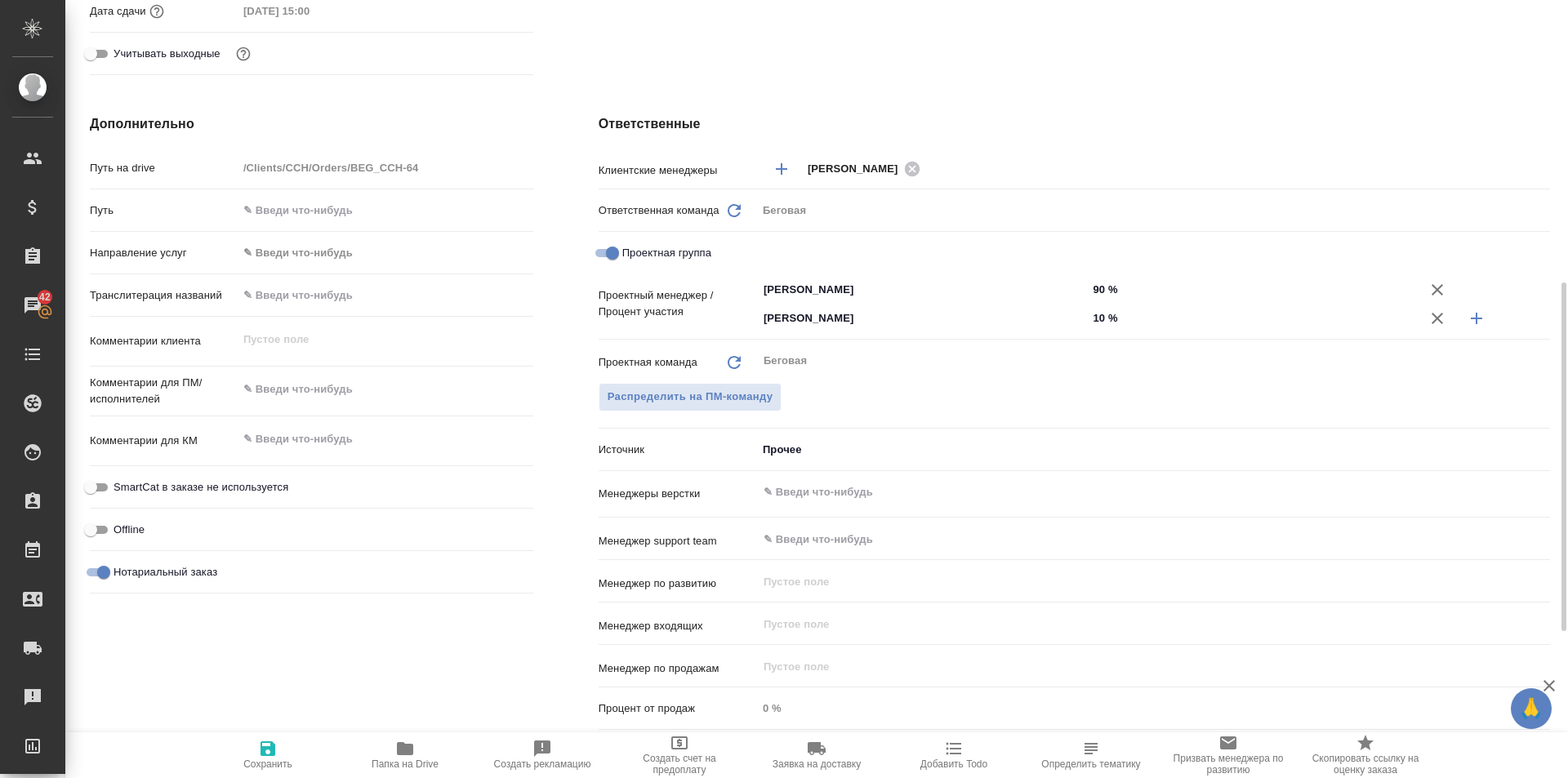
type textarea "x"
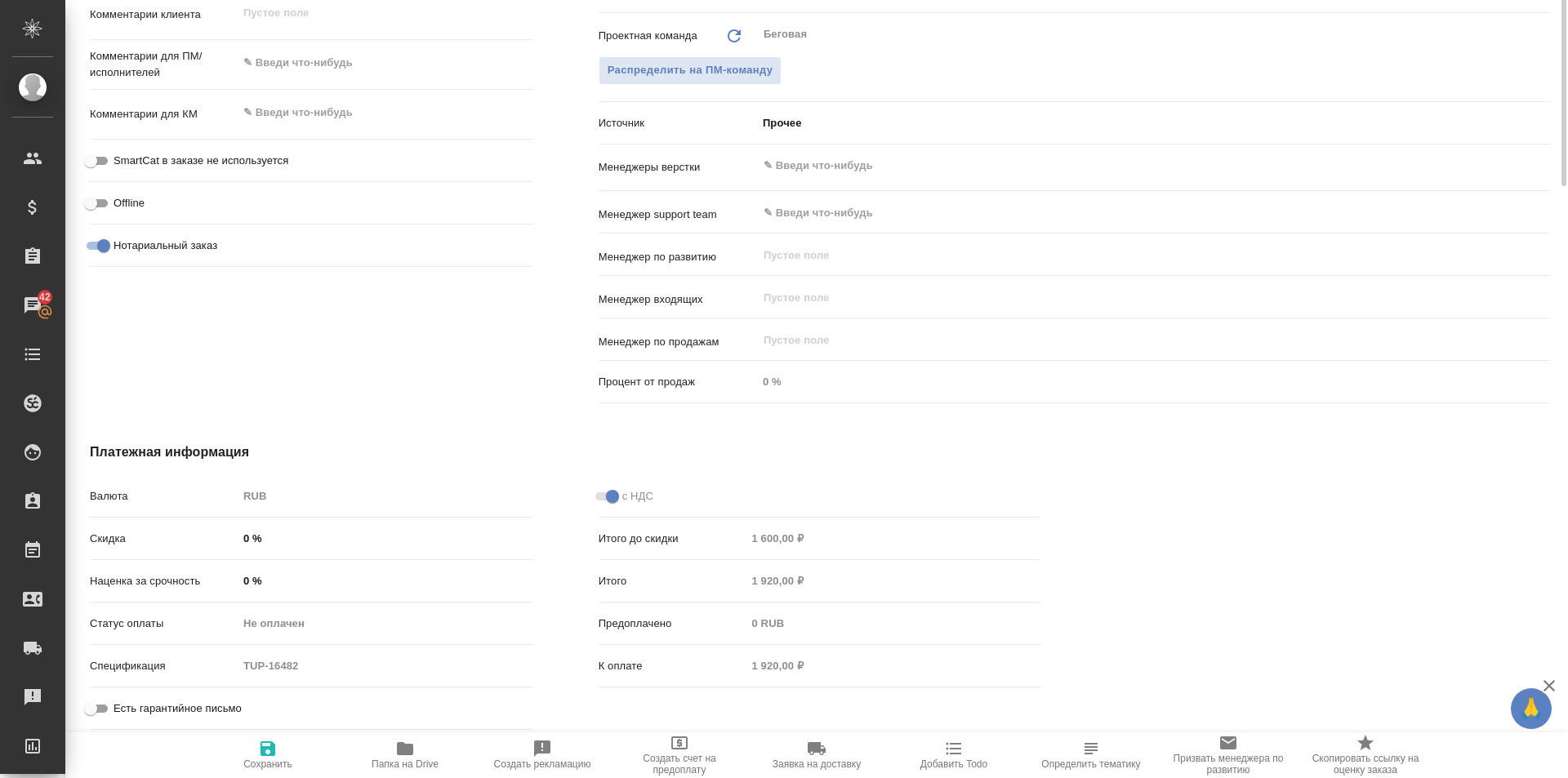
scroll to position [467, 0]
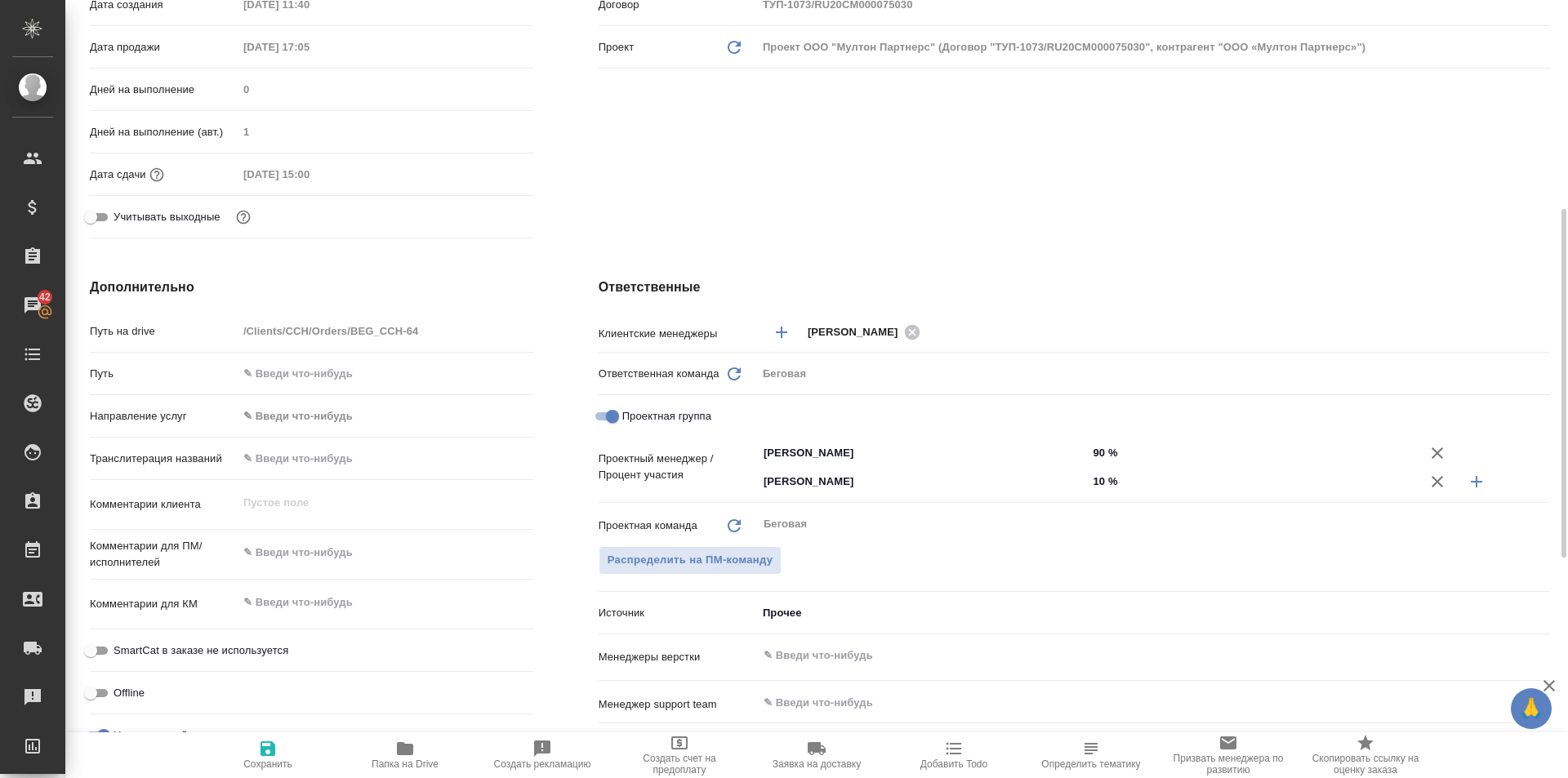
type textarea "x"
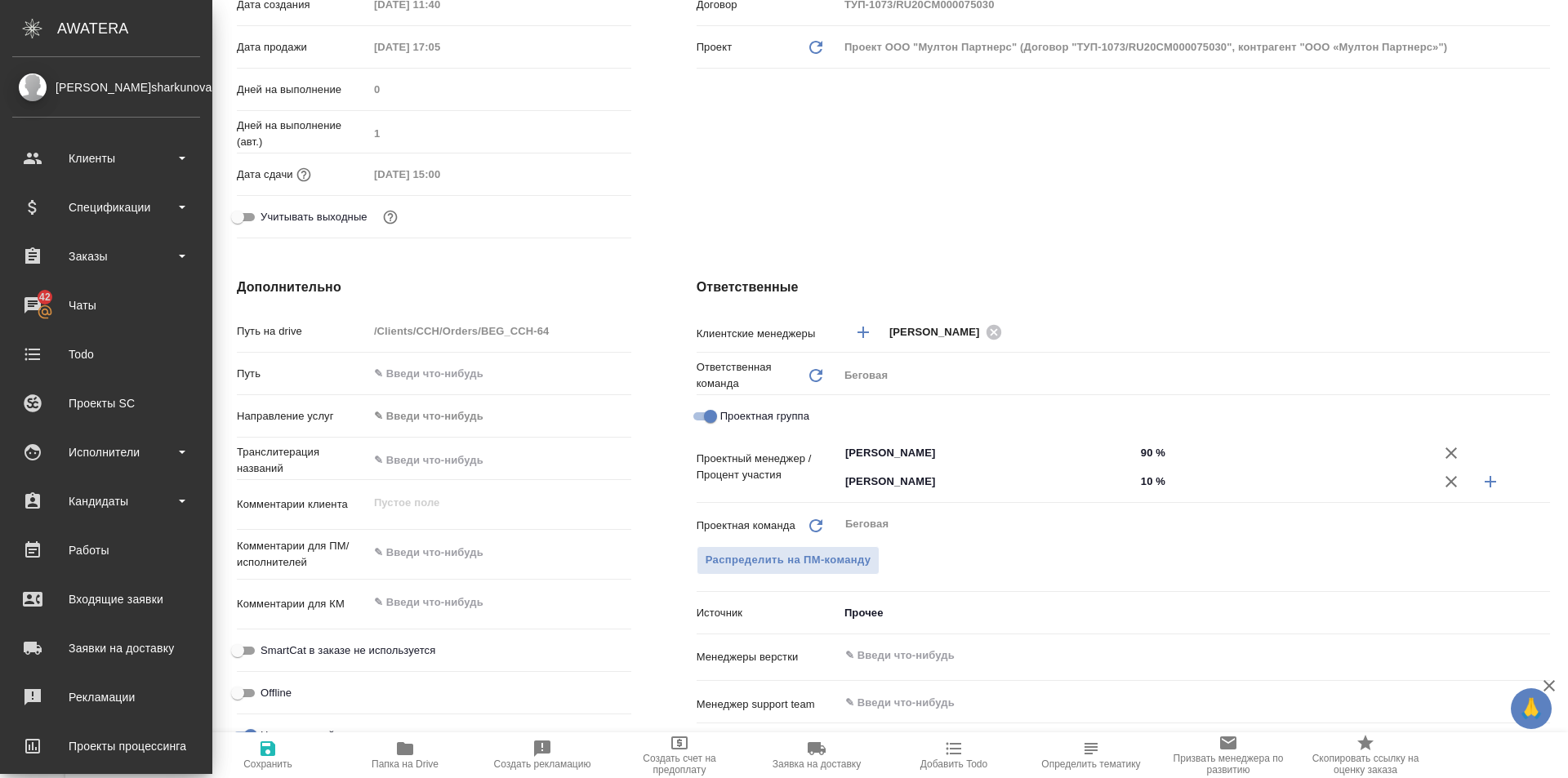
type textarea "x"
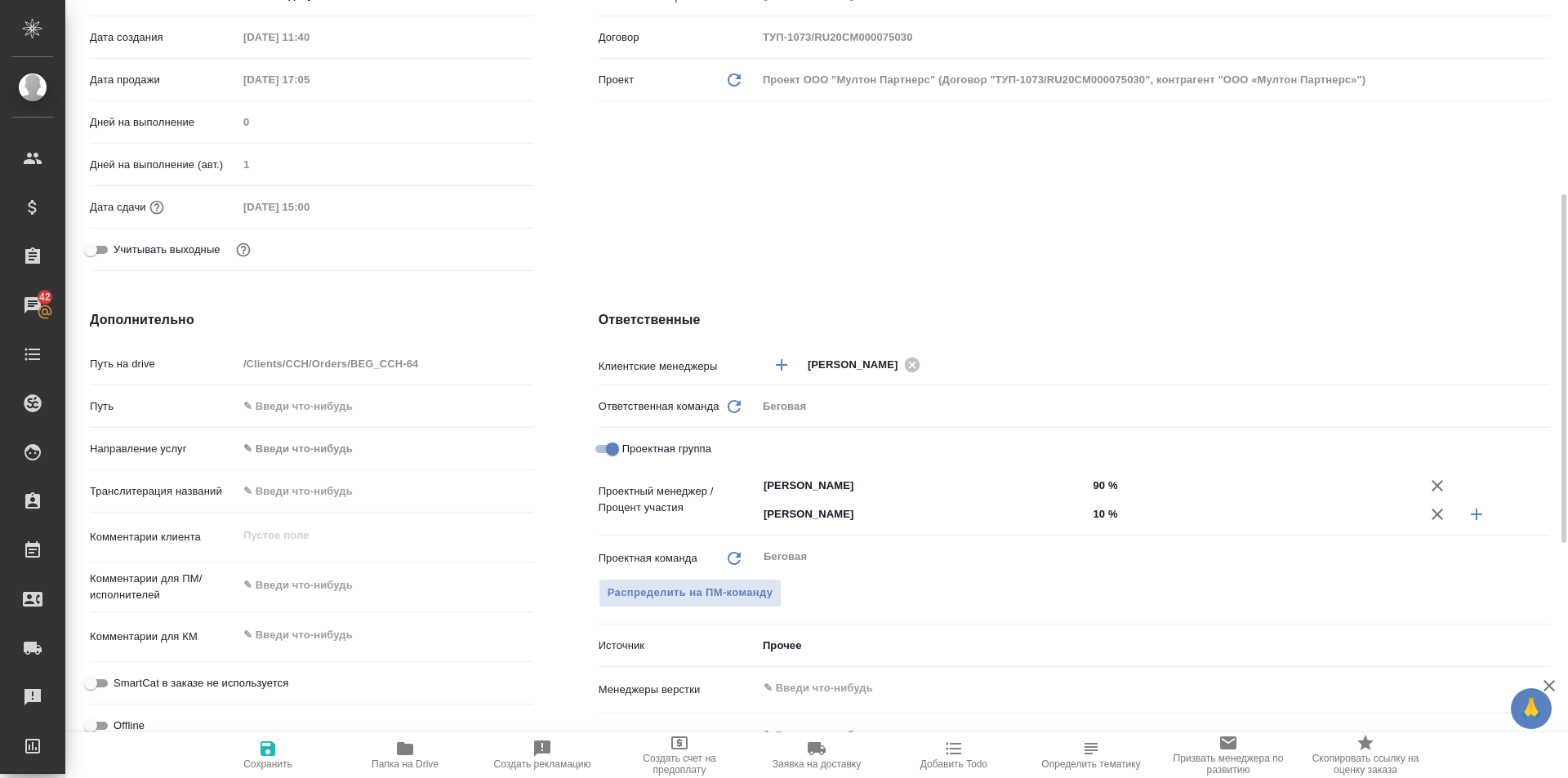
scroll to position [0, 0]
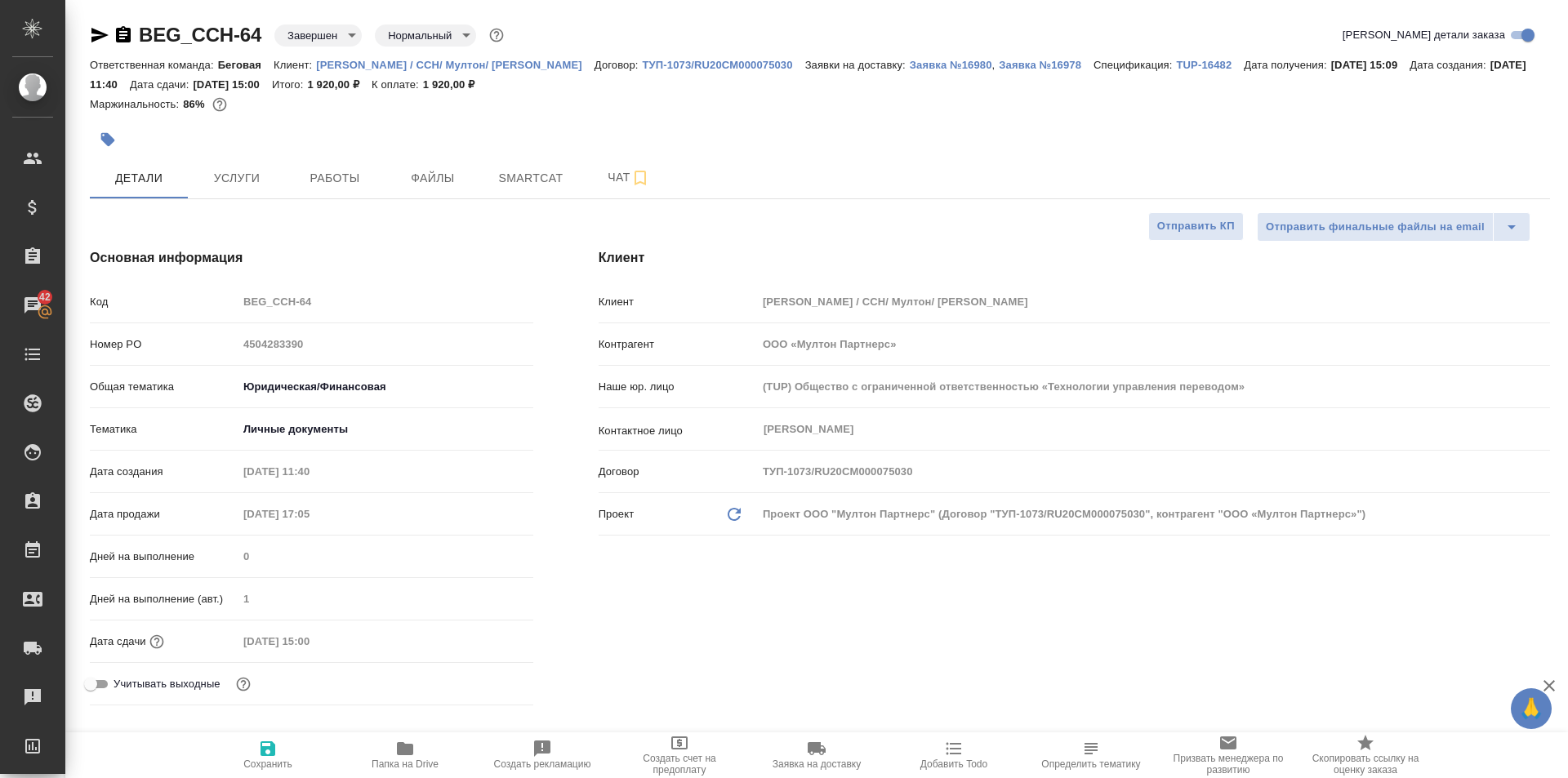
type textarea "x"
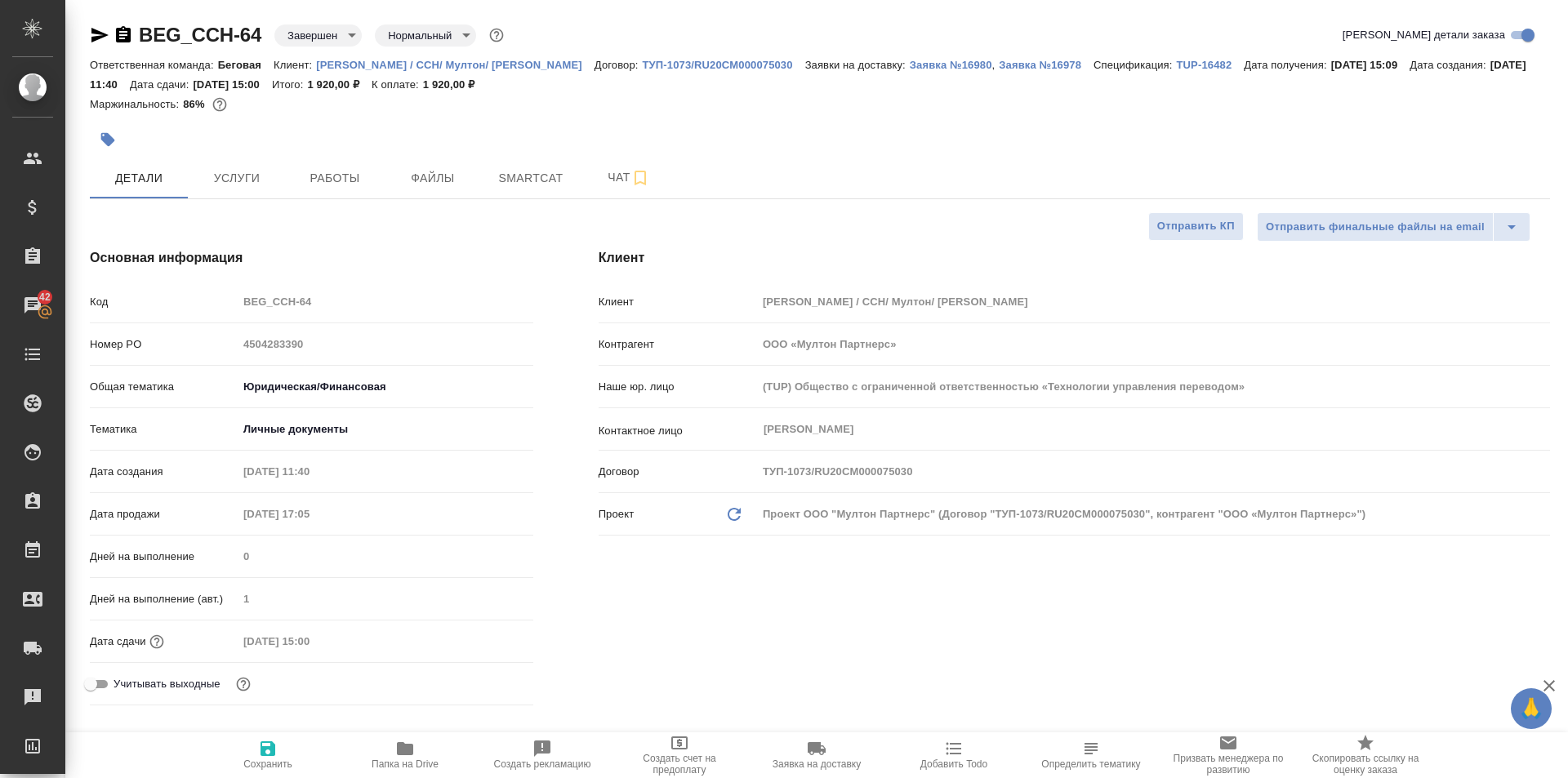
type textarea "x"
